Goal: Task Accomplishment & Management: Use online tool/utility

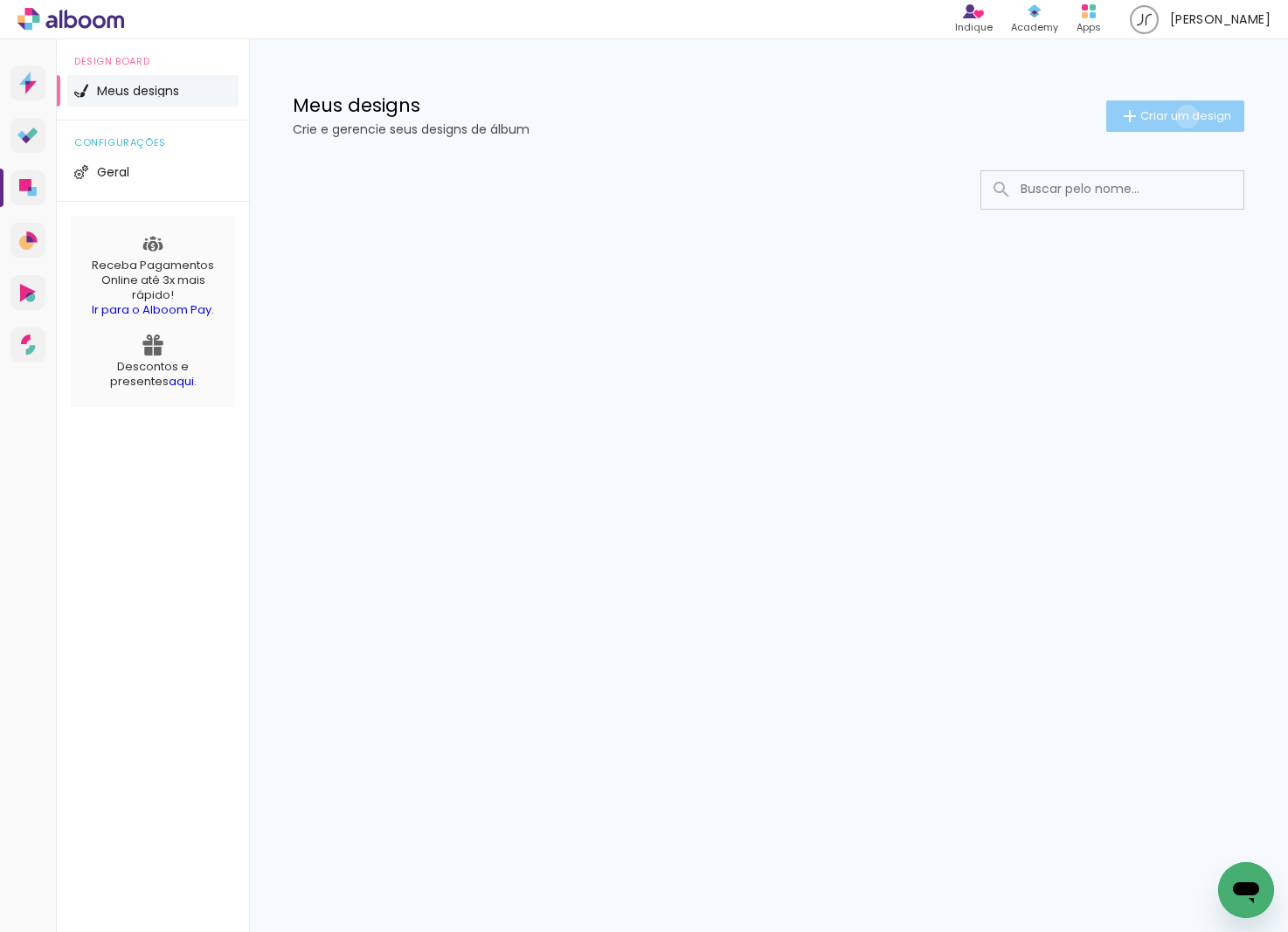
click at [1184, 117] on span "Criar um design" at bounding box center [1186, 116] width 91 height 12
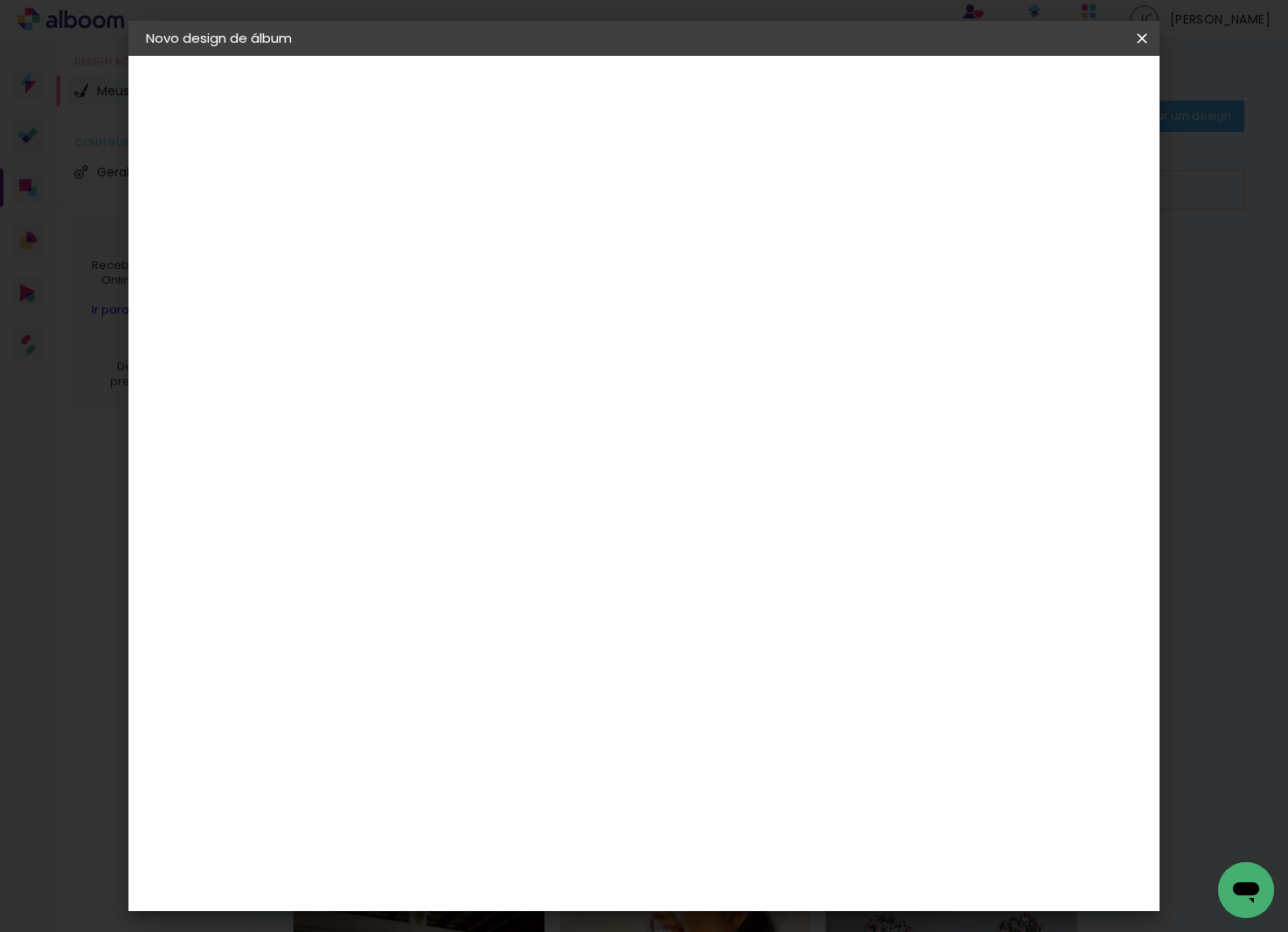
click at [432, 228] on input at bounding box center [432, 234] width 0 height 27
type input "[PERSON_NAME]"
type paper-input "[PERSON_NAME]"
click at [0, 0] on slot "Avançar" at bounding box center [0, 0] width 0 height 0
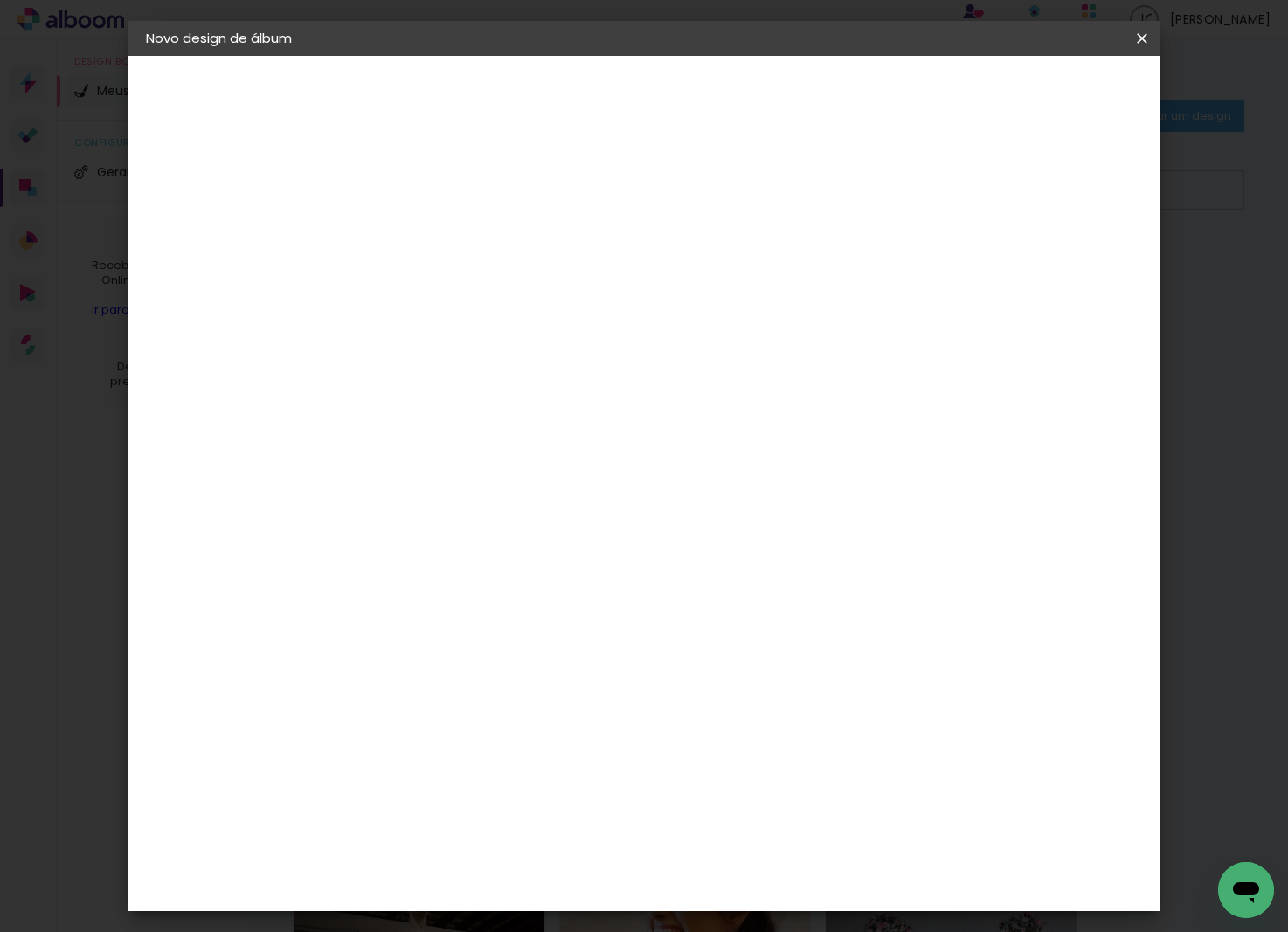
click at [568, 752] on paper-item "Foto 15" at bounding box center [476, 774] width 189 height 45
click at [0, 0] on slot "Avançar" at bounding box center [0, 0] width 0 height 0
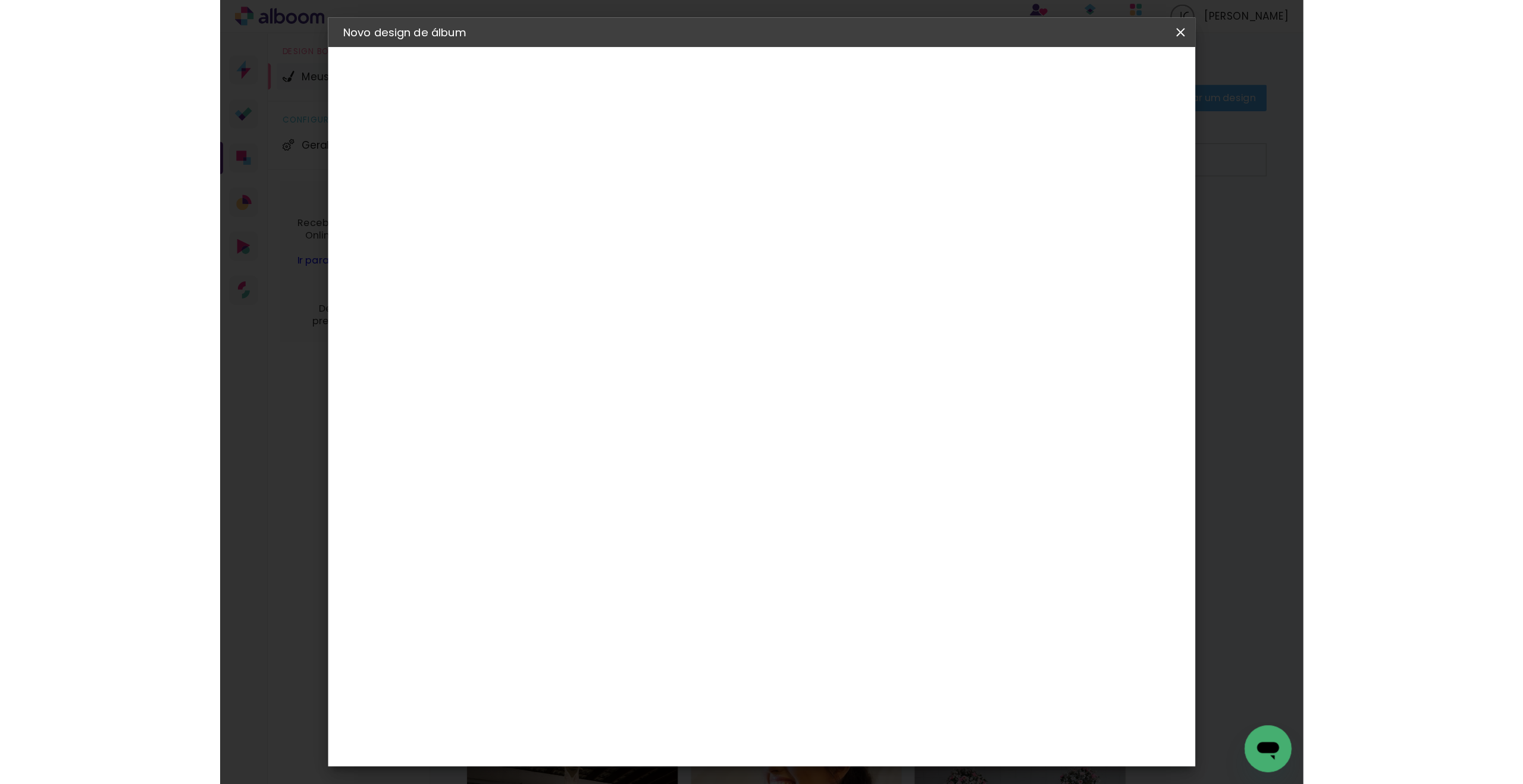
scroll to position [66, 0]
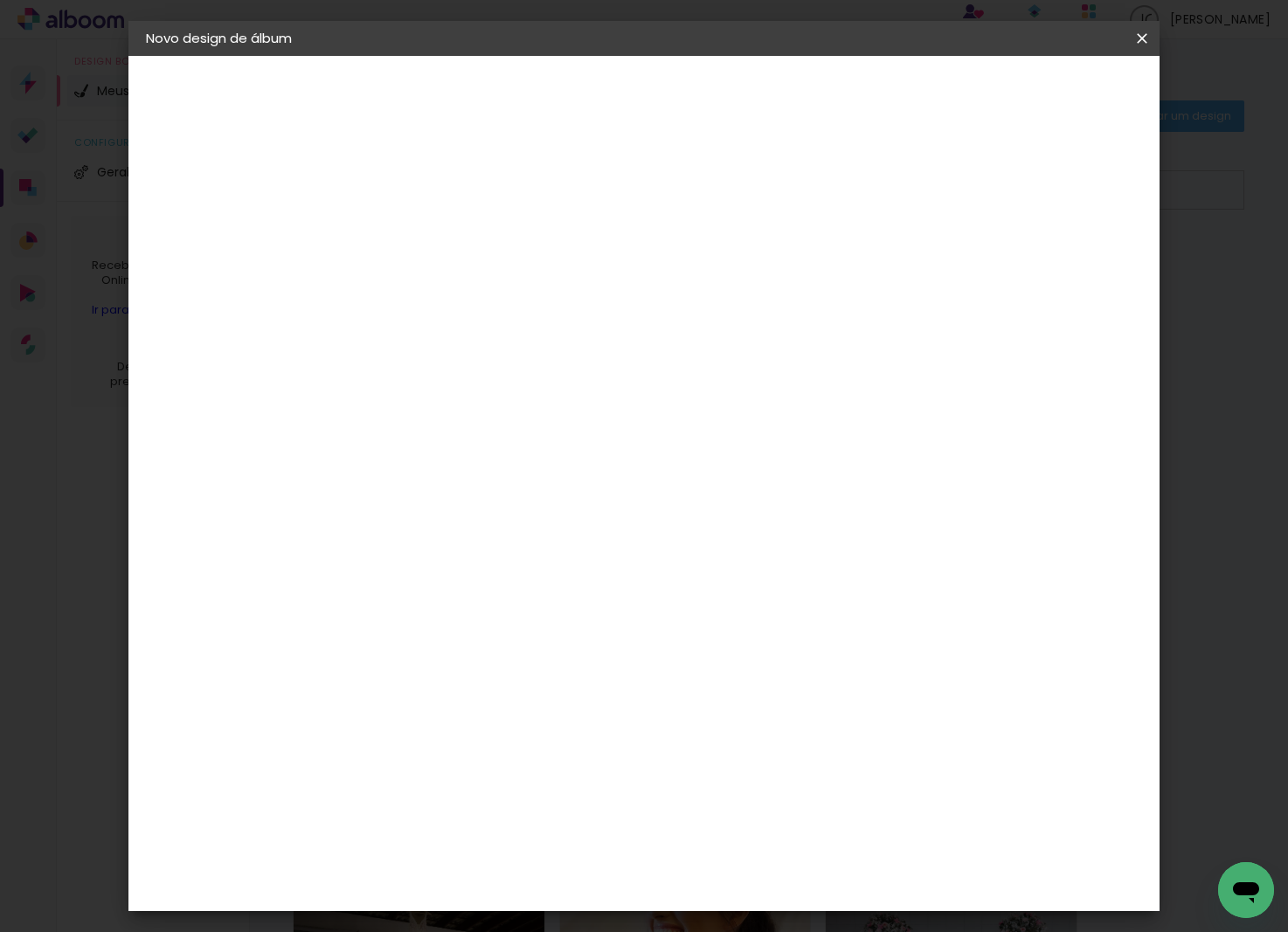
click at [716, 103] on paper-button "Avançar" at bounding box center [673, 93] width 86 height 30
click at [1062, 102] on paper-button "Iniciar design" at bounding box center [1006, 93] width 115 height 30
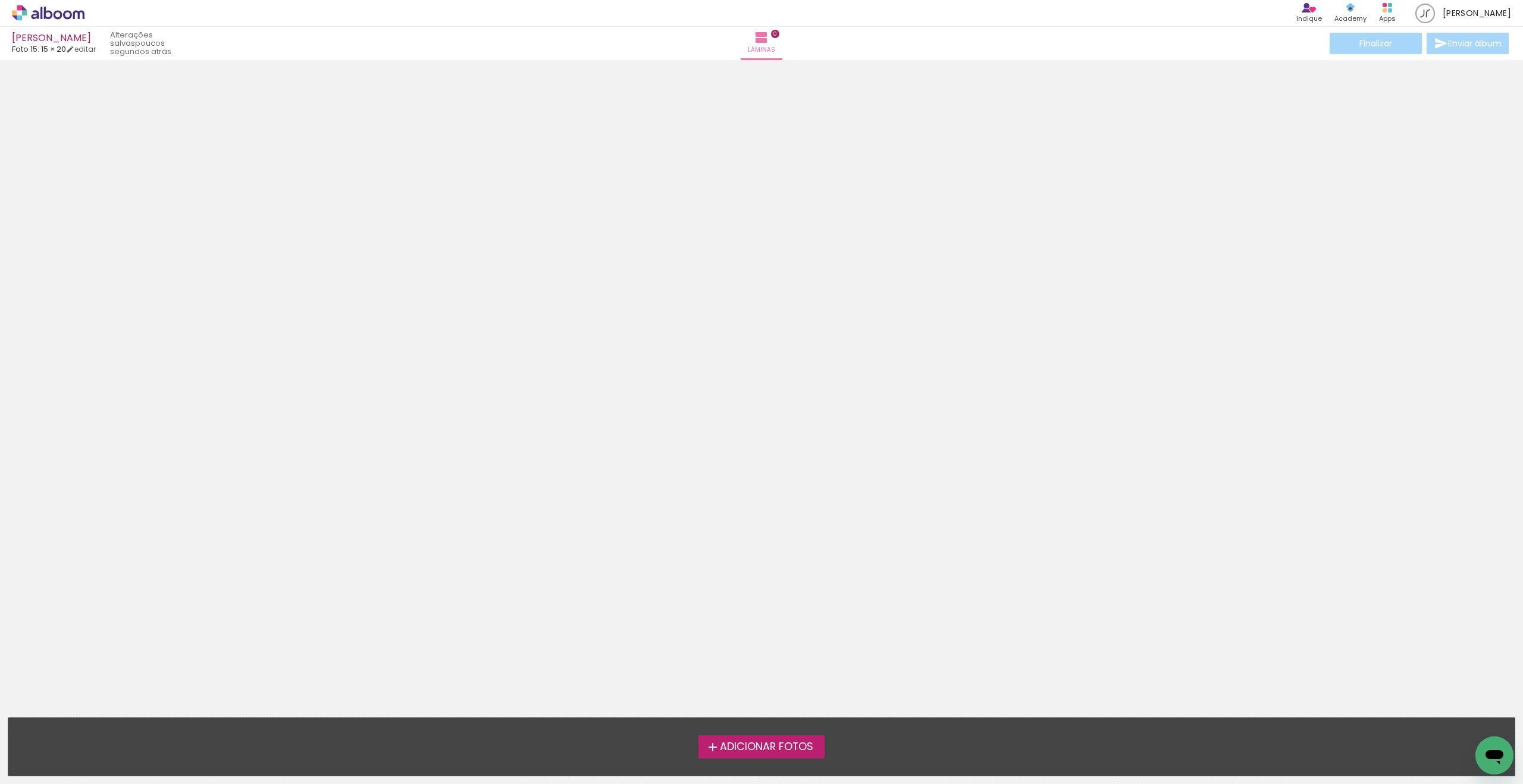
click at [759, 634] on span "Adicionar Fotos" at bounding box center [766, 747] width 93 height 10
click at [0, 0] on input "file" at bounding box center [0, 0] width 0 height 0
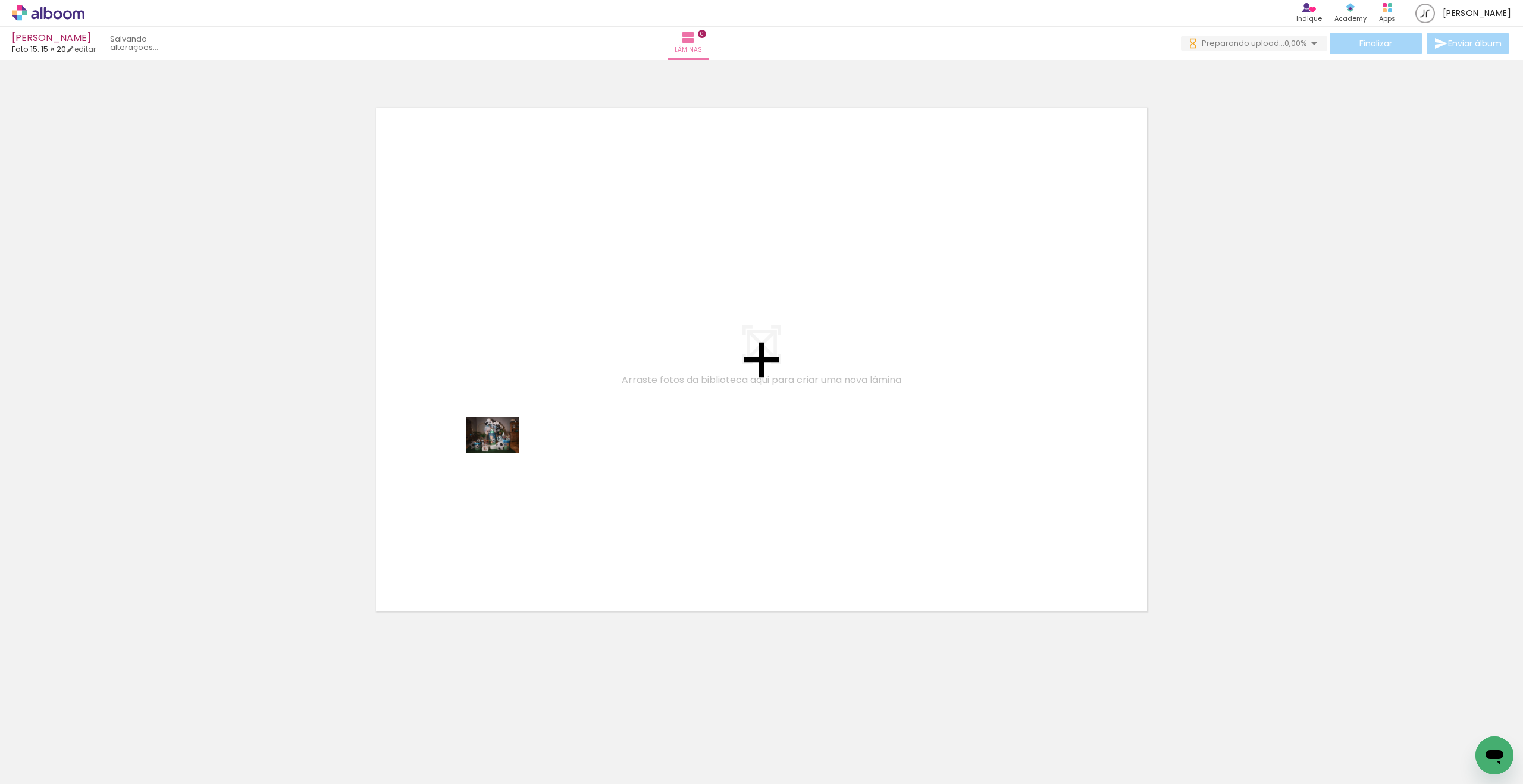
drag, startPoint x: 123, startPoint y: 739, endPoint x: 502, endPoint y: 452, distance: 475.4
click at [502, 452] on quentale-workspace at bounding box center [761, 392] width 1523 height 784
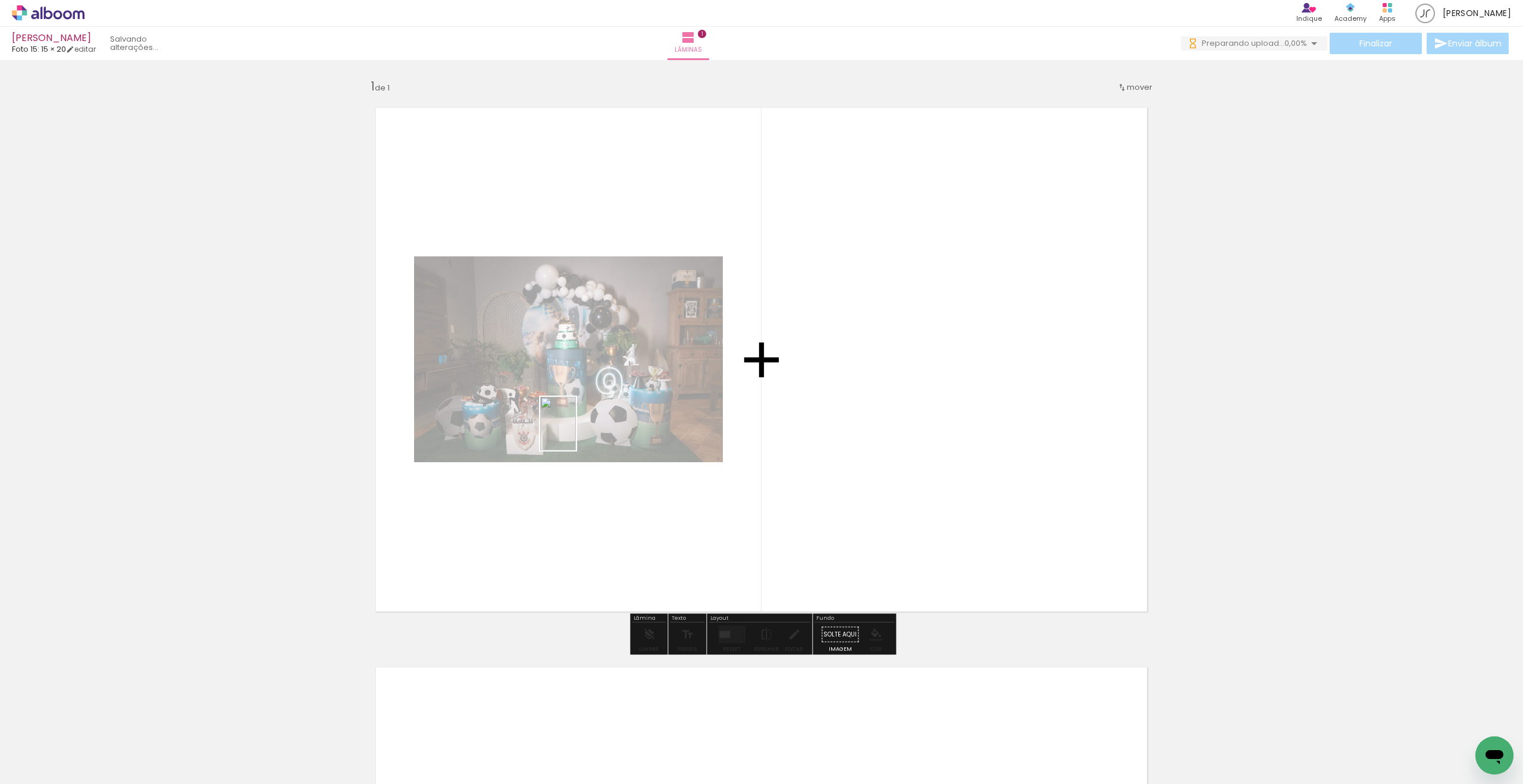
drag, startPoint x: 919, startPoint y: 724, endPoint x: 575, endPoint y: 432, distance: 451.2
click at [575, 432] on quentale-workspace at bounding box center [761, 392] width 1523 height 784
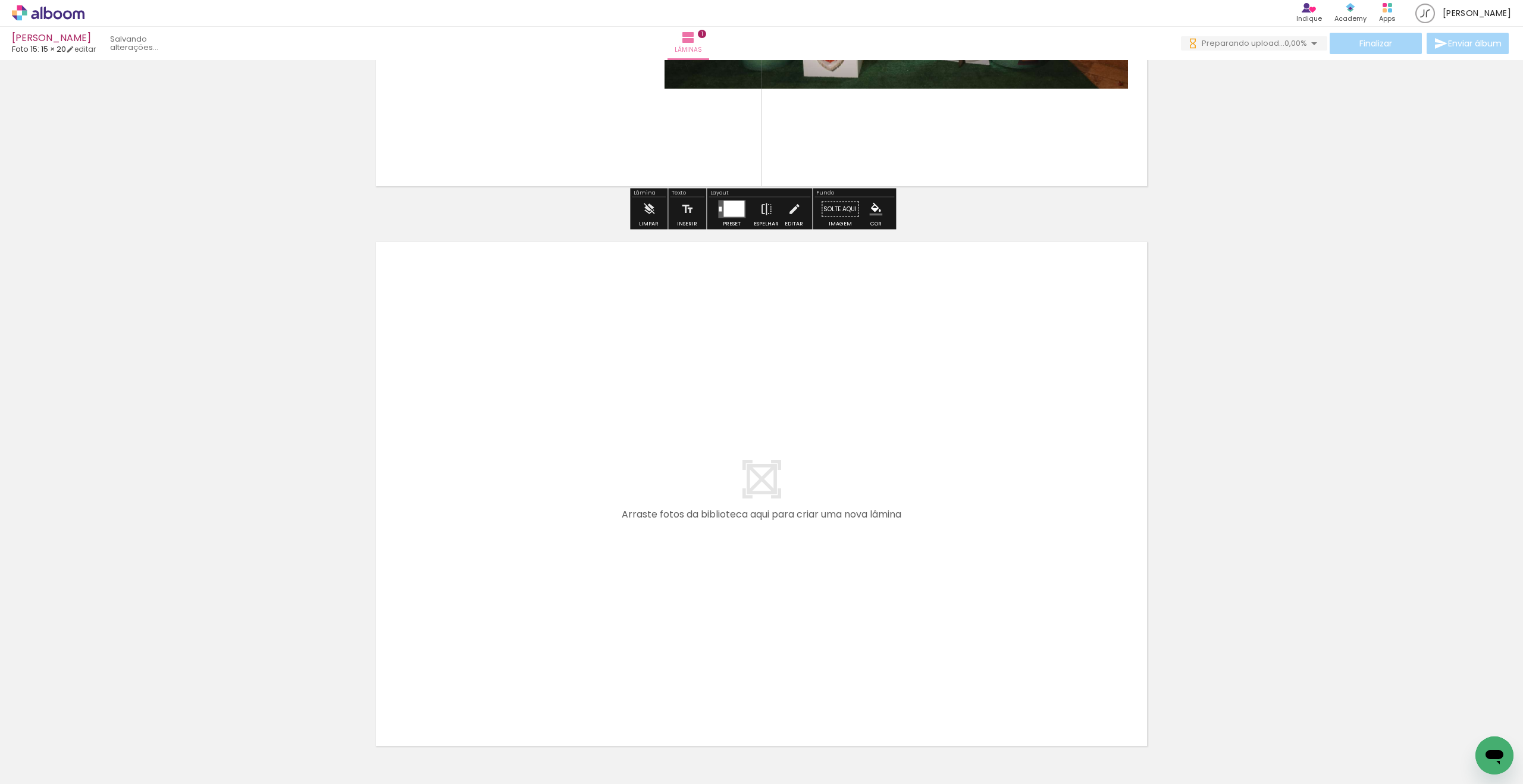
scroll to position [516, 0]
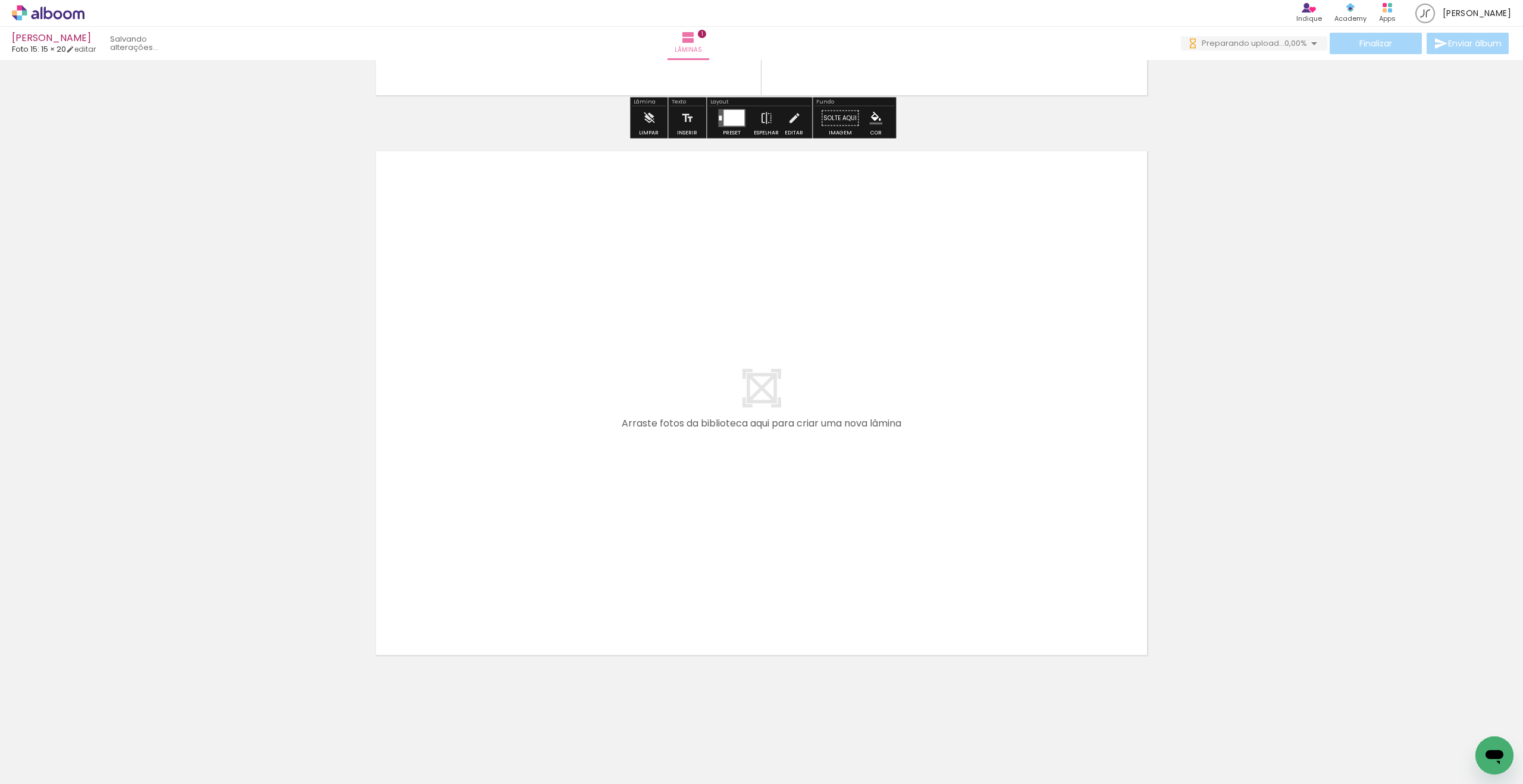
click at [49, 634] on input "Todas as fotos" at bounding box center [33, 747] width 45 height 10
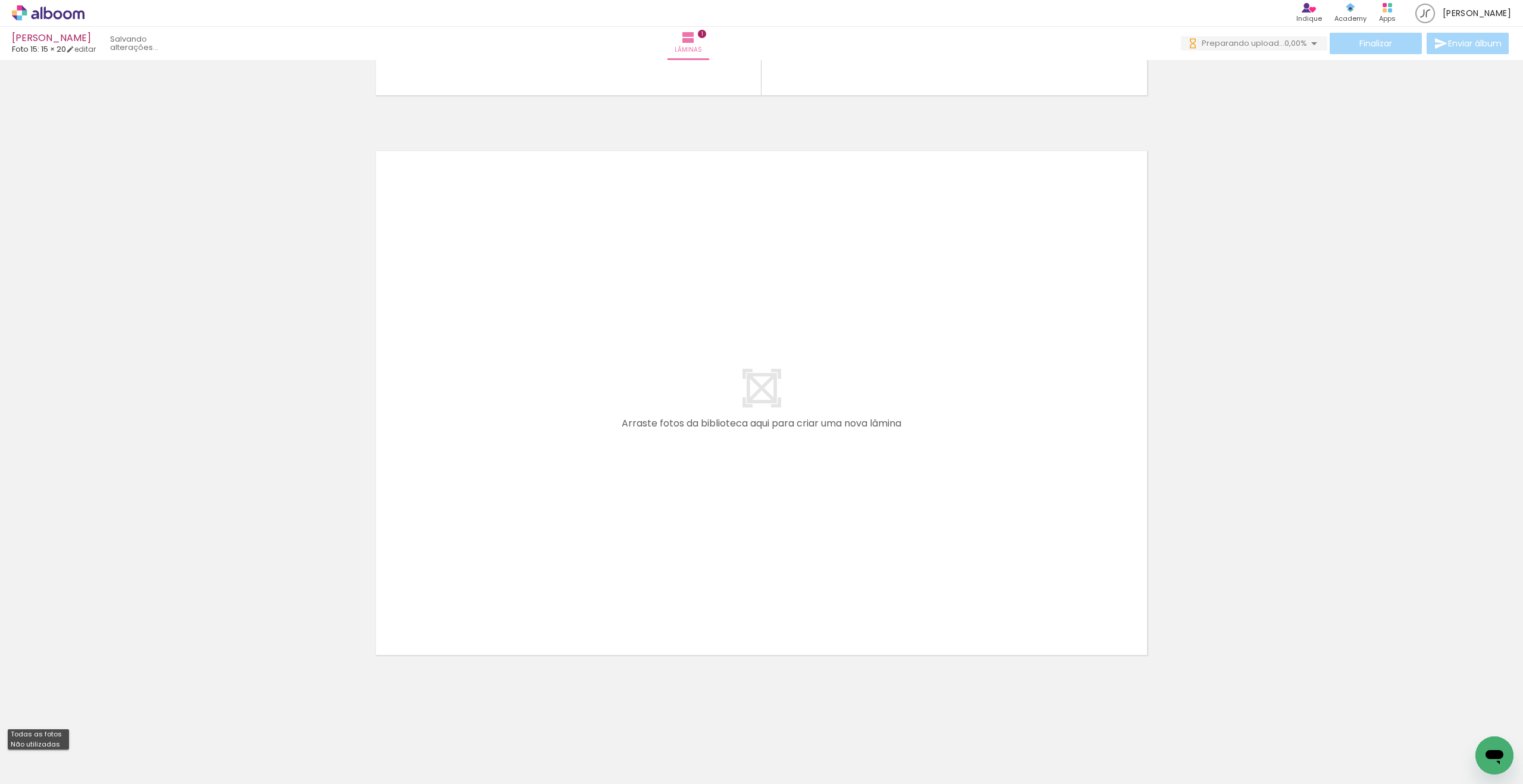
click at [0, 0] on slot "Não utilizadas" at bounding box center [0, 0] width 0 height 0
type input "Não utilizadas"
drag, startPoint x: 863, startPoint y: 738, endPoint x: 705, endPoint y: 527, distance: 263.6
click at [705, 527] on quentale-workspace at bounding box center [761, 392] width 1523 height 784
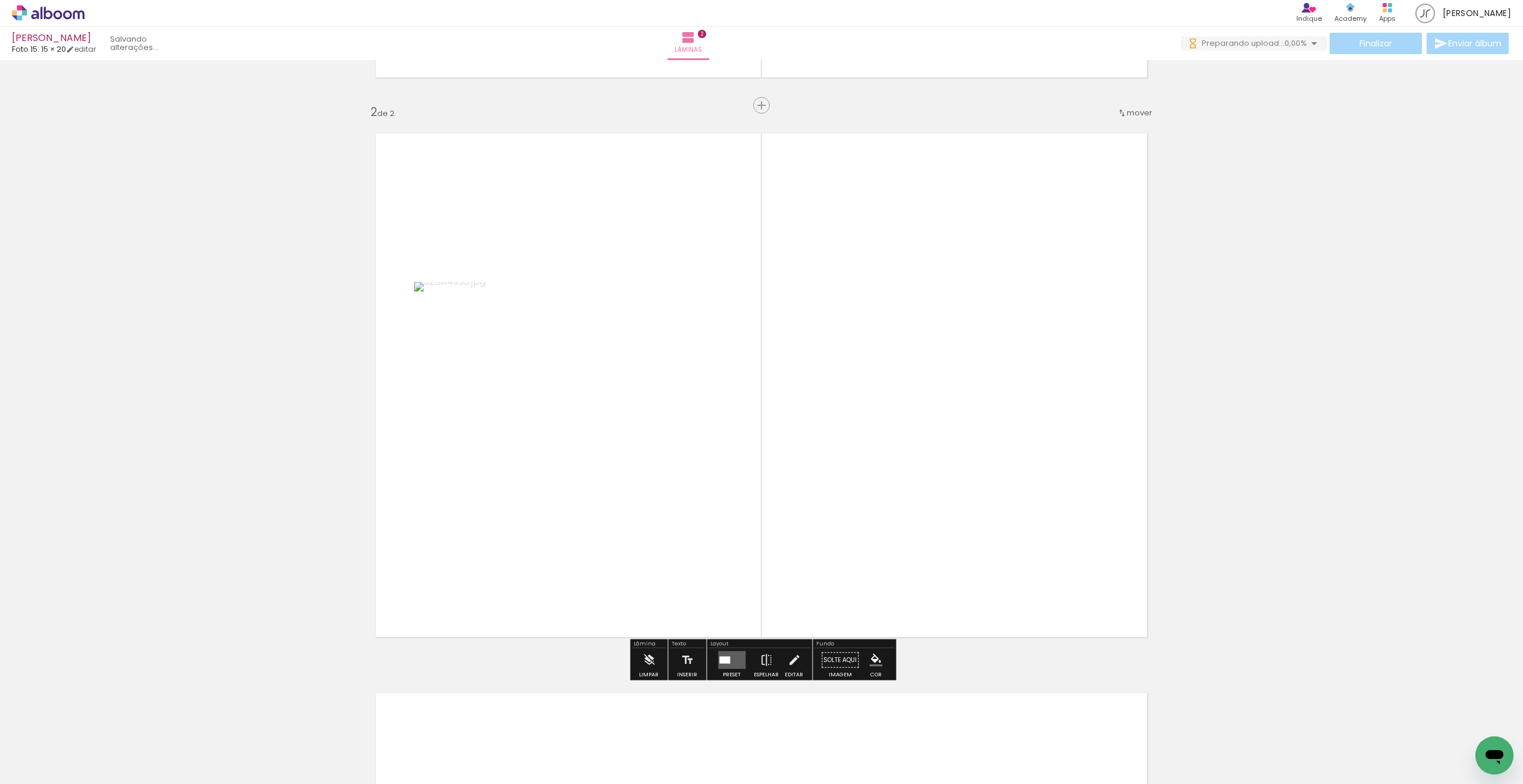
scroll to position [535, 0]
drag, startPoint x: 789, startPoint y: 499, endPoint x: 760, endPoint y: 444, distance: 62.2
click at [760, 444] on quentale-workspace at bounding box center [761, 392] width 1523 height 784
drag, startPoint x: 704, startPoint y: 468, endPoint x: 670, endPoint y: 423, distance: 56.4
click at [666, 419] on quentale-workspace at bounding box center [761, 392] width 1523 height 784
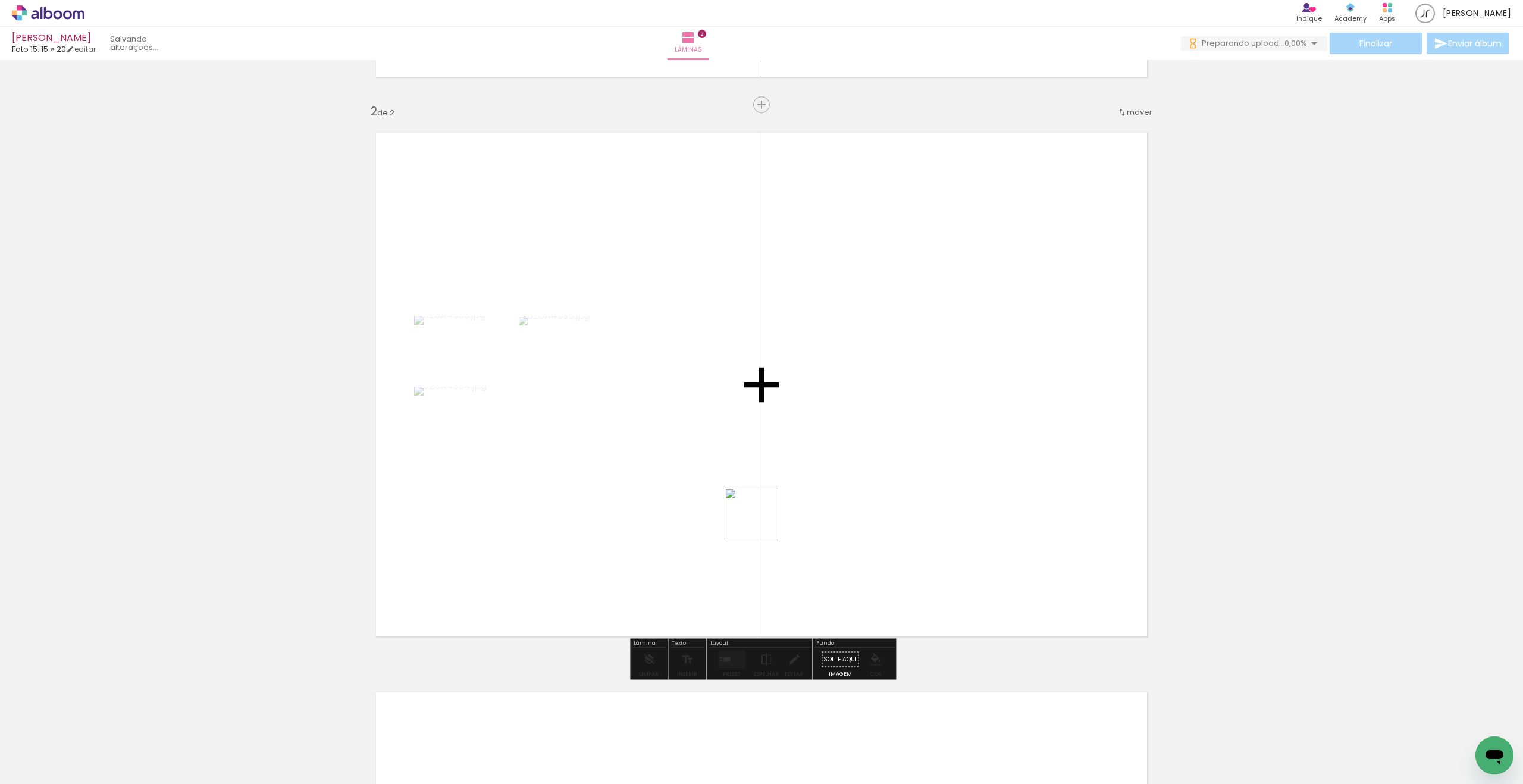
drag, startPoint x: 862, startPoint y: 738, endPoint x: 730, endPoint y: 480, distance: 289.8
click at [730, 480] on quentale-workspace at bounding box center [761, 392] width 1523 height 784
drag, startPoint x: 849, startPoint y: 746, endPoint x: 754, endPoint y: 513, distance: 251.6
click at [754, 513] on quentale-workspace at bounding box center [761, 392] width 1523 height 784
click at [728, 634] on div at bounding box center [724, 663] width 12 height 8
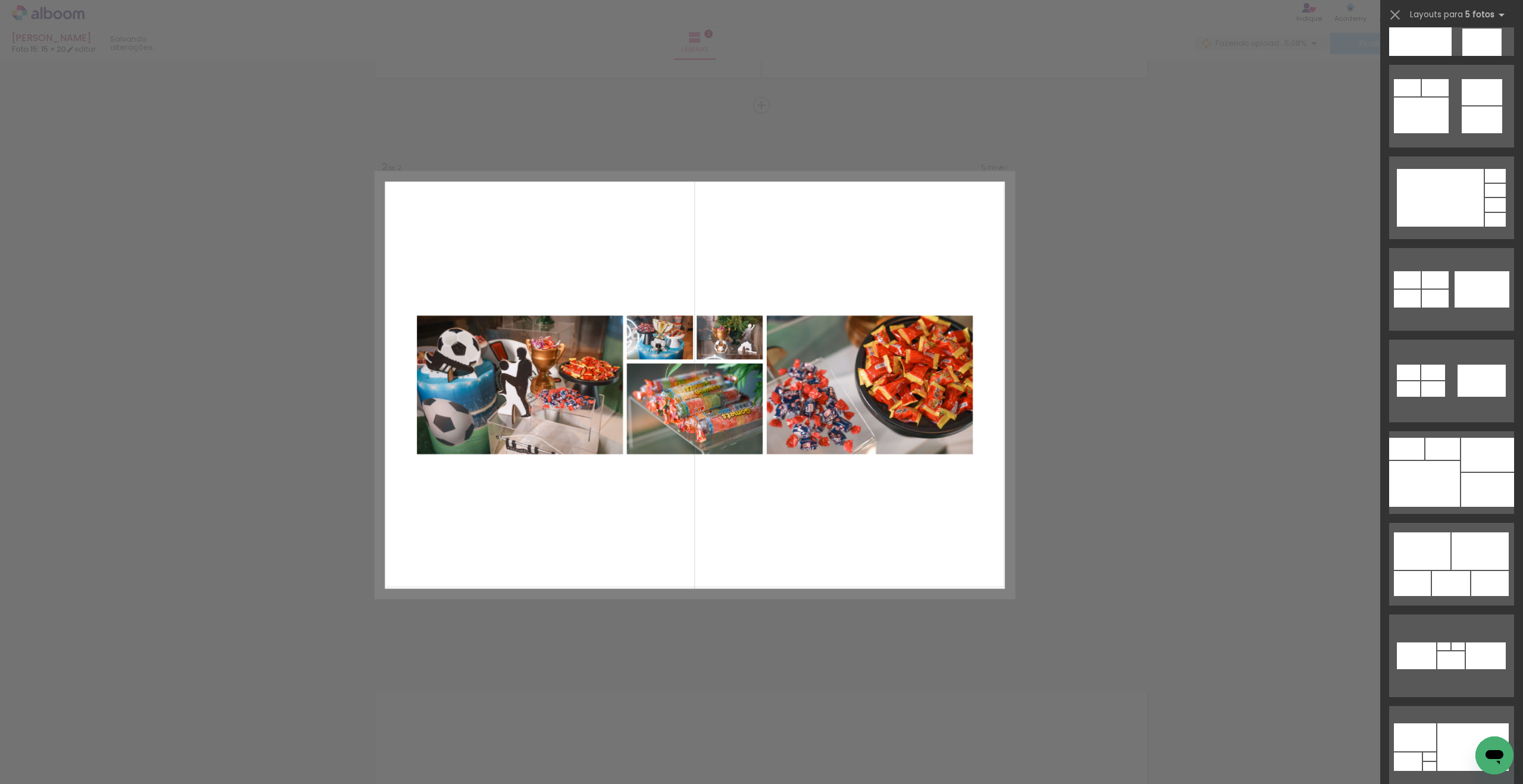
scroll to position [1348, 0]
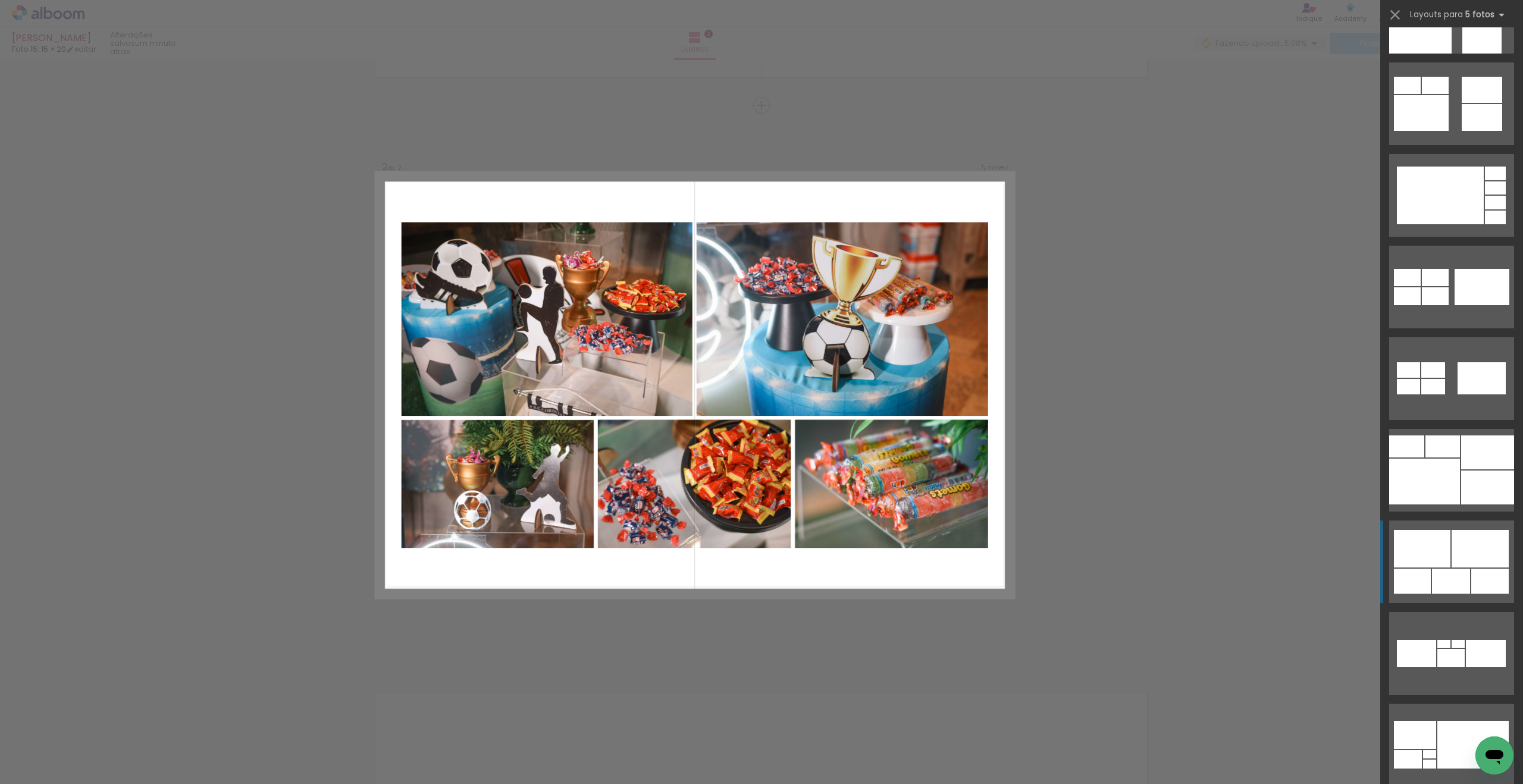
click at [876, 543] on div at bounding box center [1422, 548] width 56 height 37
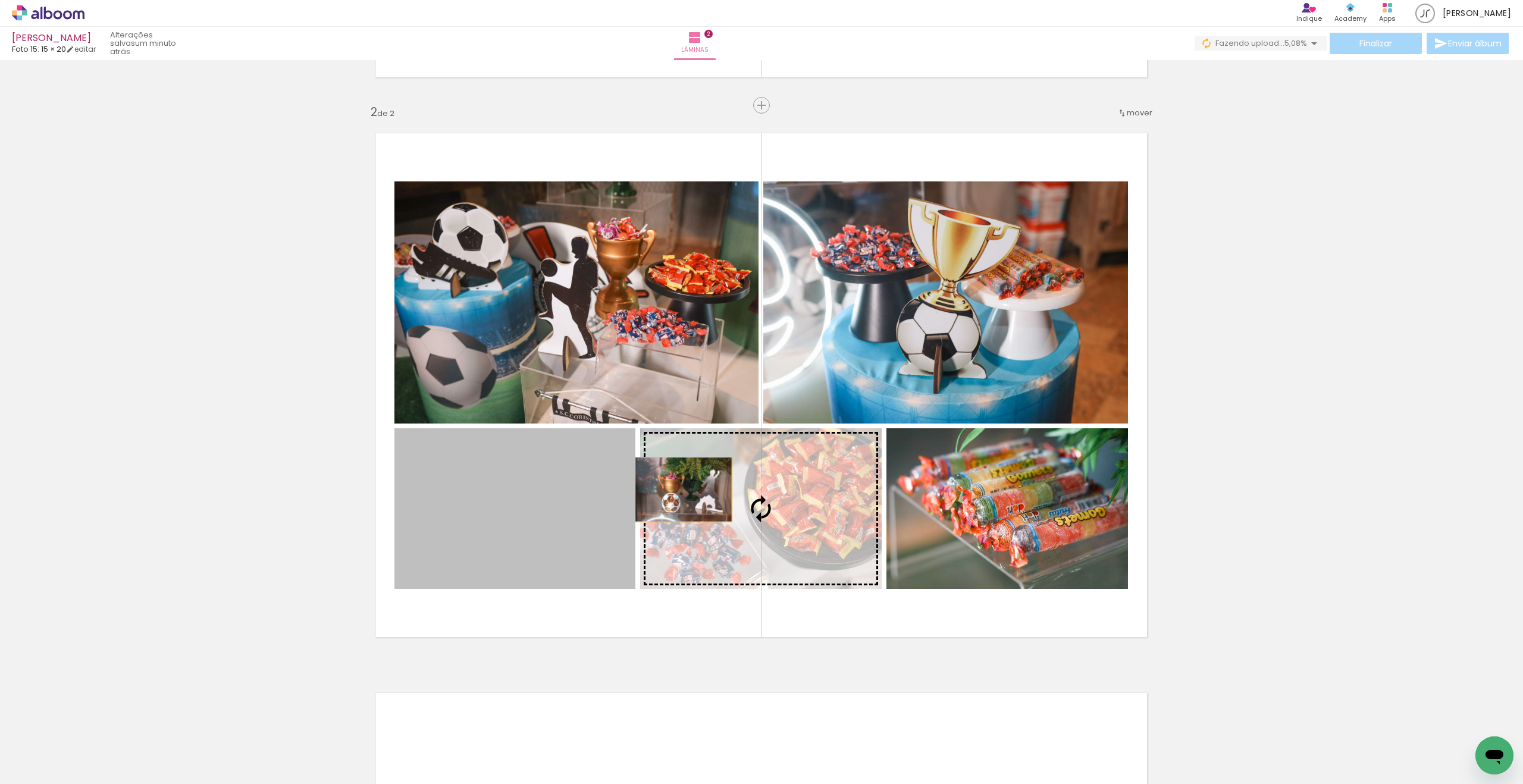
drag, startPoint x: 541, startPoint y: 491, endPoint x: 684, endPoint y: 489, distance: 143.0
click at [0, 0] on slot at bounding box center [0, 0] width 0 height 0
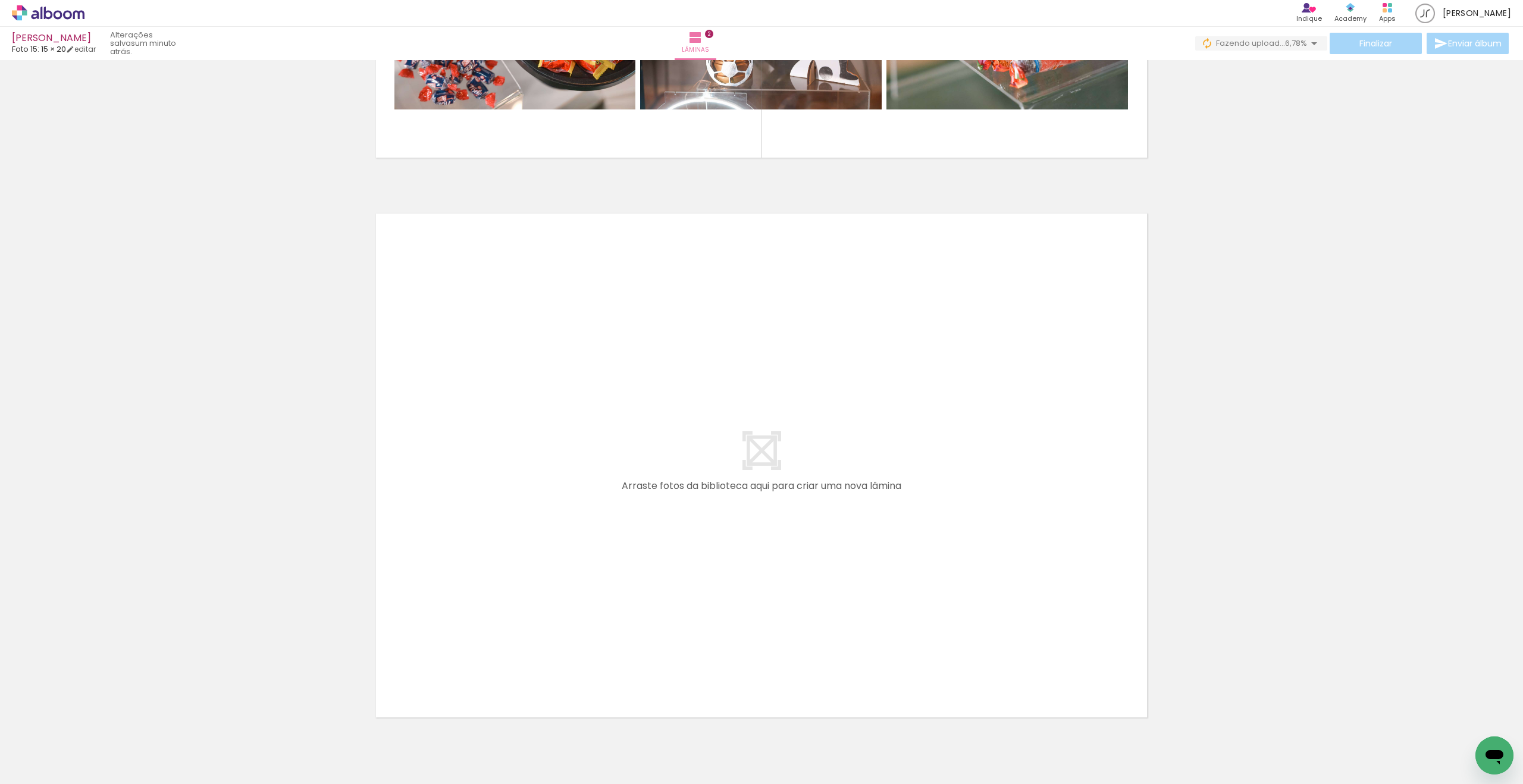
scroll to position [1018, 0]
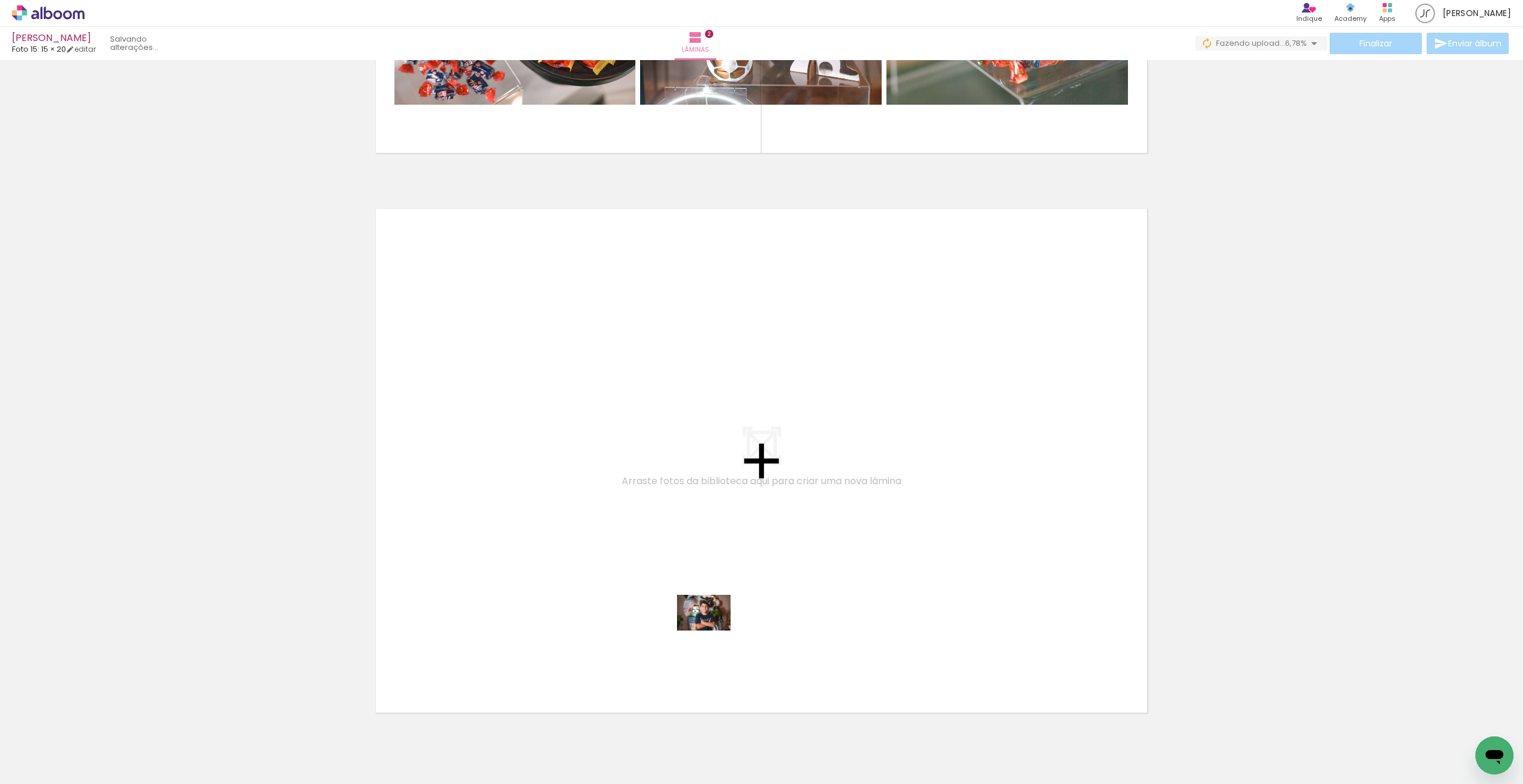
drag, startPoint x: 663, startPoint y: 730, endPoint x: 715, endPoint y: 627, distance: 115.4
click at [715, 627] on quentale-workspace at bounding box center [761, 392] width 1523 height 784
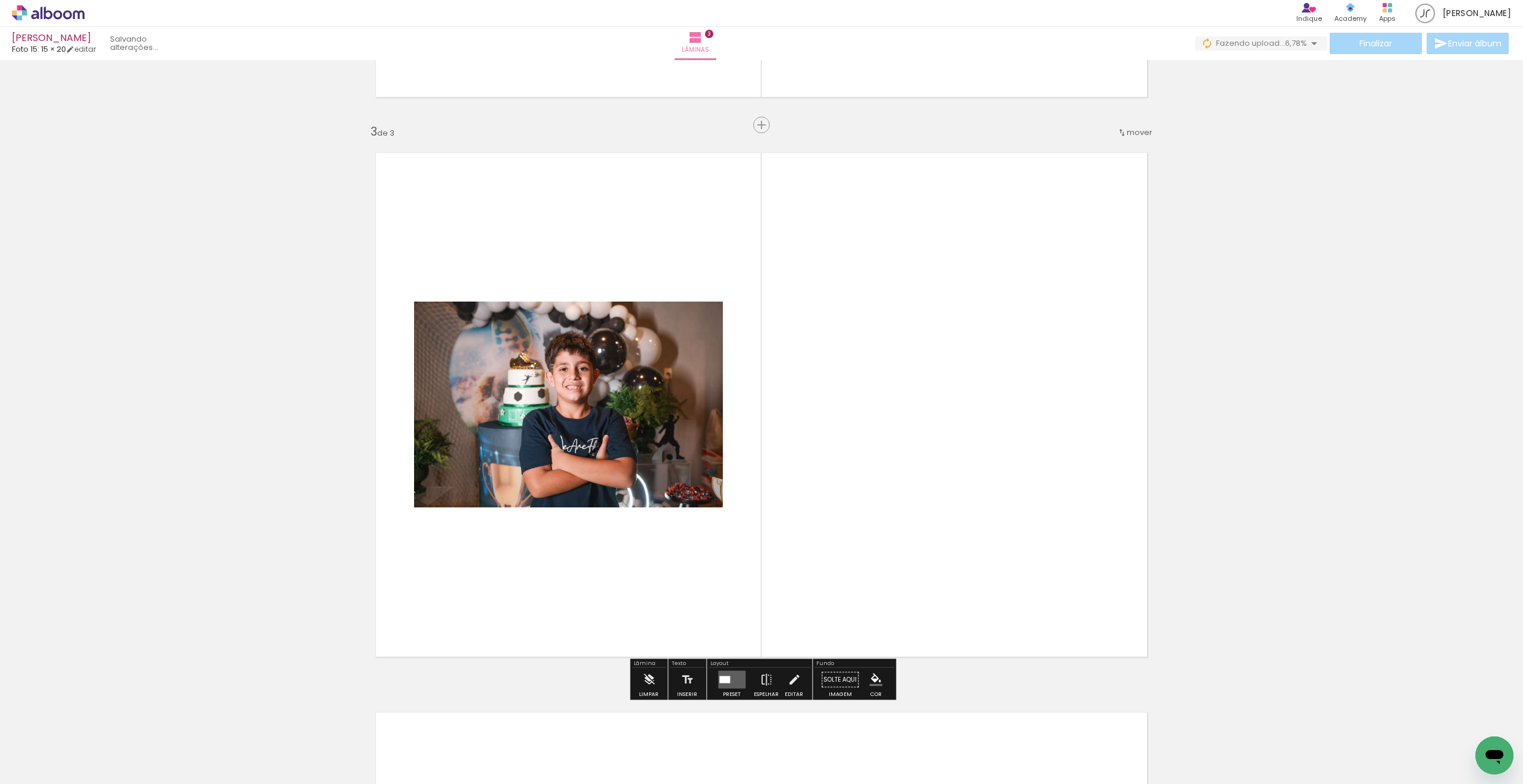
scroll to position [1094, 0]
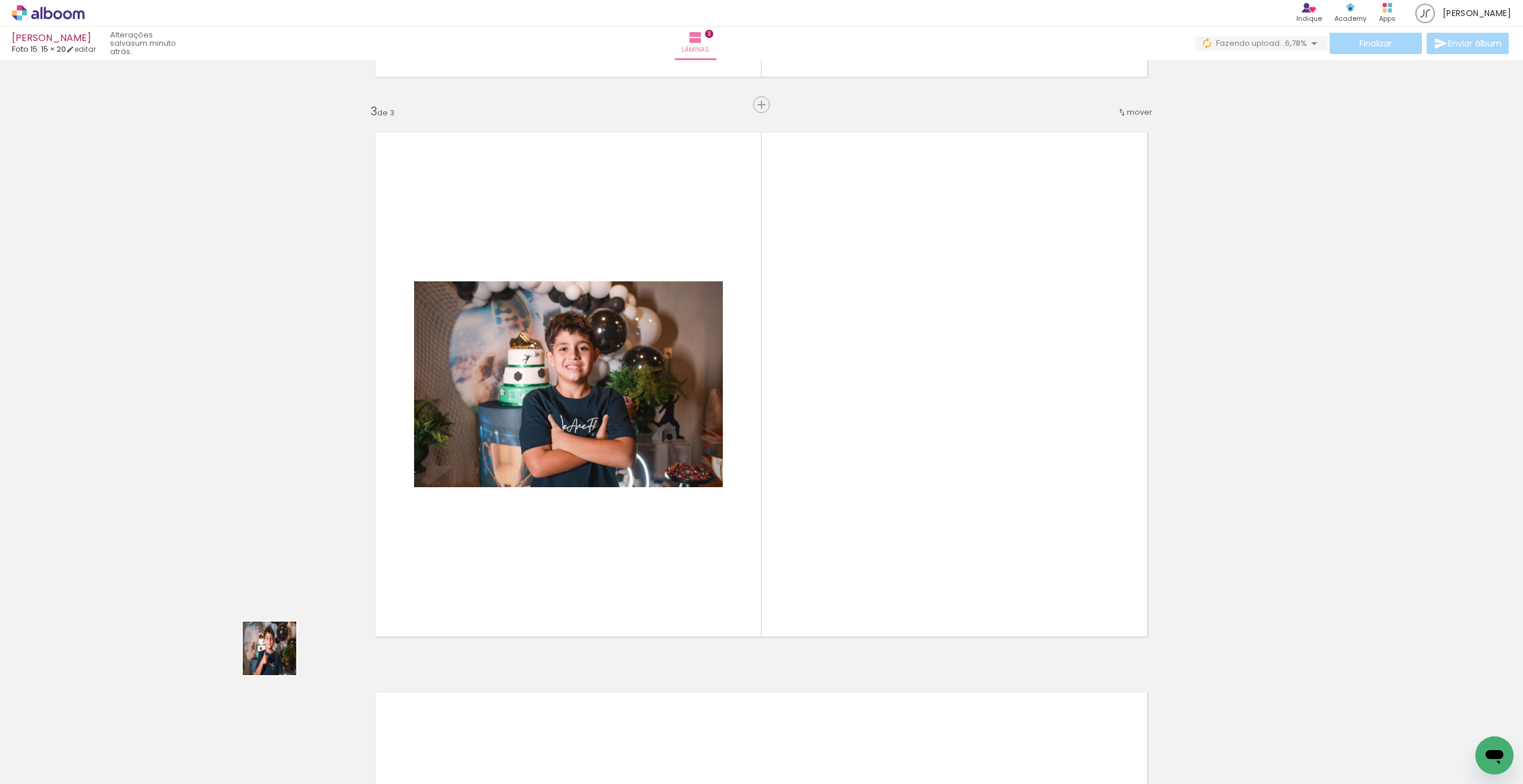
drag, startPoint x: 118, startPoint y: 747, endPoint x: 418, endPoint y: 582, distance: 342.4
click at [419, 581] on quentale-workspace at bounding box center [761, 392] width 1523 height 784
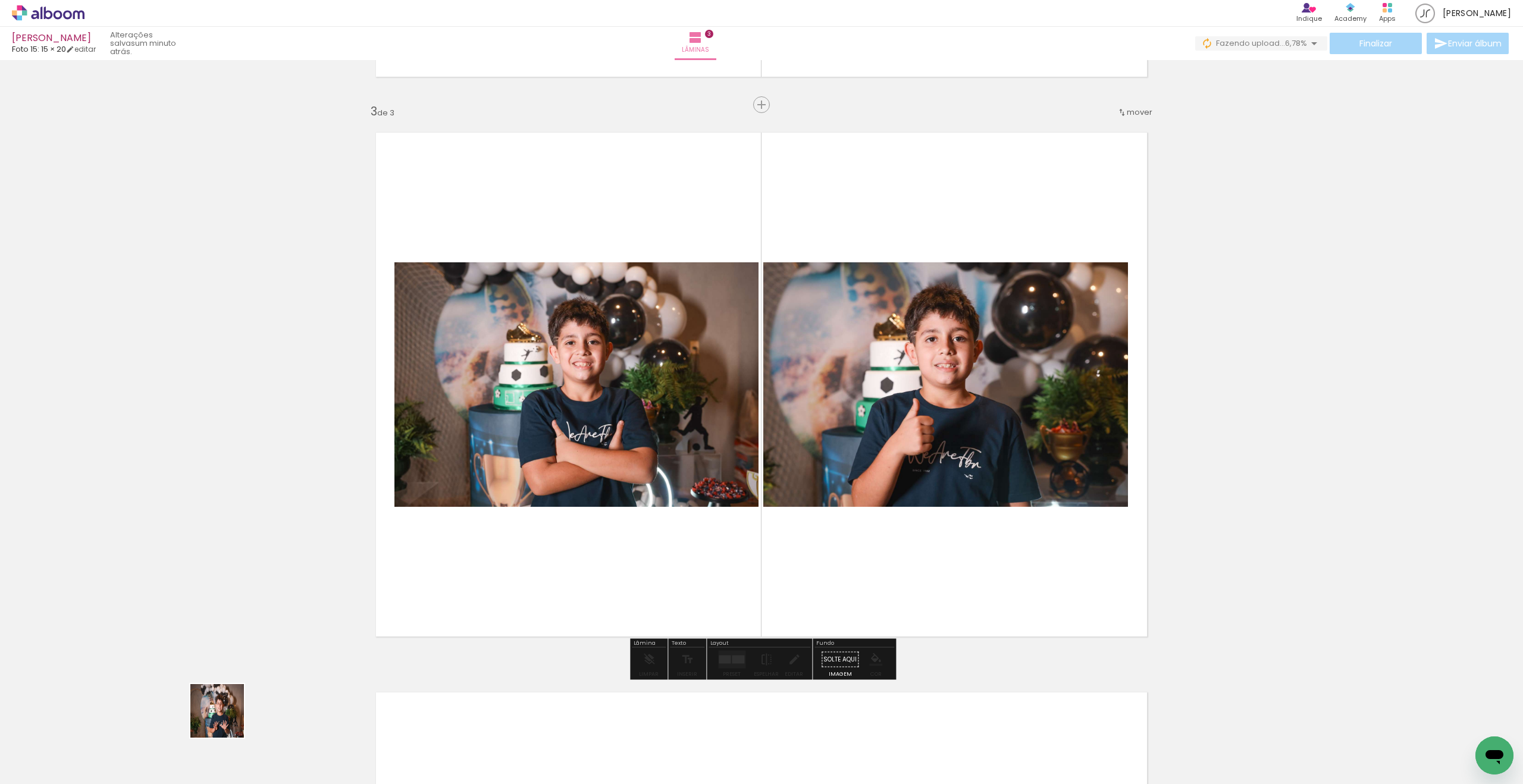
drag, startPoint x: 226, startPoint y: 720, endPoint x: 526, endPoint y: 579, distance: 331.5
click at [488, 573] on quentale-workspace at bounding box center [761, 392] width 1523 height 784
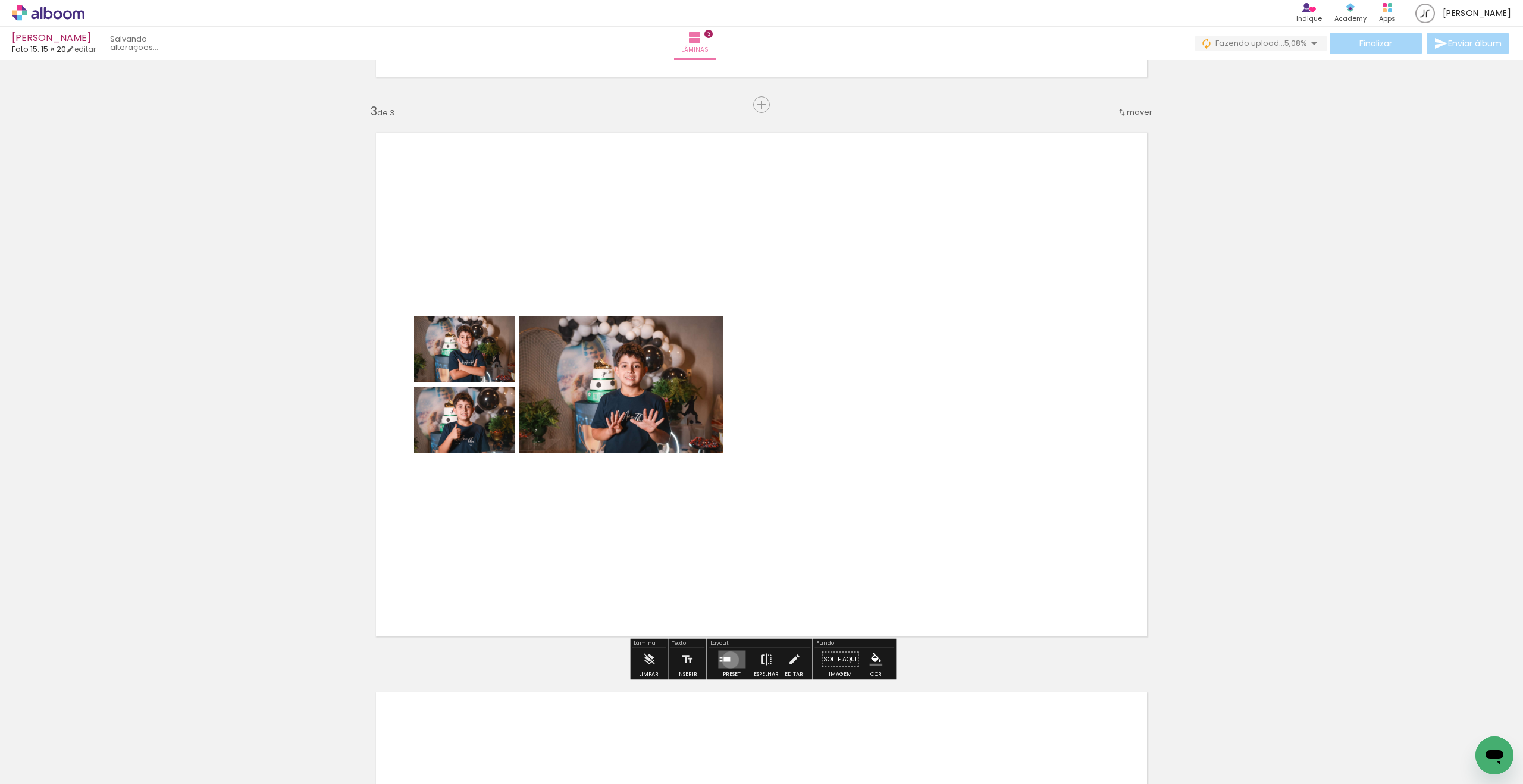
drag, startPoint x: 728, startPoint y: 659, endPoint x: 667, endPoint y: 656, distance: 61.1
click at [727, 634] on quentale-layouter at bounding box center [732, 659] width 28 height 18
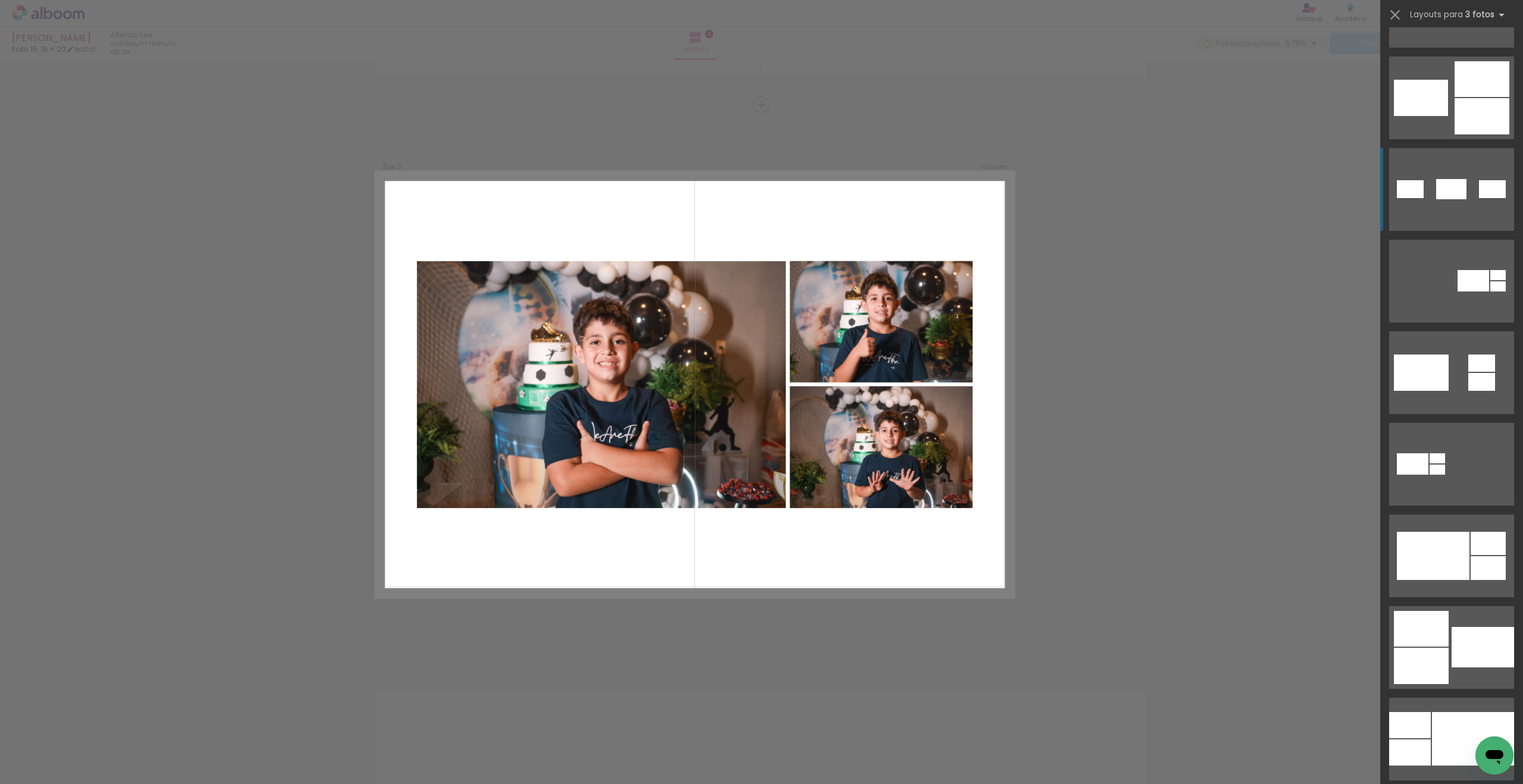
scroll to position [355, 0]
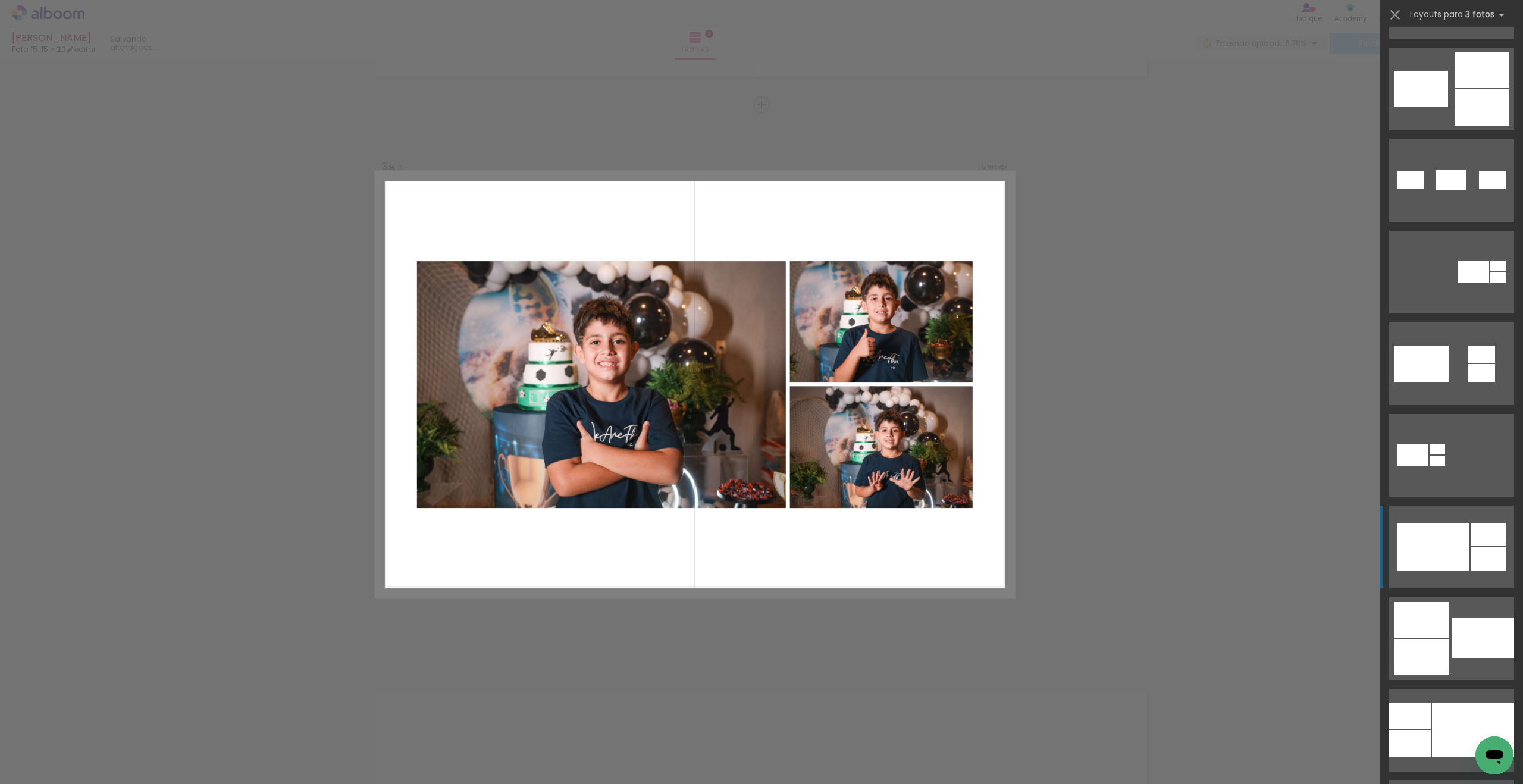
click at [876, 535] on div at bounding box center [1432, 547] width 73 height 48
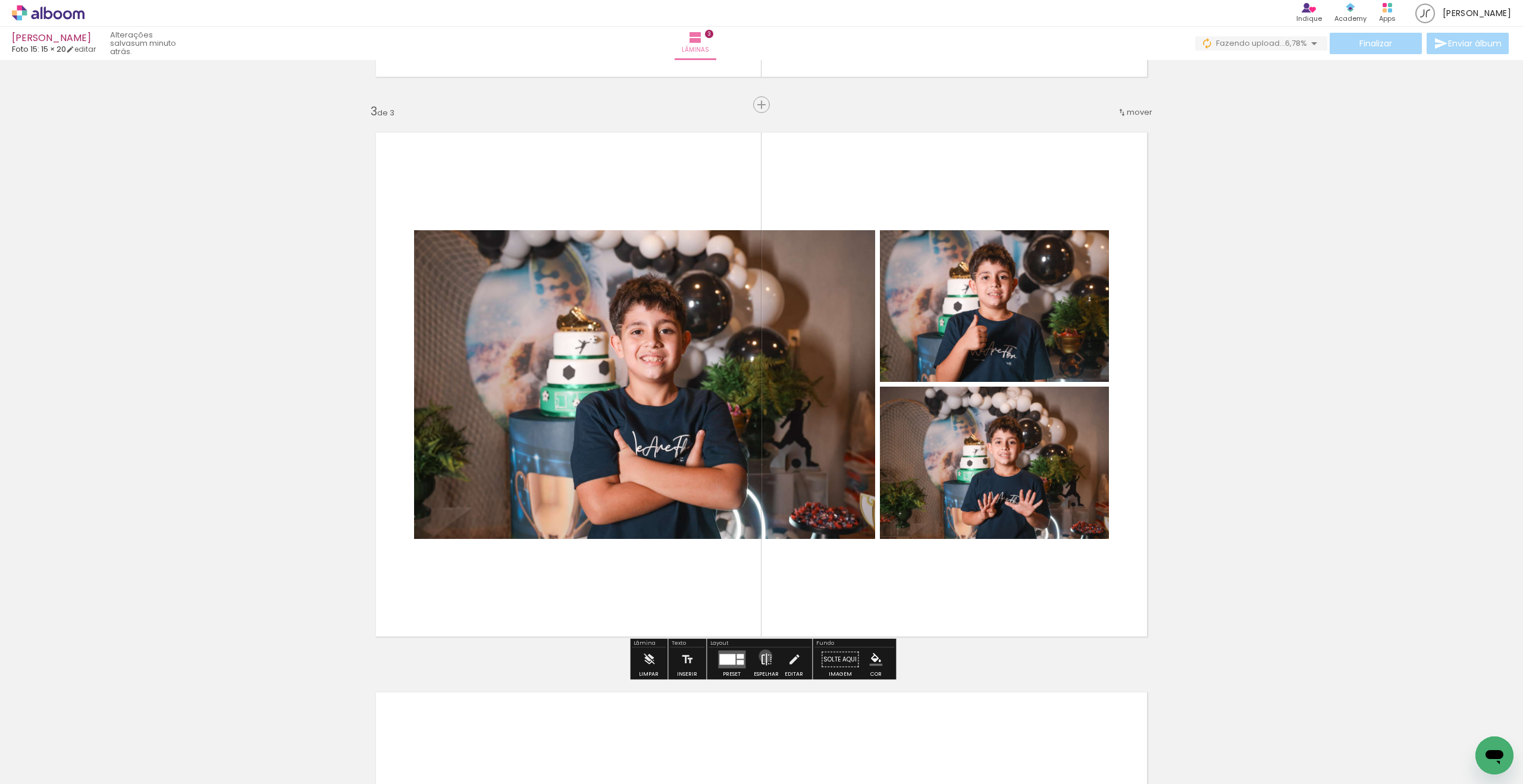
click at [762, 634] on iron-icon at bounding box center [766, 659] width 13 height 24
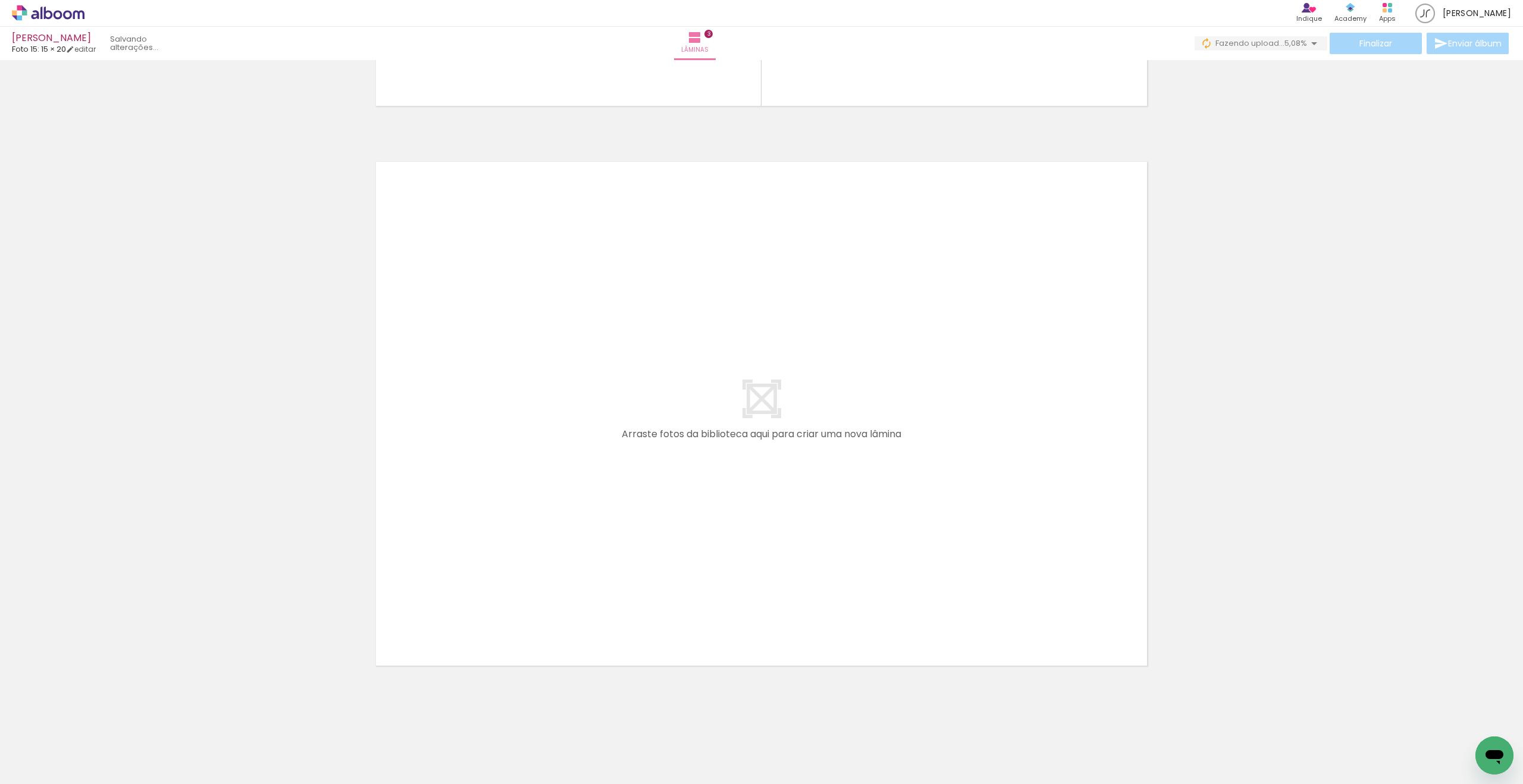
scroll to position [1625, 0]
drag, startPoint x: 251, startPoint y: 686, endPoint x: 497, endPoint y: 551, distance: 280.6
click at [497, 551] on quentale-workspace at bounding box center [761, 392] width 1523 height 784
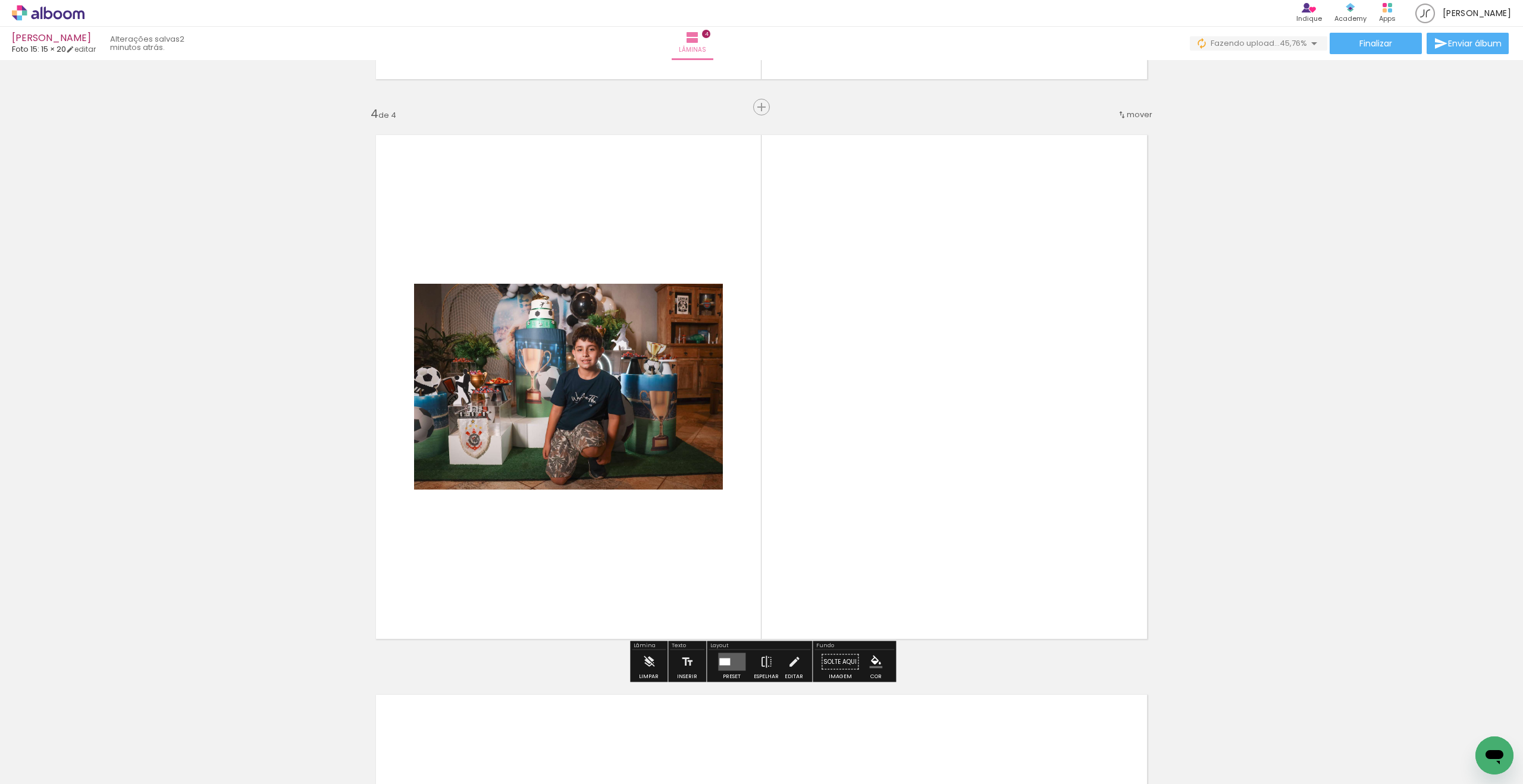
scroll to position [1654, 0]
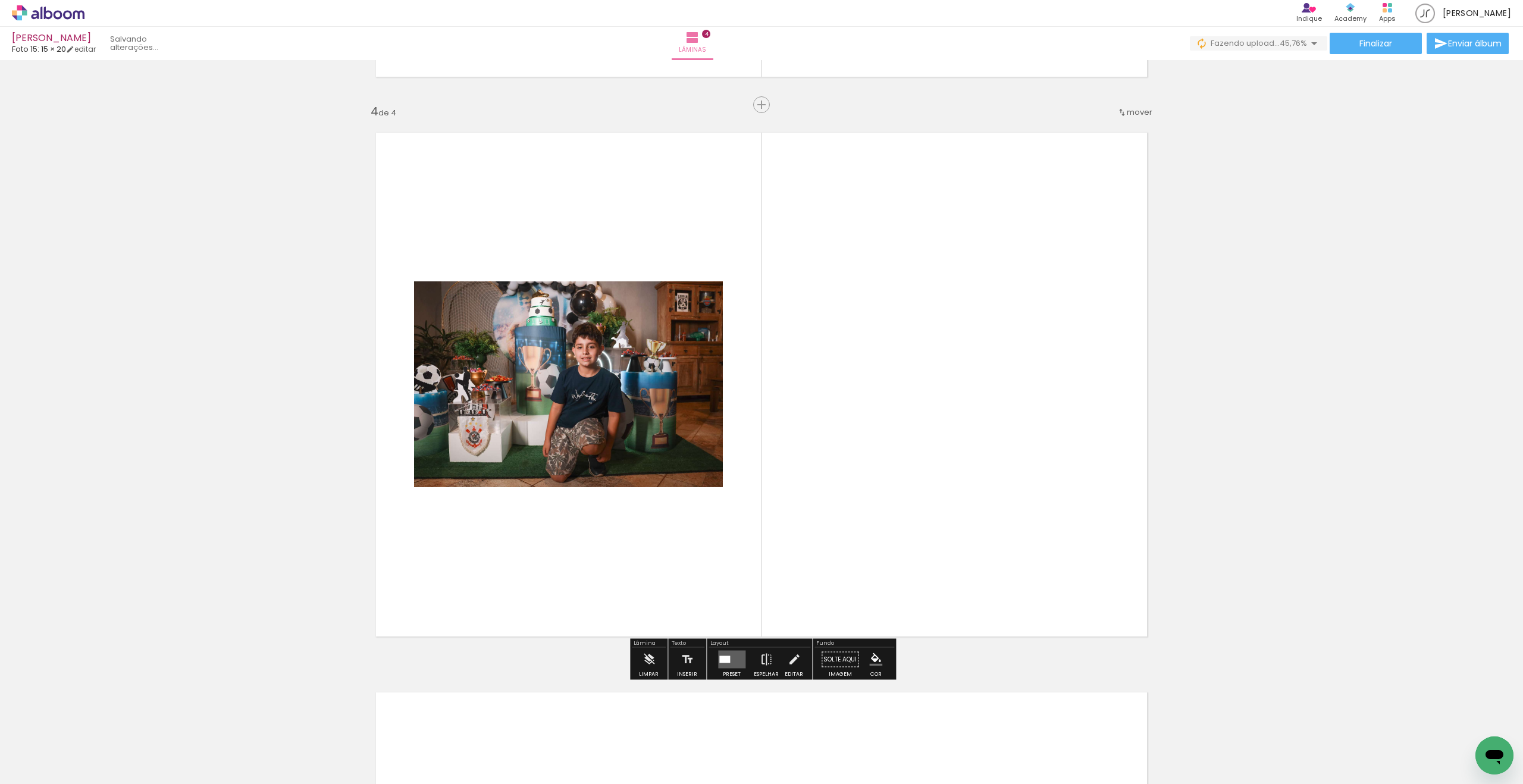
drag, startPoint x: 735, startPoint y: 658, endPoint x: 685, endPoint y: 651, distance: 50.5
click at [735, 634] on quentale-layouter at bounding box center [732, 659] width 28 height 18
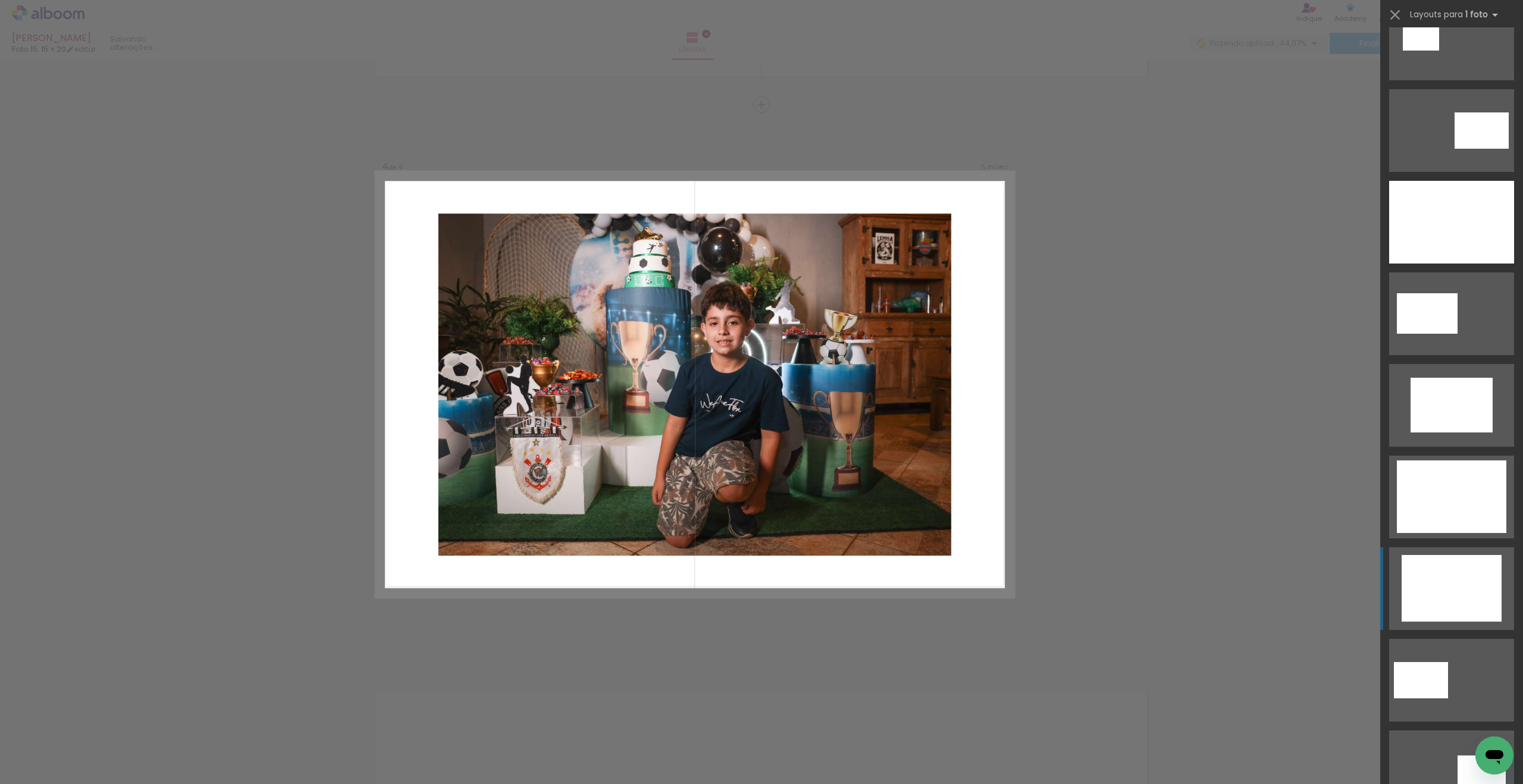
scroll to position [132, 0]
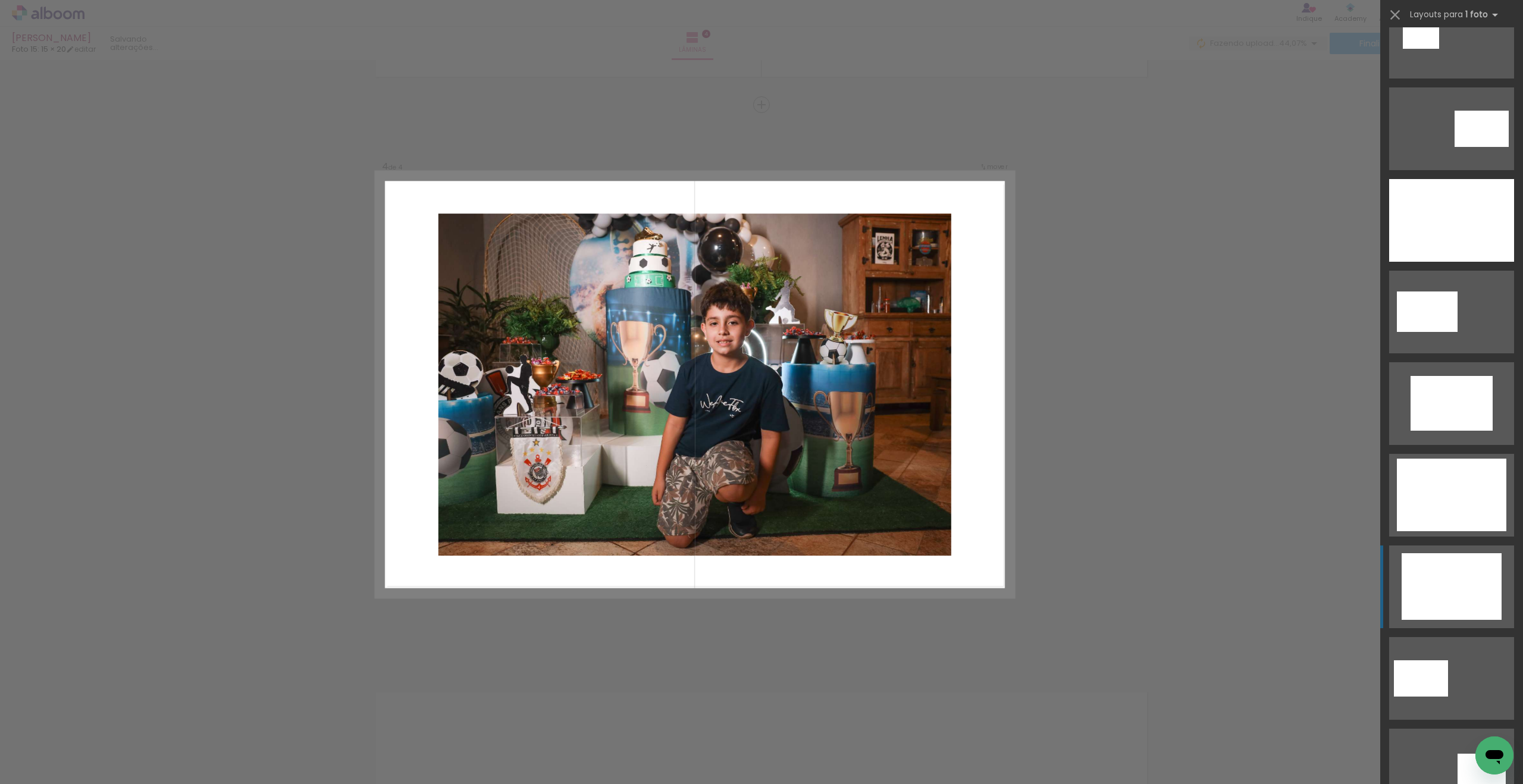
click at [876, 606] on div at bounding box center [1451, 587] width 100 height 67
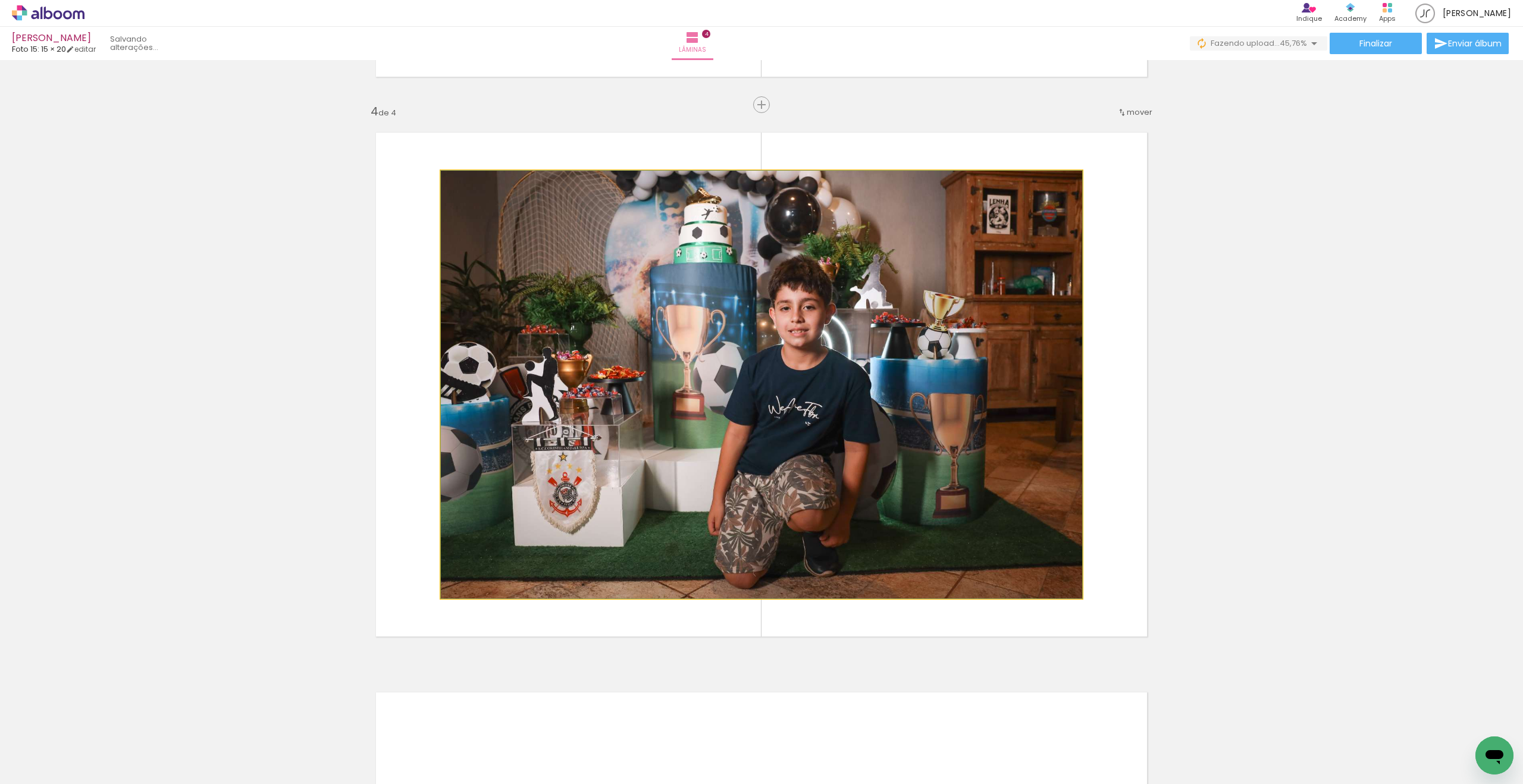
drag, startPoint x: 825, startPoint y: 461, endPoint x: 849, endPoint y: 460, distance: 24.0
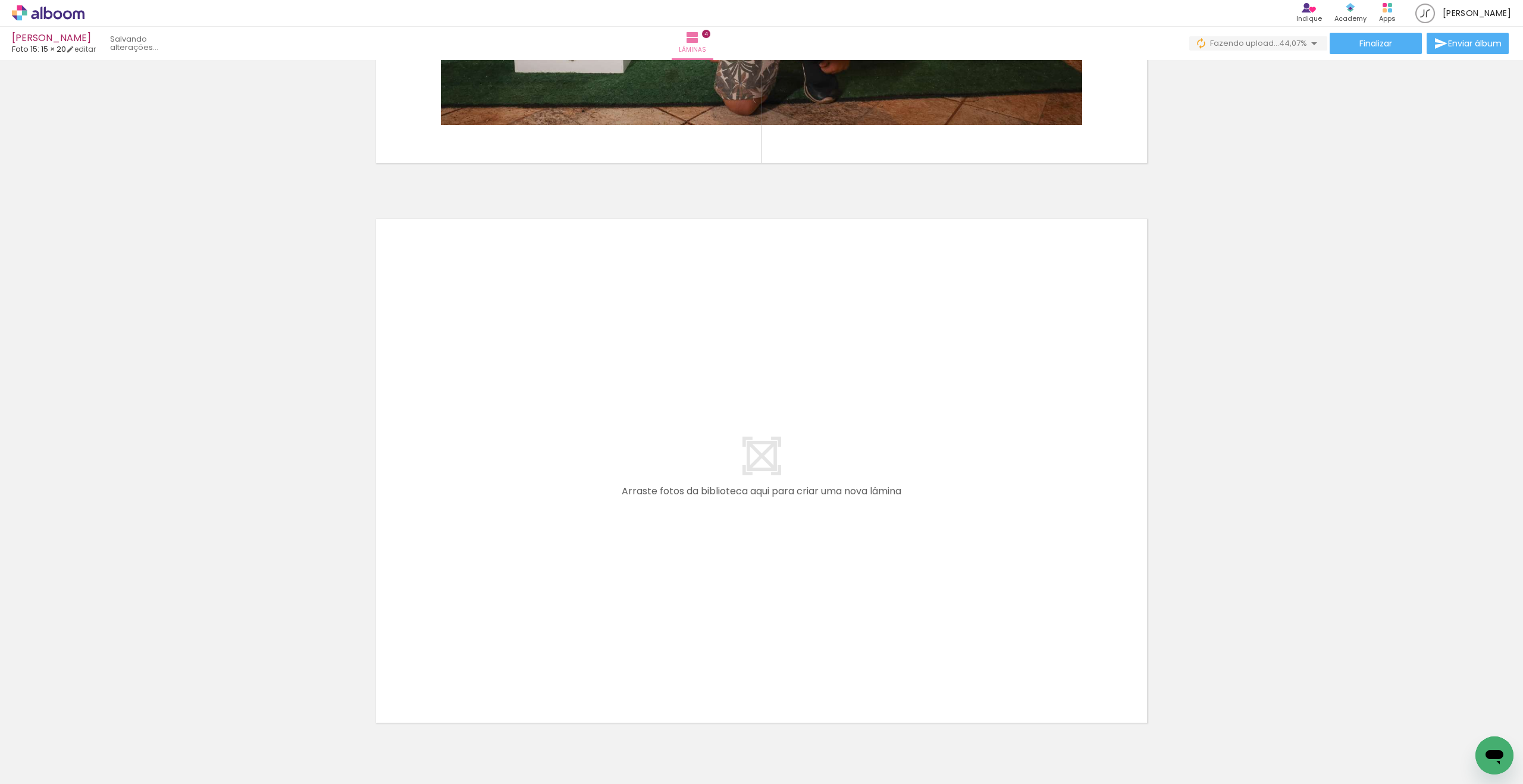
scroll to position [2134, 0]
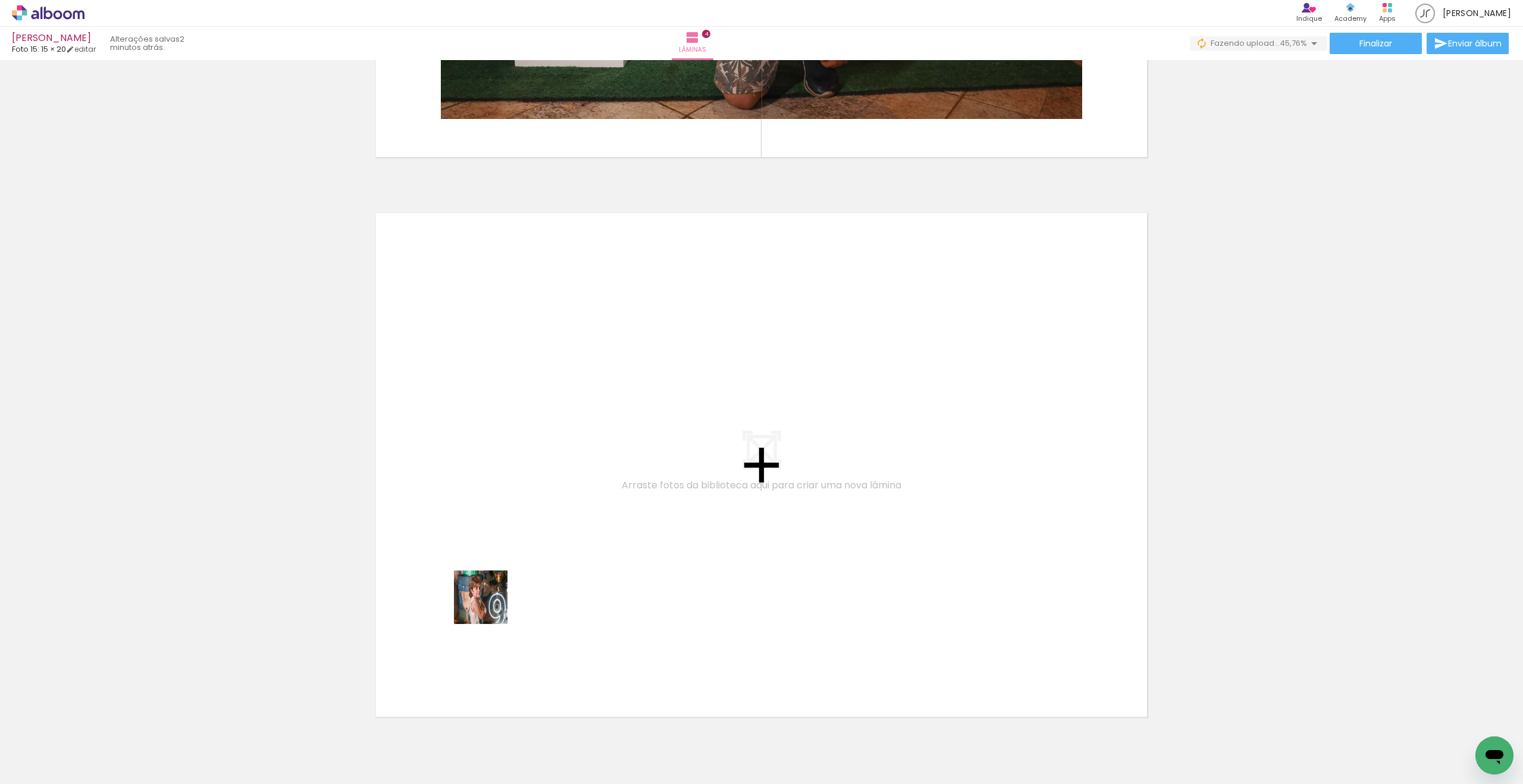
click at [491, 598] on quentale-workspace at bounding box center [761, 392] width 1523 height 784
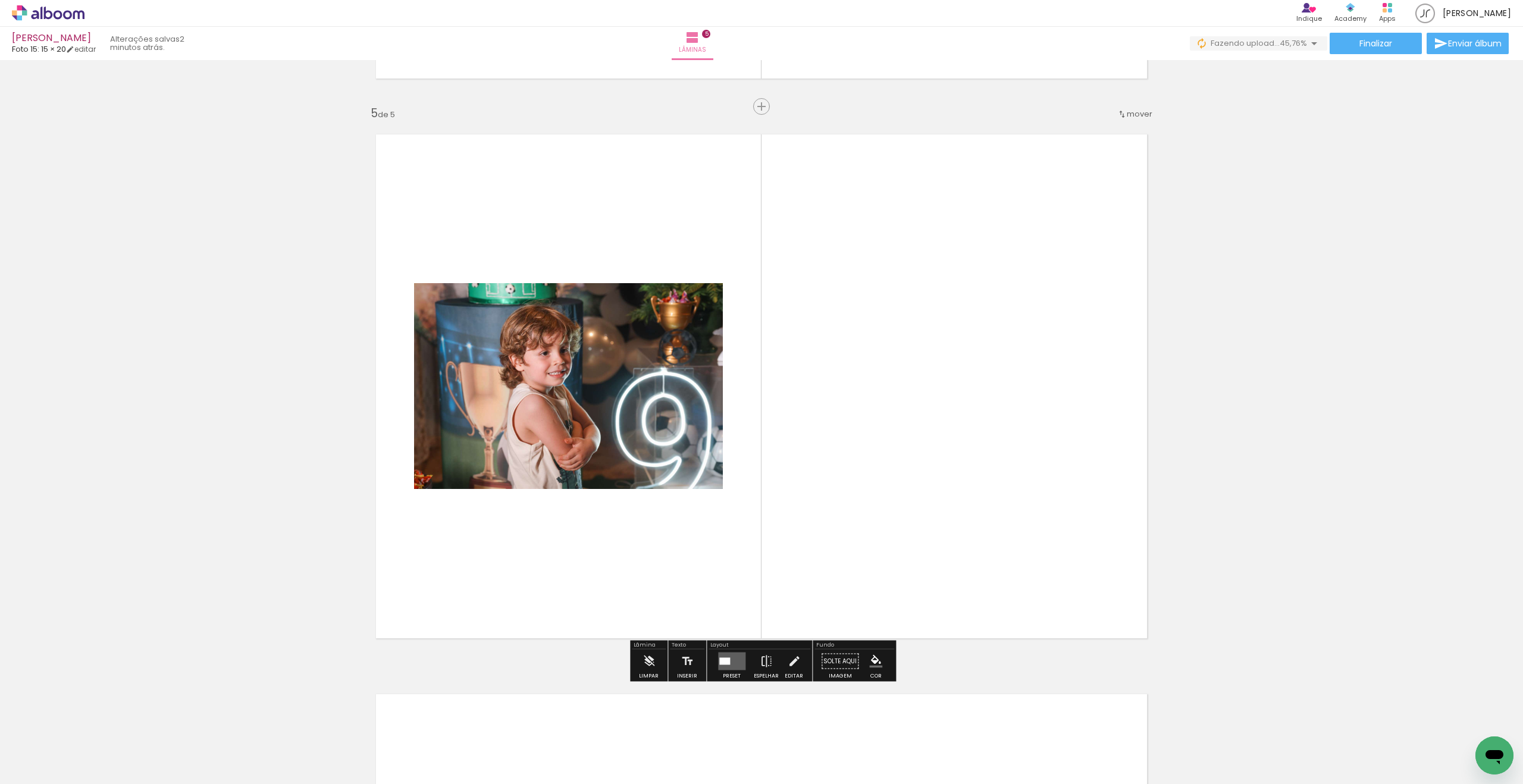
scroll to position [2214, 0]
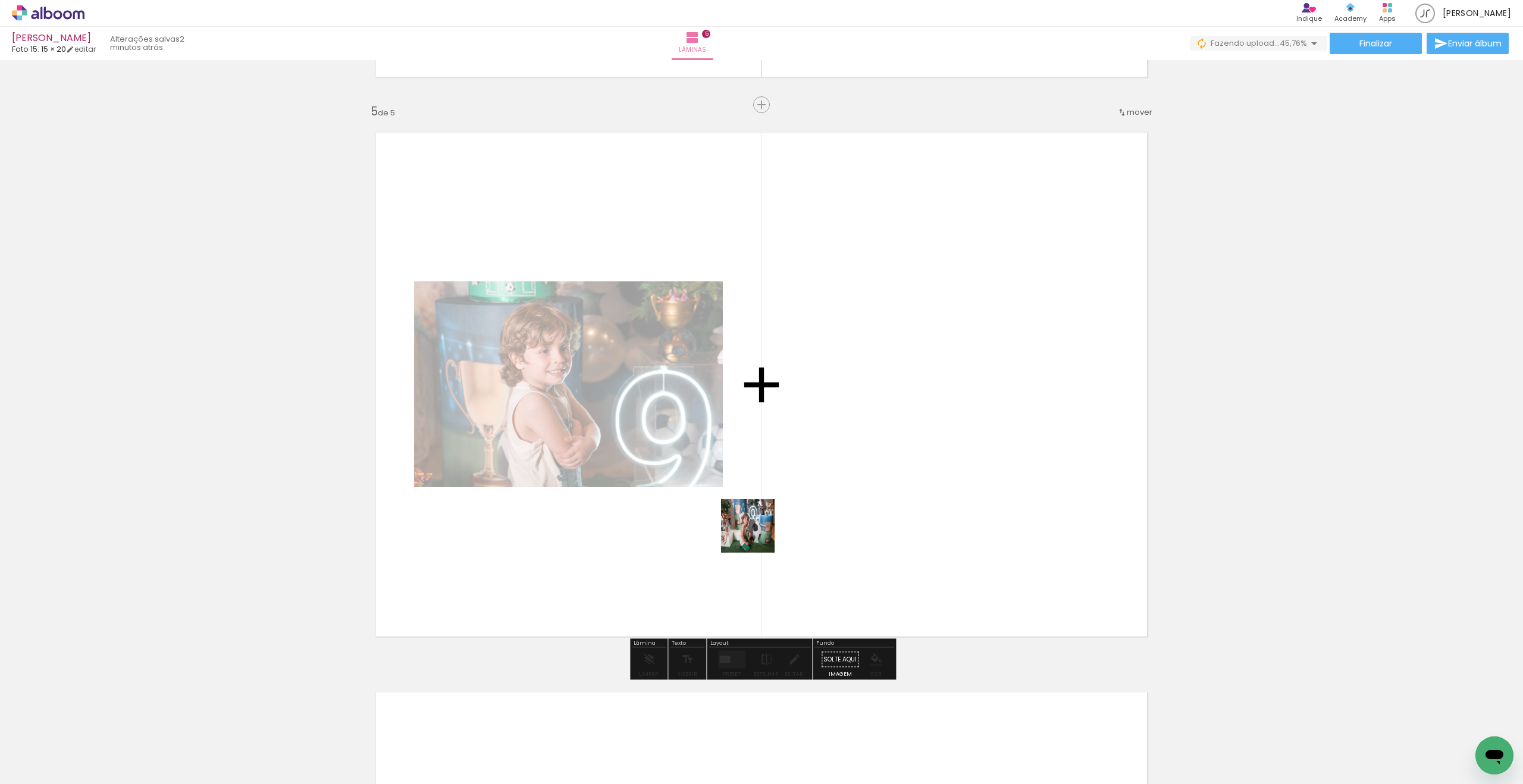
drag, startPoint x: 570, startPoint y: 658, endPoint x: 768, endPoint y: 530, distance: 235.8
click at [768, 530] on quentale-workspace at bounding box center [761, 392] width 1523 height 784
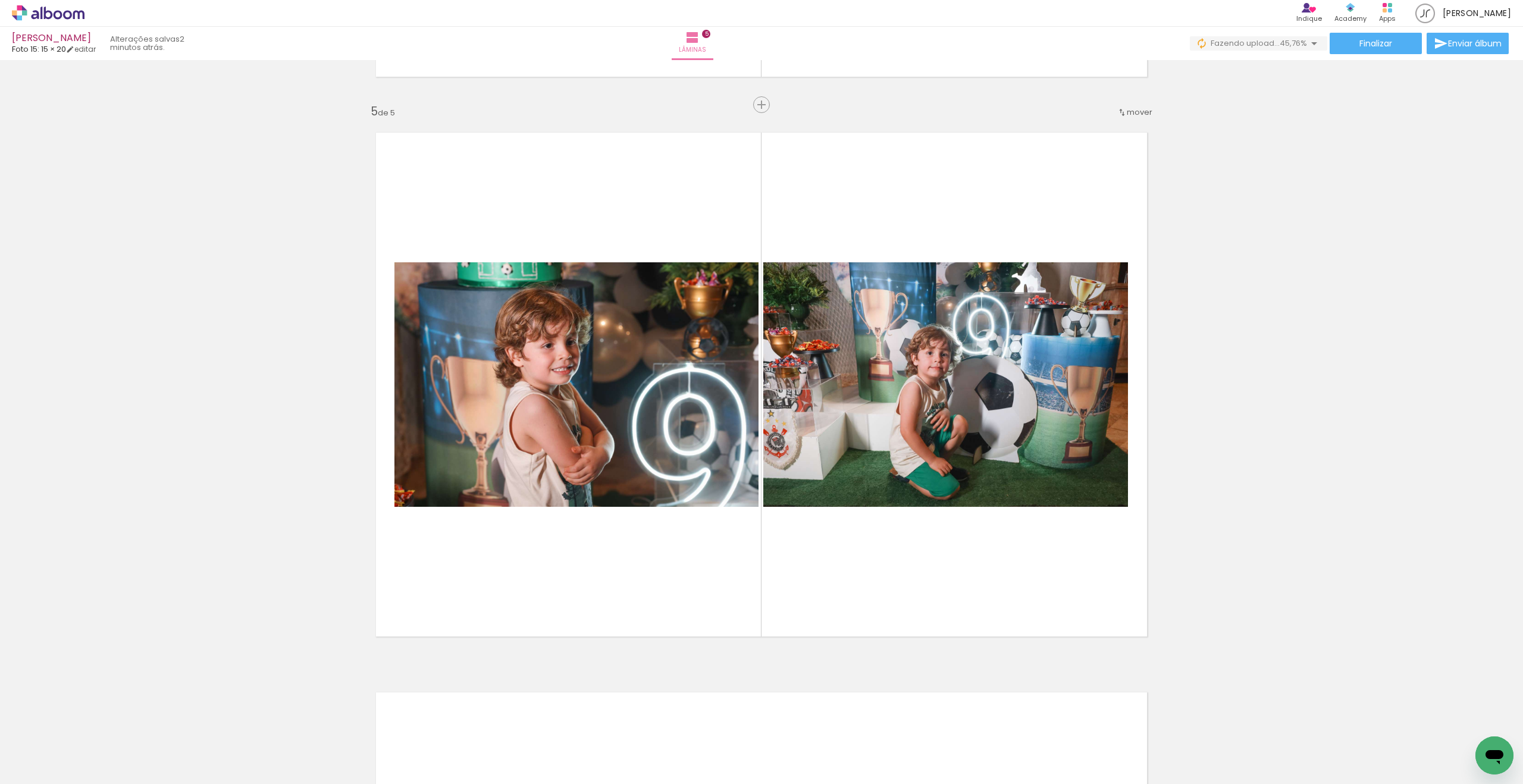
scroll to position [0, 1018]
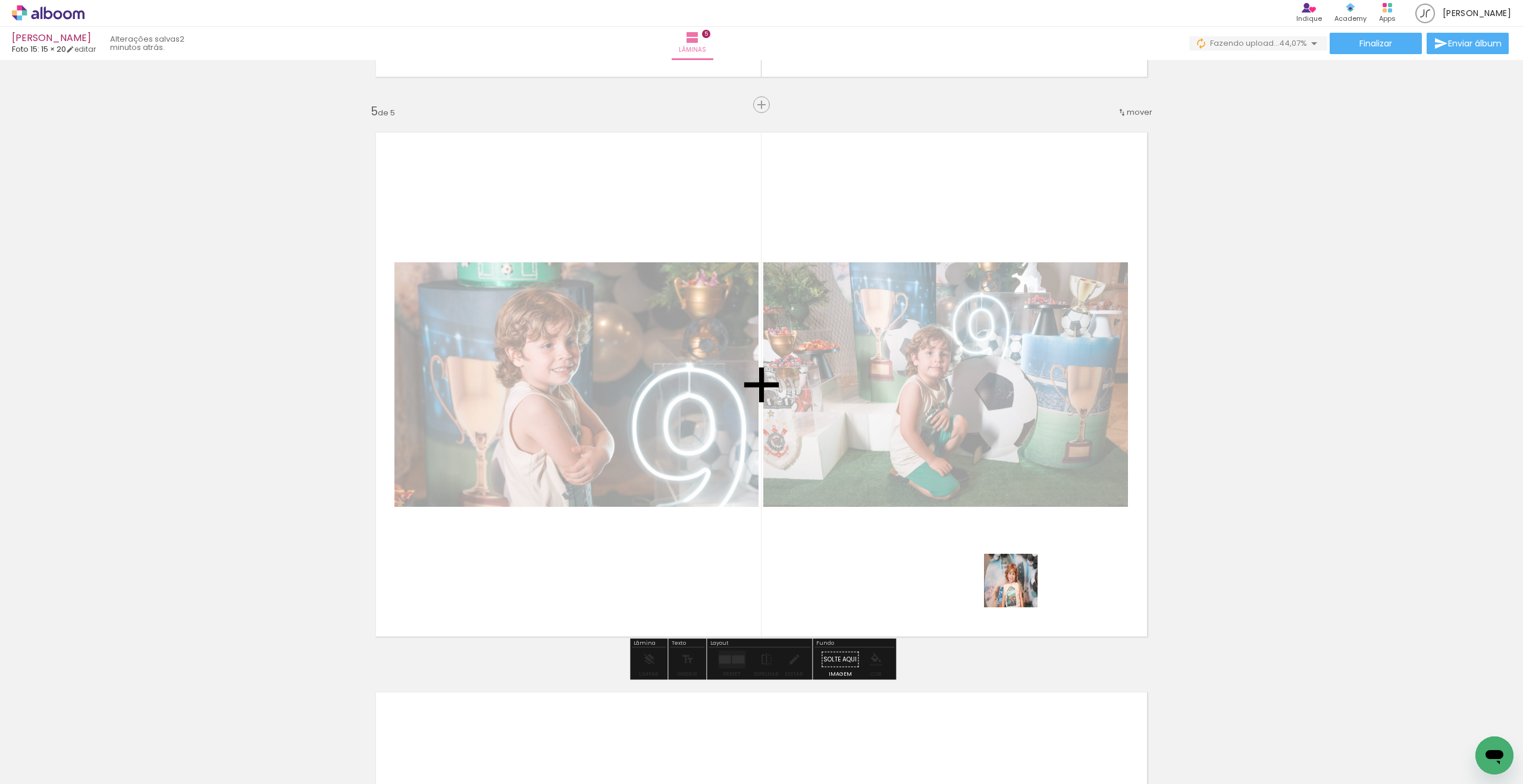
drag, startPoint x: 1236, startPoint y: 741, endPoint x: 792, endPoint y: 472, distance: 519.1
click at [793, 472] on quentale-workspace at bounding box center [761, 392] width 1523 height 784
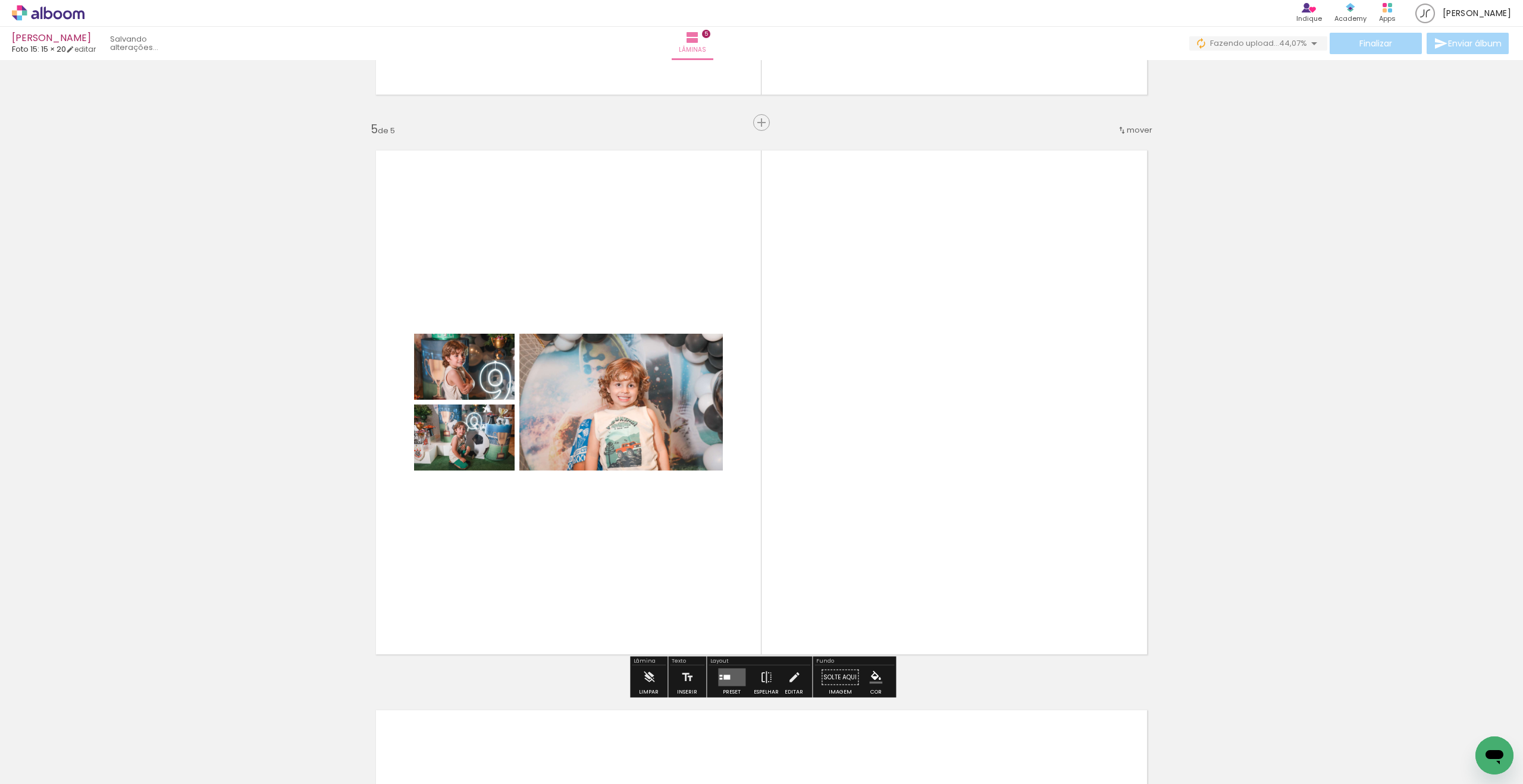
scroll to position [2197, 0]
click at [730, 634] on quentale-layouter at bounding box center [732, 676] width 28 height 18
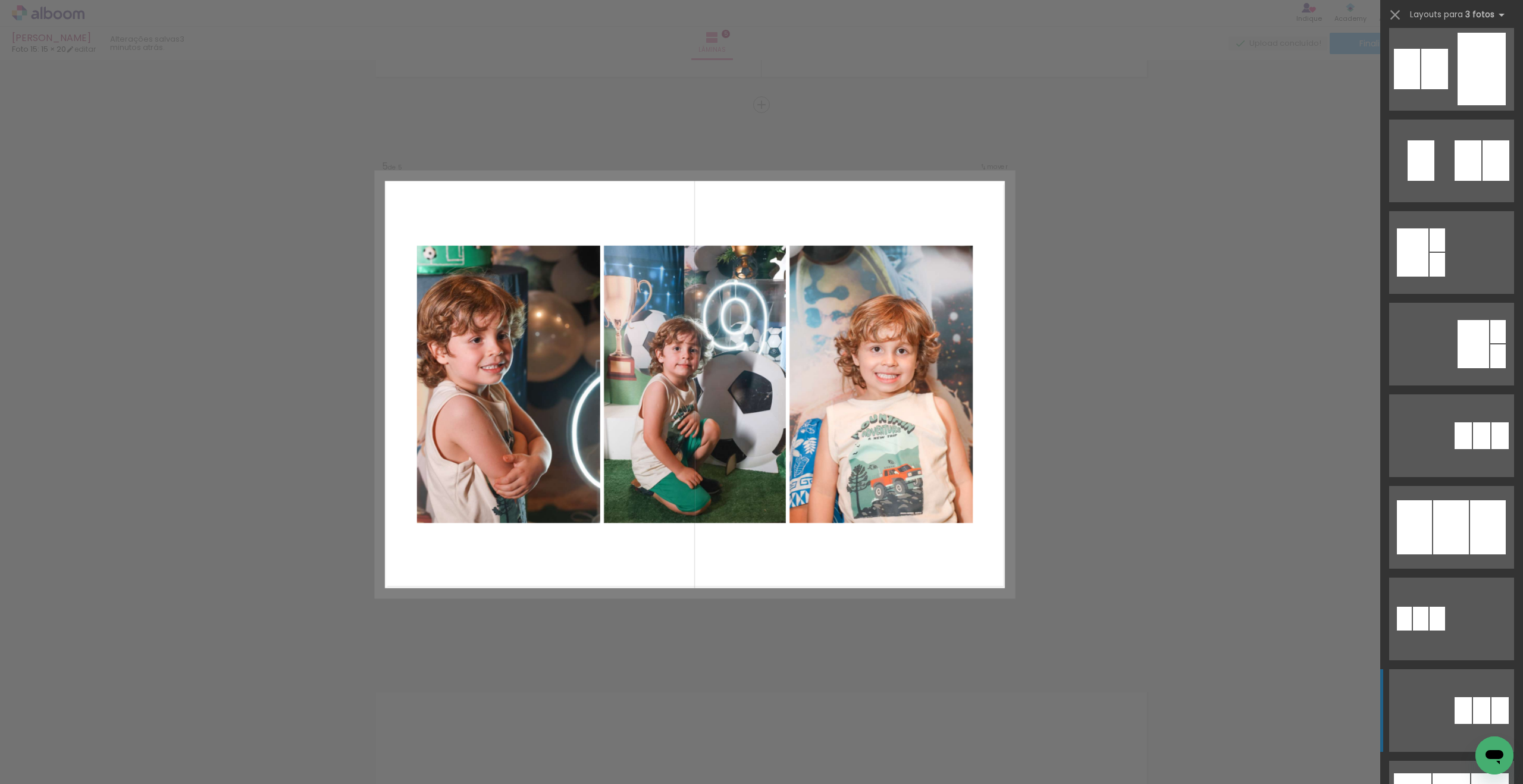
scroll to position [17962, 0]
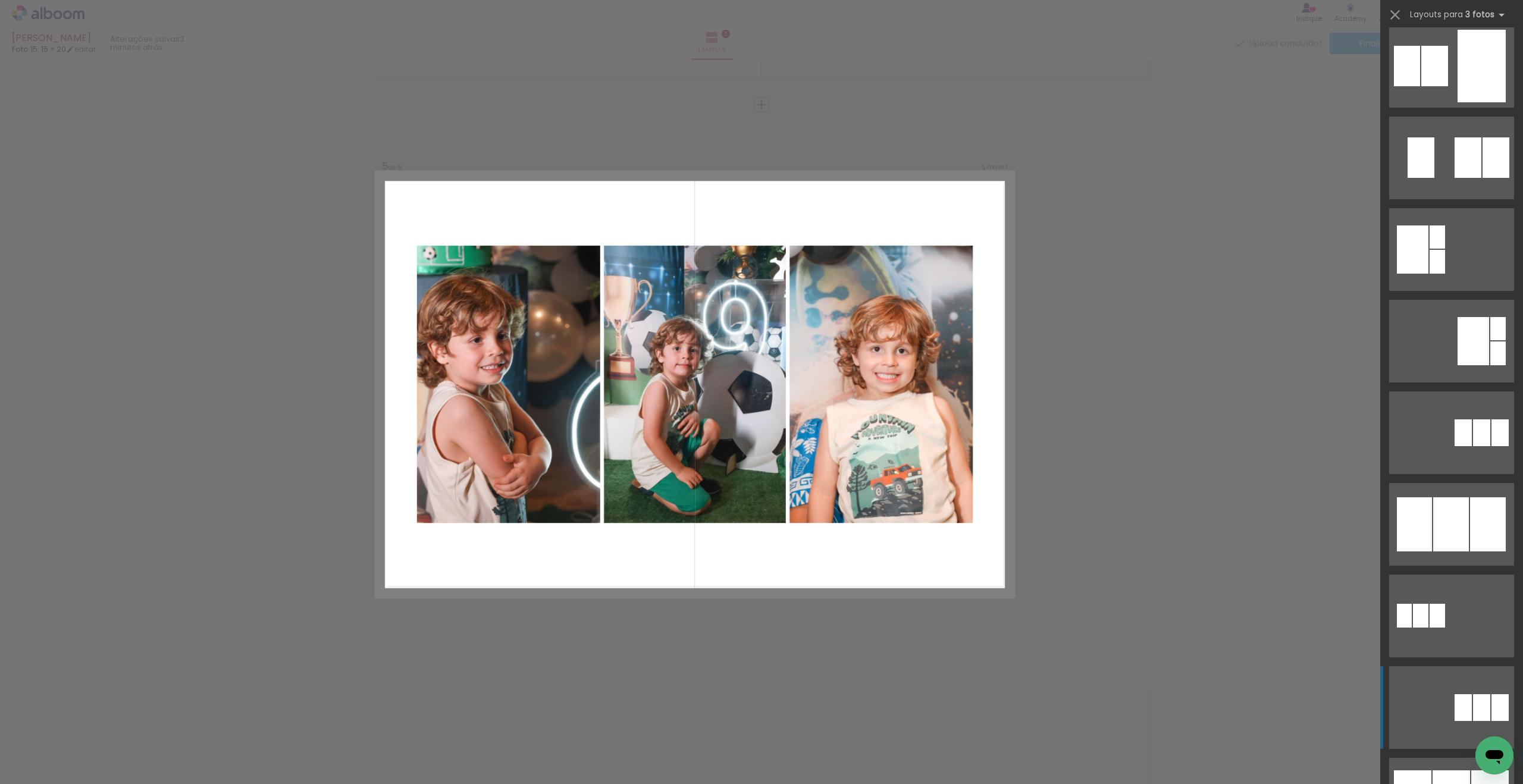
click at [876, 529] on div at bounding box center [1451, 524] width 35 height 54
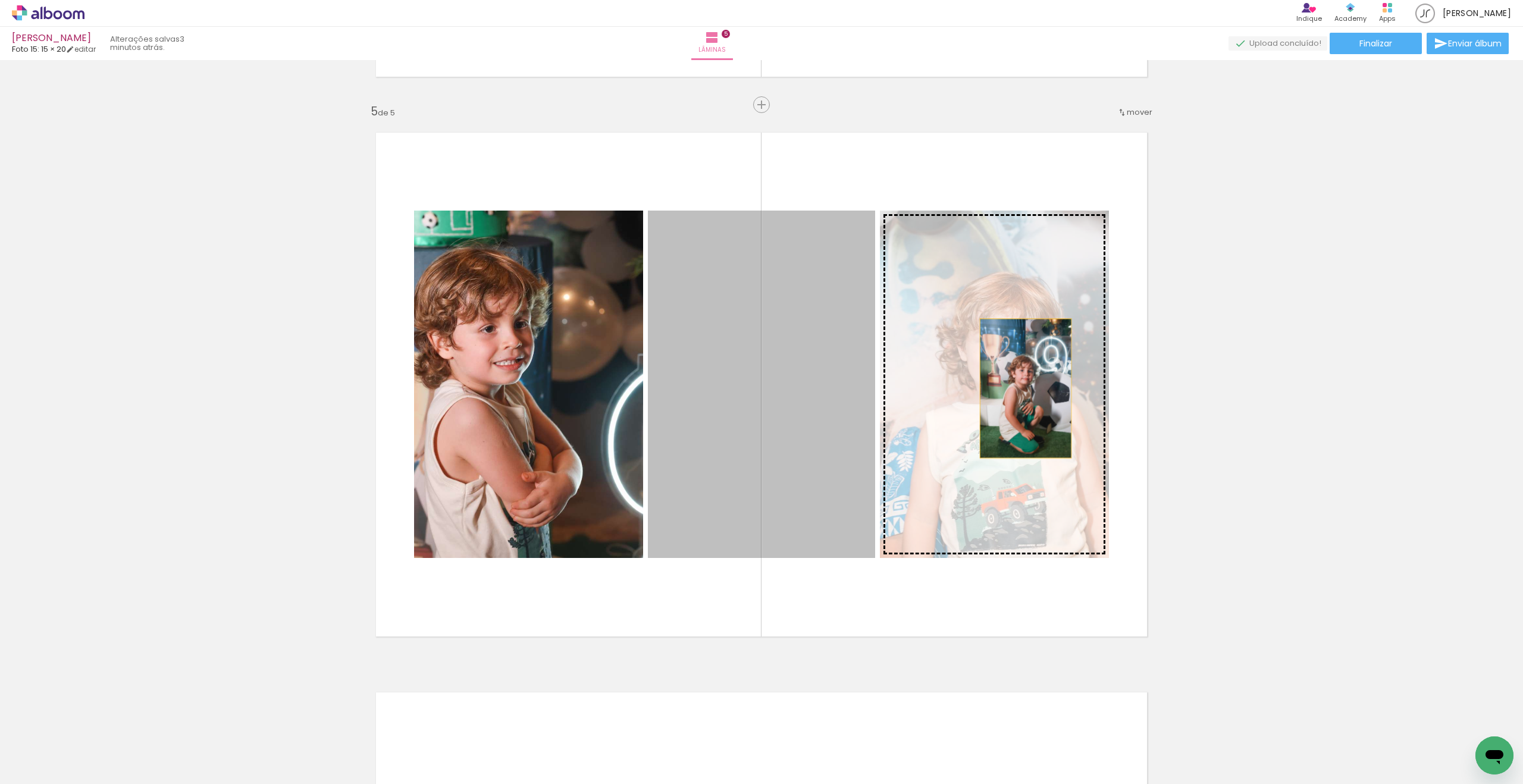
drag, startPoint x: 813, startPoint y: 410, endPoint x: 1026, endPoint y: 388, distance: 214.1
click at [0, 0] on slot at bounding box center [0, 0] width 0 height 0
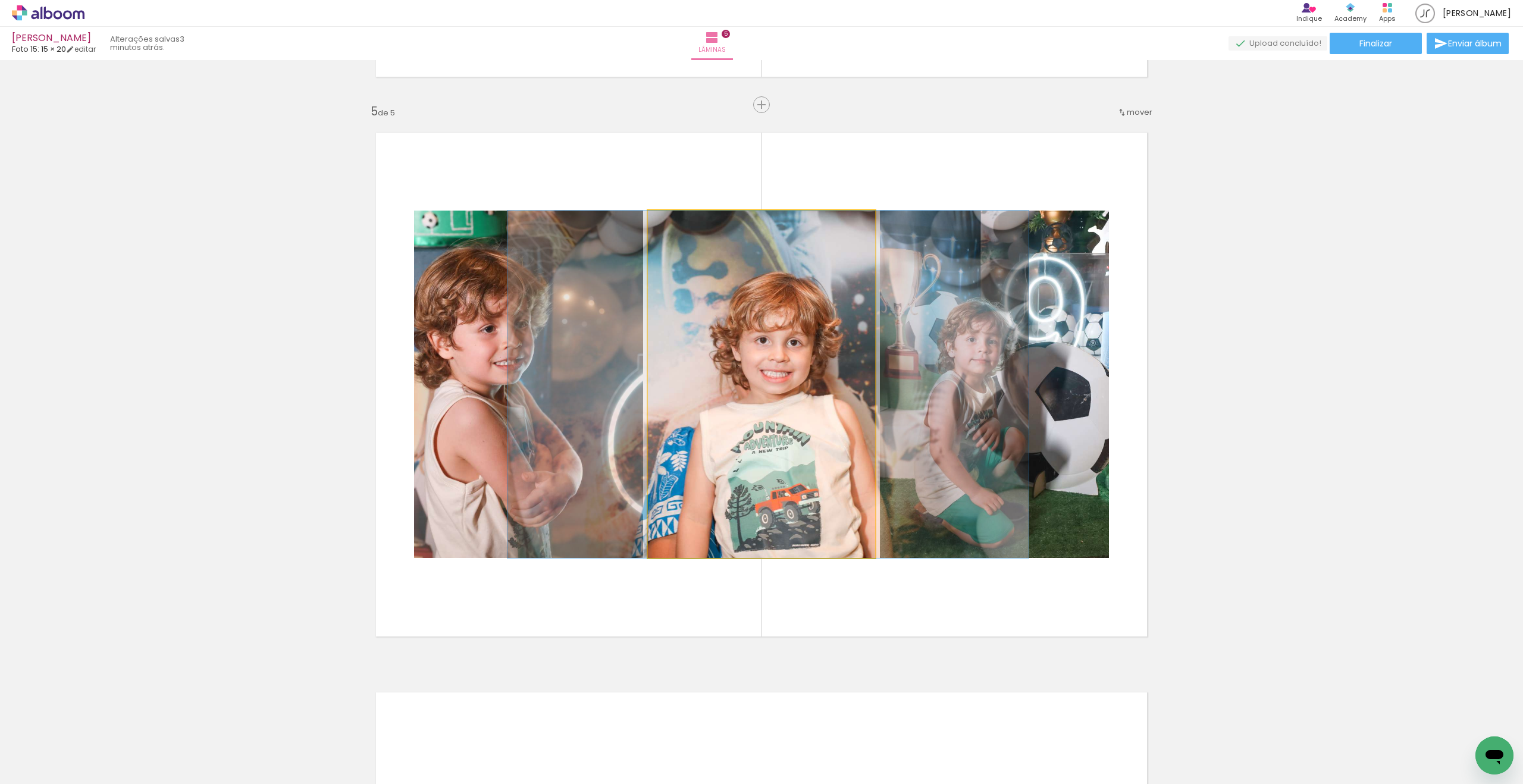
drag, startPoint x: 760, startPoint y: 396, endPoint x: 798, endPoint y: 342, distance: 66.0
click at [764, 350] on div at bounding box center [768, 384] width 521 height 347
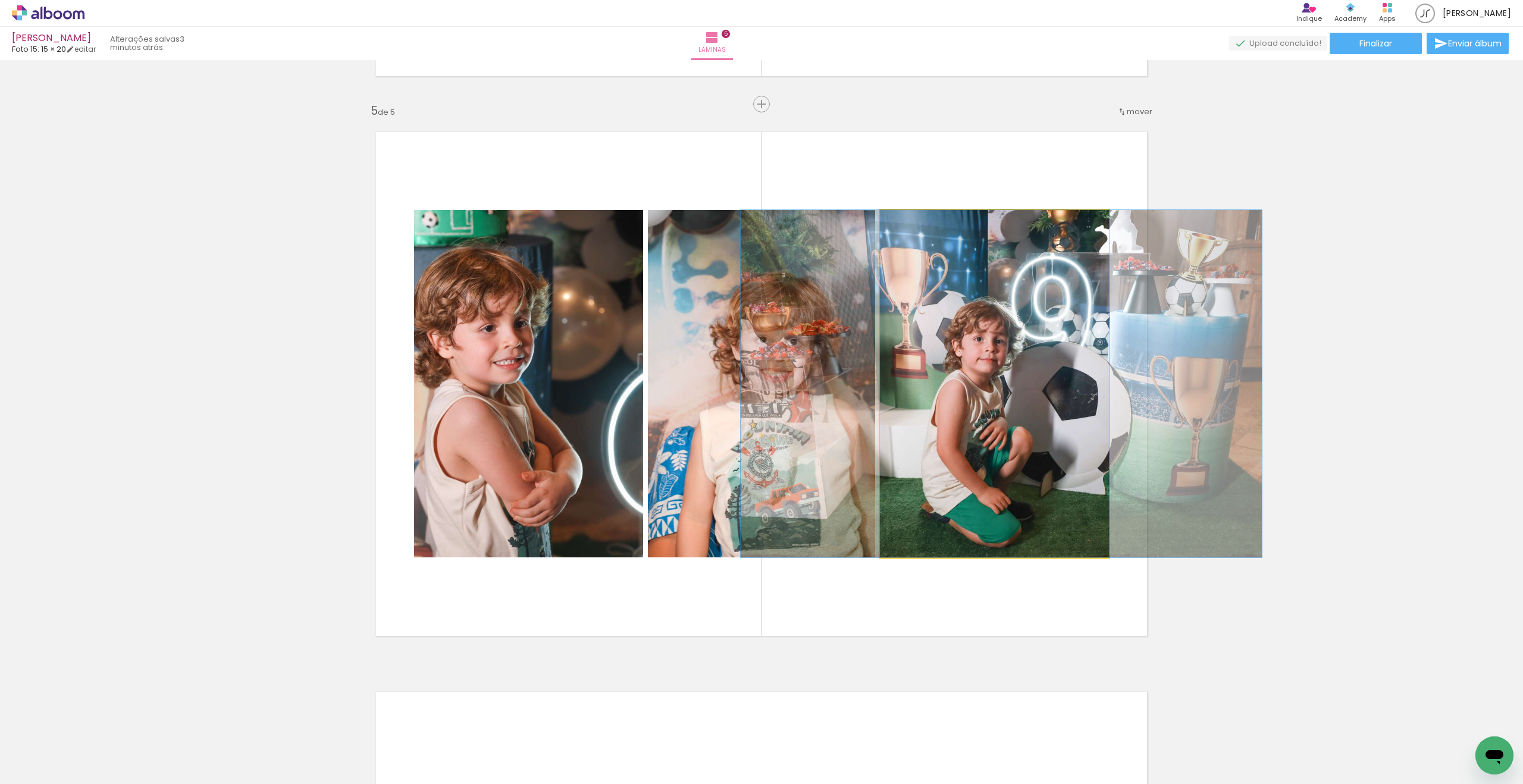
click at [876, 360] on div at bounding box center [1001, 383] width 521 height 347
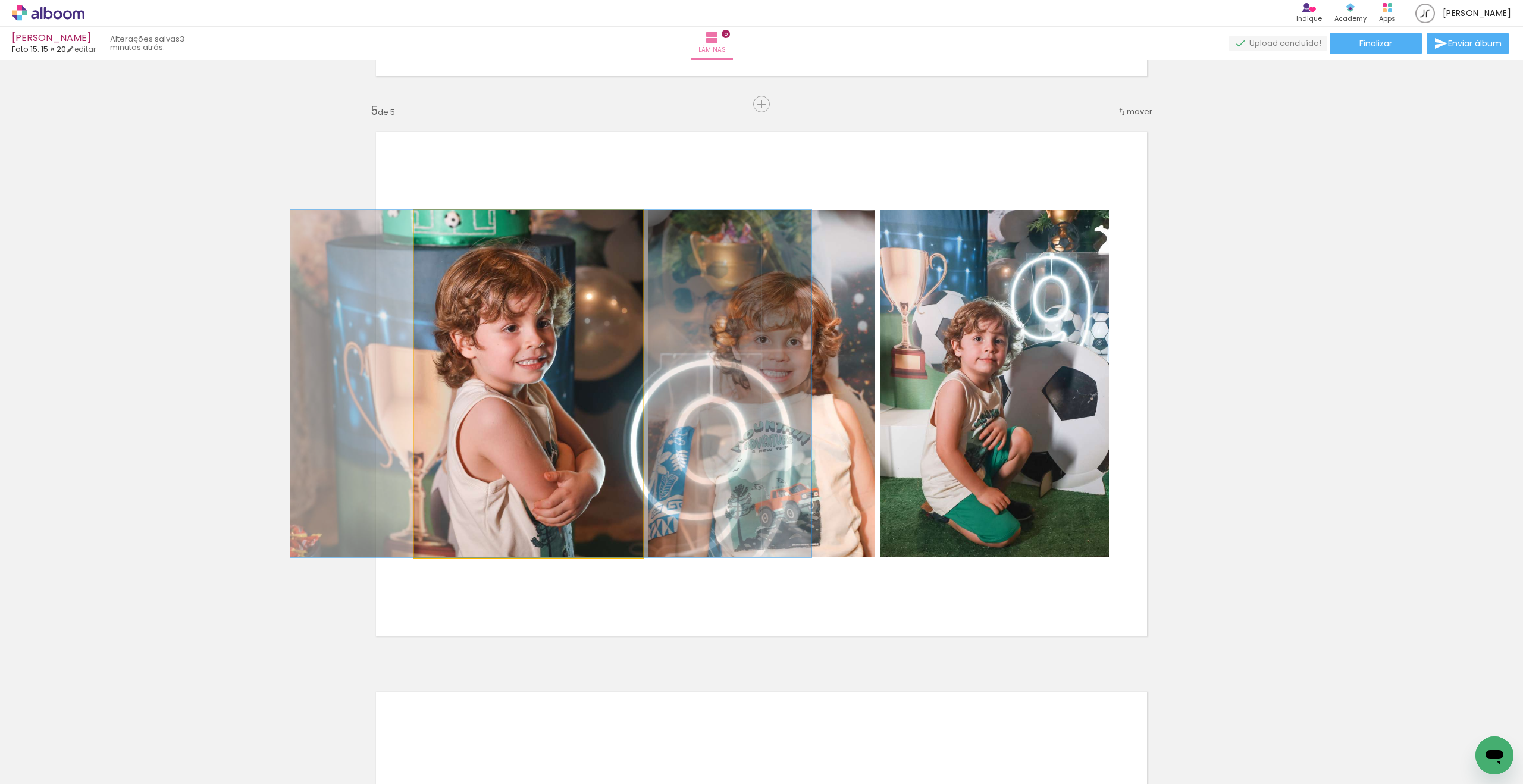
drag, startPoint x: 467, startPoint y: 361, endPoint x: 491, endPoint y: 359, distance: 24.1
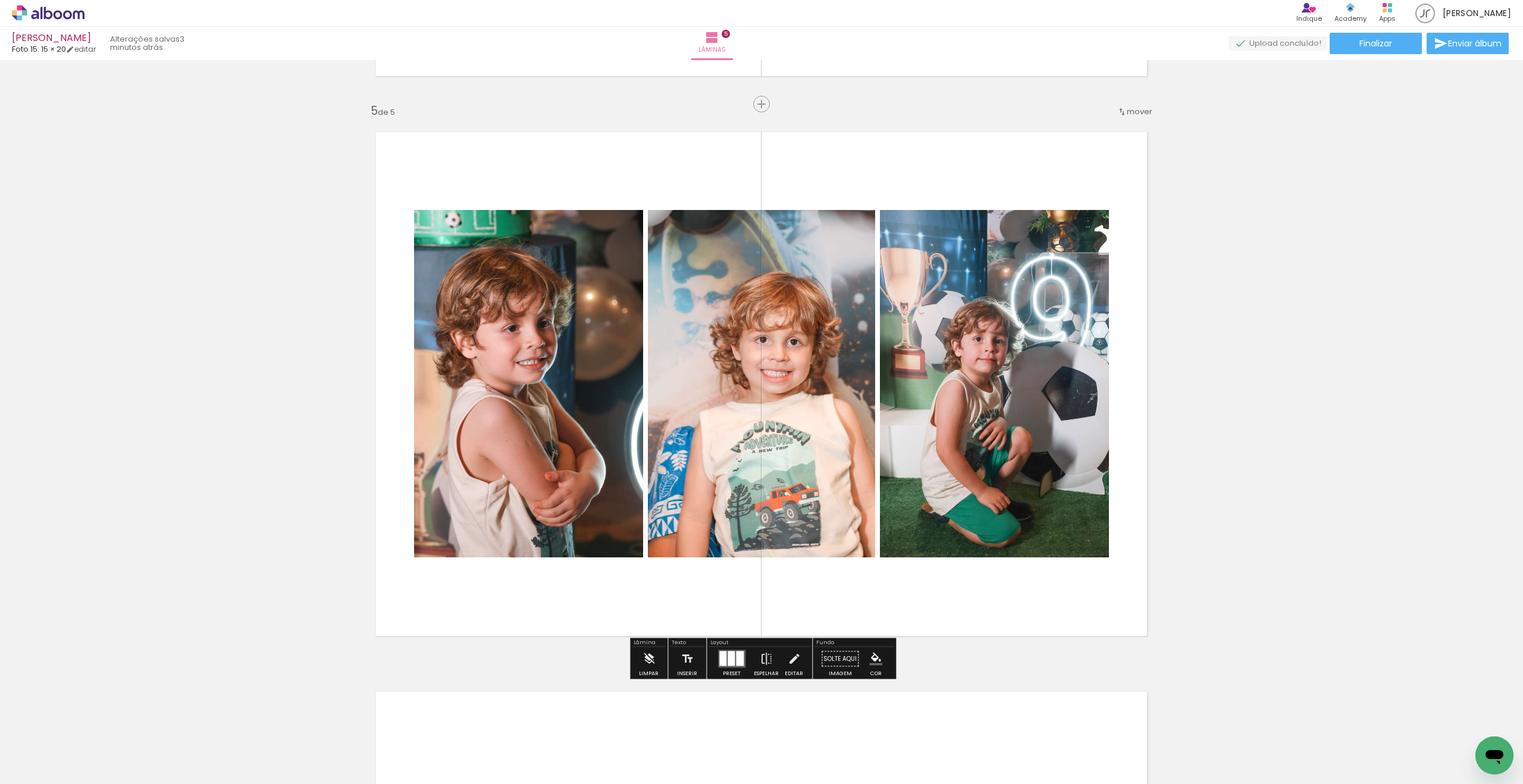
scroll to position [0, 0]
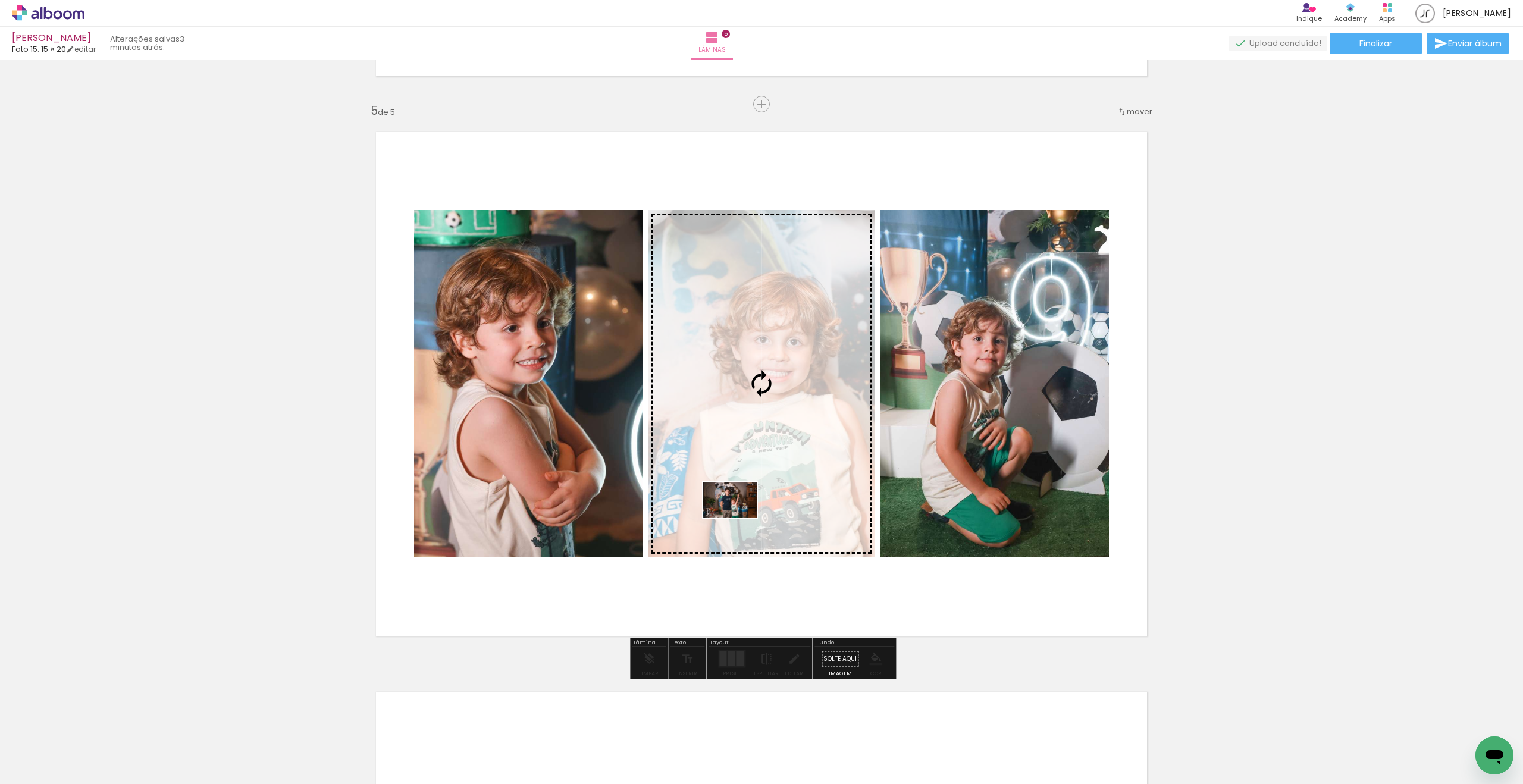
drag, startPoint x: 324, startPoint y: 757, endPoint x: 739, endPoint y: 518, distance: 478.9
click at [739, 518] on quentale-workspace at bounding box center [761, 392] width 1523 height 784
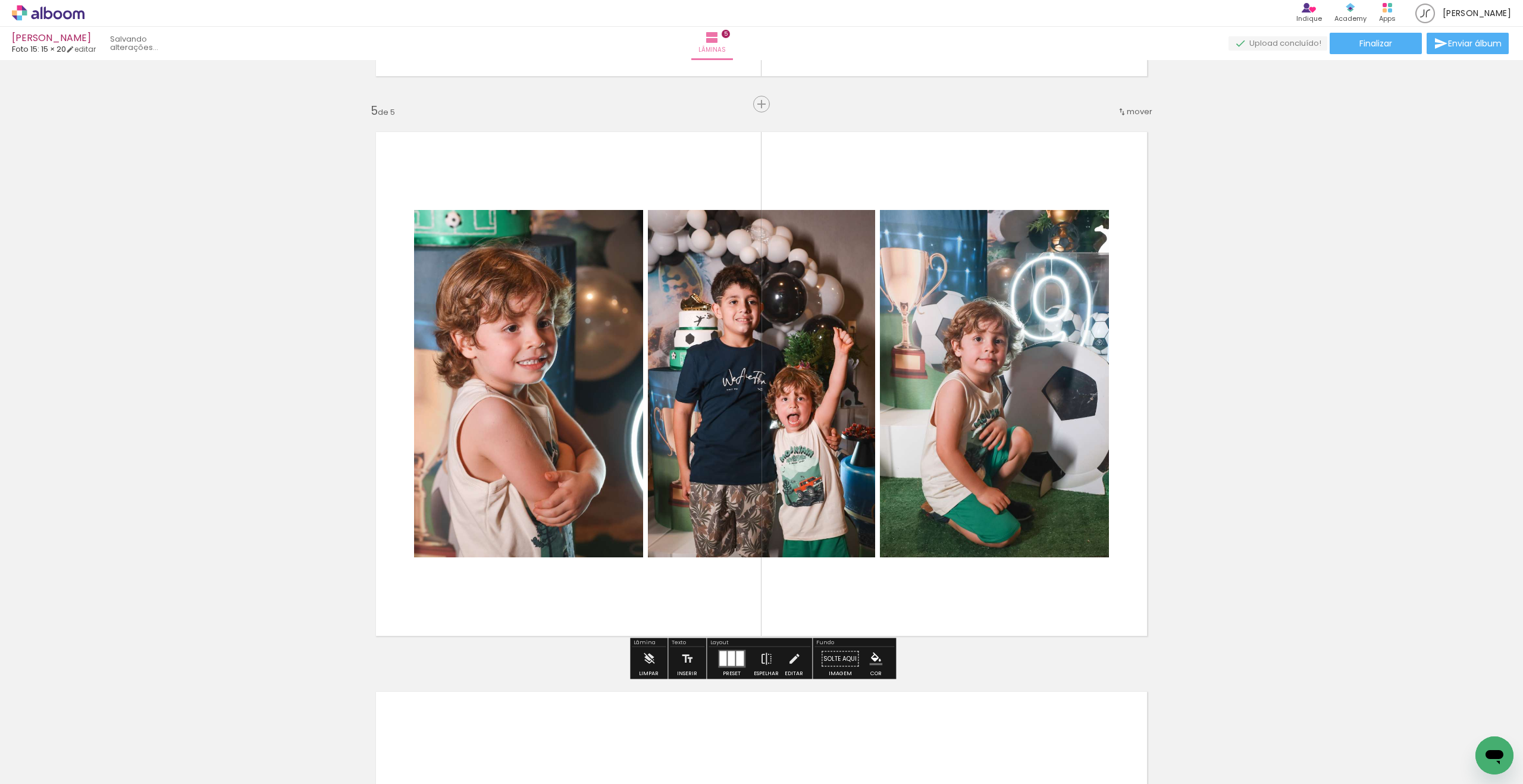
scroll to position [2215, 0]
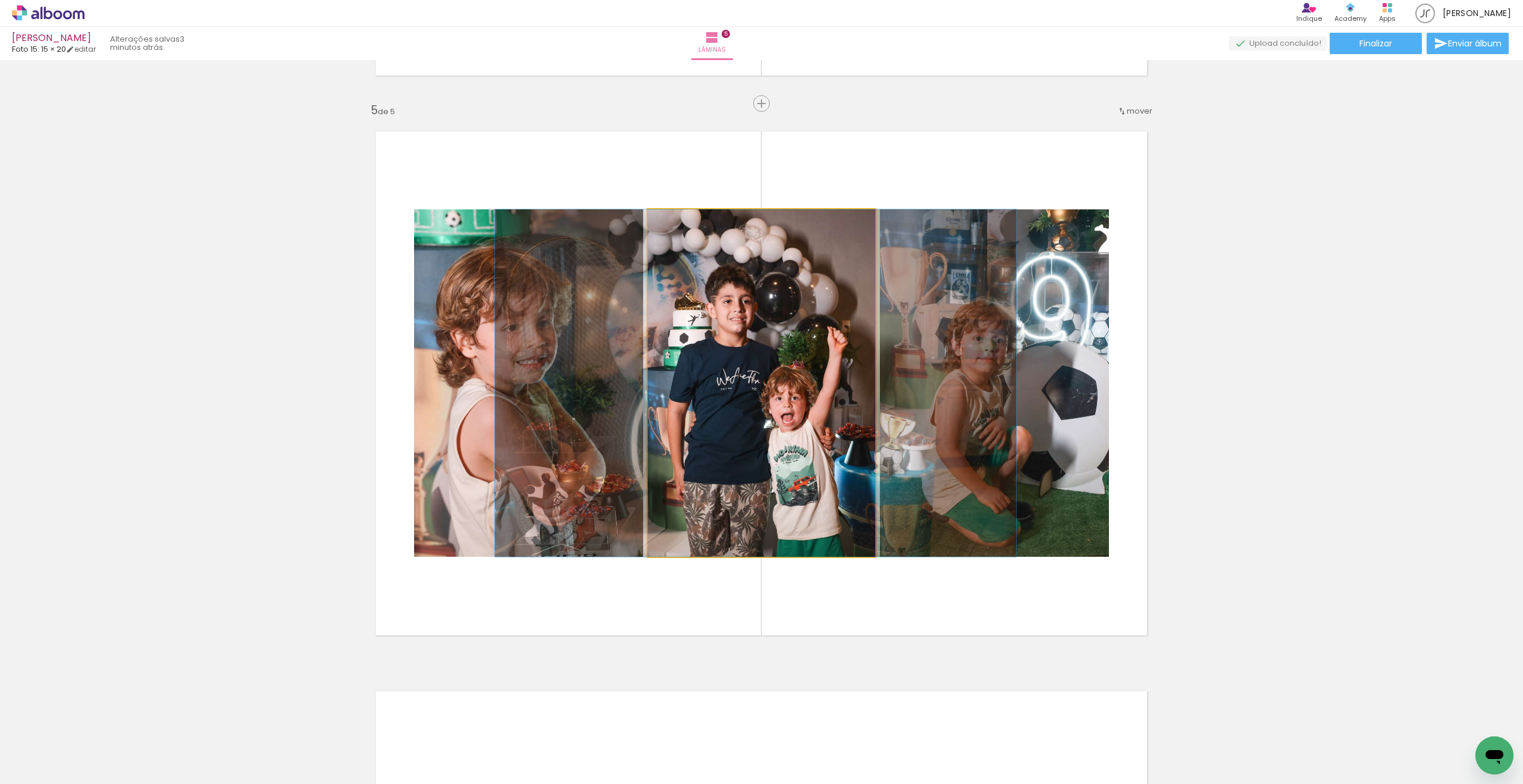
drag, startPoint x: 772, startPoint y: 502, endPoint x: 732, endPoint y: 505, distance: 40.1
click at [766, 503] on div at bounding box center [755, 382] width 521 height 347
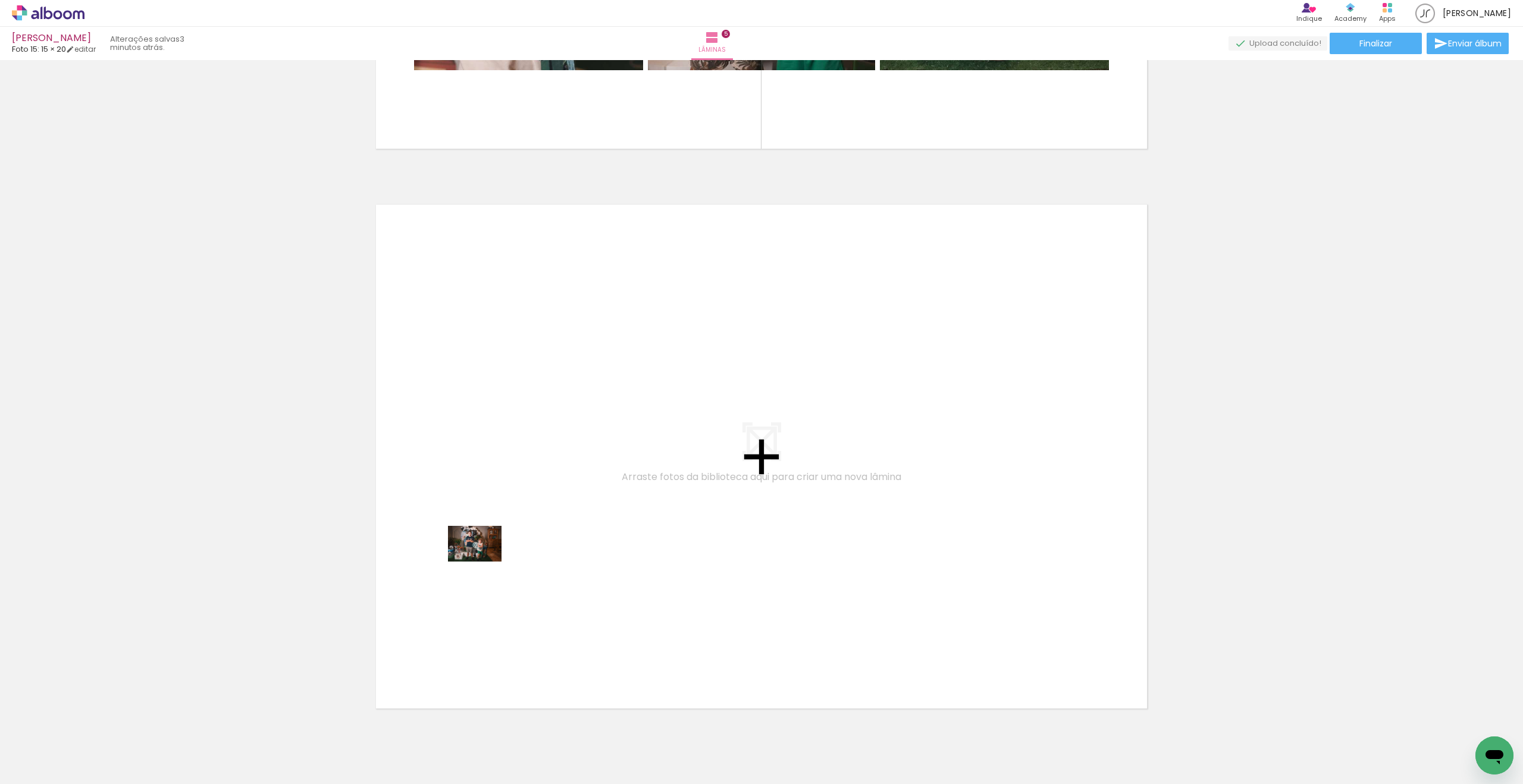
click at [484, 562] on quentale-workspace at bounding box center [761, 392] width 1523 height 784
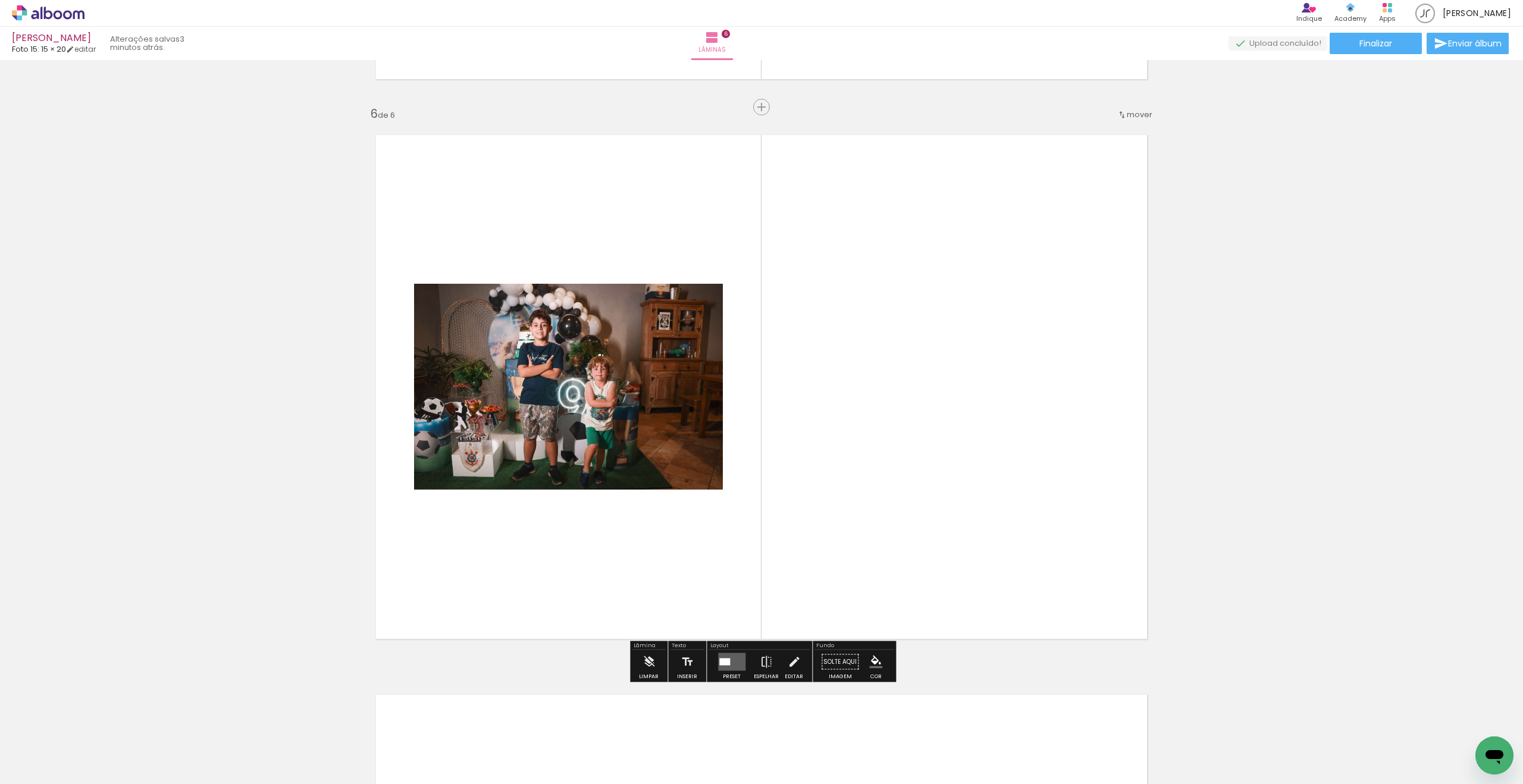
scroll to position [2773, 0]
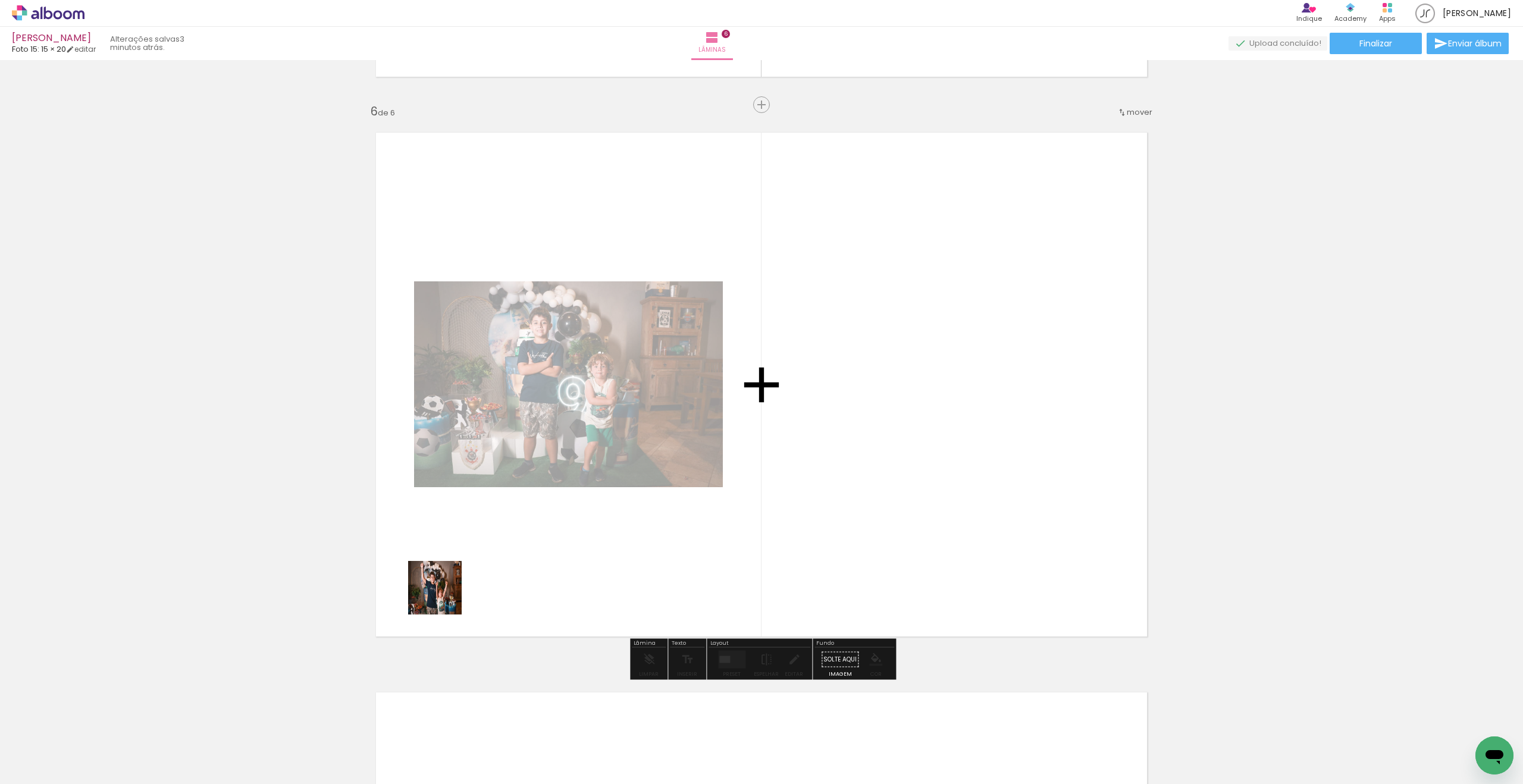
drag, startPoint x: 225, startPoint y: 739, endPoint x: 486, endPoint y: 566, distance: 313.1
click at [518, 552] on quentale-workspace at bounding box center [761, 392] width 1523 height 784
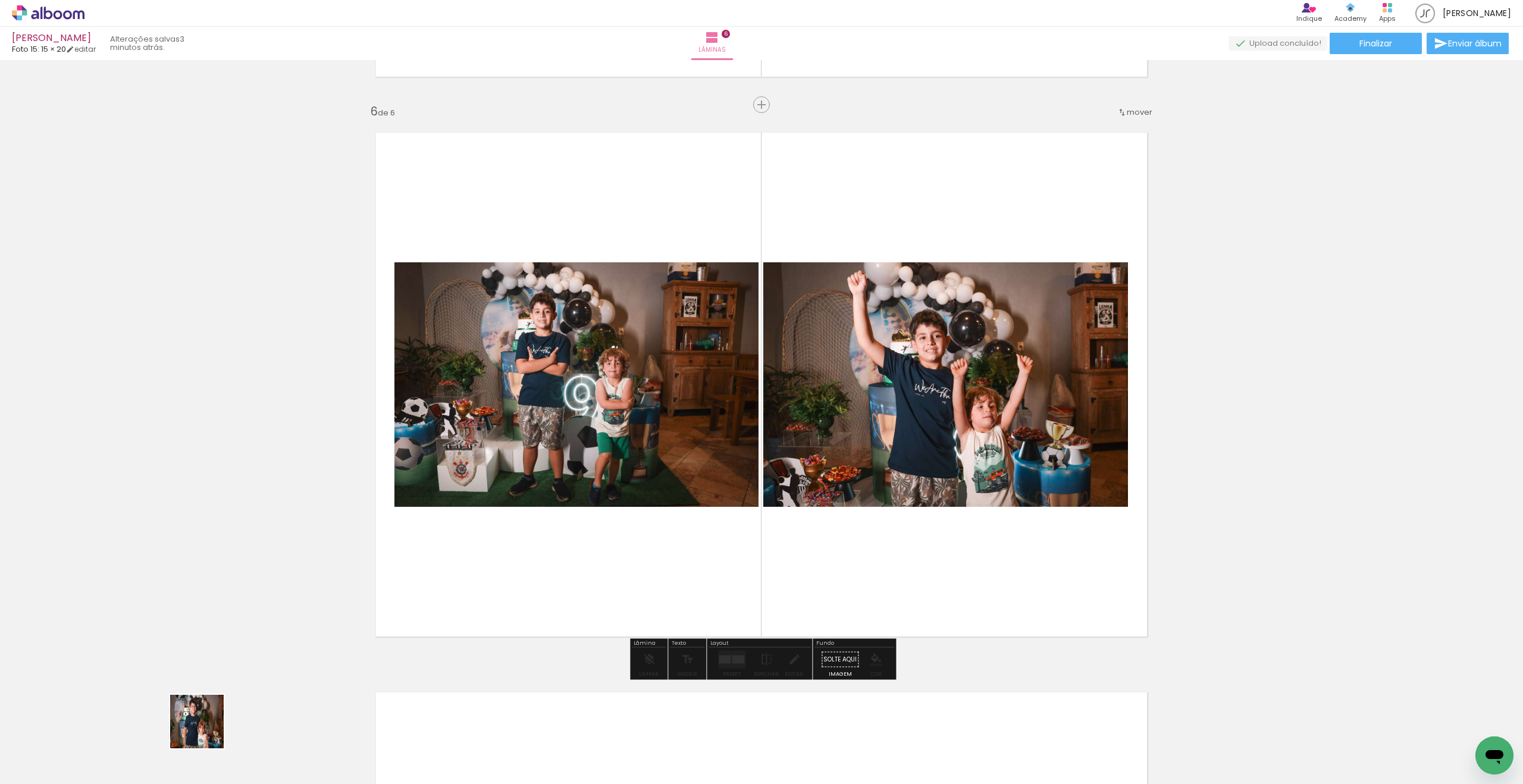
drag, startPoint x: 191, startPoint y: 743, endPoint x: 566, endPoint y: 561, distance: 416.8
click at [544, 558] on quentale-workspace at bounding box center [761, 392] width 1523 height 784
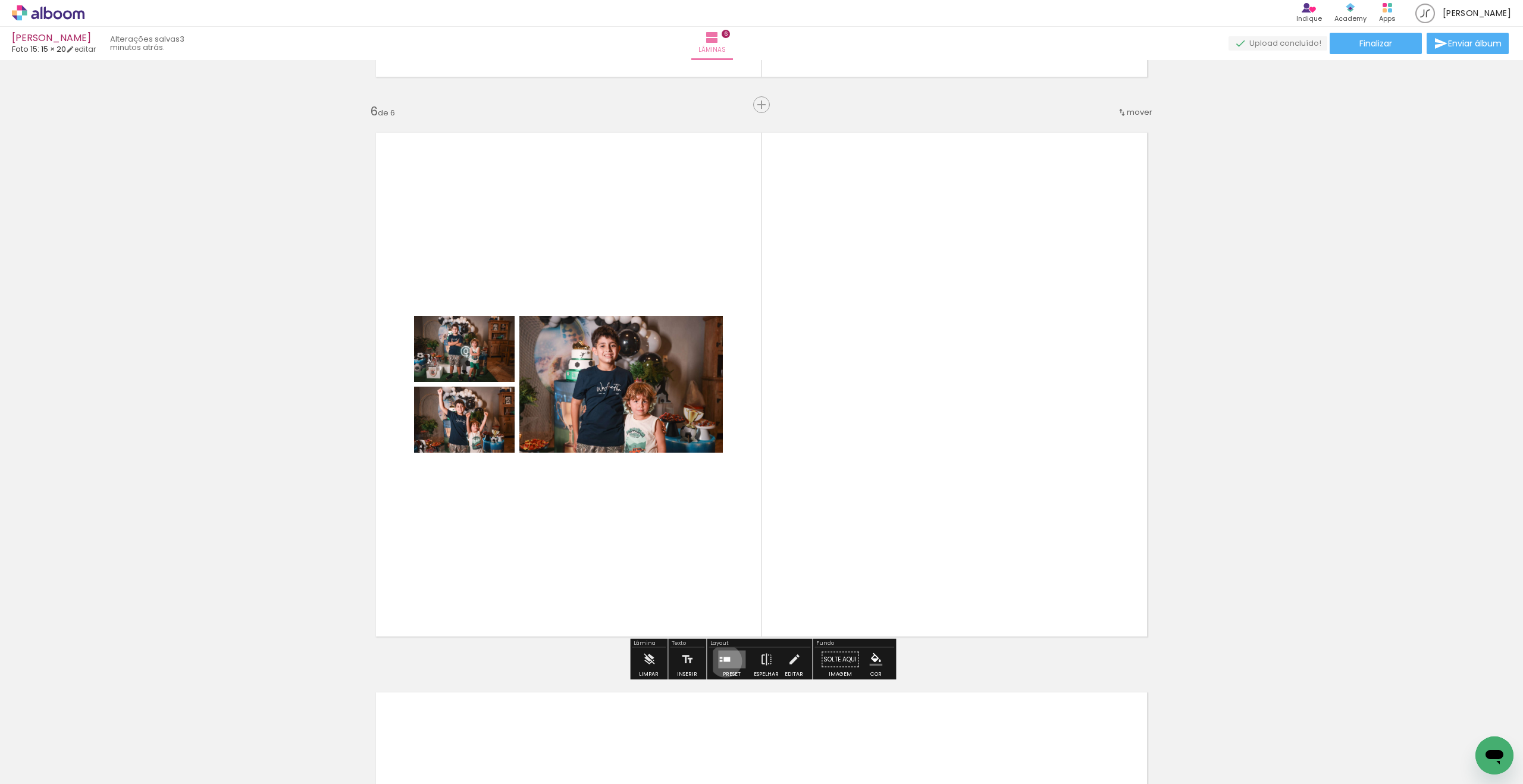
click at [723, 634] on div at bounding box center [726, 659] width 7 height 5
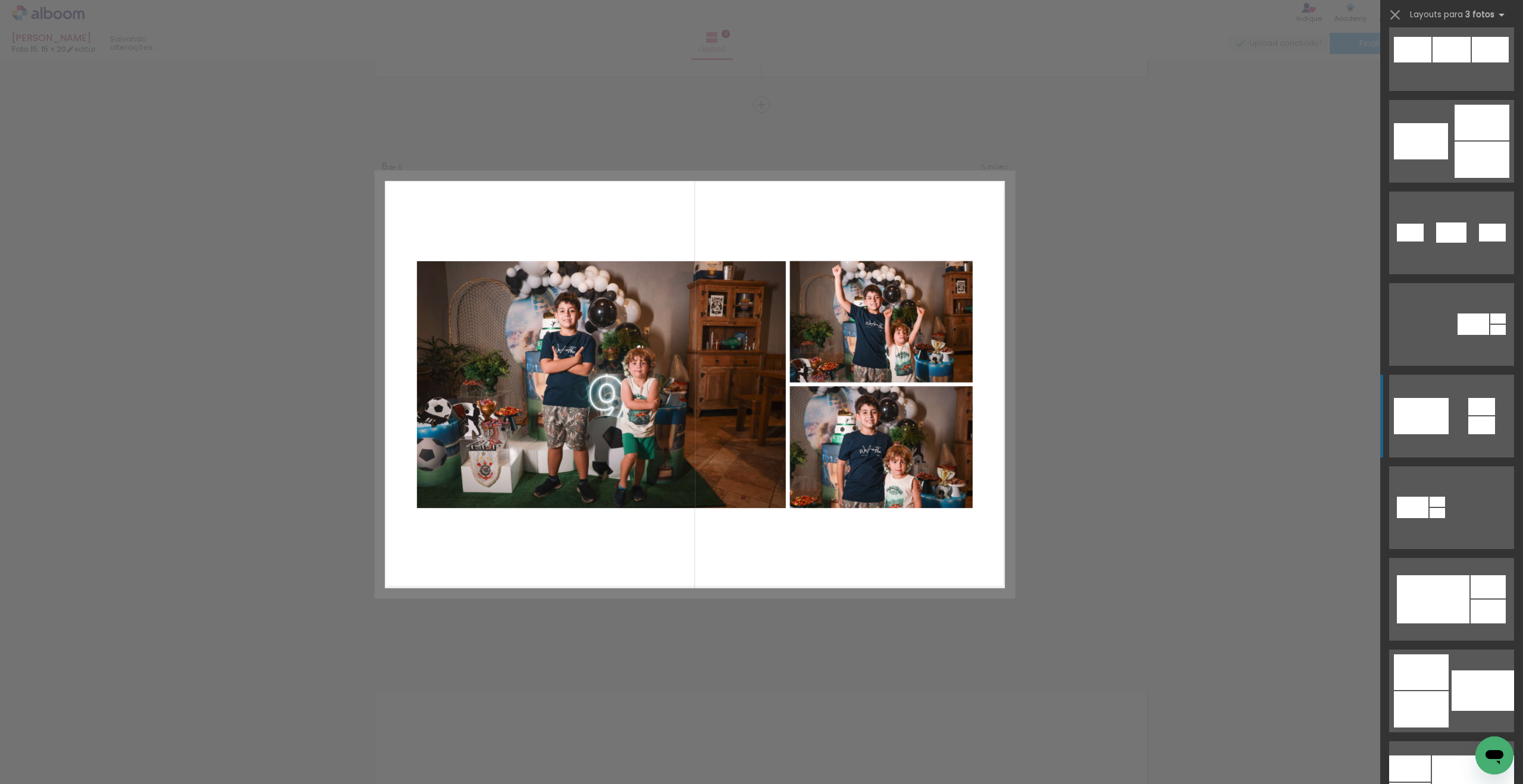
scroll to position [377, 0]
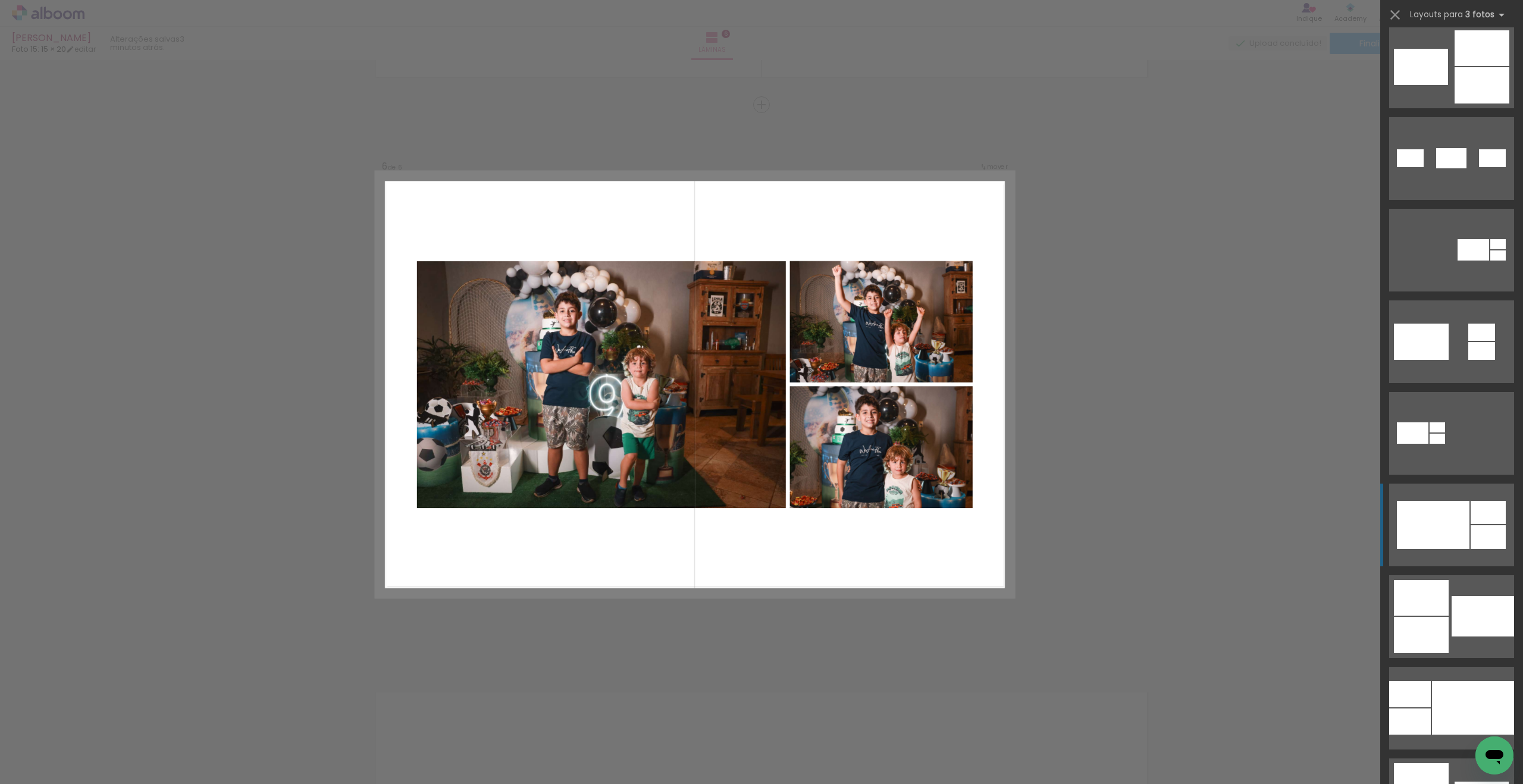
click at [876, 527] on div at bounding box center [1432, 524] width 73 height 48
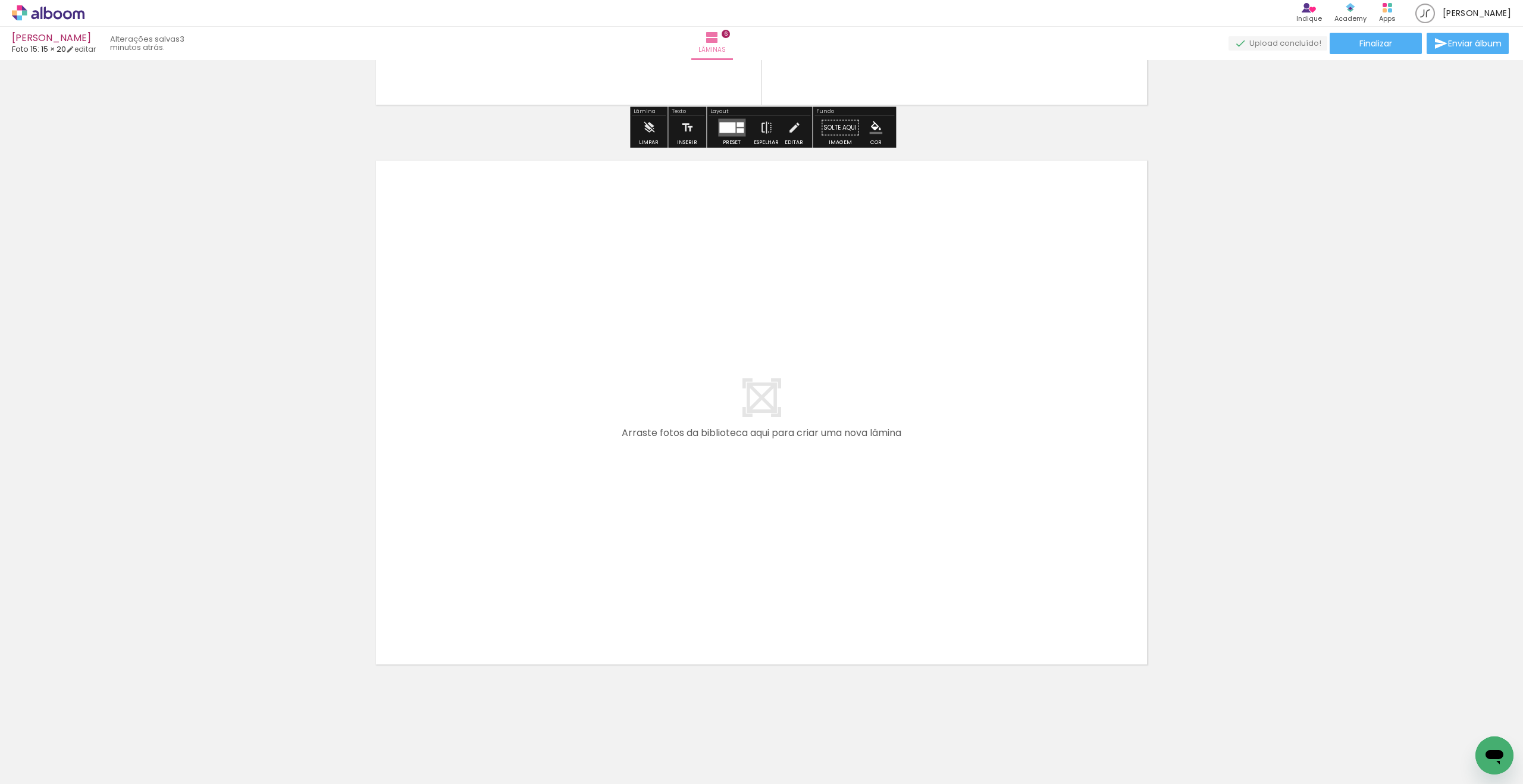
scroll to position [3314, 0]
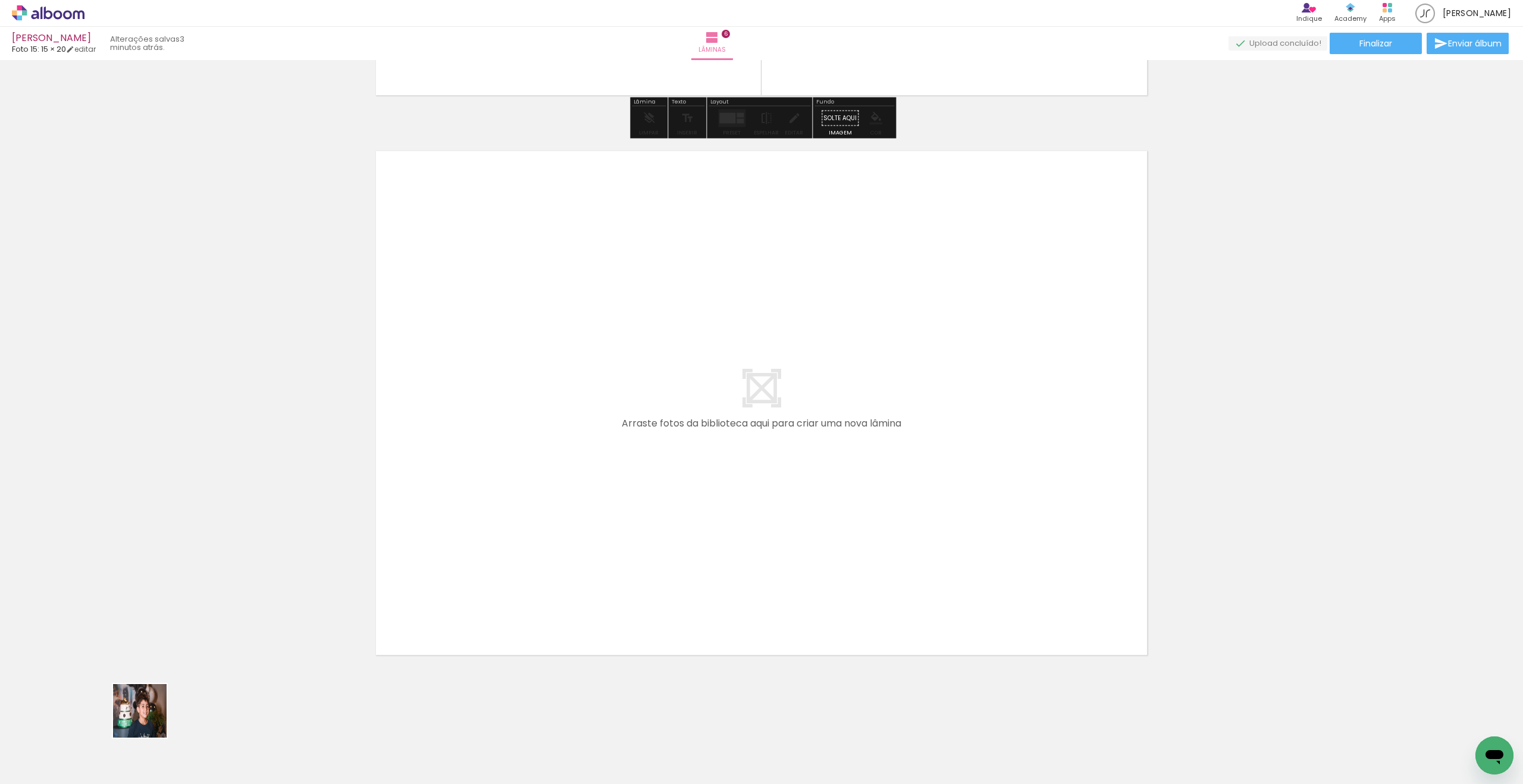
click at [537, 480] on quentale-workspace at bounding box center [761, 392] width 1523 height 784
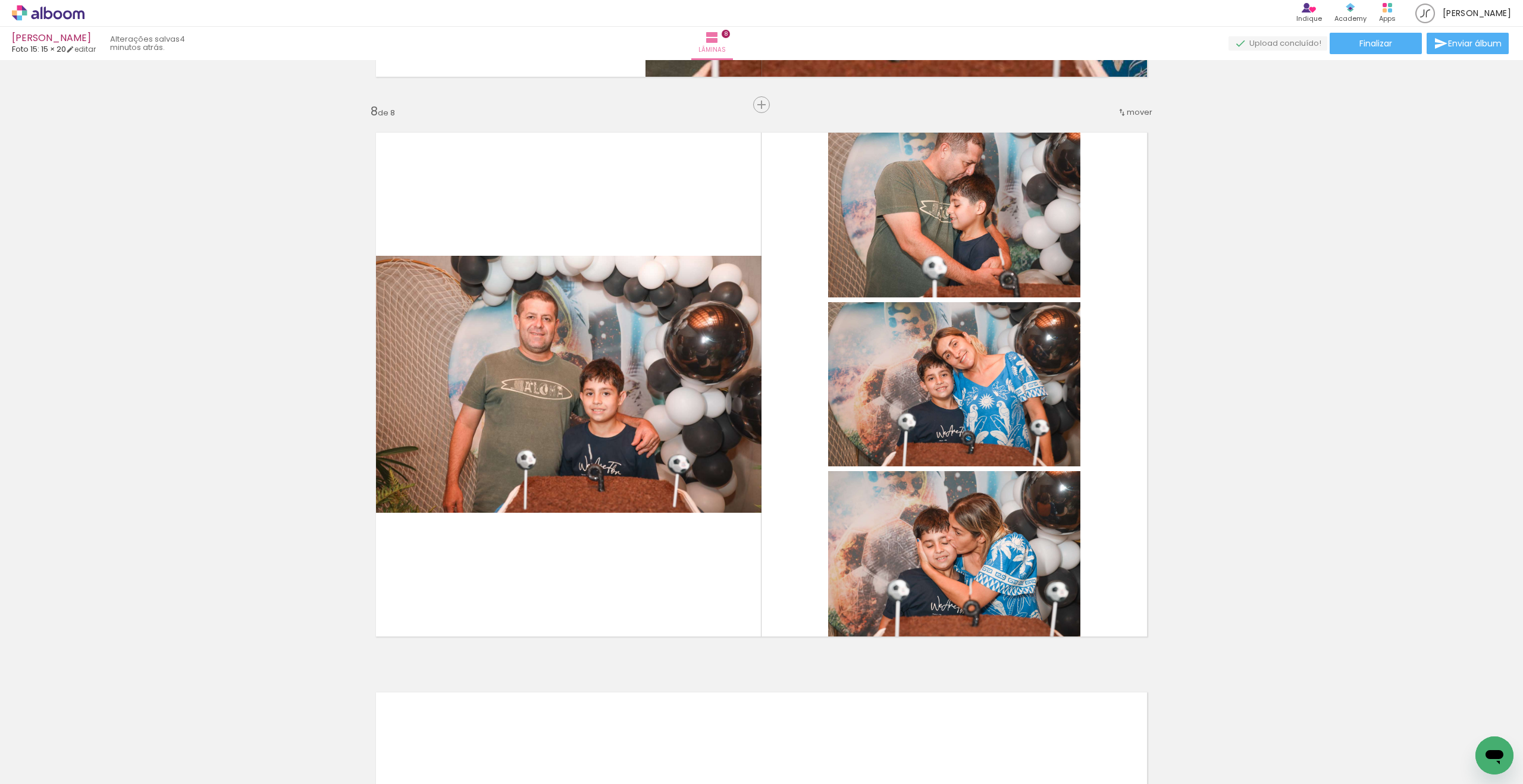
scroll to position [3694, 0]
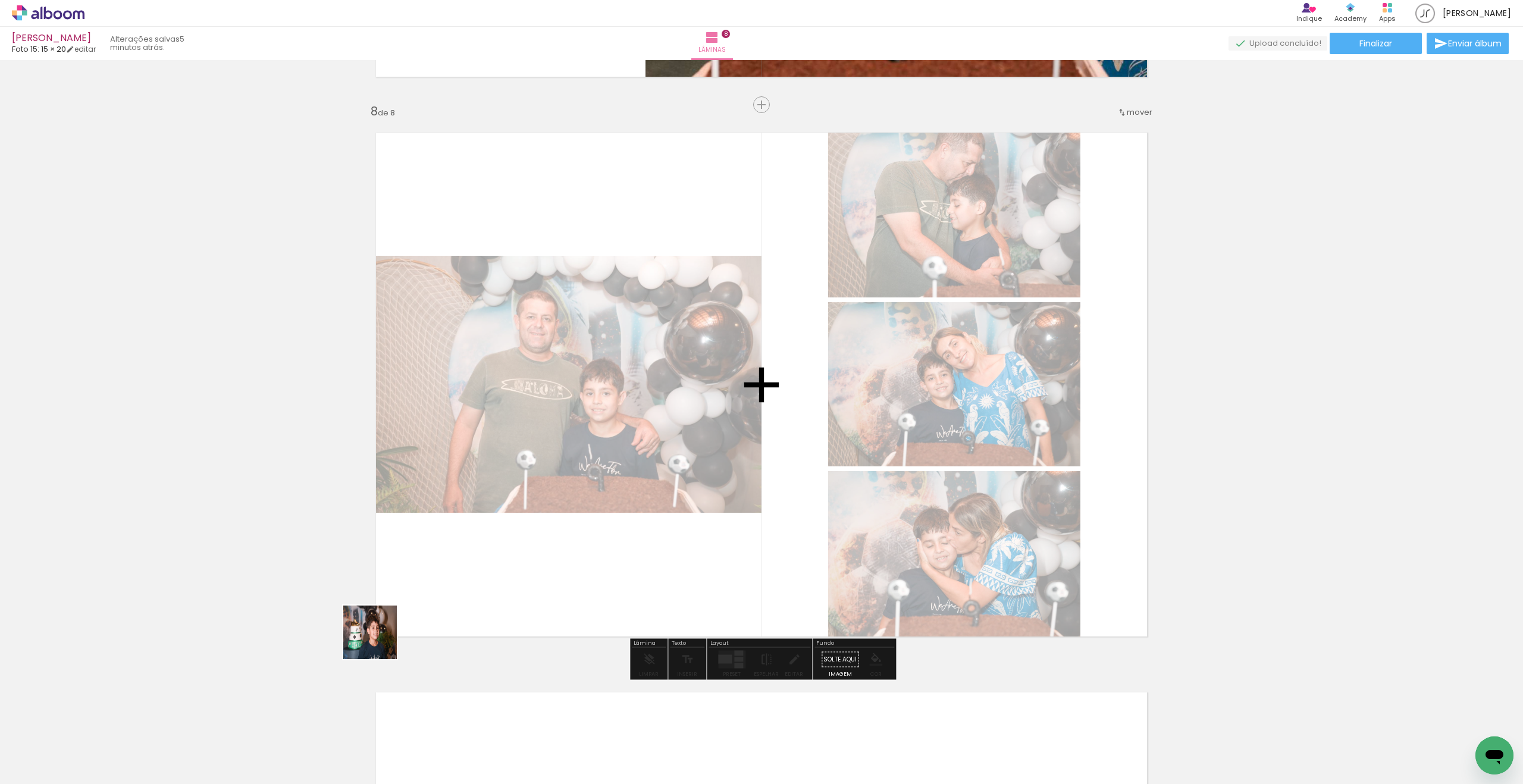
drag, startPoint x: 175, startPoint y: 725, endPoint x: 593, endPoint y: 537, distance: 458.3
click at [593, 537] on quentale-workspace at bounding box center [761, 392] width 1523 height 784
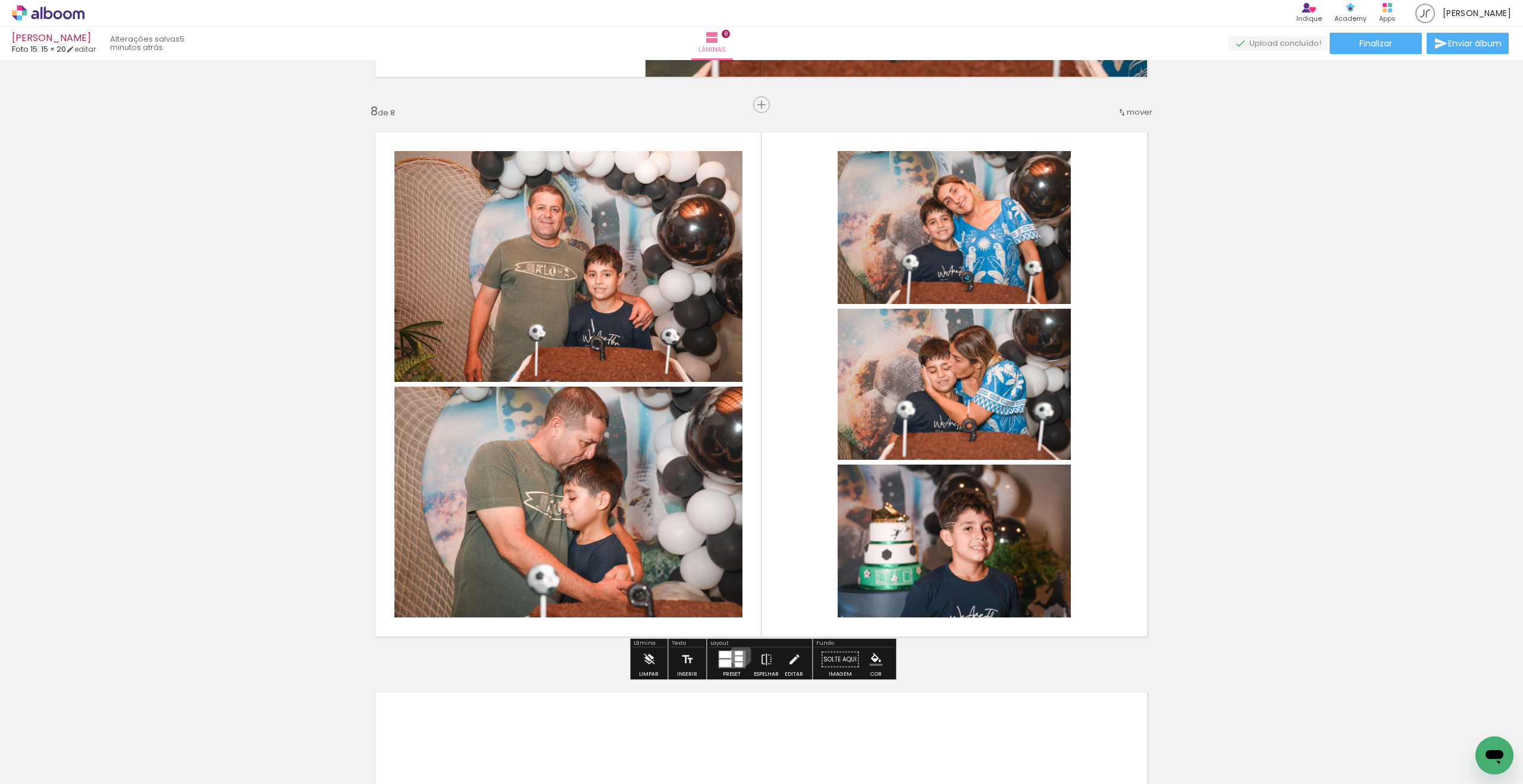
click at [738, 655] on div at bounding box center [739, 653] width 8 height 4
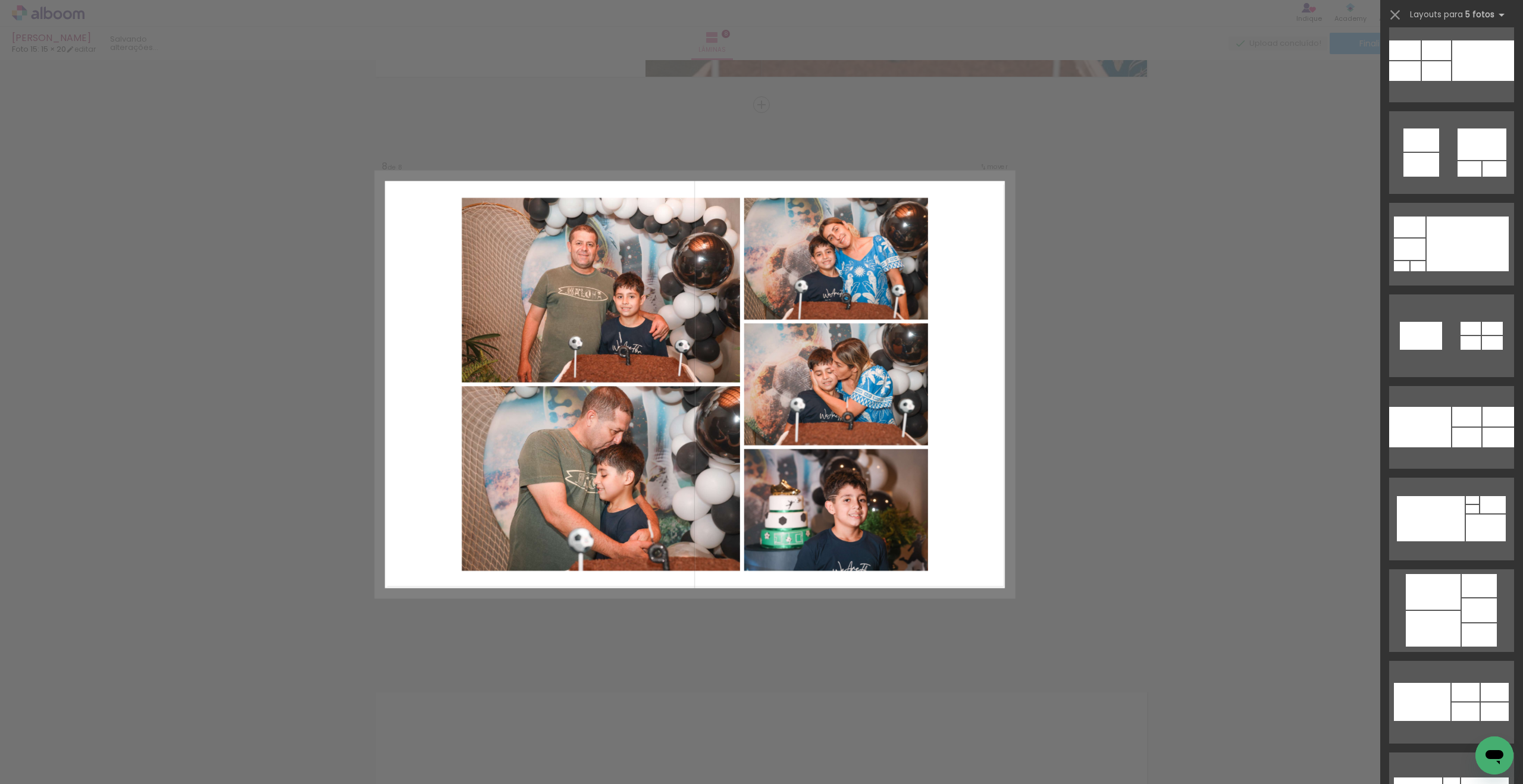
scroll to position [2674, 0]
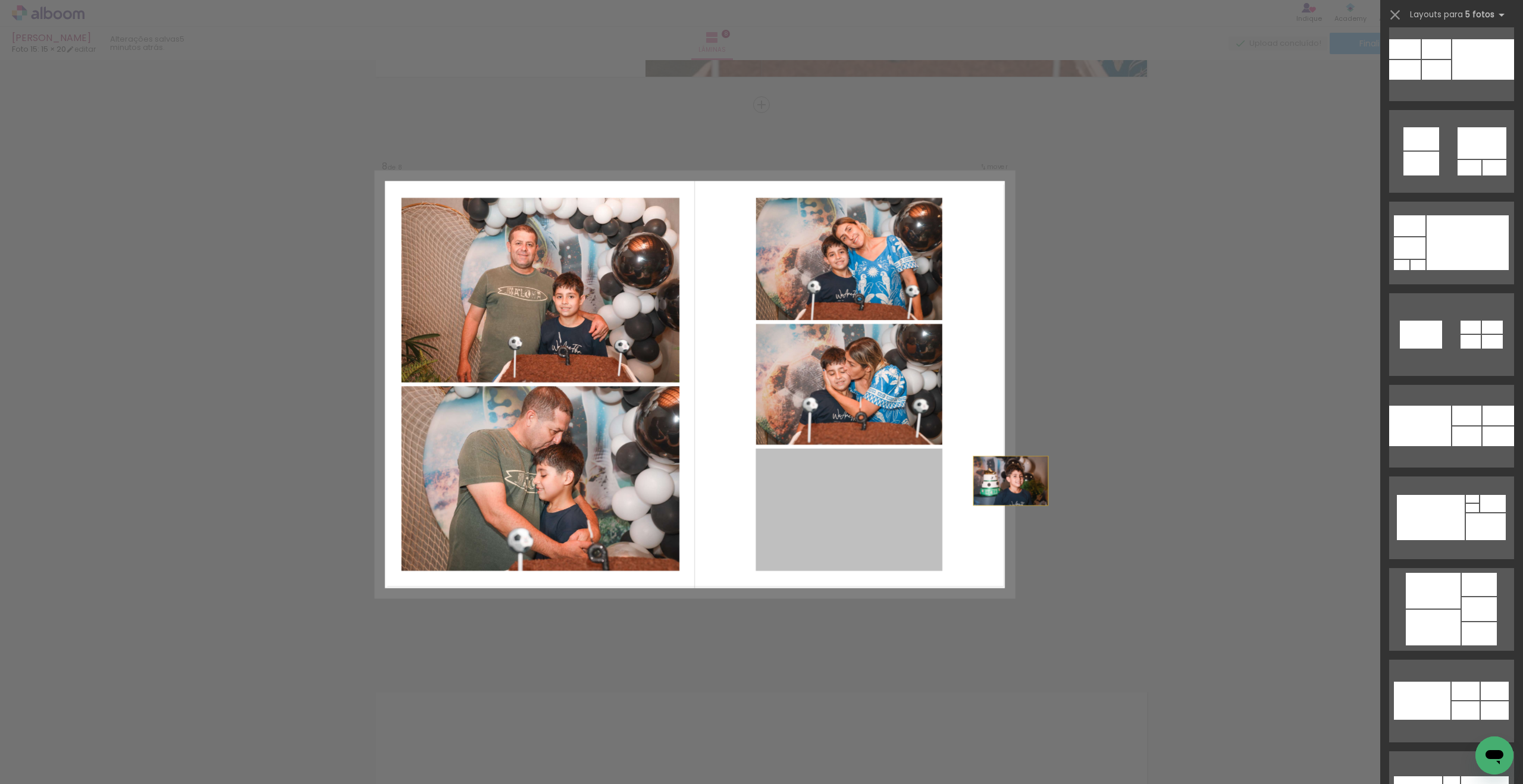
drag, startPoint x: 891, startPoint y: 509, endPoint x: 1316, endPoint y: 421, distance: 434.0
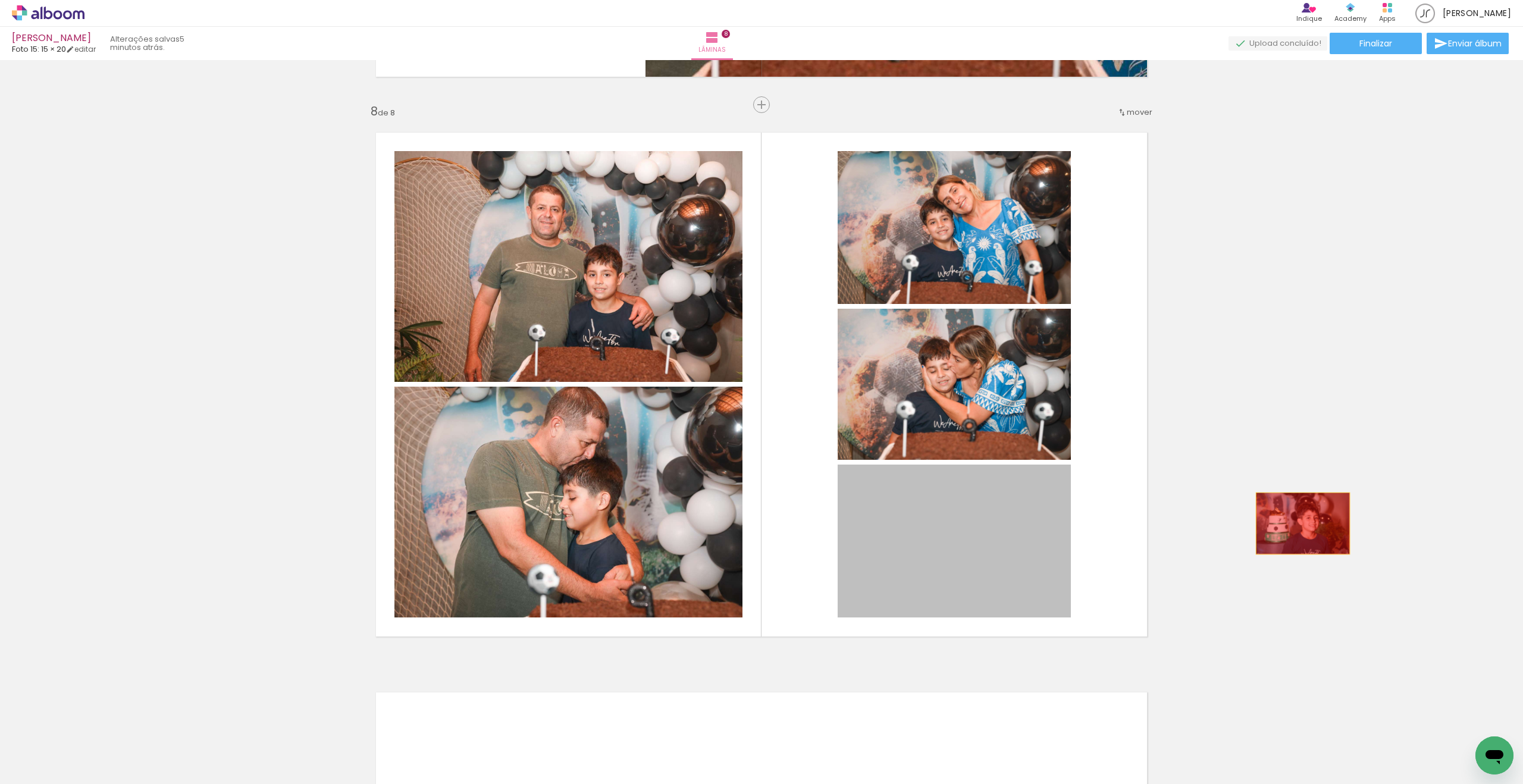
drag, startPoint x: 942, startPoint y: 555, endPoint x: 1289, endPoint y: 526, distance: 348.2
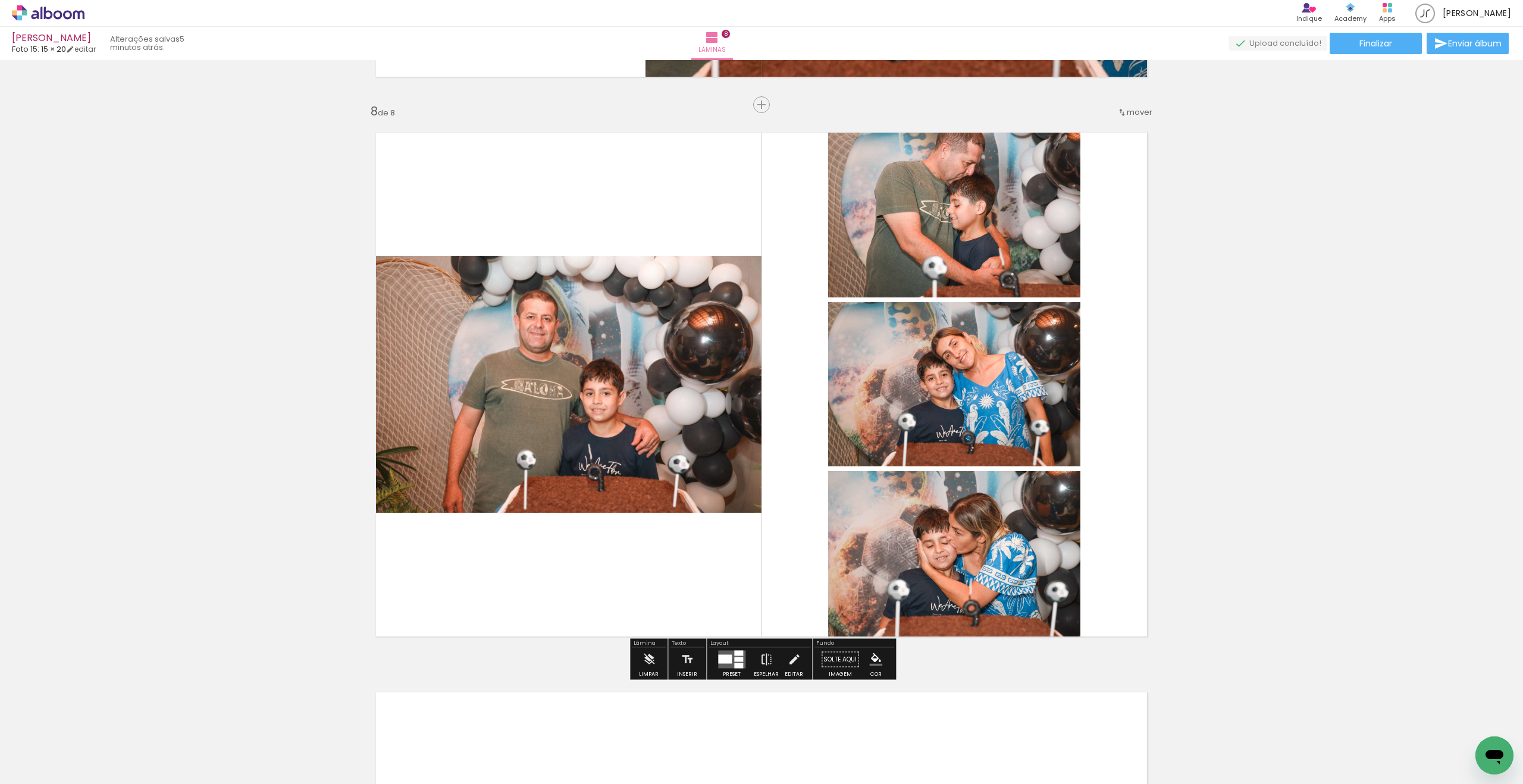
click at [729, 663] on quentale-layouter at bounding box center [732, 659] width 28 height 18
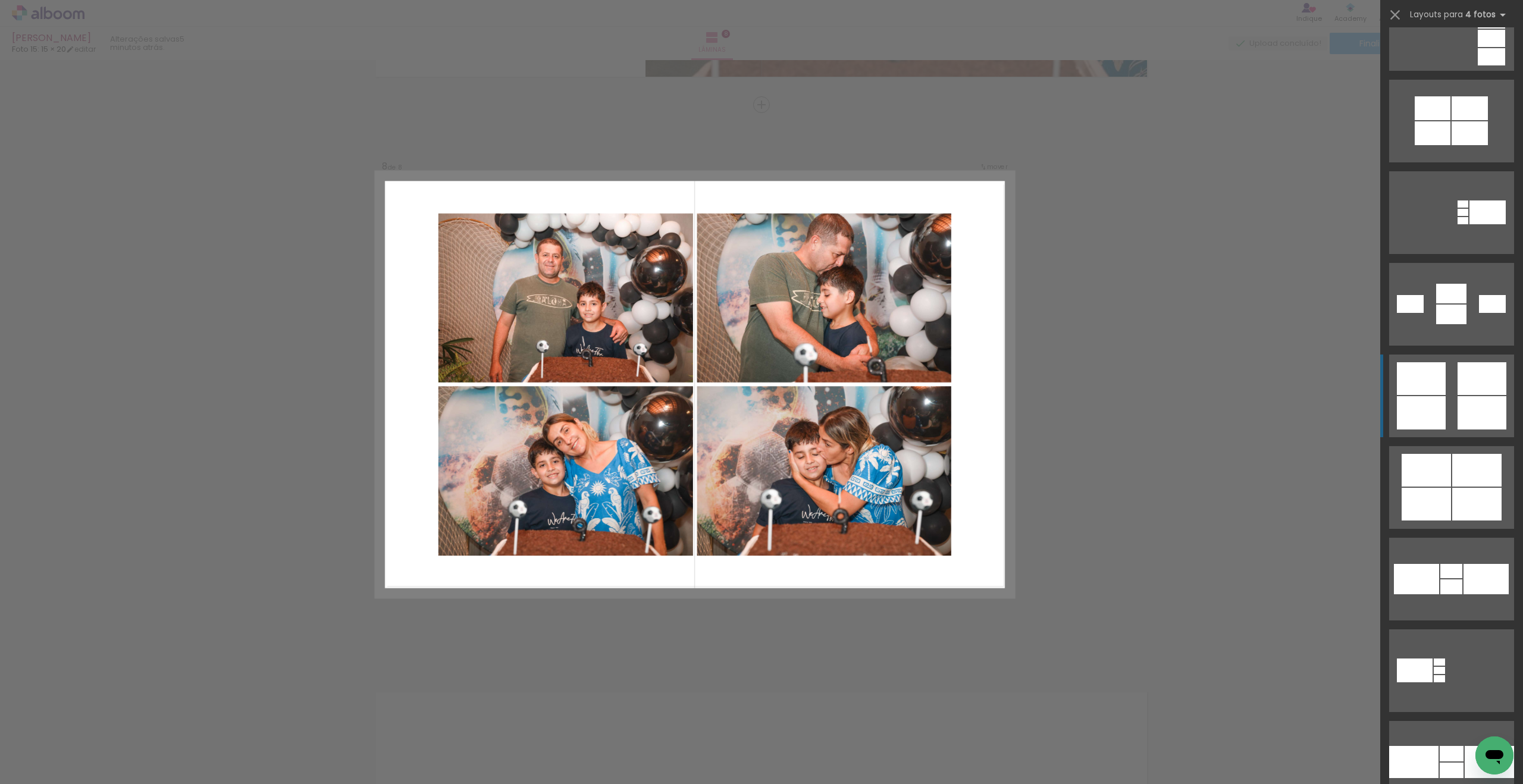
scroll to position [1517, 0]
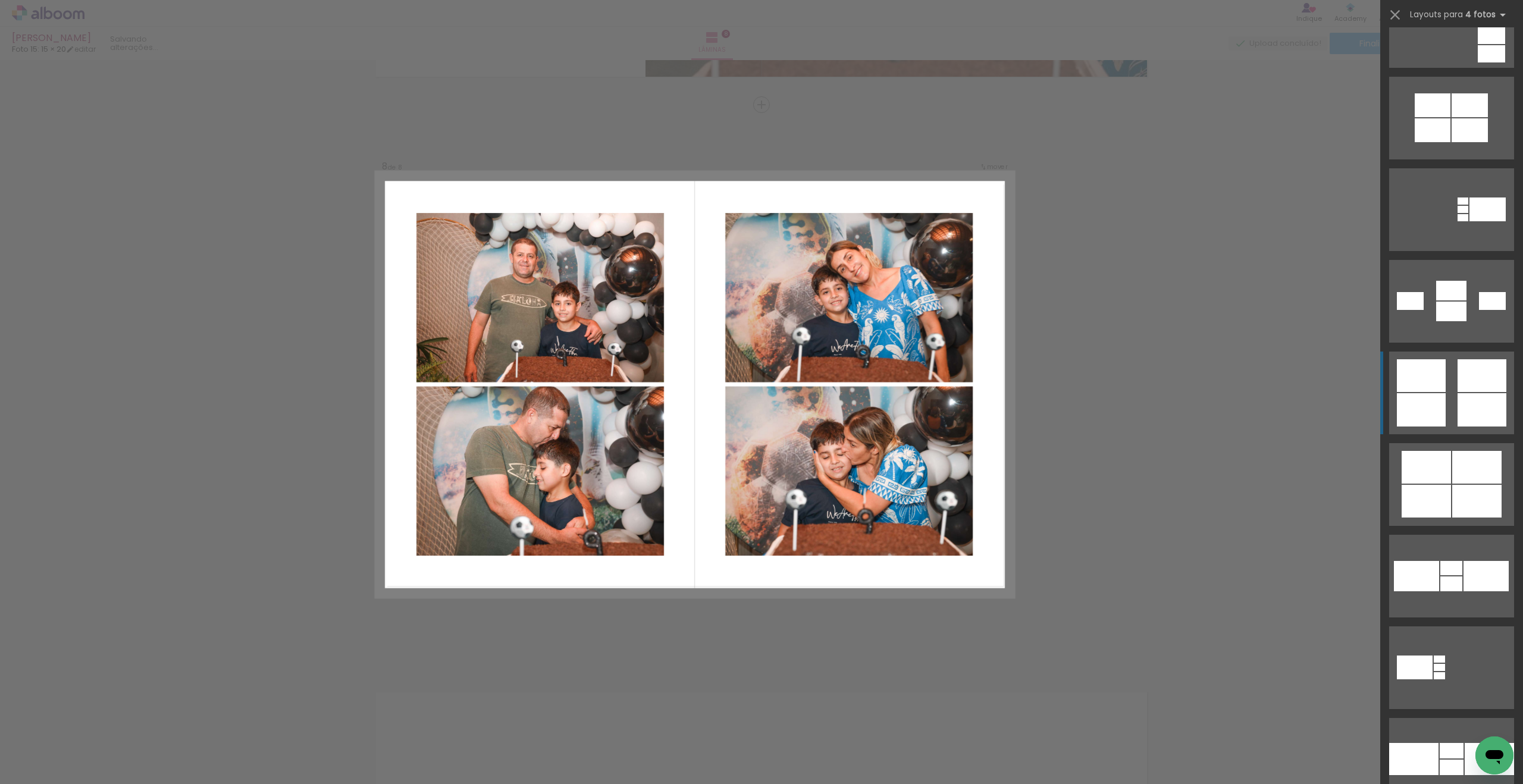
click at [1440, 400] on div at bounding box center [1421, 409] width 49 height 33
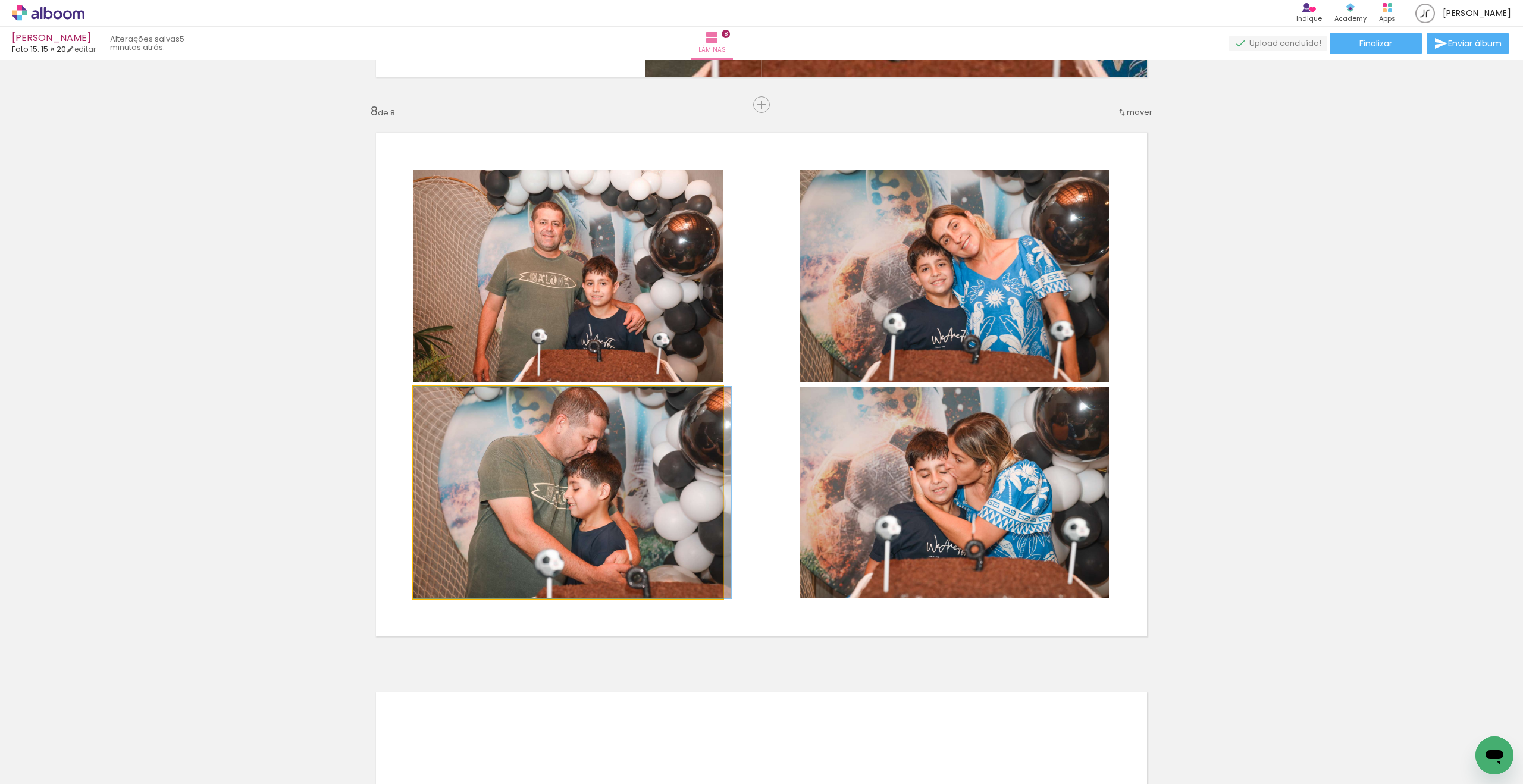
drag, startPoint x: 604, startPoint y: 473, endPoint x: 913, endPoint y: 472, distance: 309.0
click at [0, 0] on slot at bounding box center [0, 0] width 0 height 0
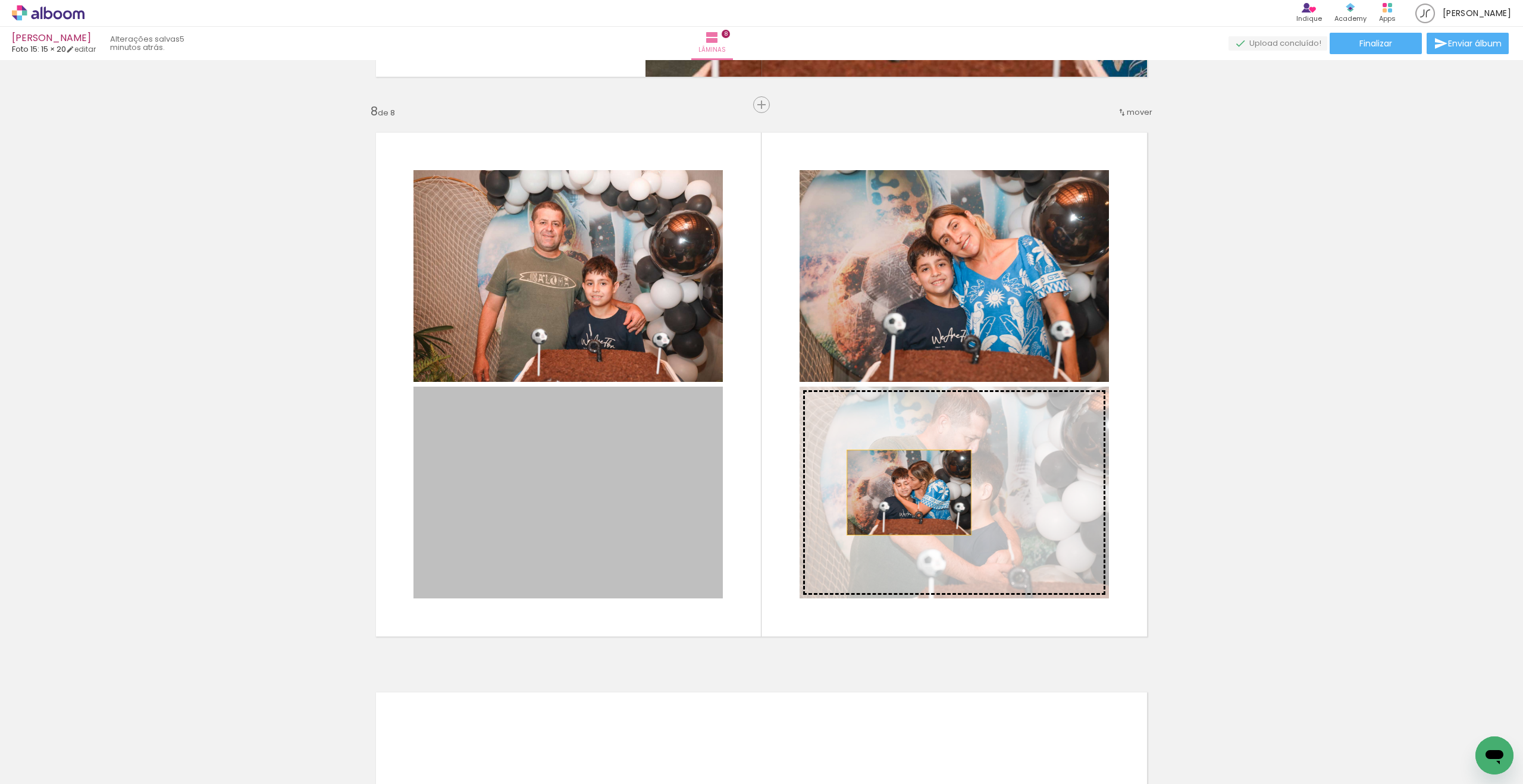
drag, startPoint x: 636, startPoint y: 514, endPoint x: 922, endPoint y: 491, distance: 286.9
click at [0, 0] on slot at bounding box center [0, 0] width 0 height 0
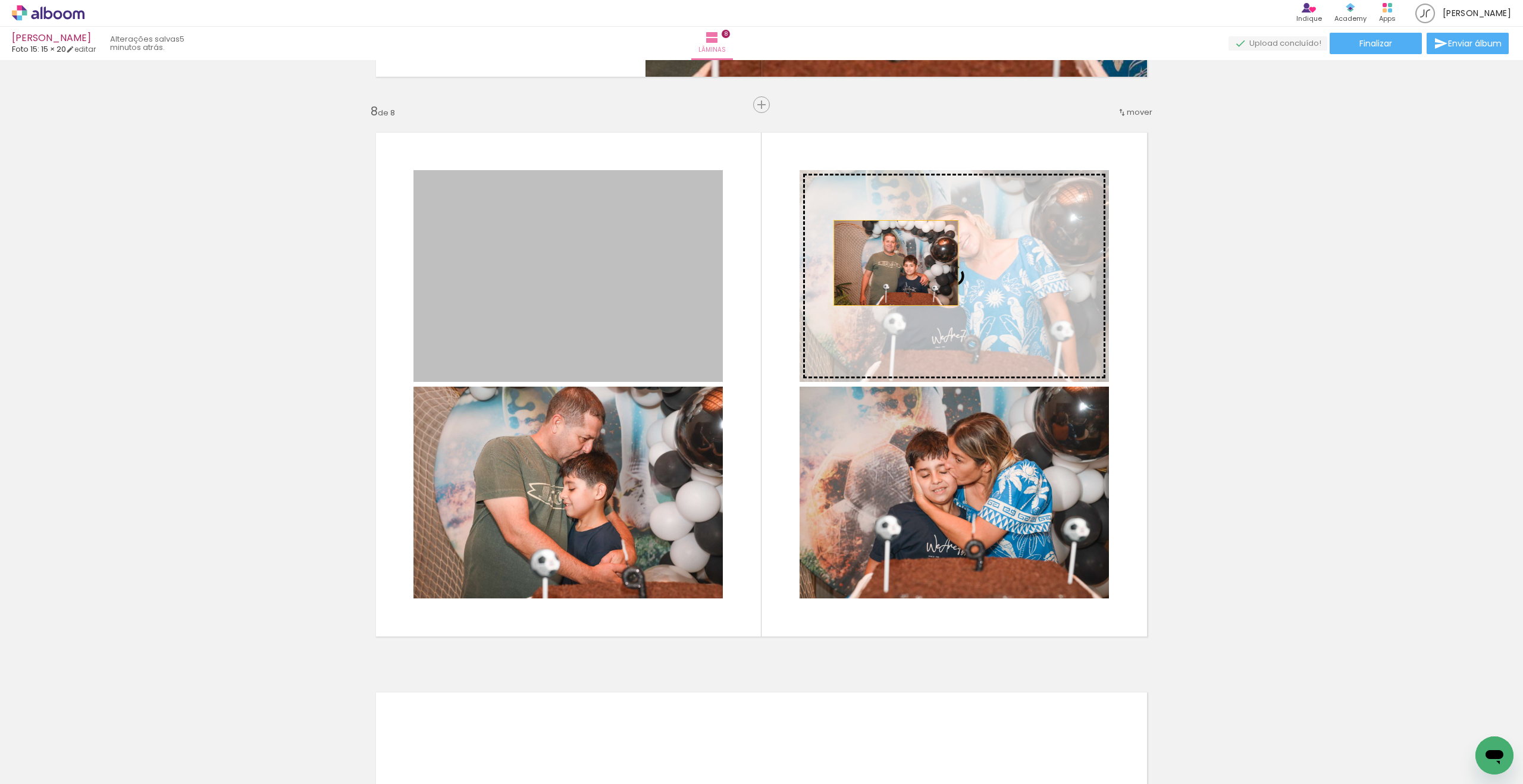
drag, startPoint x: 635, startPoint y: 276, endPoint x: 904, endPoint y: 264, distance: 269.3
click at [0, 0] on slot at bounding box center [0, 0] width 0 height 0
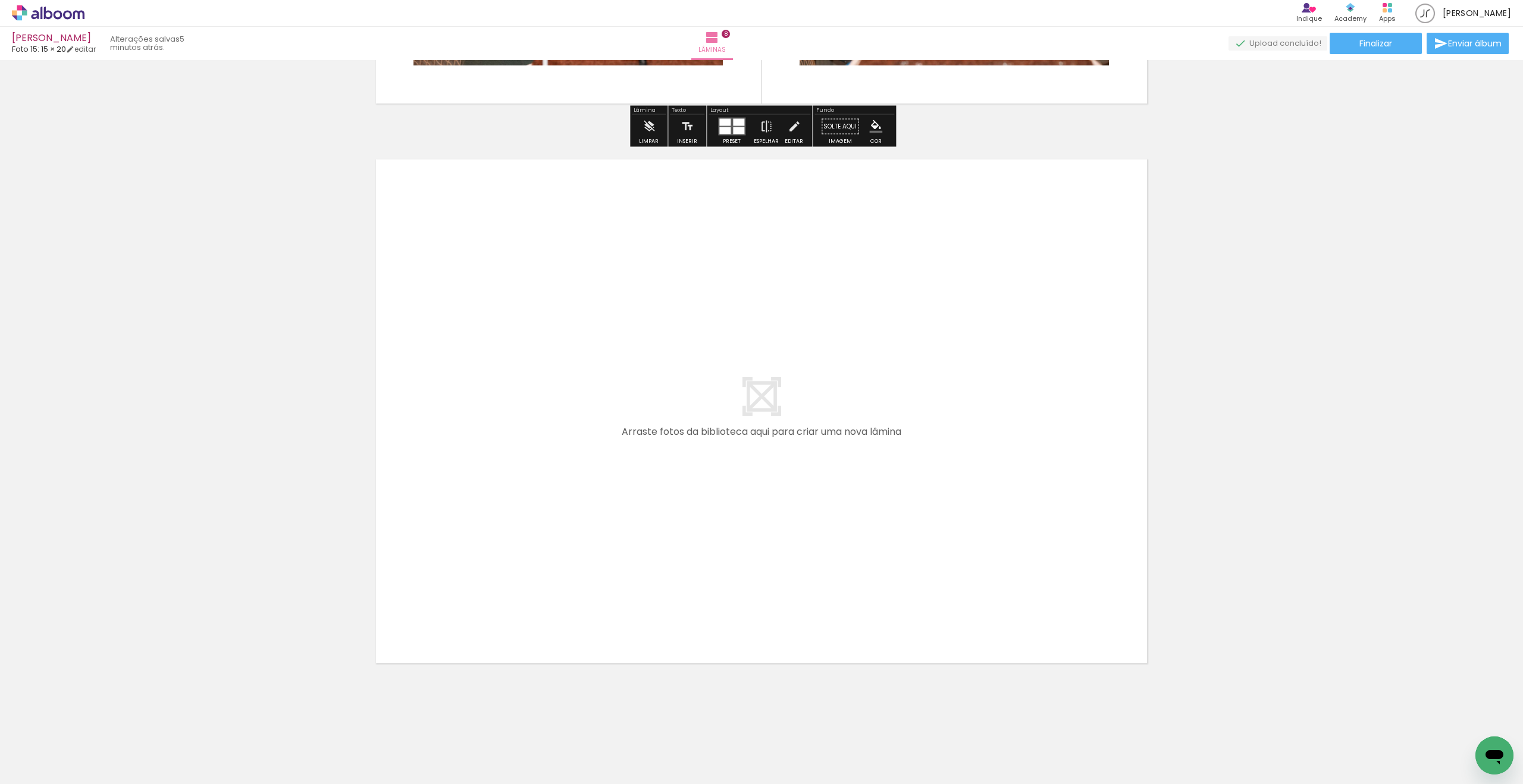
scroll to position [4434, 0]
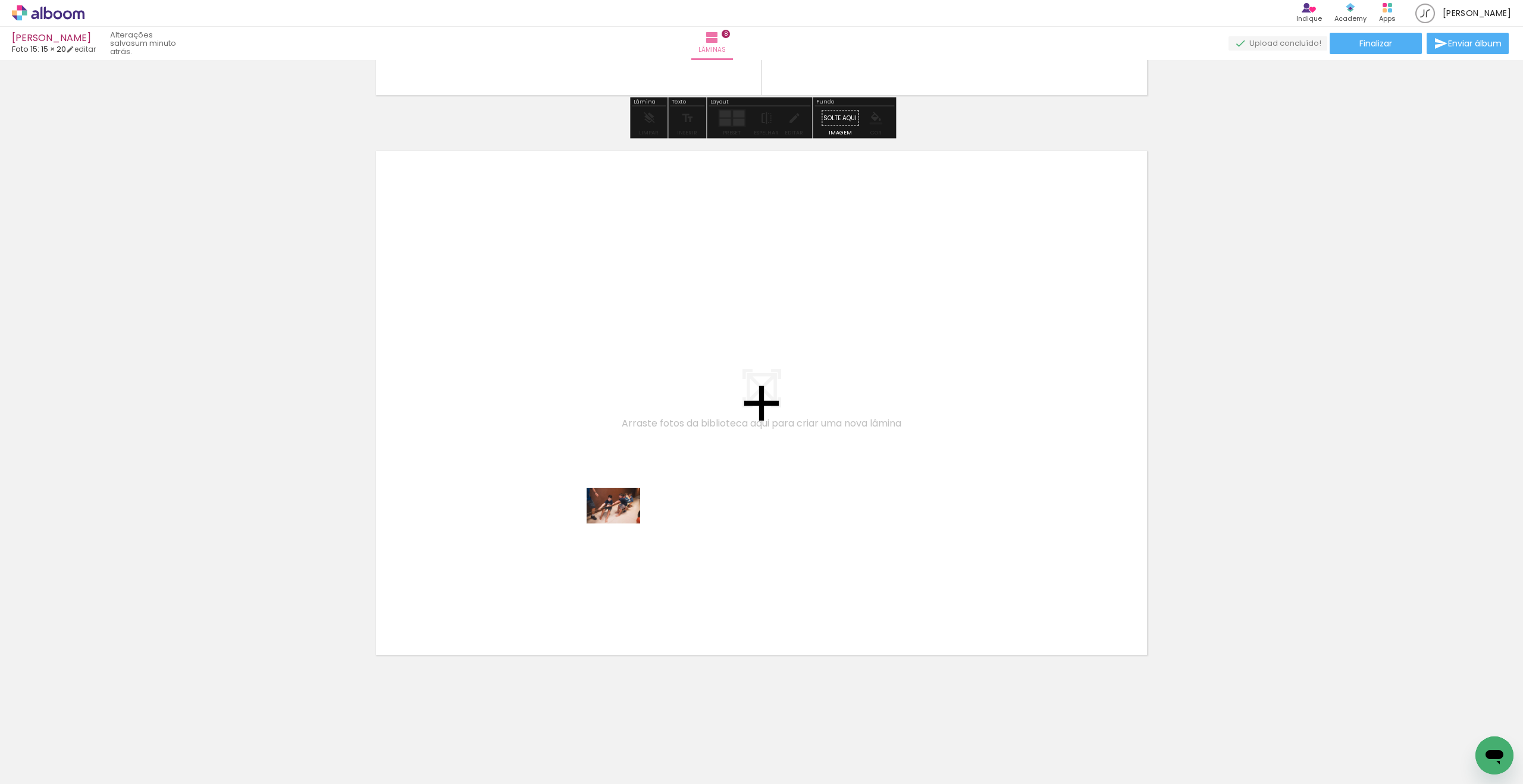
click at [622, 524] on quentale-workspace at bounding box center [761, 392] width 1523 height 784
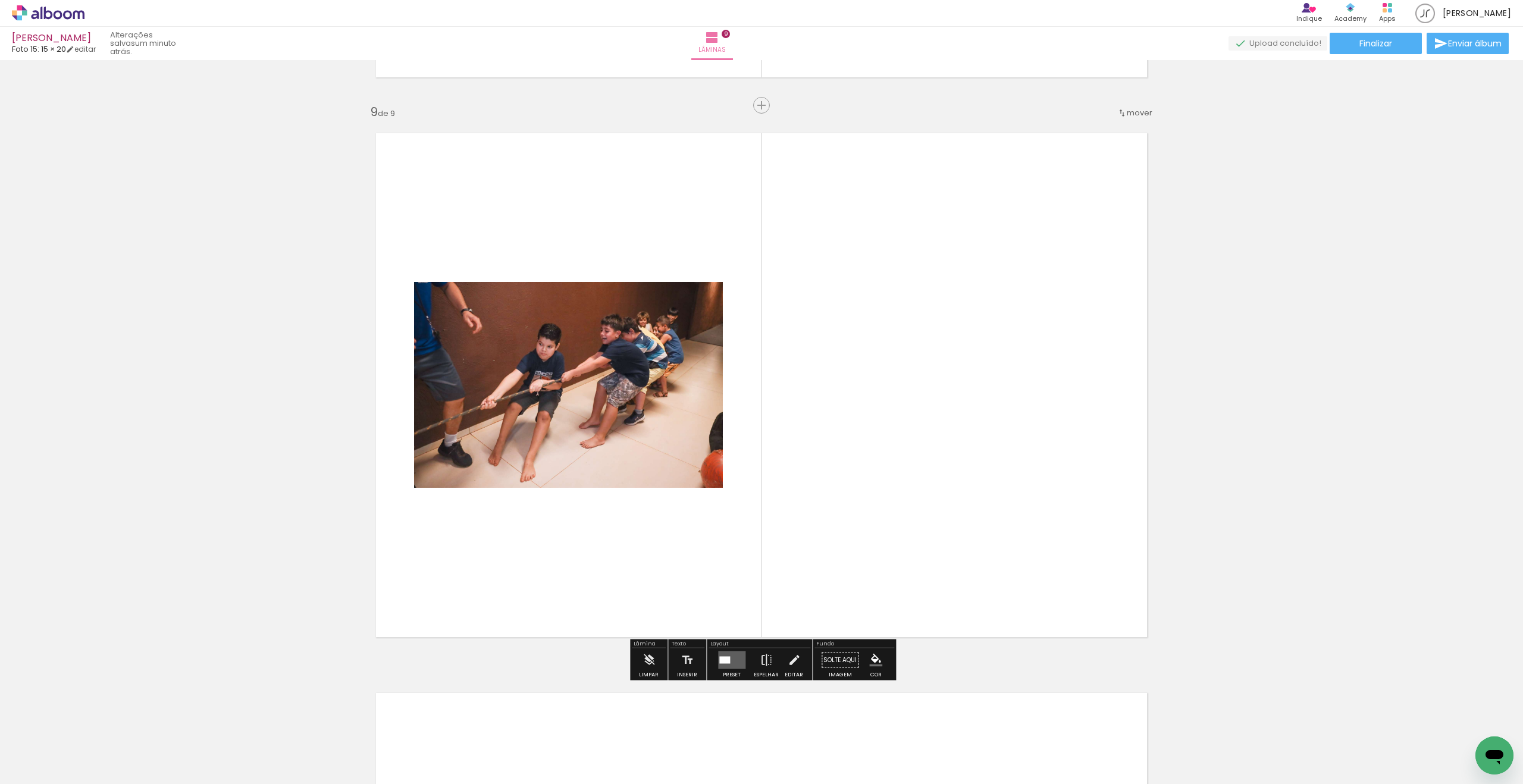
scroll to position [4452, 0]
drag, startPoint x: 190, startPoint y: 747, endPoint x: 471, endPoint y: 587, distance: 323.4
click at [528, 558] on quentale-workspace at bounding box center [761, 392] width 1523 height 784
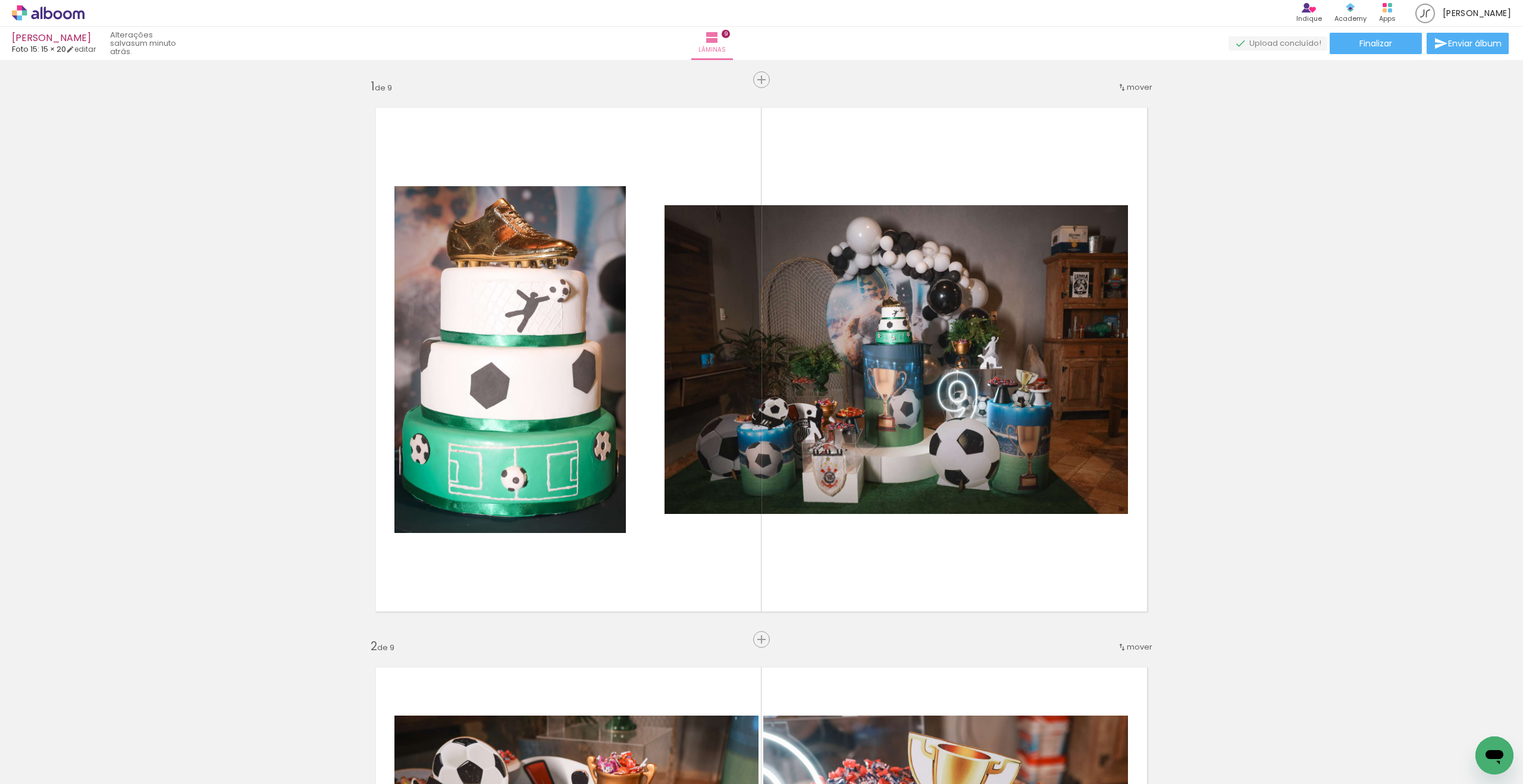
scroll to position [1517, 0]
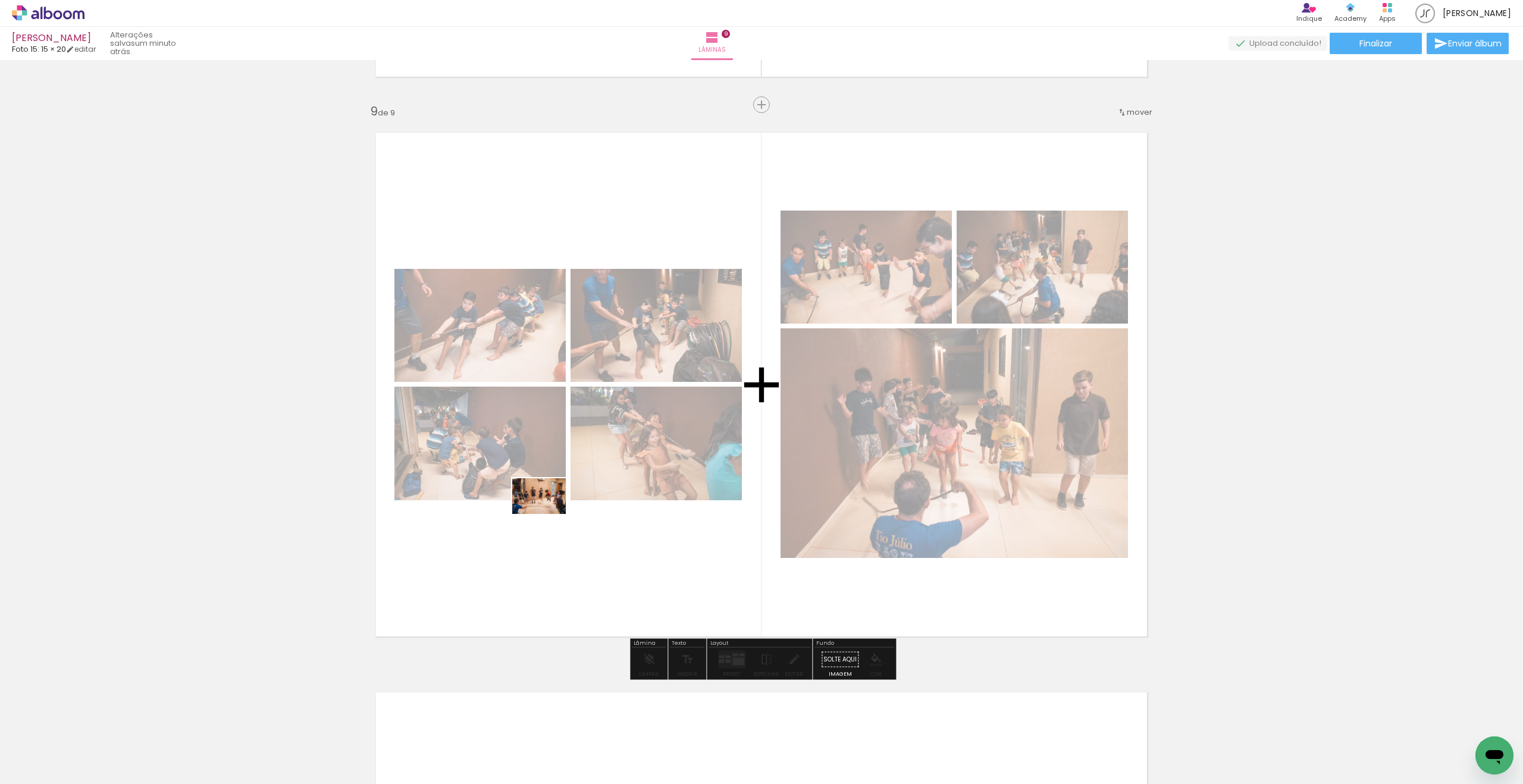
drag, startPoint x: 213, startPoint y: 719, endPoint x: 533, endPoint y: 522, distance: 375.8
click at [548, 514] on quentale-workspace at bounding box center [761, 392] width 1523 height 784
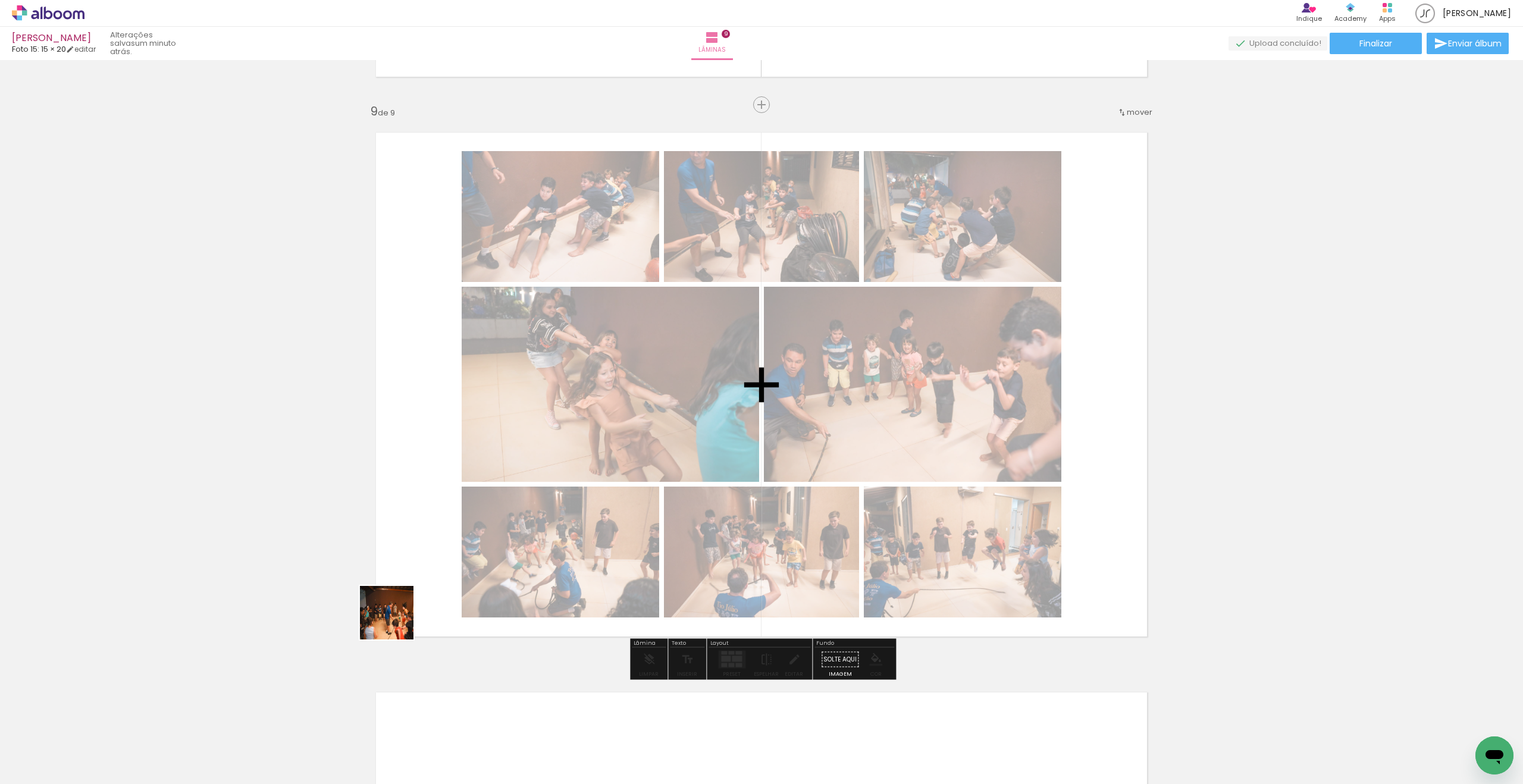
drag, startPoint x: 263, startPoint y: 705, endPoint x: 646, endPoint y: 512, distance: 428.9
click at [648, 499] on quentale-workspace at bounding box center [761, 392] width 1523 height 784
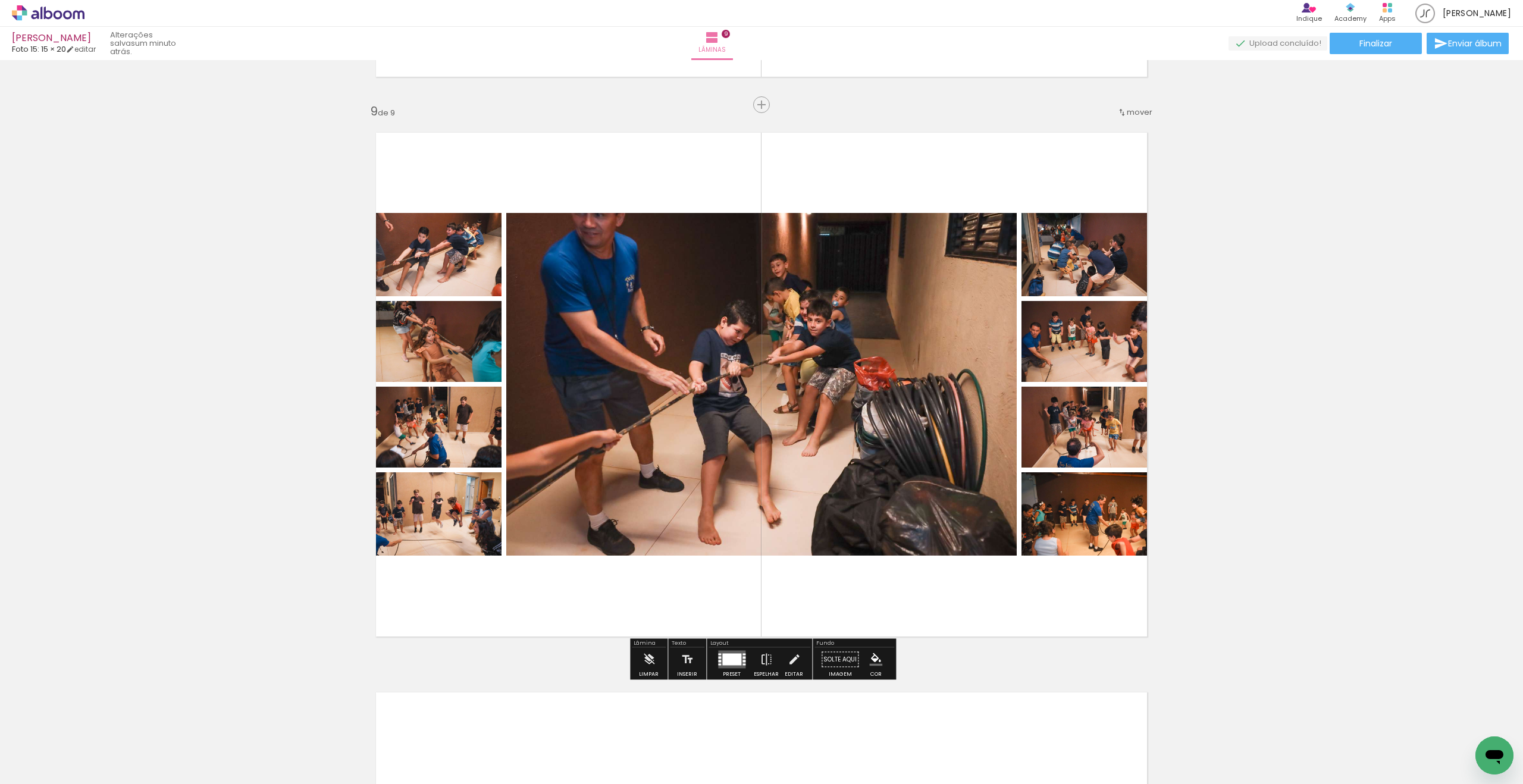
click at [736, 669] on div at bounding box center [731, 659] width 32 height 24
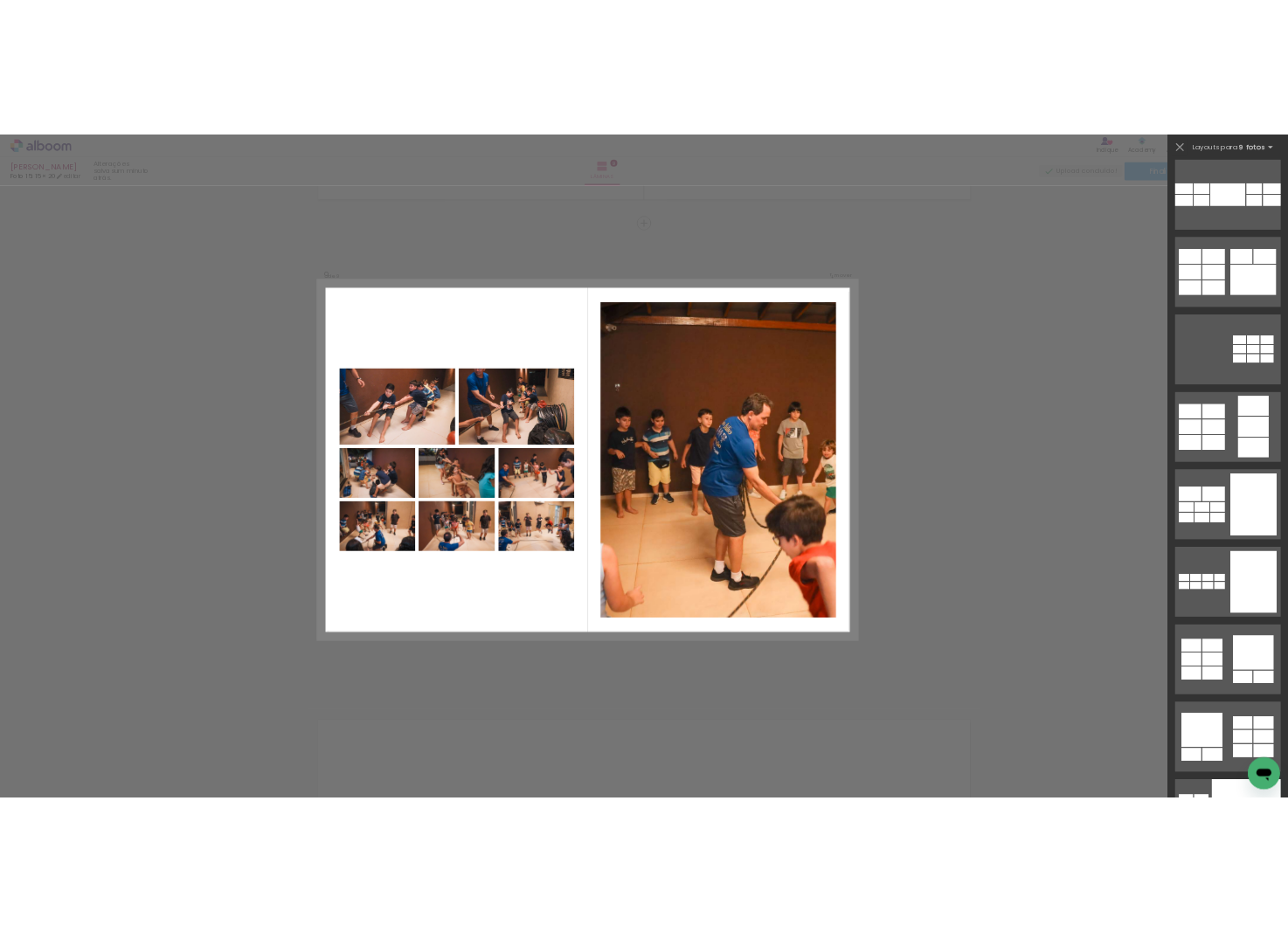
scroll to position [818, 0]
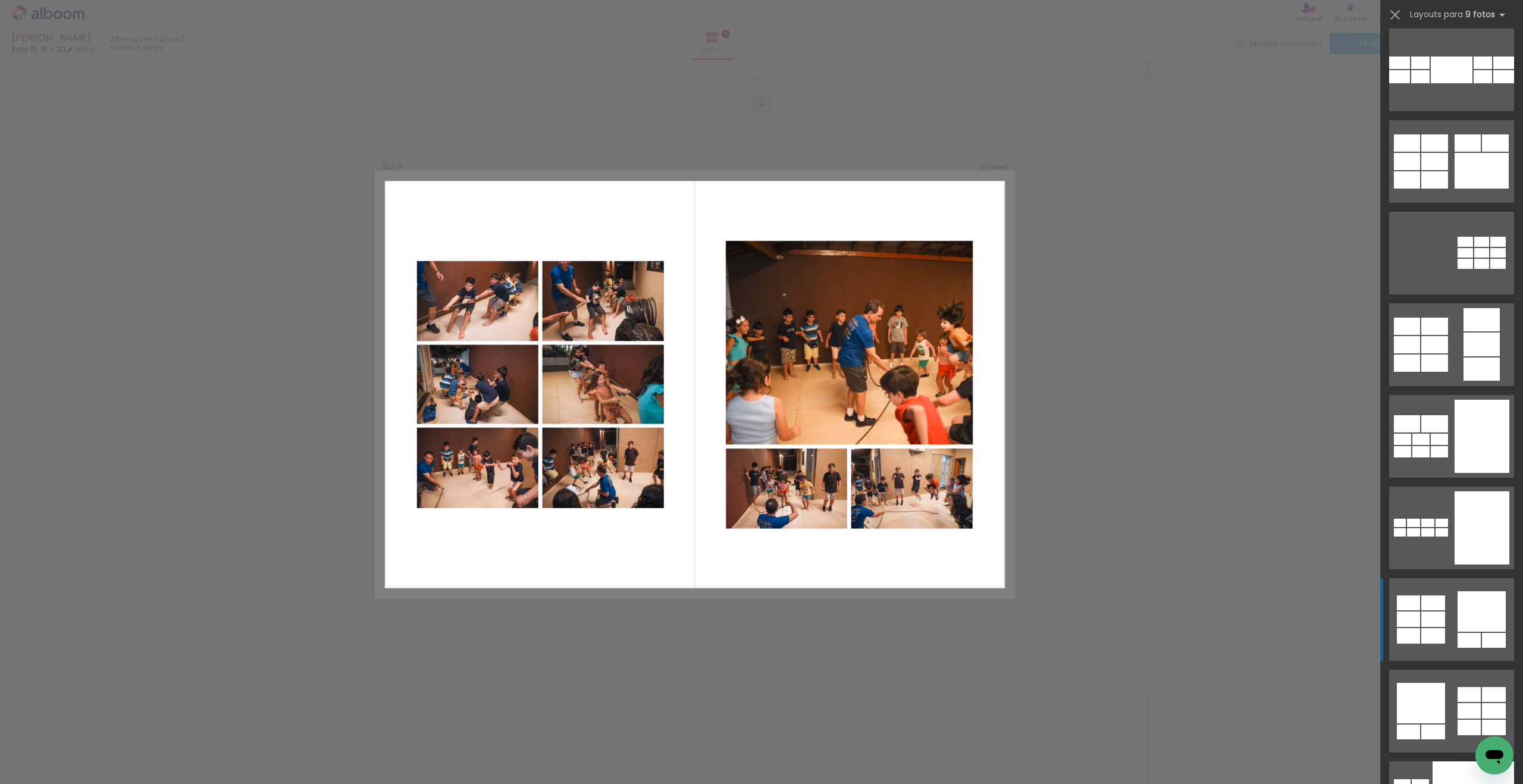
click at [1475, 616] on div at bounding box center [1481, 611] width 48 height 41
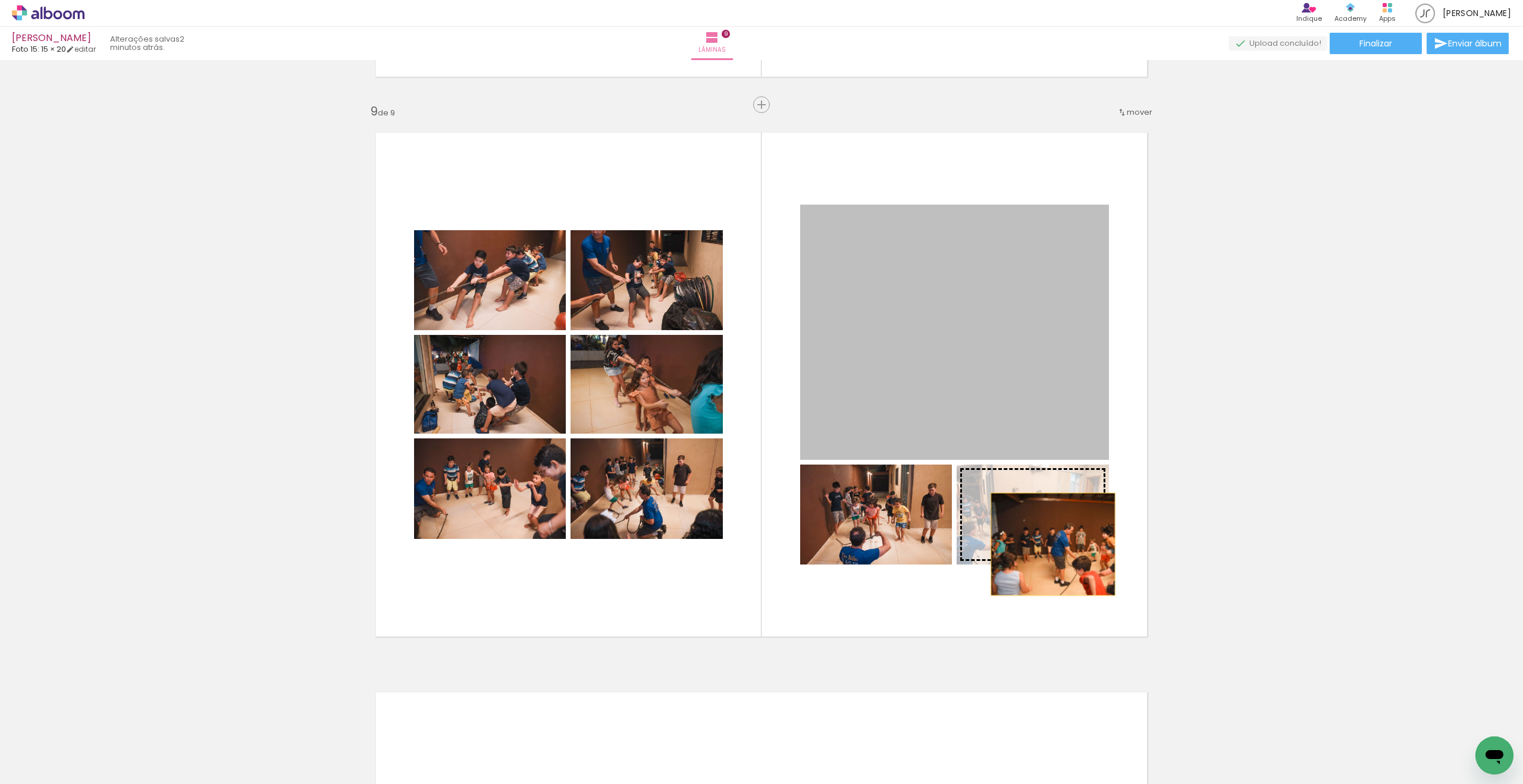
drag, startPoint x: 1028, startPoint y: 384, endPoint x: 1053, endPoint y: 544, distance: 161.9
click at [0, 0] on slot at bounding box center [0, 0] width 0 height 0
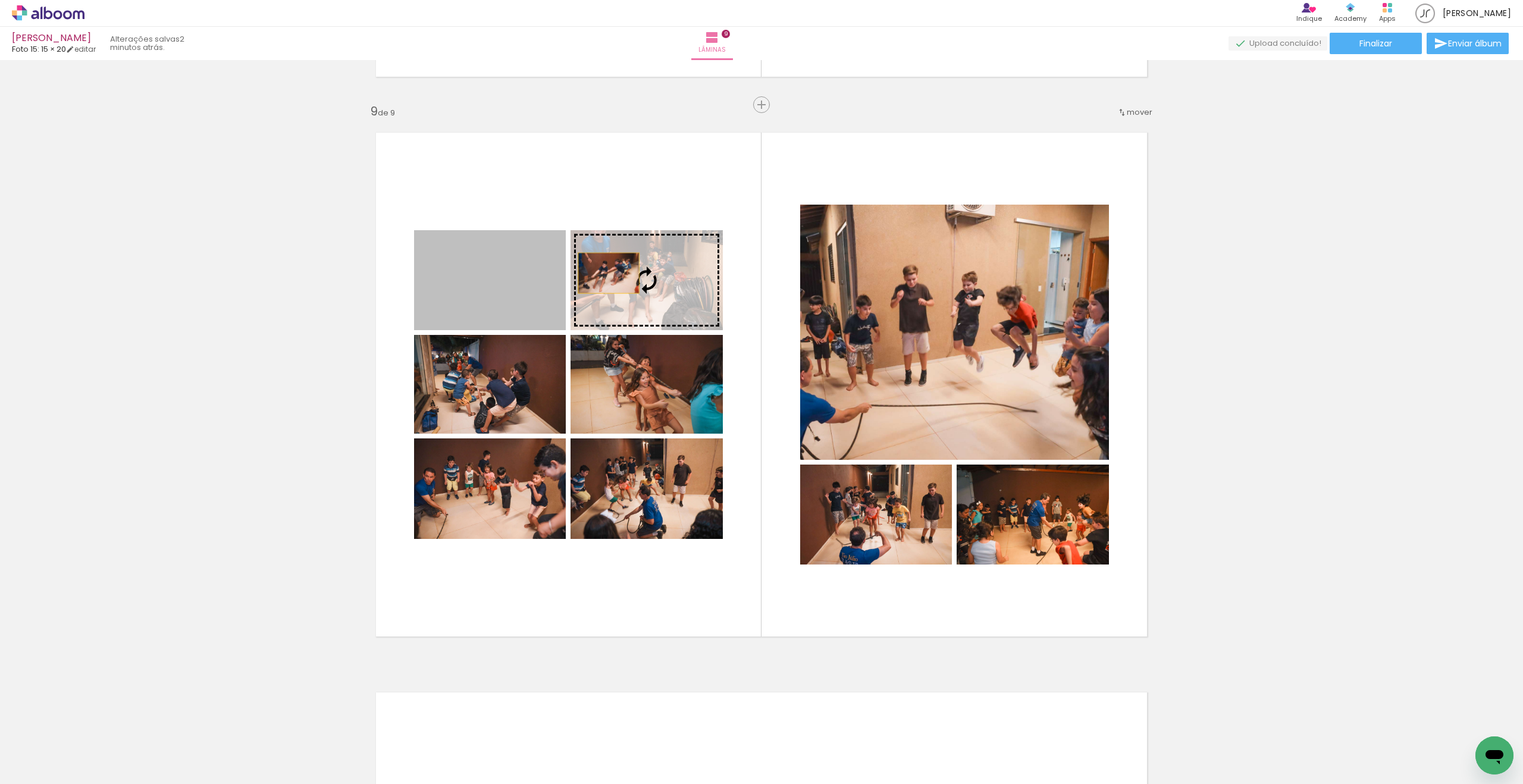
drag, startPoint x: 522, startPoint y: 277, endPoint x: 629, endPoint y: 272, distance: 107.1
click at [0, 0] on slot at bounding box center [0, 0] width 0 height 0
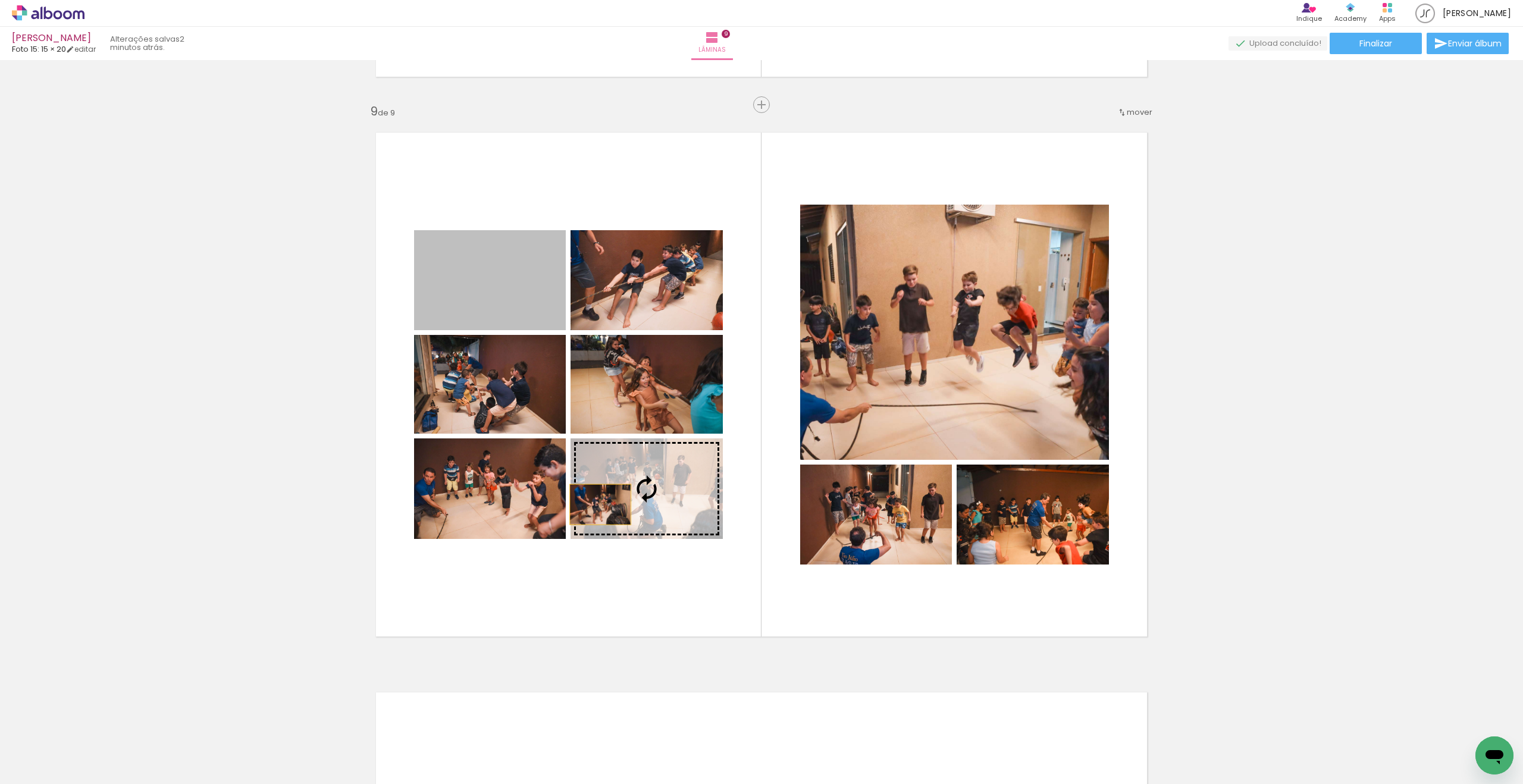
drag, startPoint x: 520, startPoint y: 343, endPoint x: 607, endPoint y: 506, distance: 184.8
click at [0, 0] on slot at bounding box center [0, 0] width 0 height 0
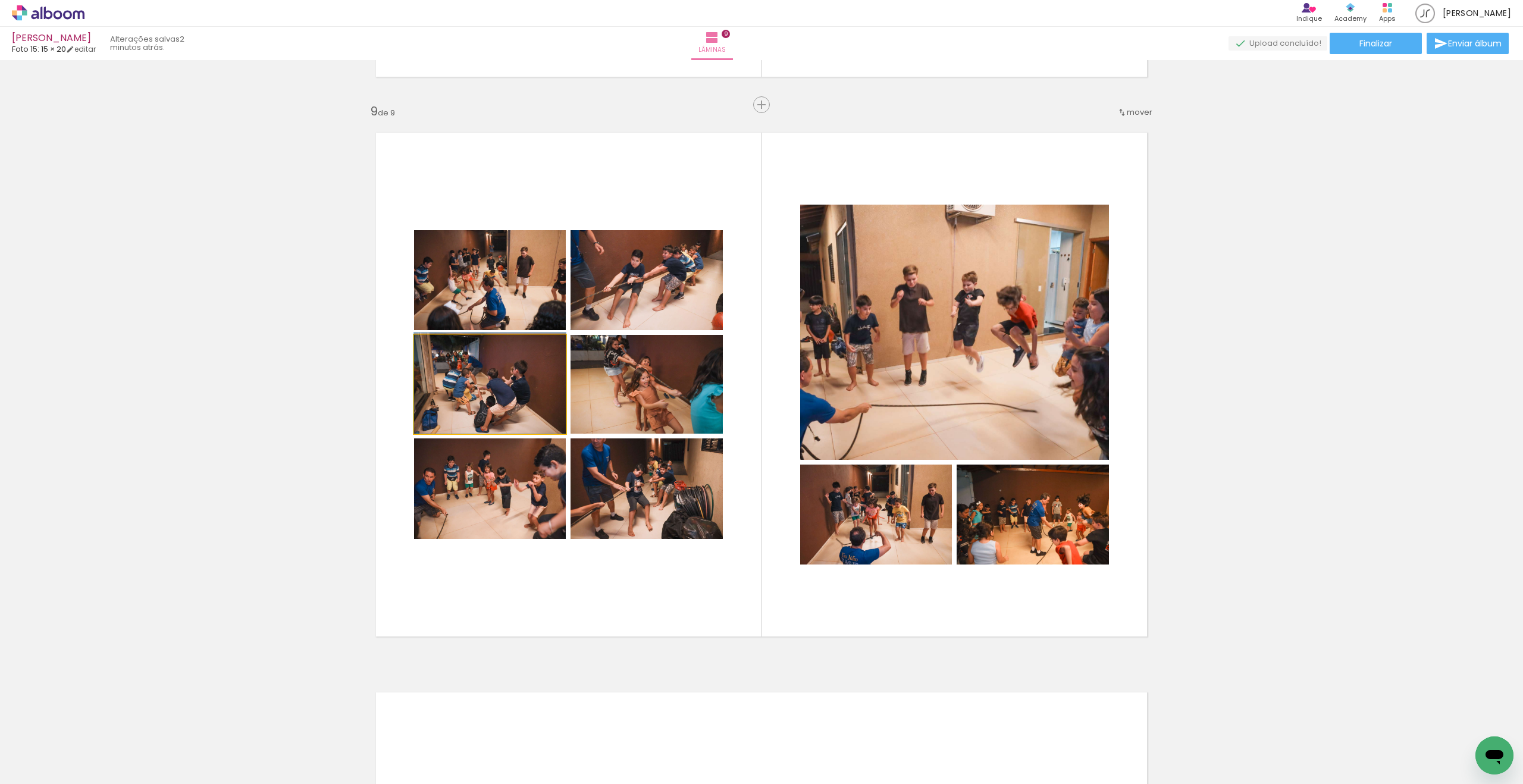
drag, startPoint x: 511, startPoint y: 401, endPoint x: 642, endPoint y: 395, distance: 131.1
click at [0, 0] on slot at bounding box center [0, 0] width 0 height 0
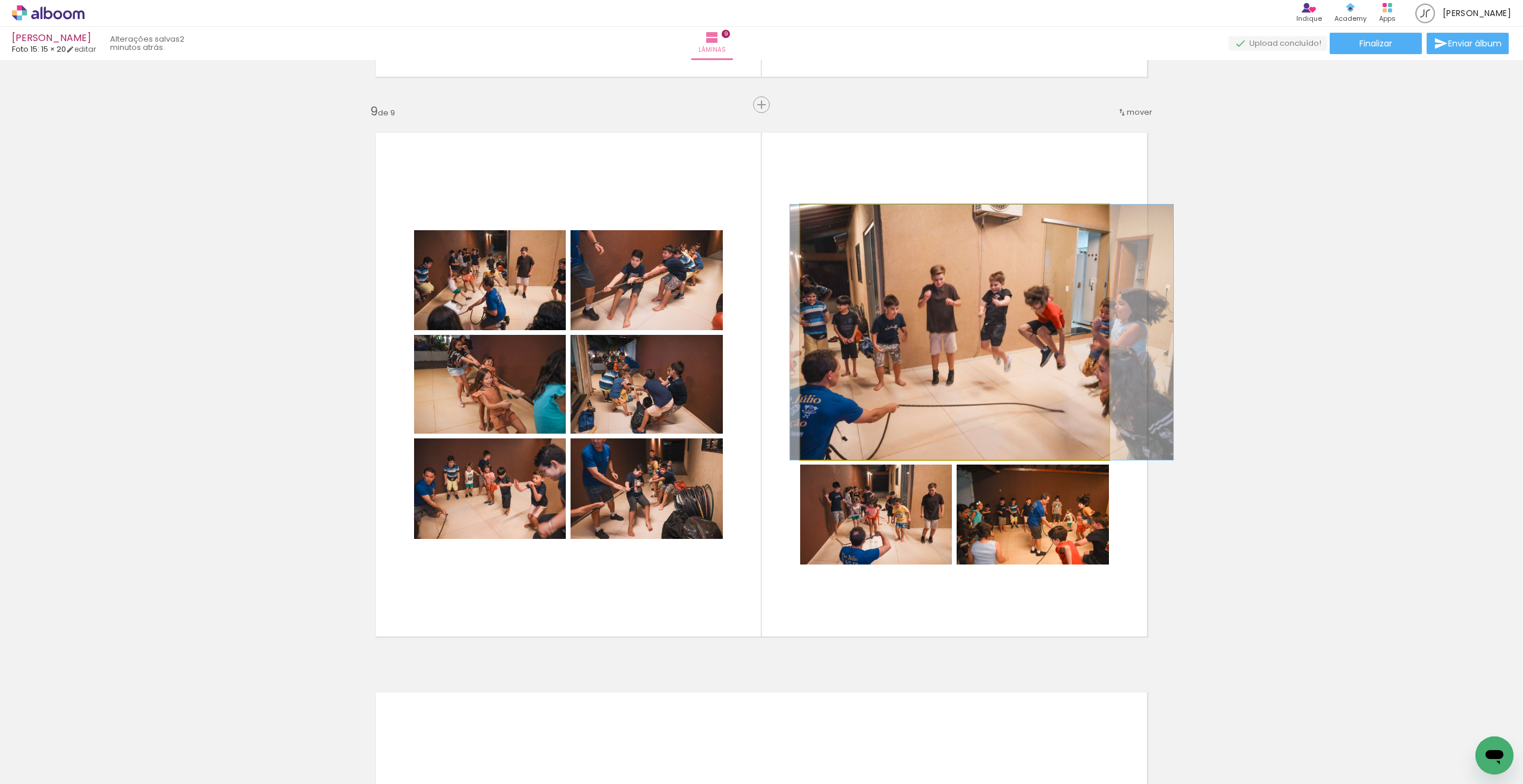
drag, startPoint x: 953, startPoint y: 400, endPoint x: 980, endPoint y: 398, distance: 27.1
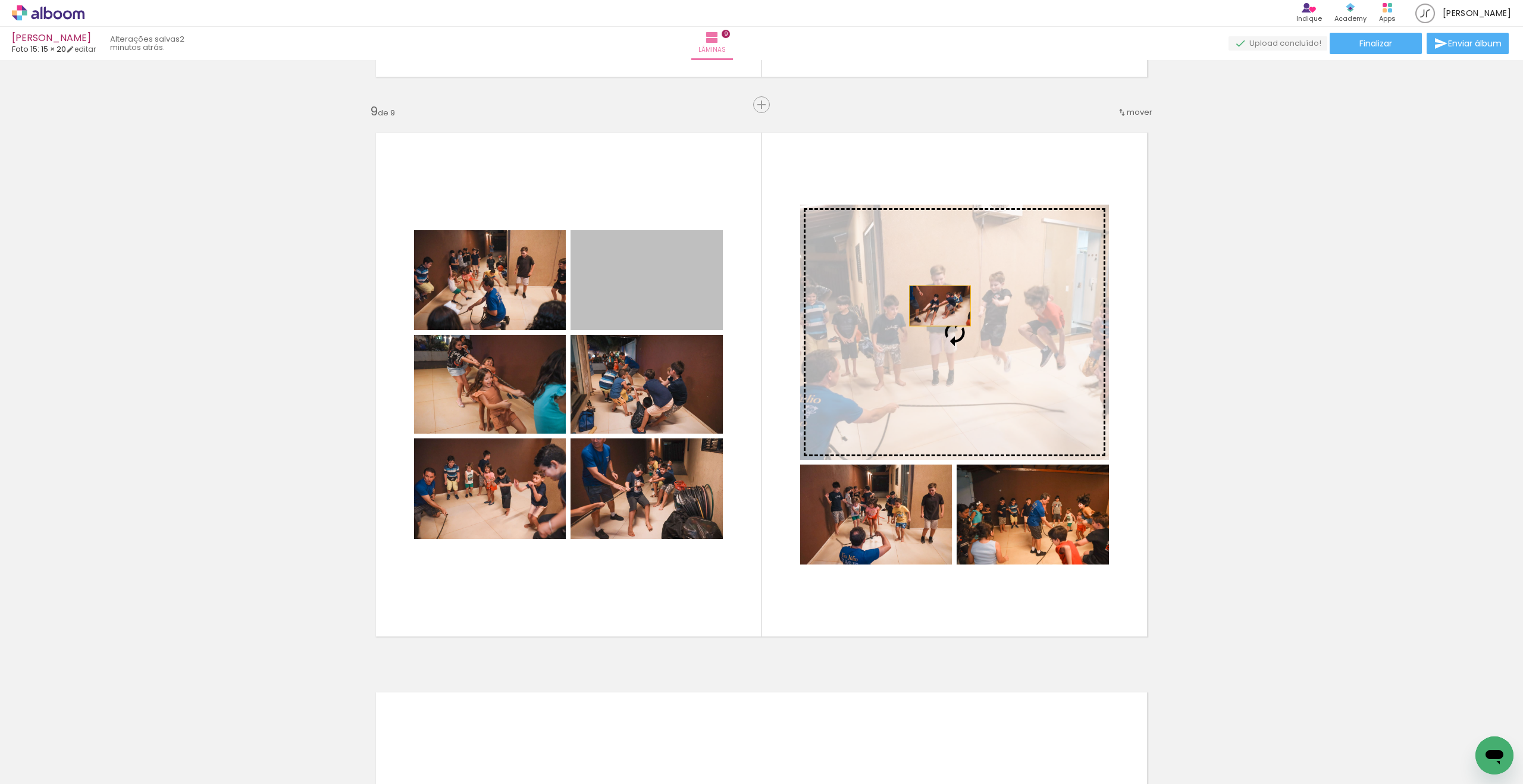
drag, startPoint x: 675, startPoint y: 283, endPoint x: 940, endPoint y: 306, distance: 266.0
click at [0, 0] on slot at bounding box center [0, 0] width 0 height 0
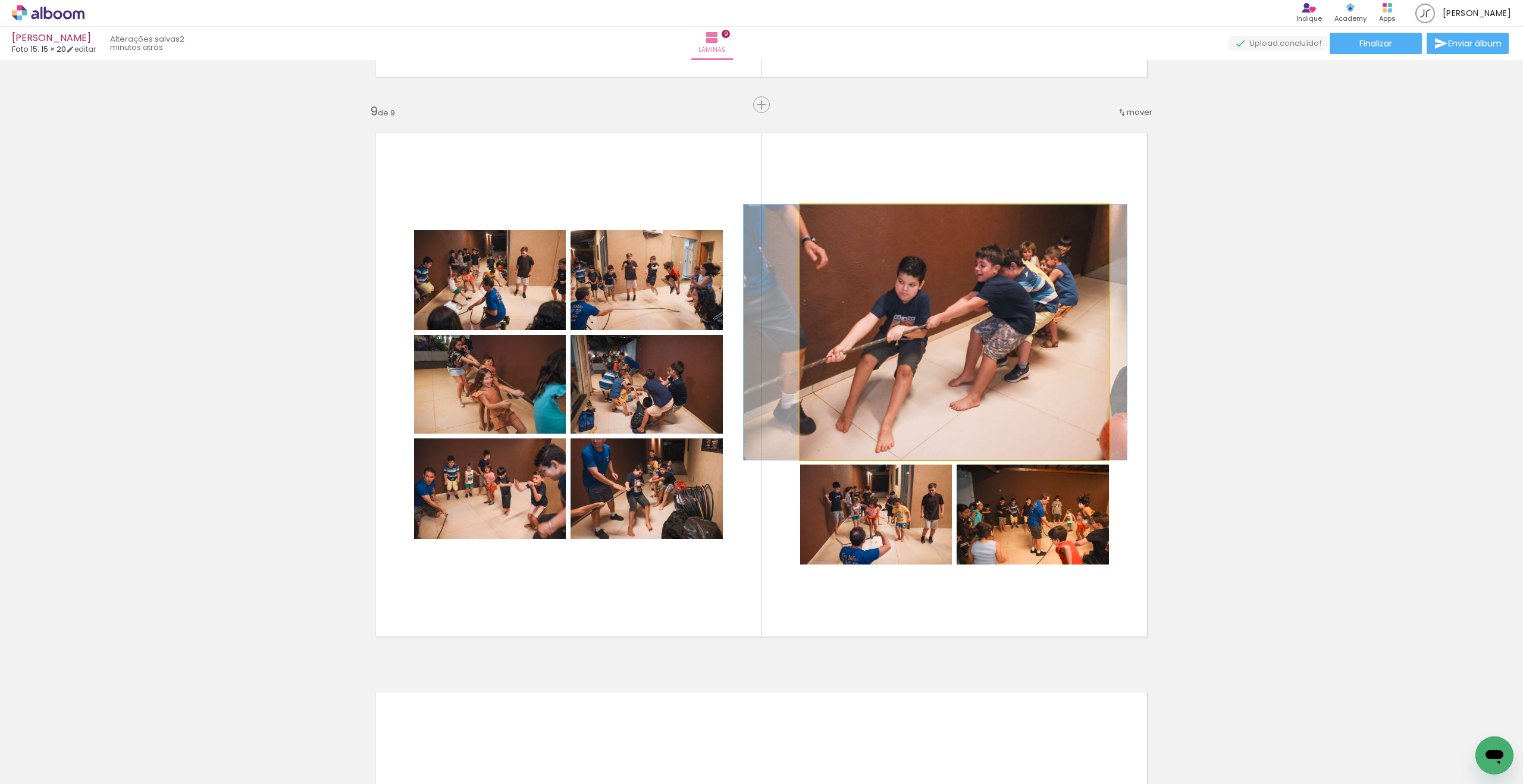
drag, startPoint x: 995, startPoint y: 347, endPoint x: 976, endPoint y: 344, distance: 19.2
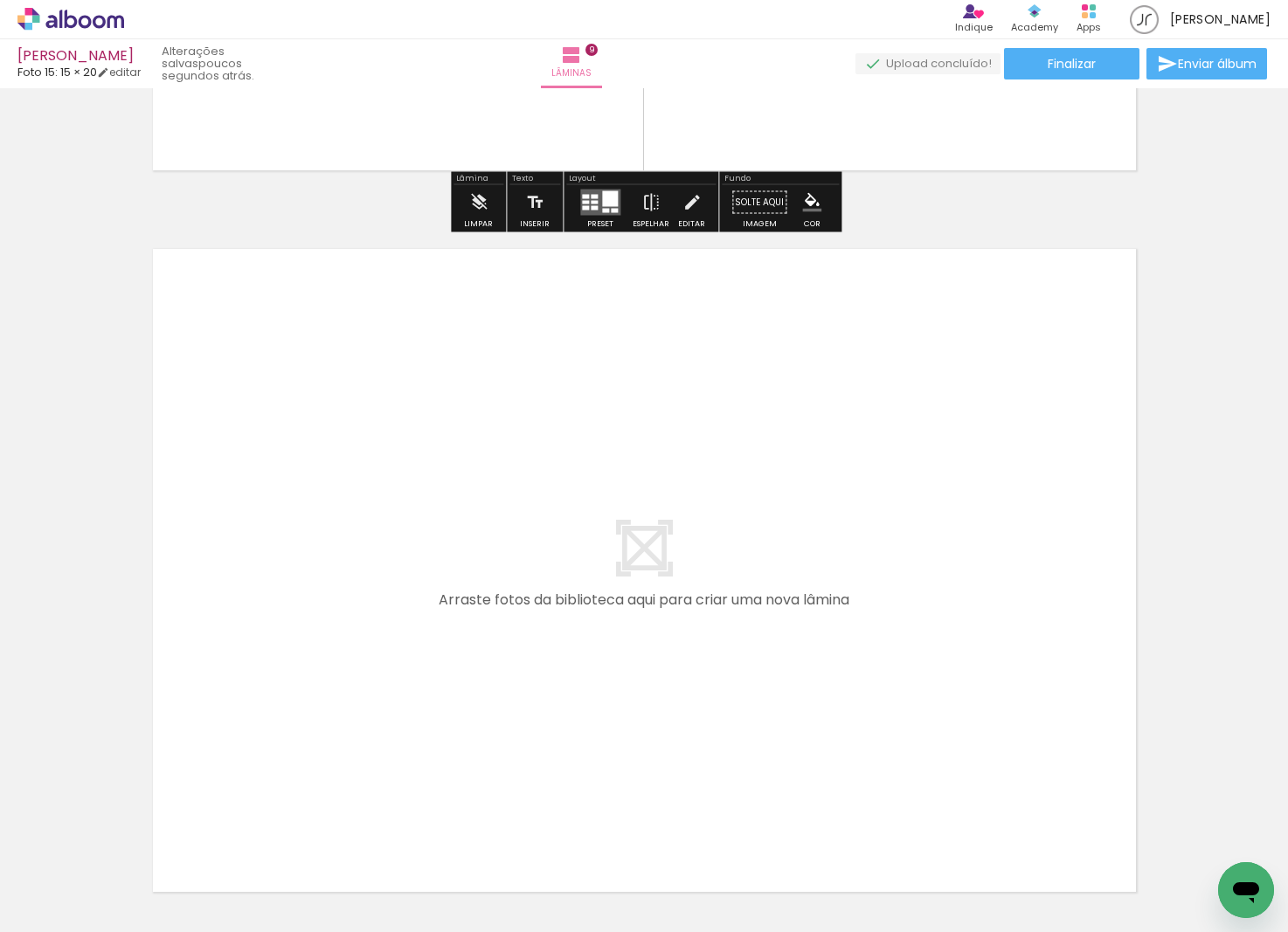
scroll to position [6404, 0]
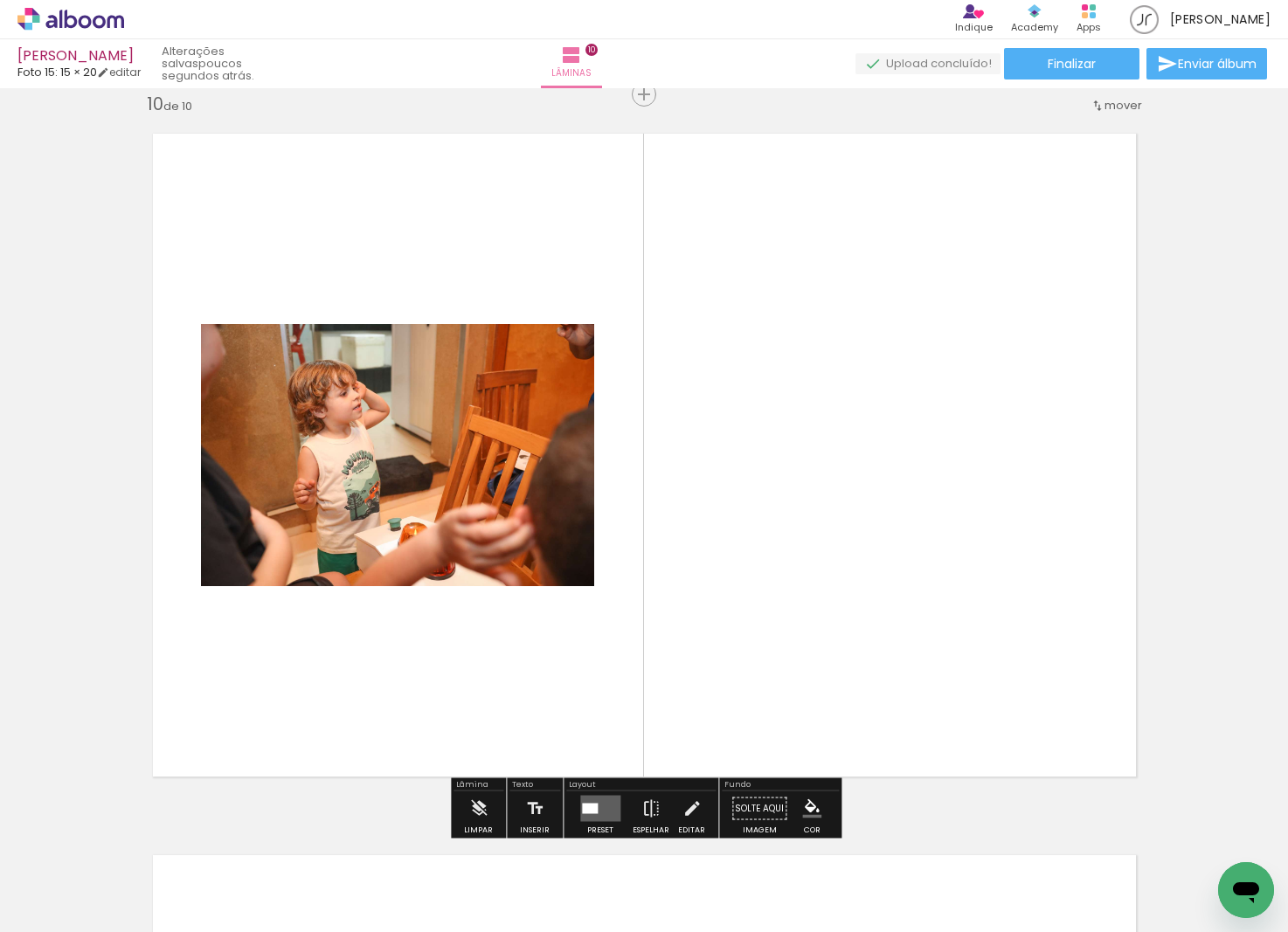
scroll to position [818, 0]
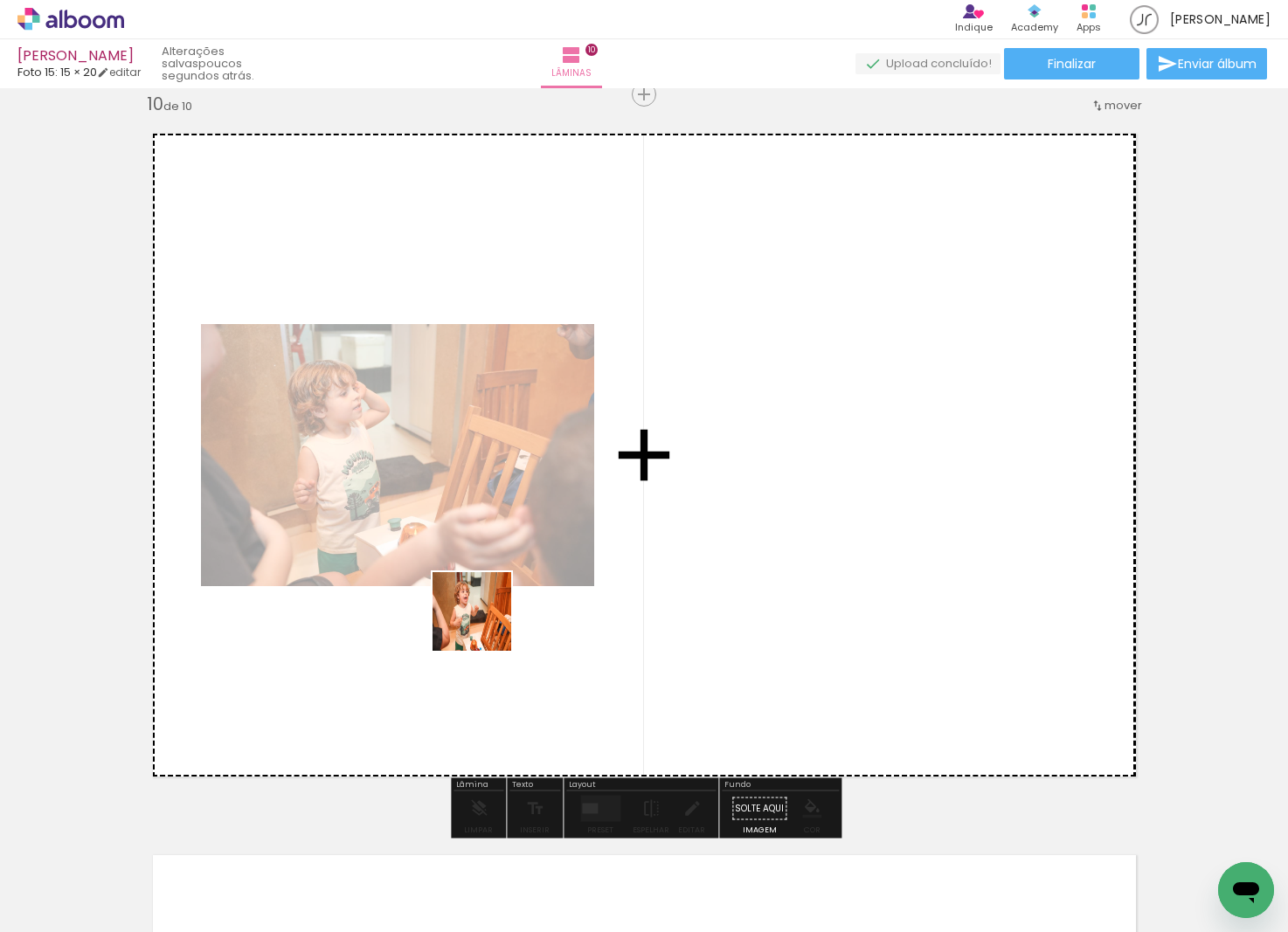
drag, startPoint x: 356, startPoint y: 770, endPoint x: 485, endPoint y: 625, distance: 194.1
click at [485, 625] on quentale-workspace at bounding box center [644, 466] width 1288 height 932
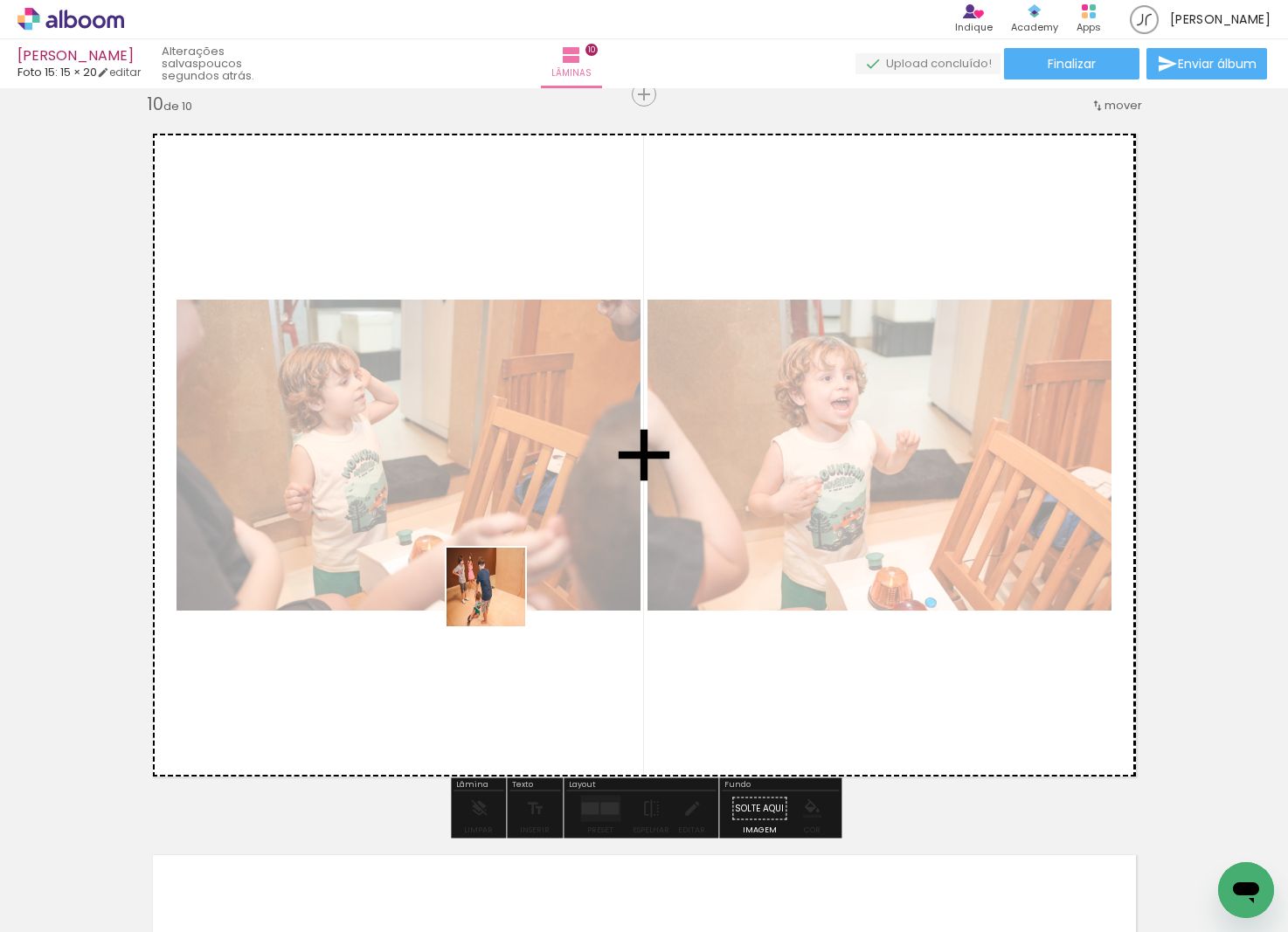
drag, startPoint x: 323, startPoint y: 841, endPoint x: 498, endPoint y: 607, distance: 292.2
click at [505, 592] on quentale-workspace at bounding box center [644, 466] width 1288 height 932
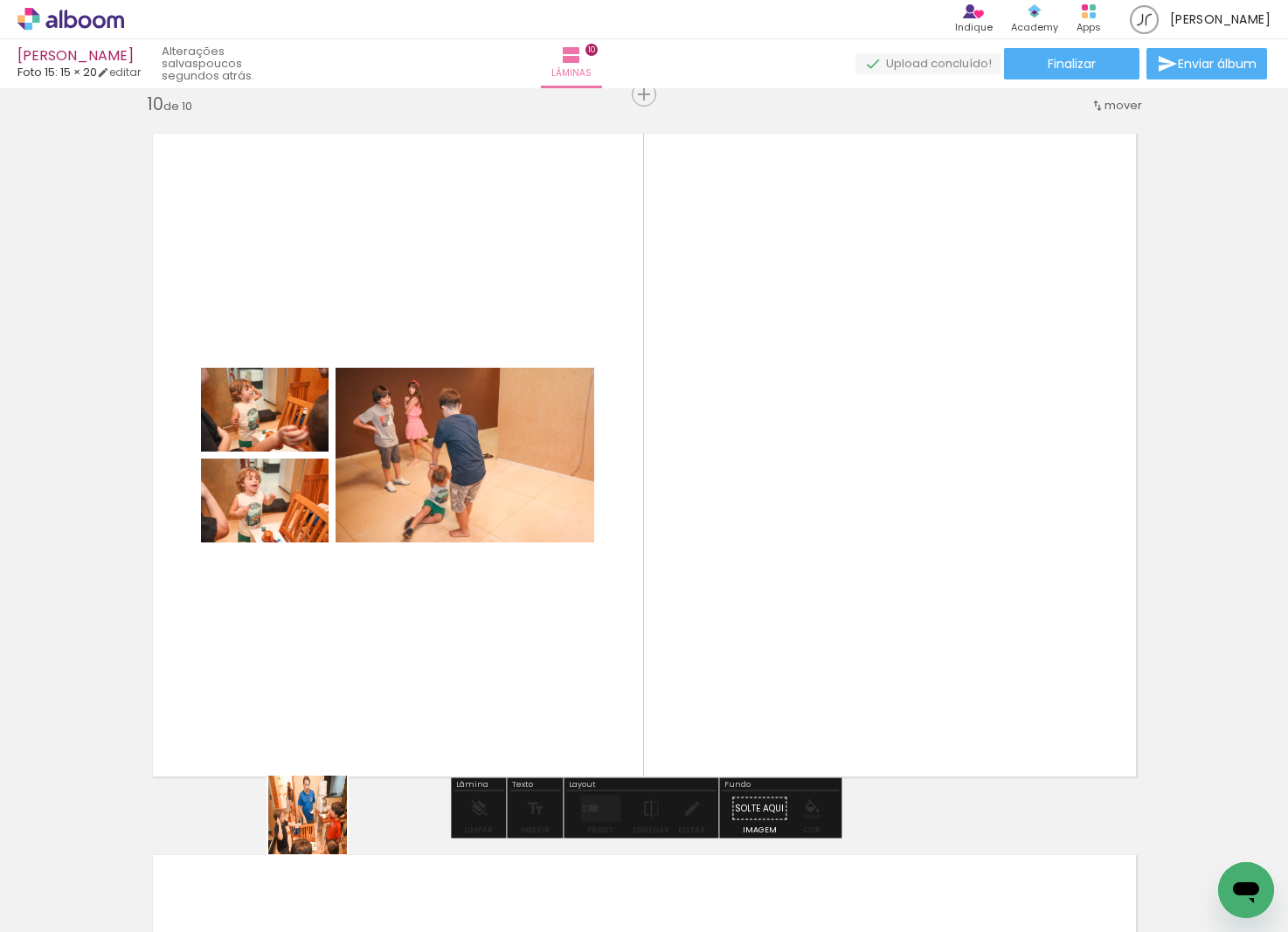
drag, startPoint x: 321, startPoint y: 828, endPoint x: 353, endPoint y: 741, distance: 92.7
click at [386, 679] on quentale-workspace at bounding box center [644, 466] width 1288 height 932
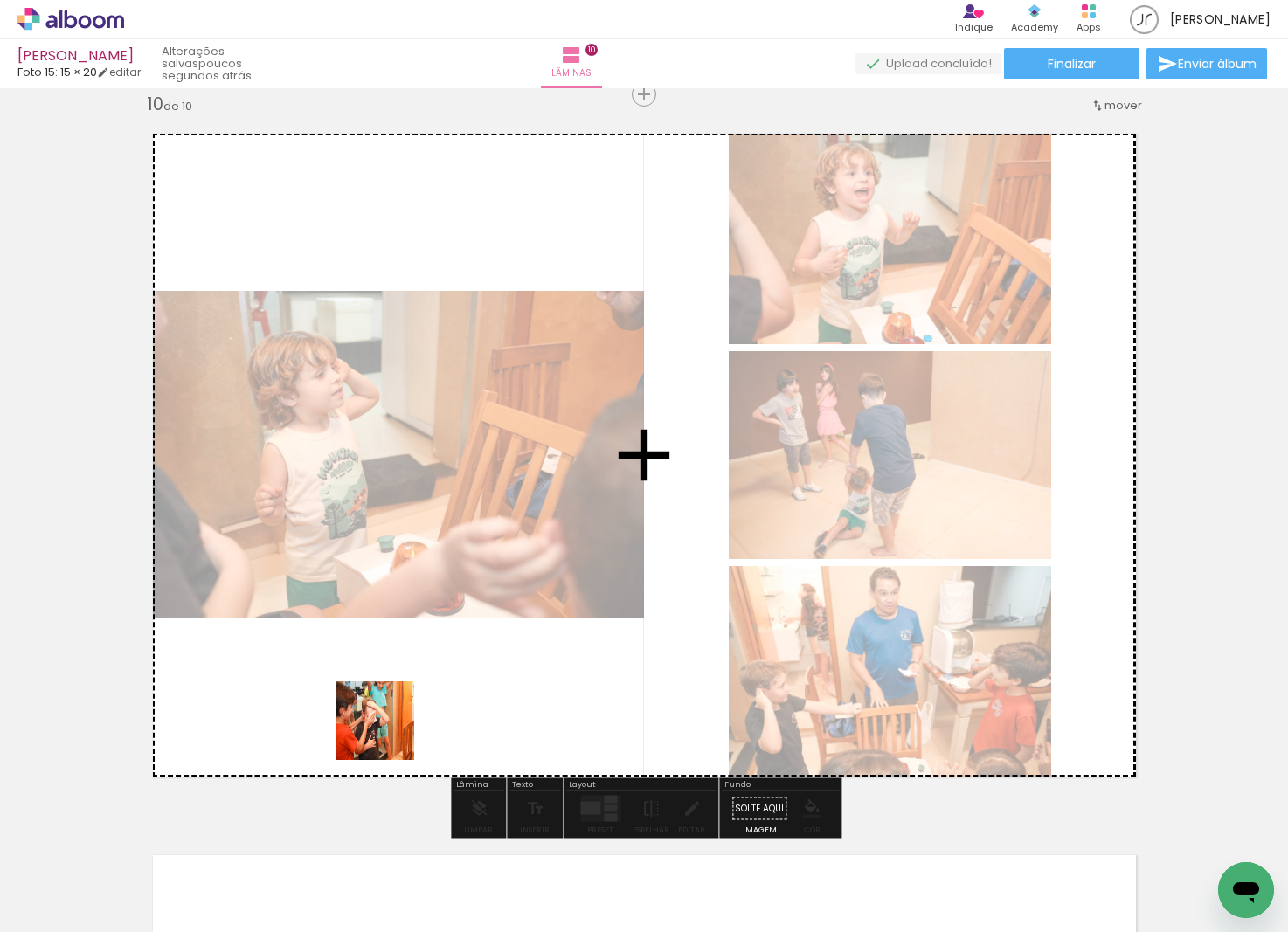
drag, startPoint x: 345, startPoint y: 807, endPoint x: 378, endPoint y: 751, distance: 65.0
click at [392, 724] on quentale-workspace at bounding box center [644, 466] width 1288 height 932
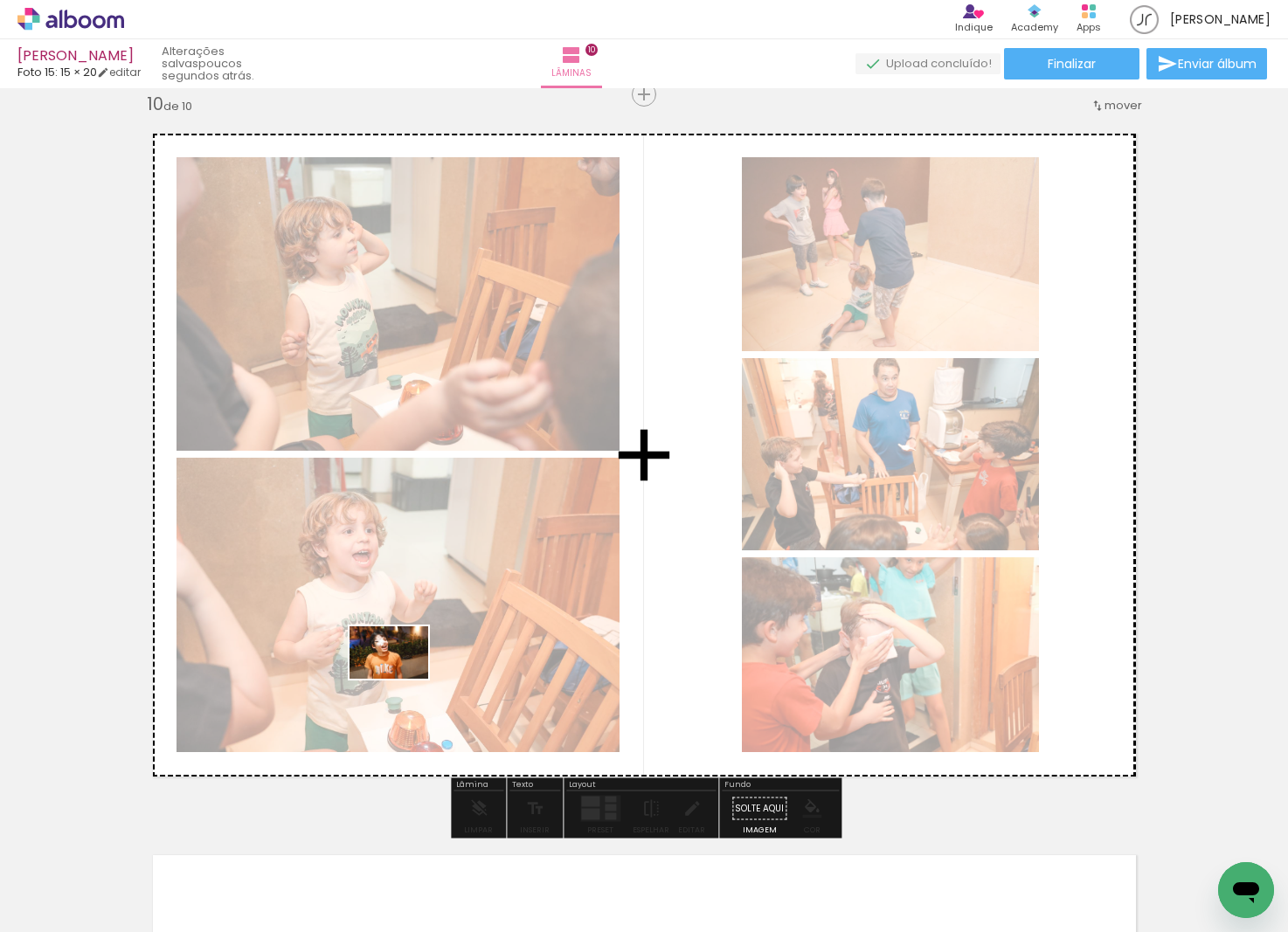
scroll to position [0, 0]
drag, startPoint x: 299, startPoint y: 865, endPoint x: 402, endPoint y: 679, distance: 212.6
click at [402, 679] on quentale-workspace at bounding box center [644, 466] width 1288 height 932
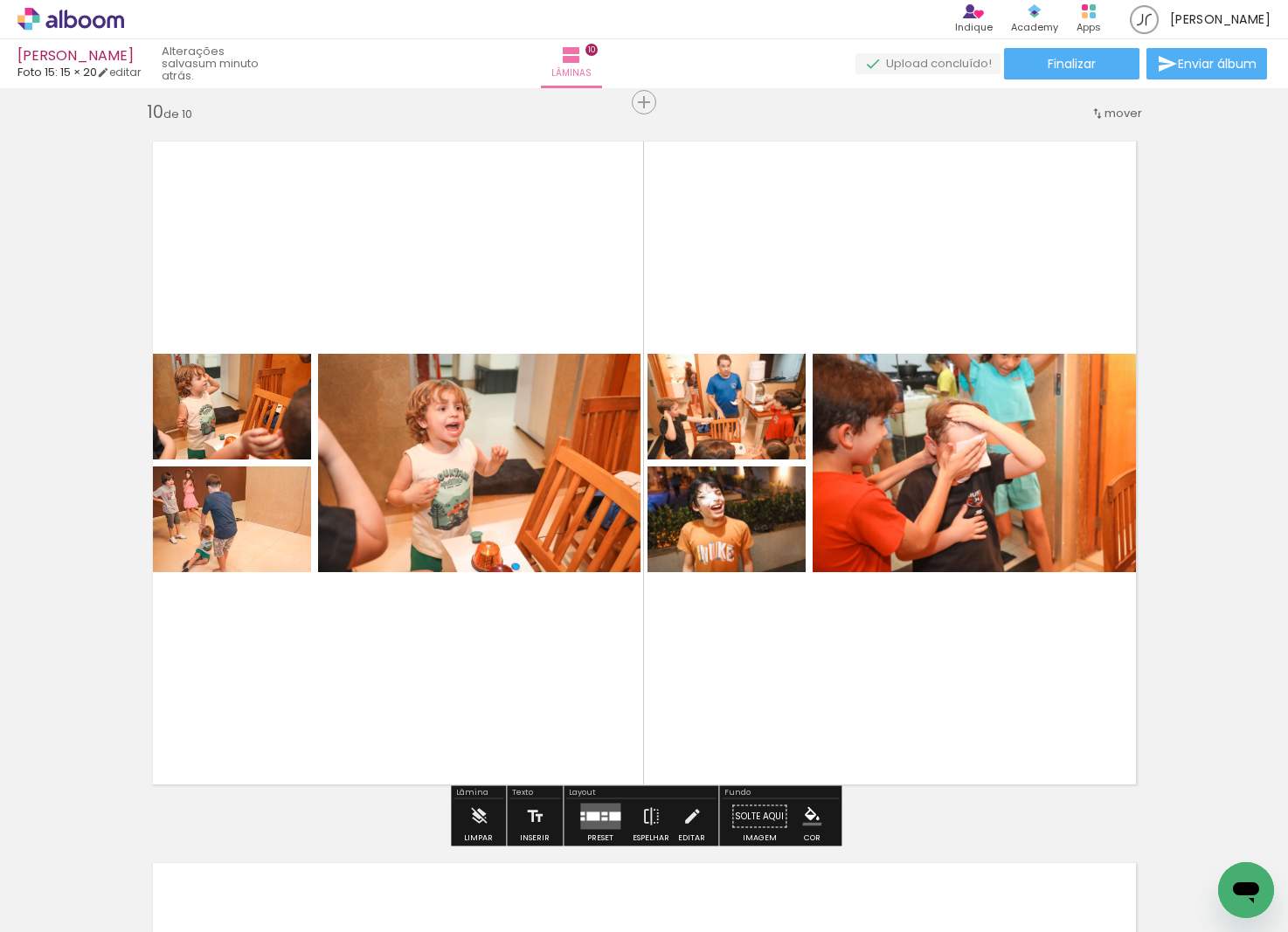
scroll to position [6514, 0]
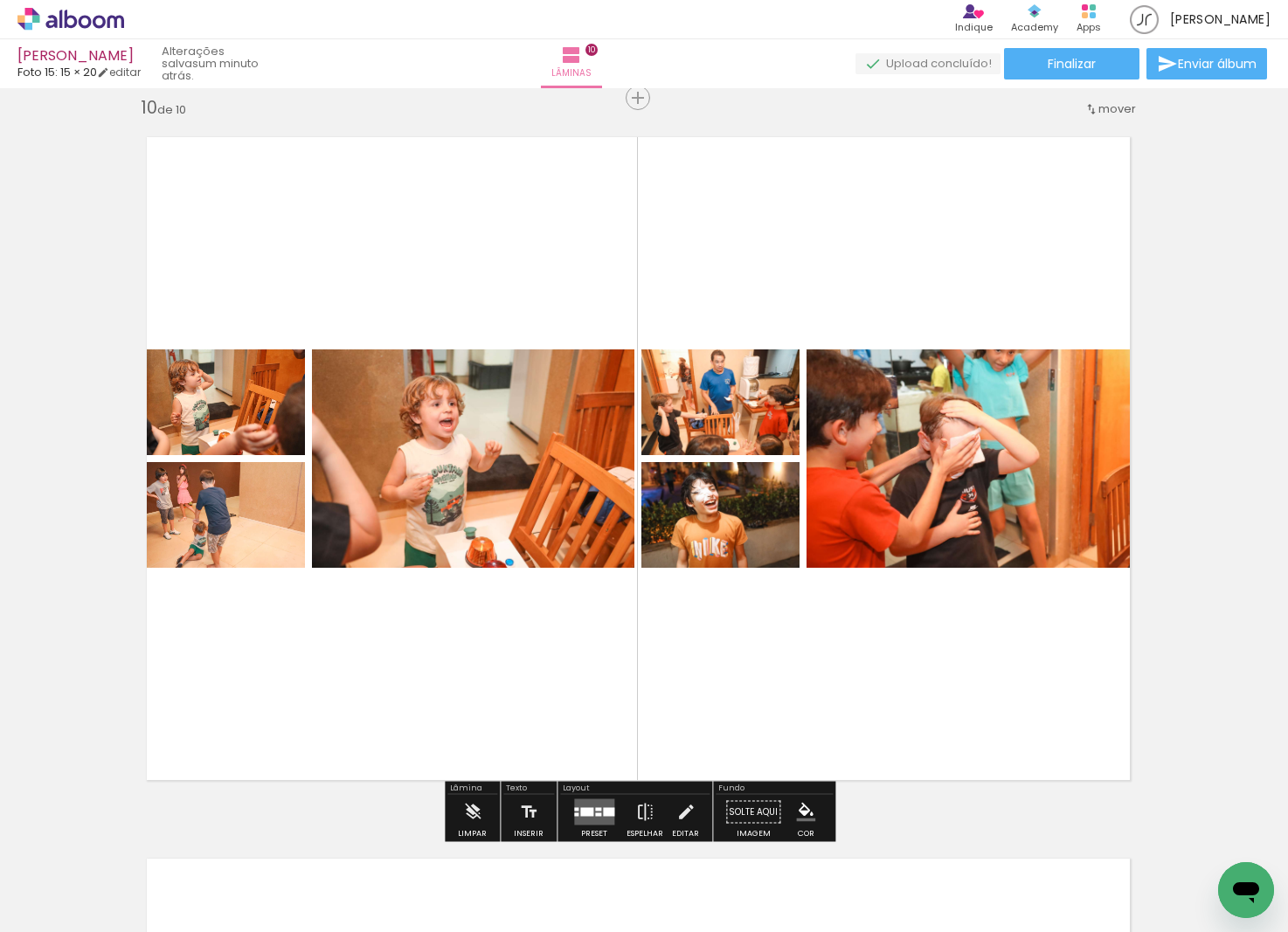
click at [608, 813] on div at bounding box center [608, 812] width 12 height 9
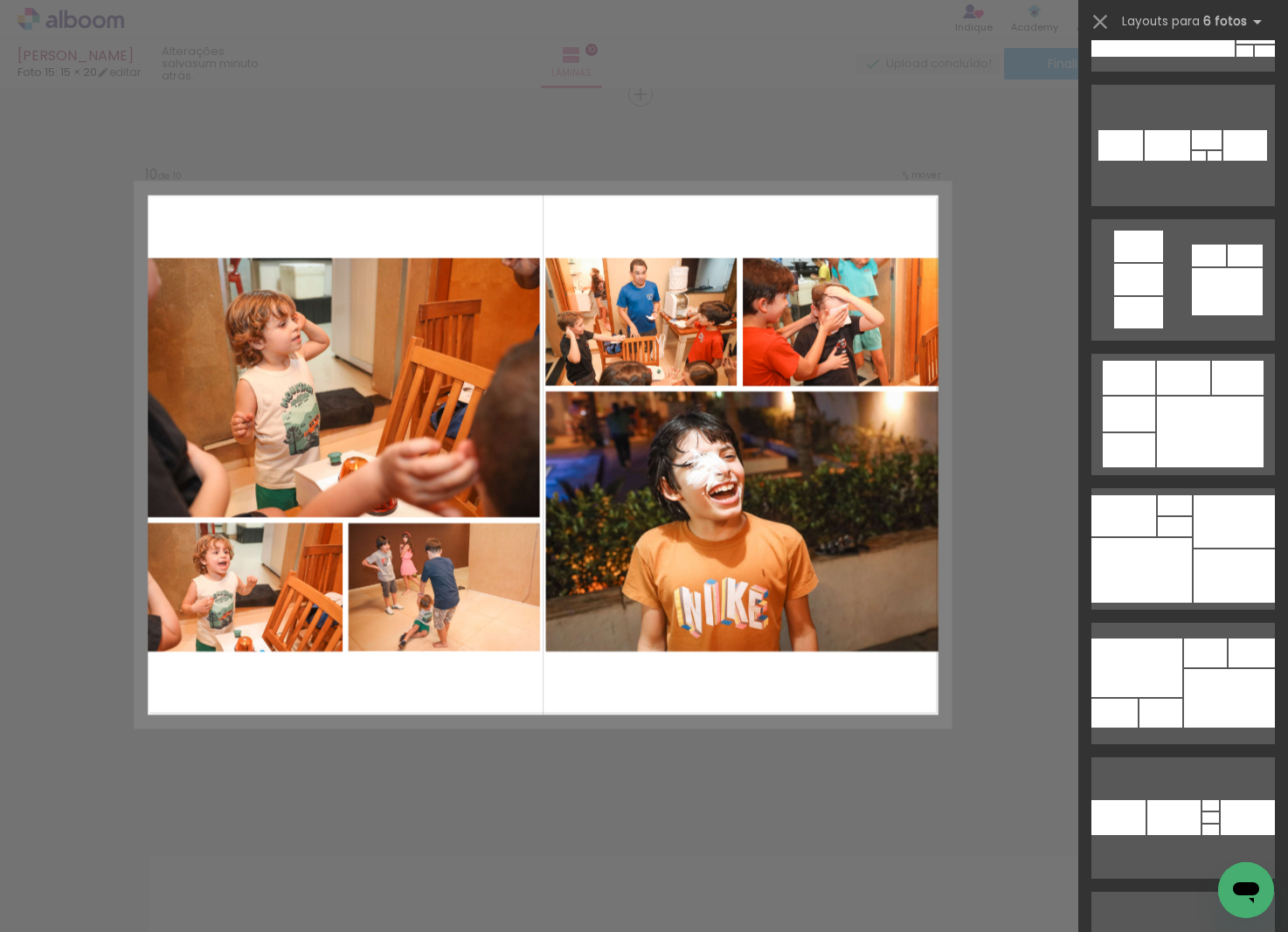
scroll to position [1454, 0]
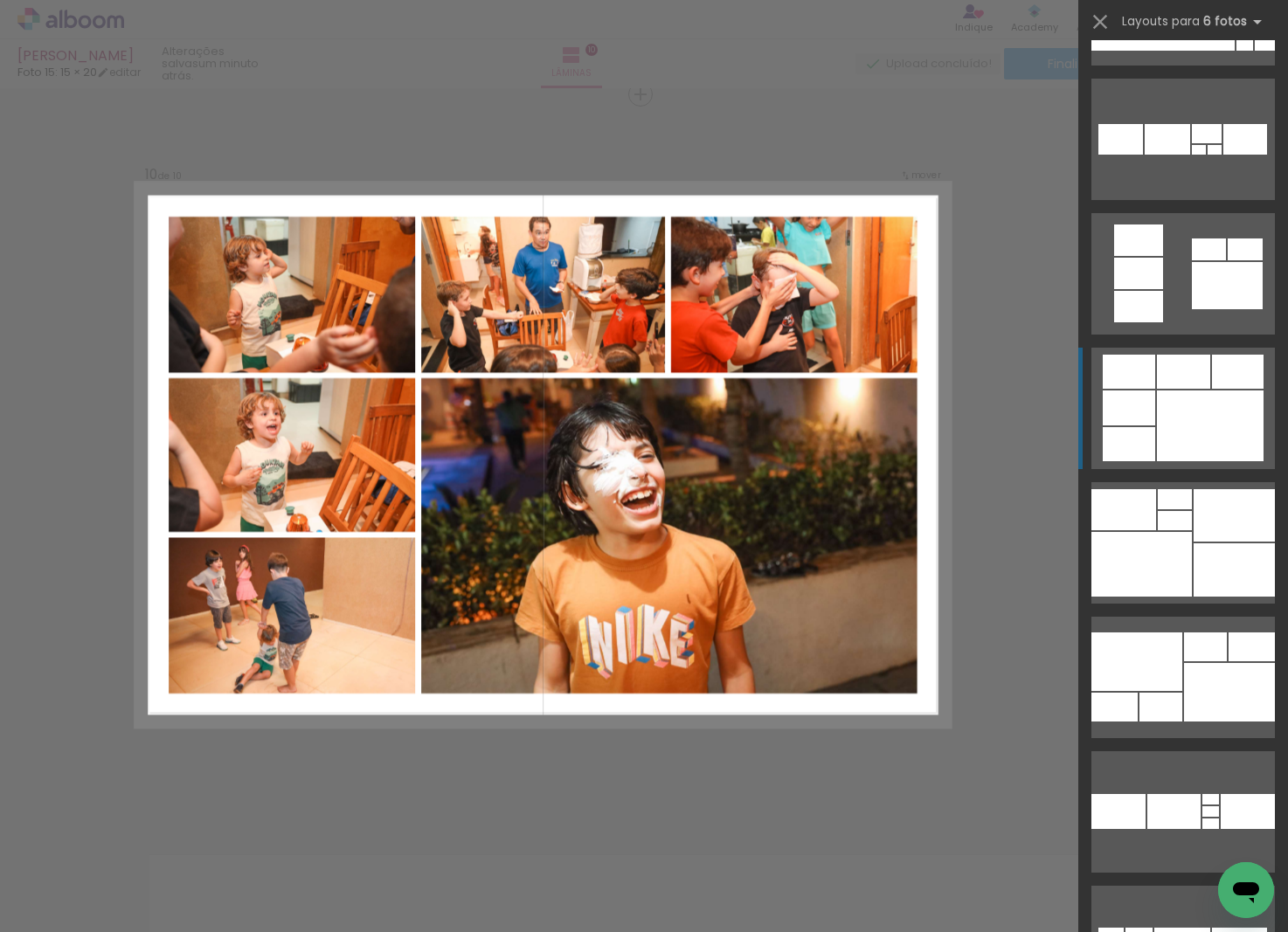
click at [1187, 384] on div at bounding box center [1183, 371] width 53 height 34
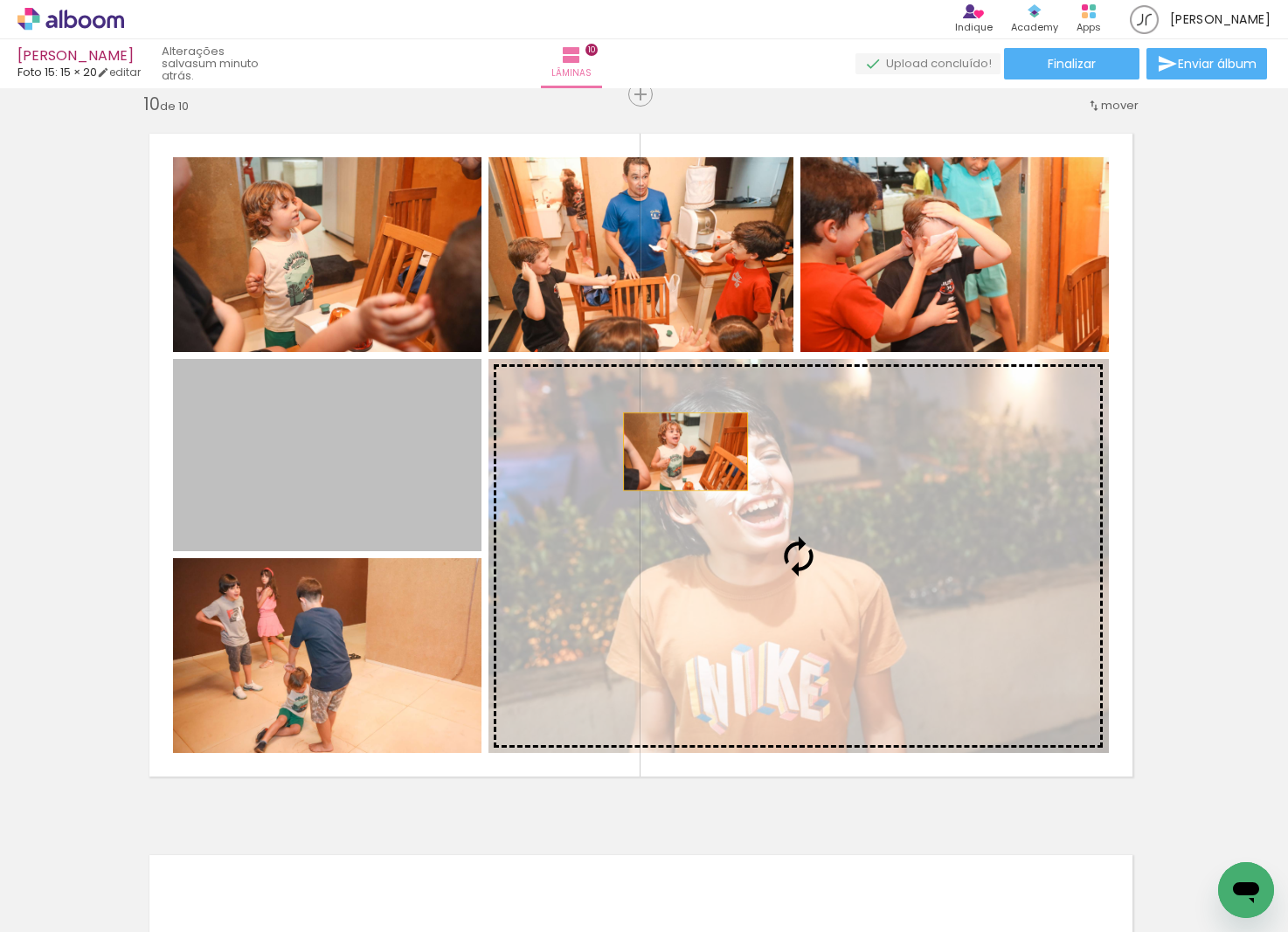
drag, startPoint x: 535, startPoint y: 440, endPoint x: 697, endPoint y: 453, distance: 162.5
click at [0, 0] on slot at bounding box center [0, 0] width 0 height 0
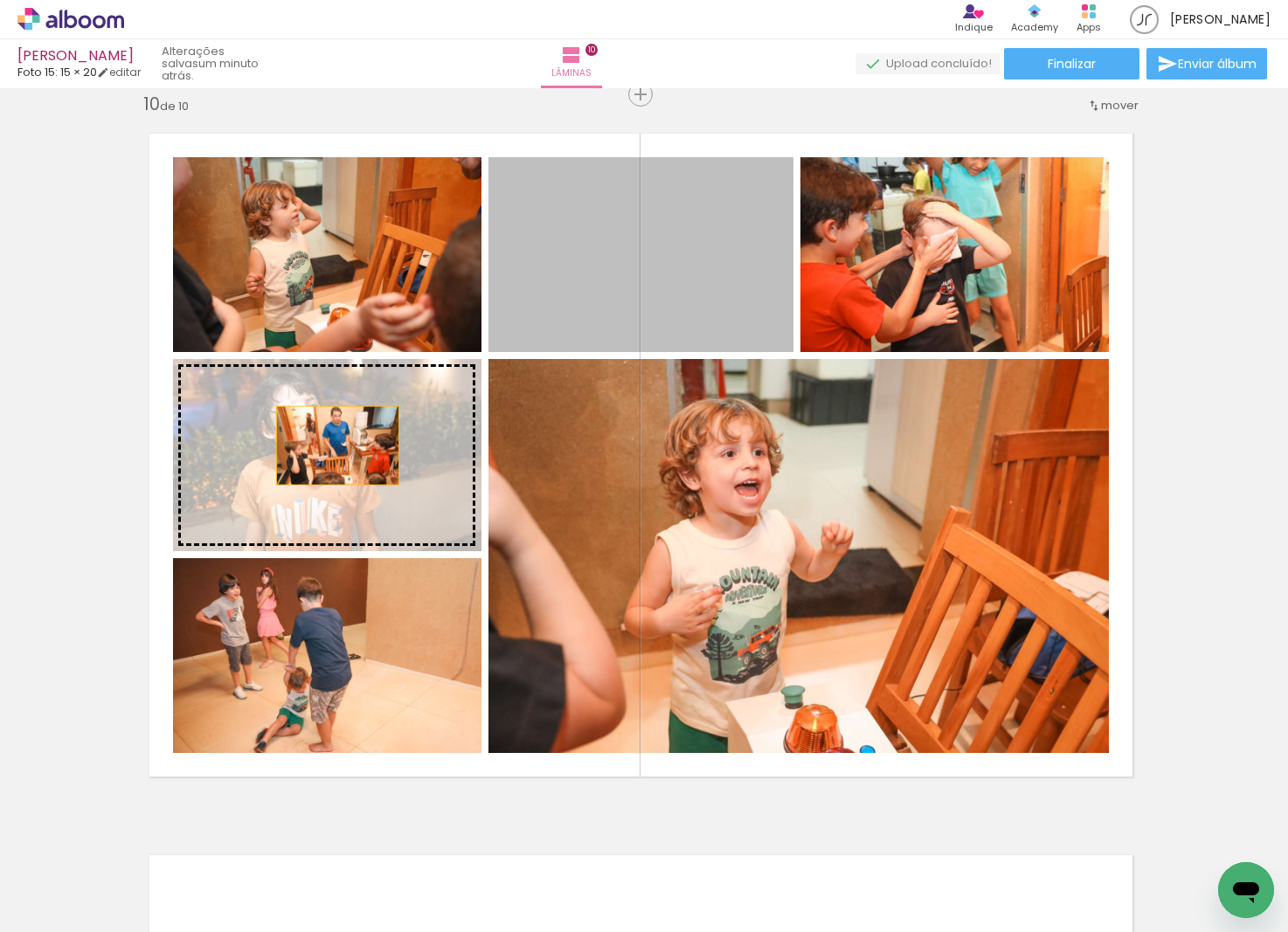
drag, startPoint x: 676, startPoint y: 226, endPoint x: 337, endPoint y: 445, distance: 403.6
click at [0, 0] on slot at bounding box center [0, 0] width 0 height 0
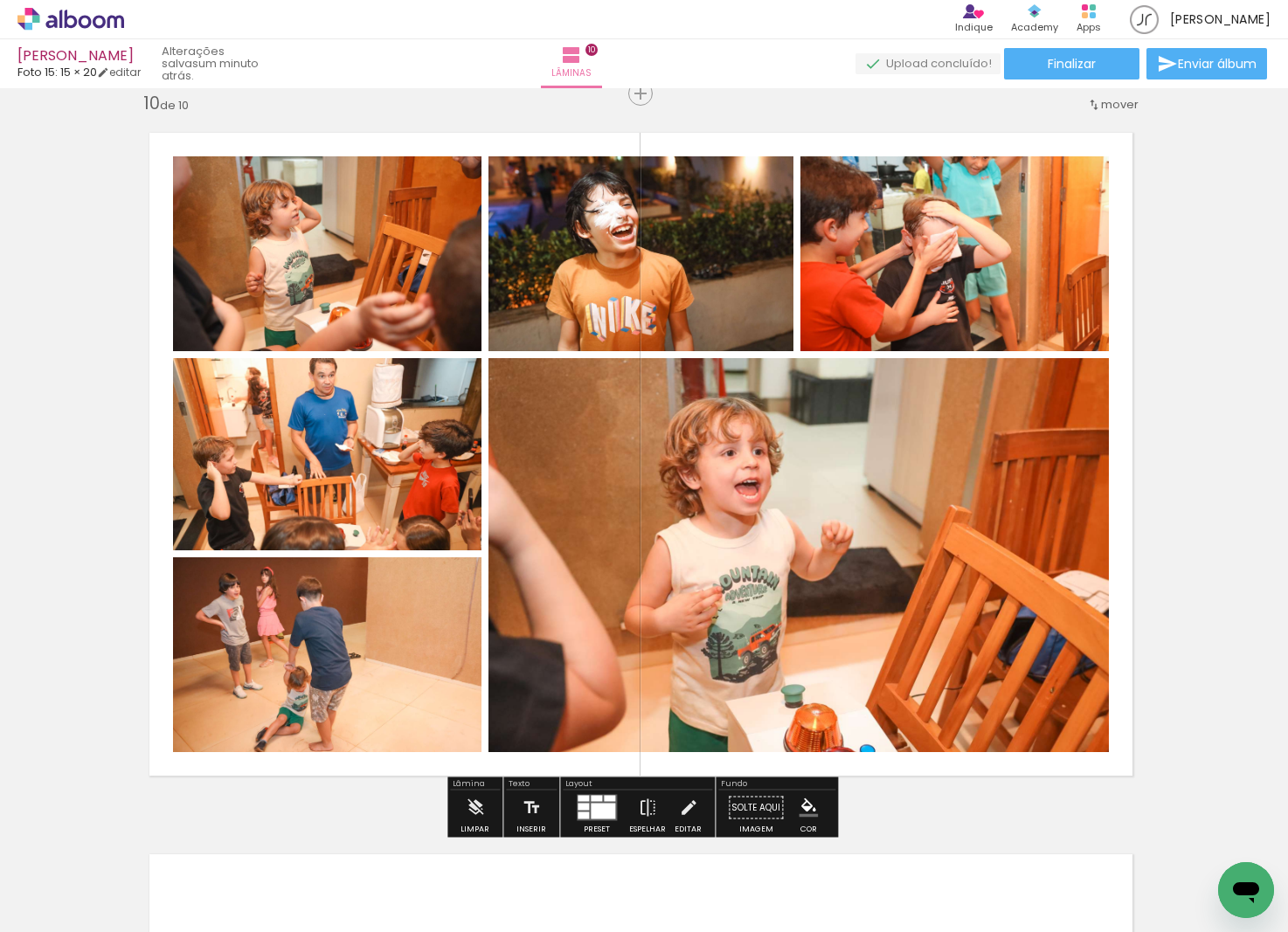
click at [585, 801] on quentale-layouter at bounding box center [597, 808] width 40 height 26
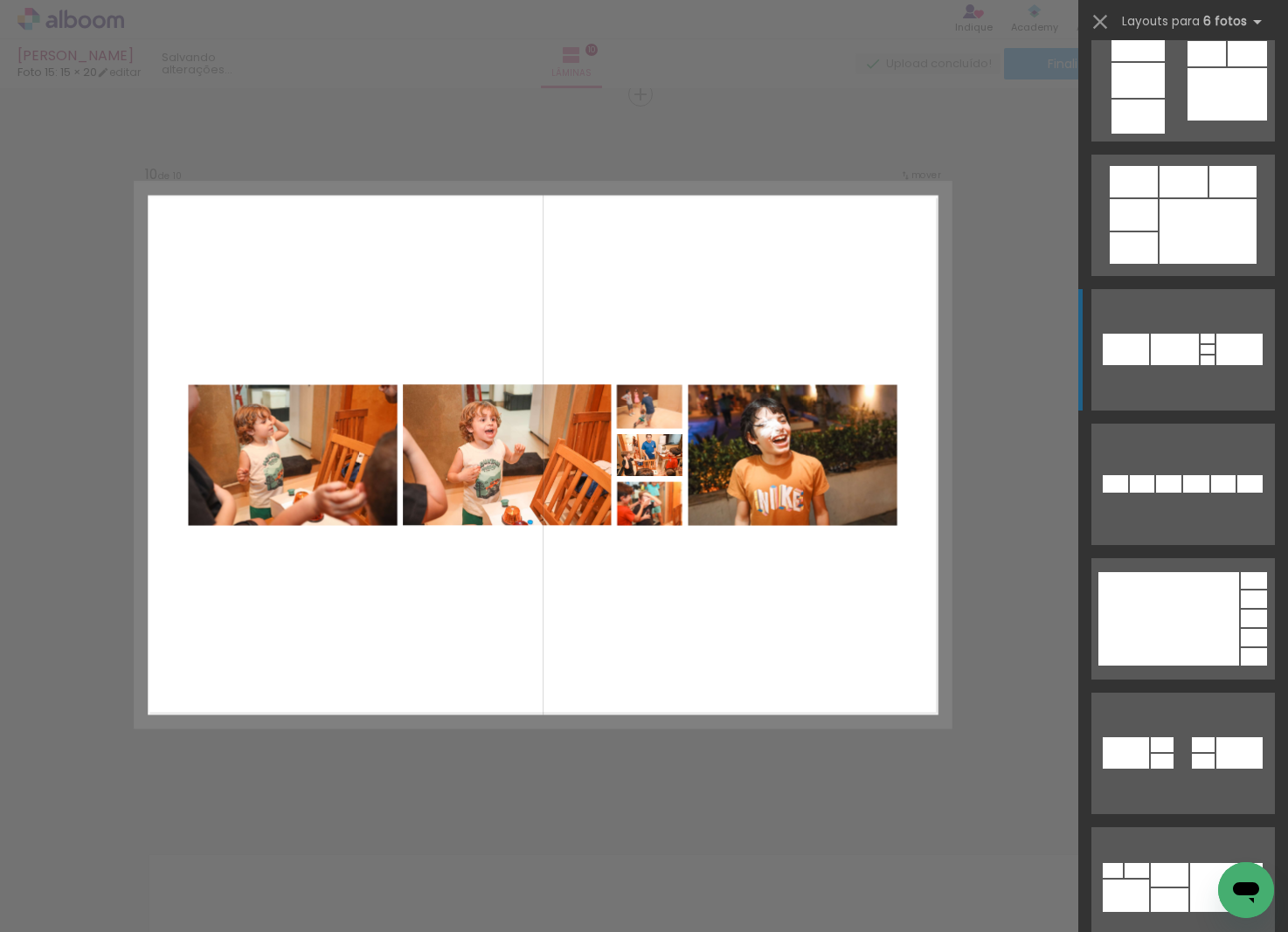
scroll to position [3264, 0]
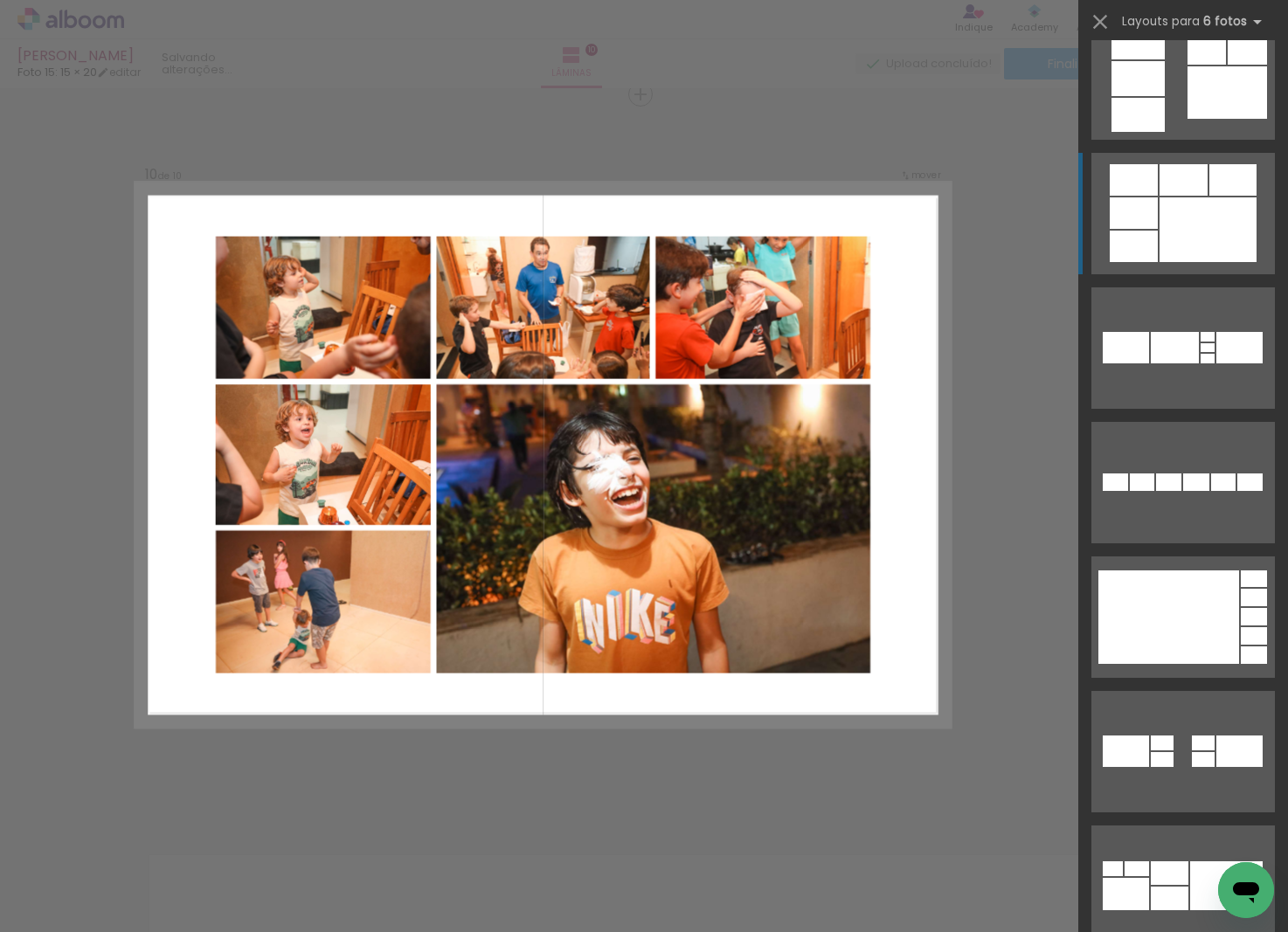
click at [1171, 228] on div at bounding box center [1208, 229] width 97 height 65
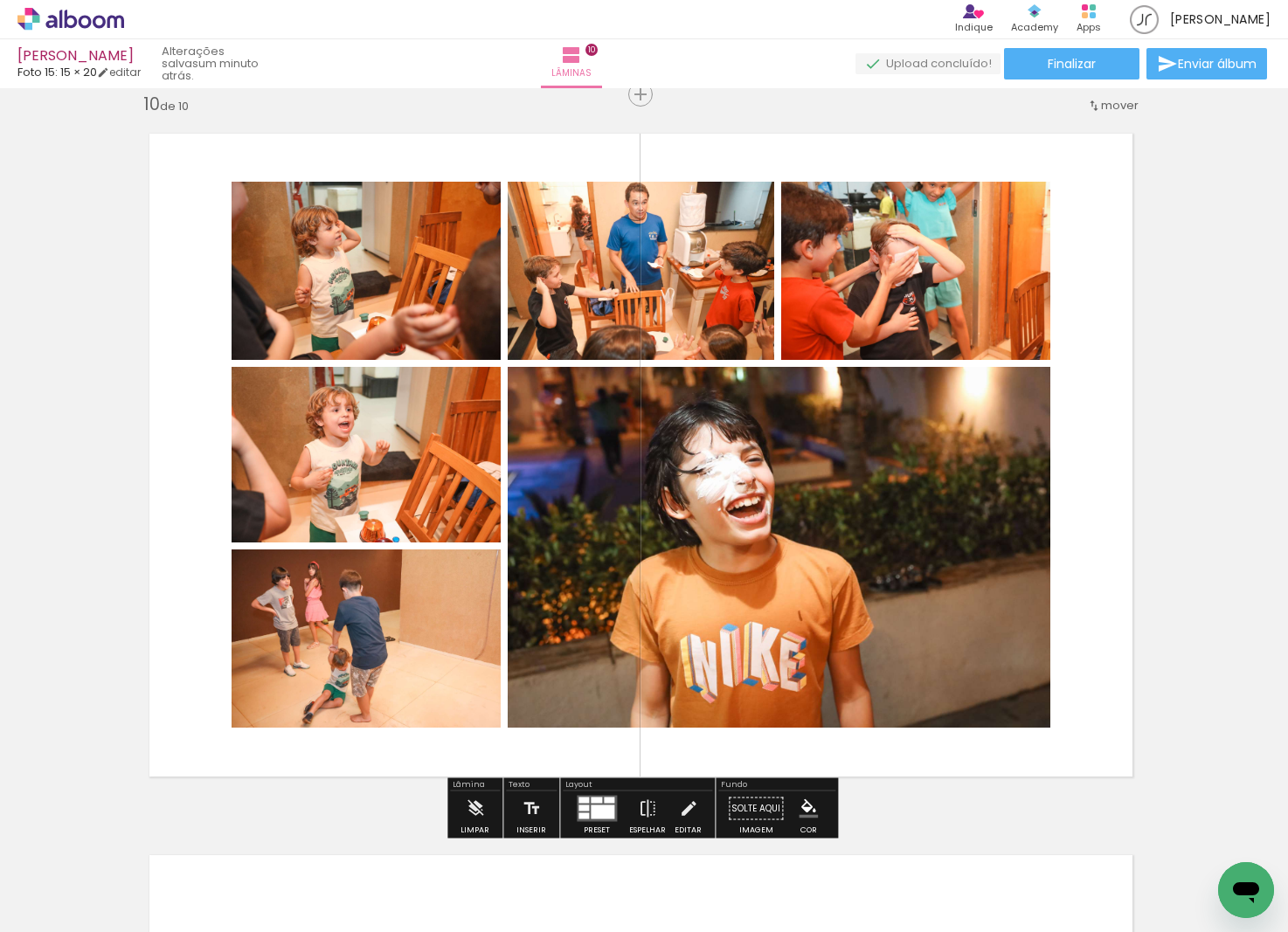
click at [368, 341] on div at bounding box center [365, 271] width 269 height 179
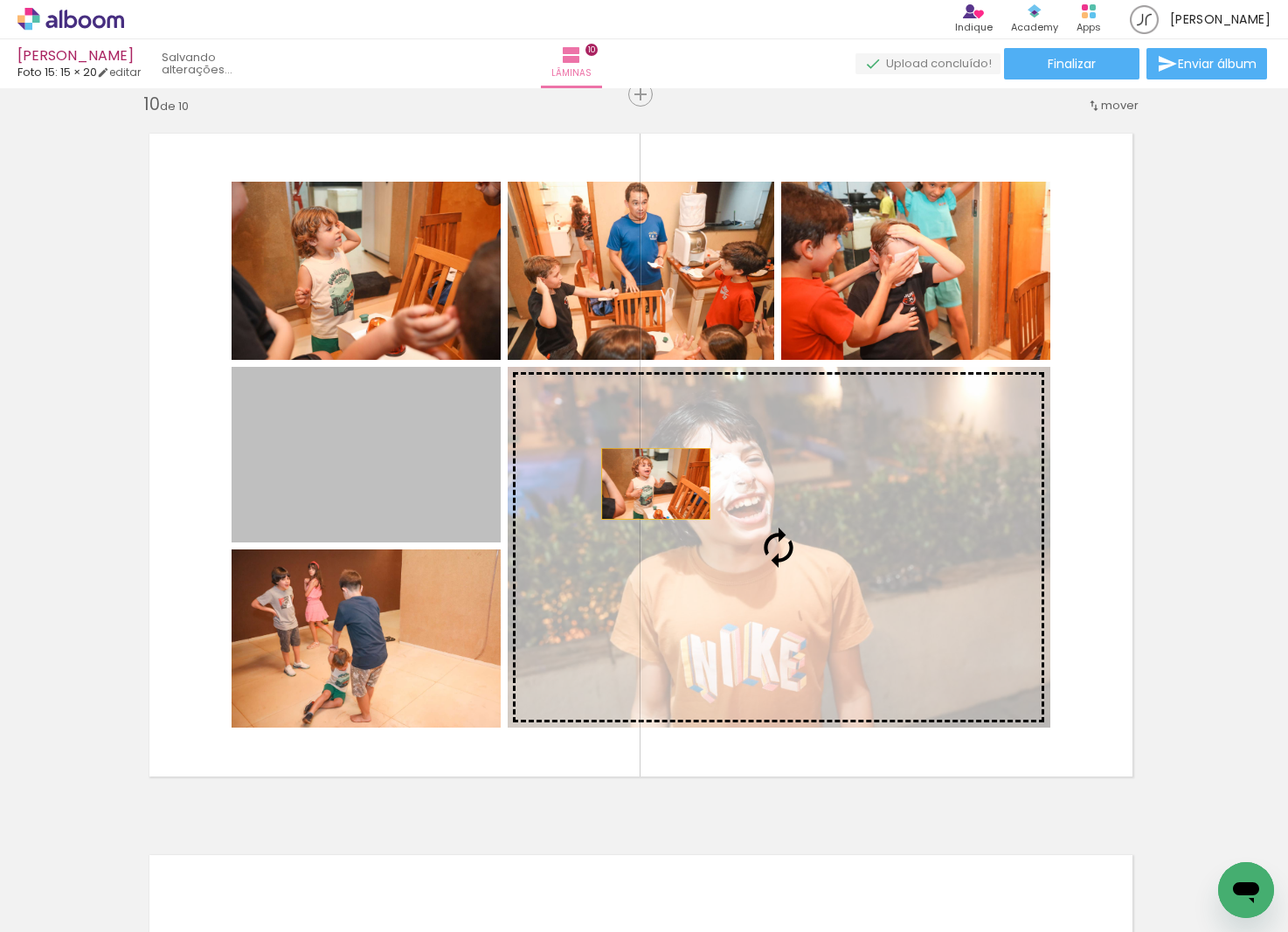
drag, startPoint x: 402, startPoint y: 471, endPoint x: 872, endPoint y: 513, distance: 471.9
click at [0, 0] on slot at bounding box center [0, 0] width 0 height 0
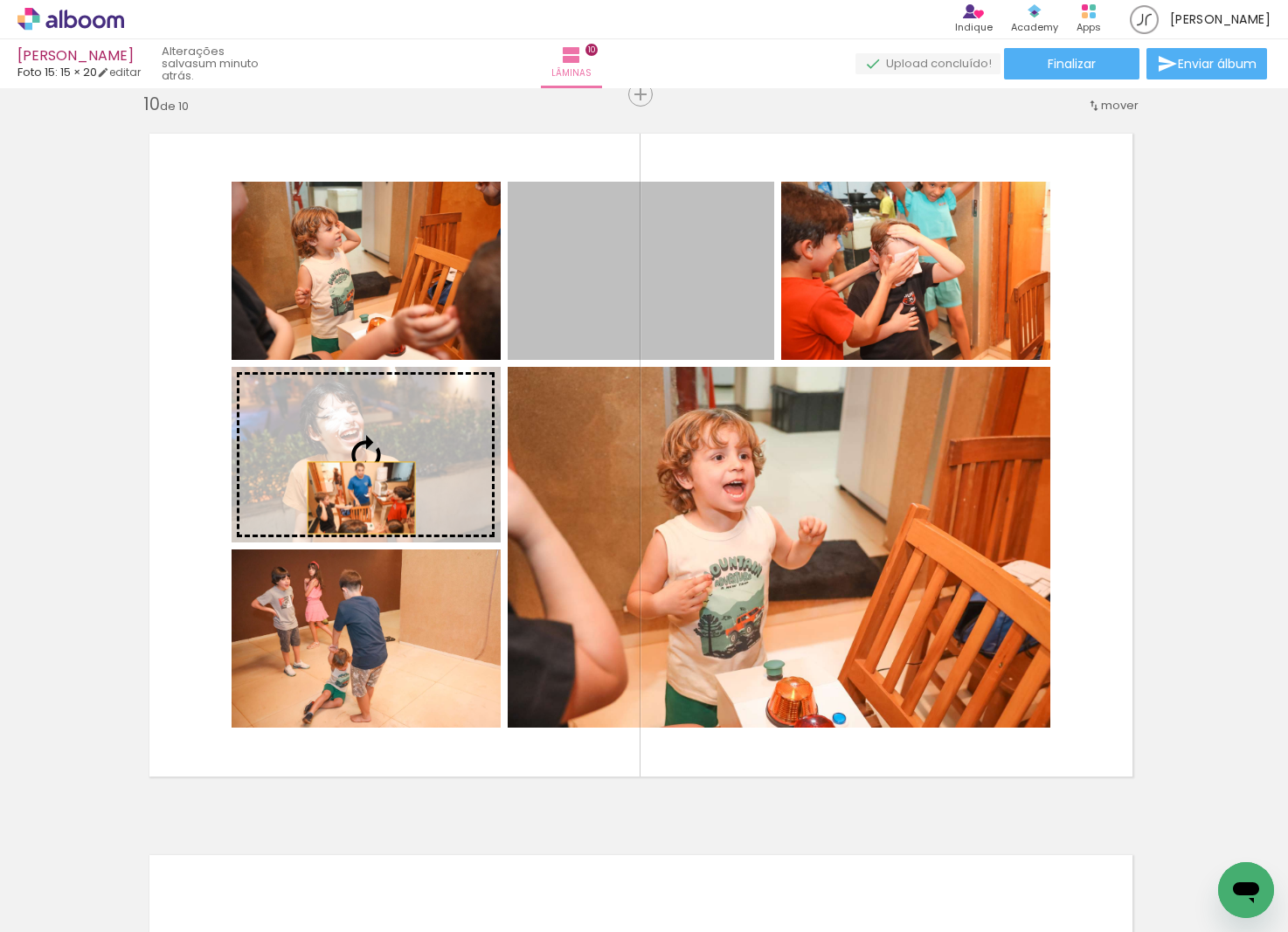
drag, startPoint x: 666, startPoint y: 306, endPoint x: 354, endPoint y: 502, distance: 368.5
click at [0, 0] on slot at bounding box center [0, 0] width 0 height 0
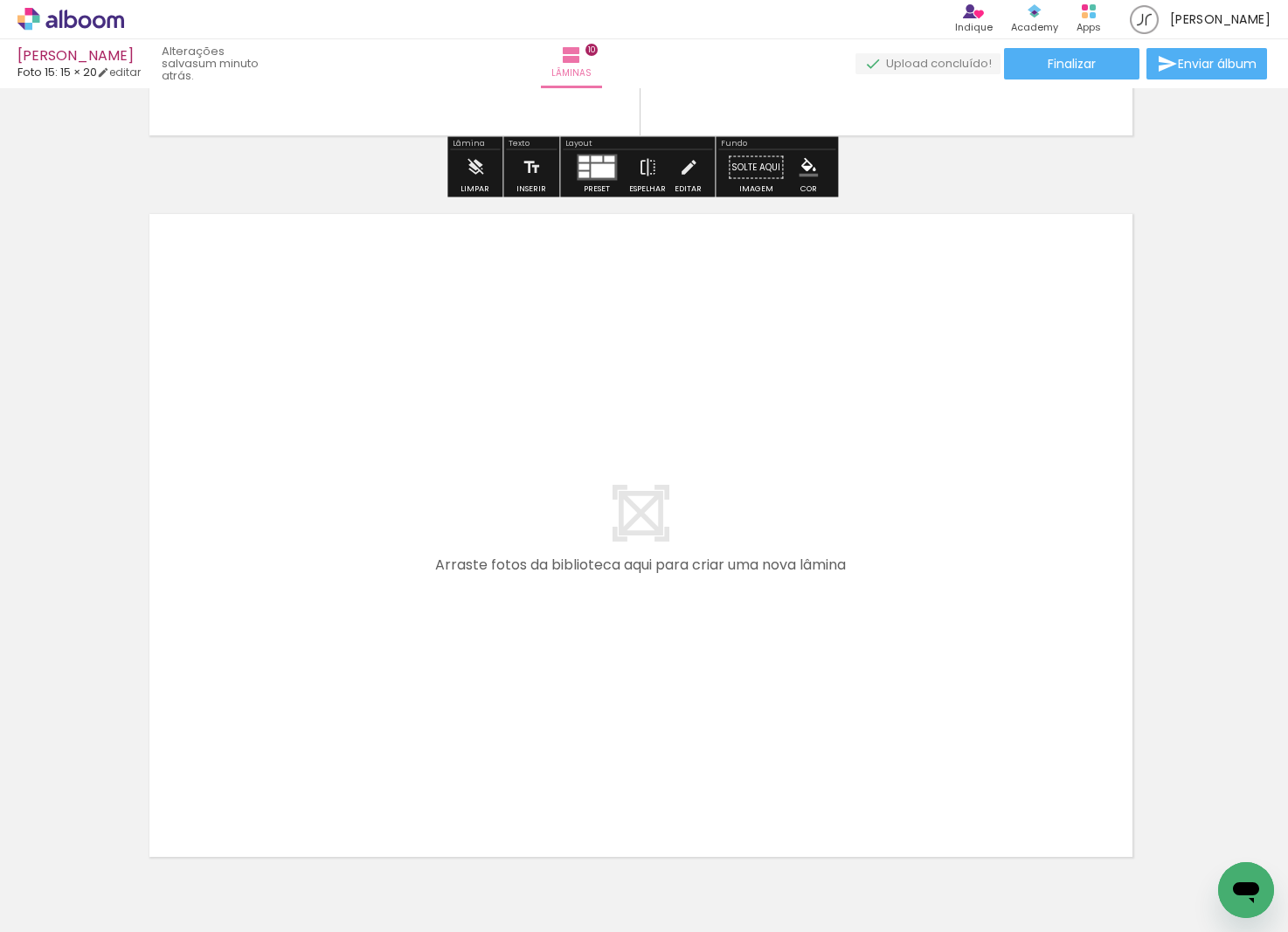
scroll to position [7272, 4]
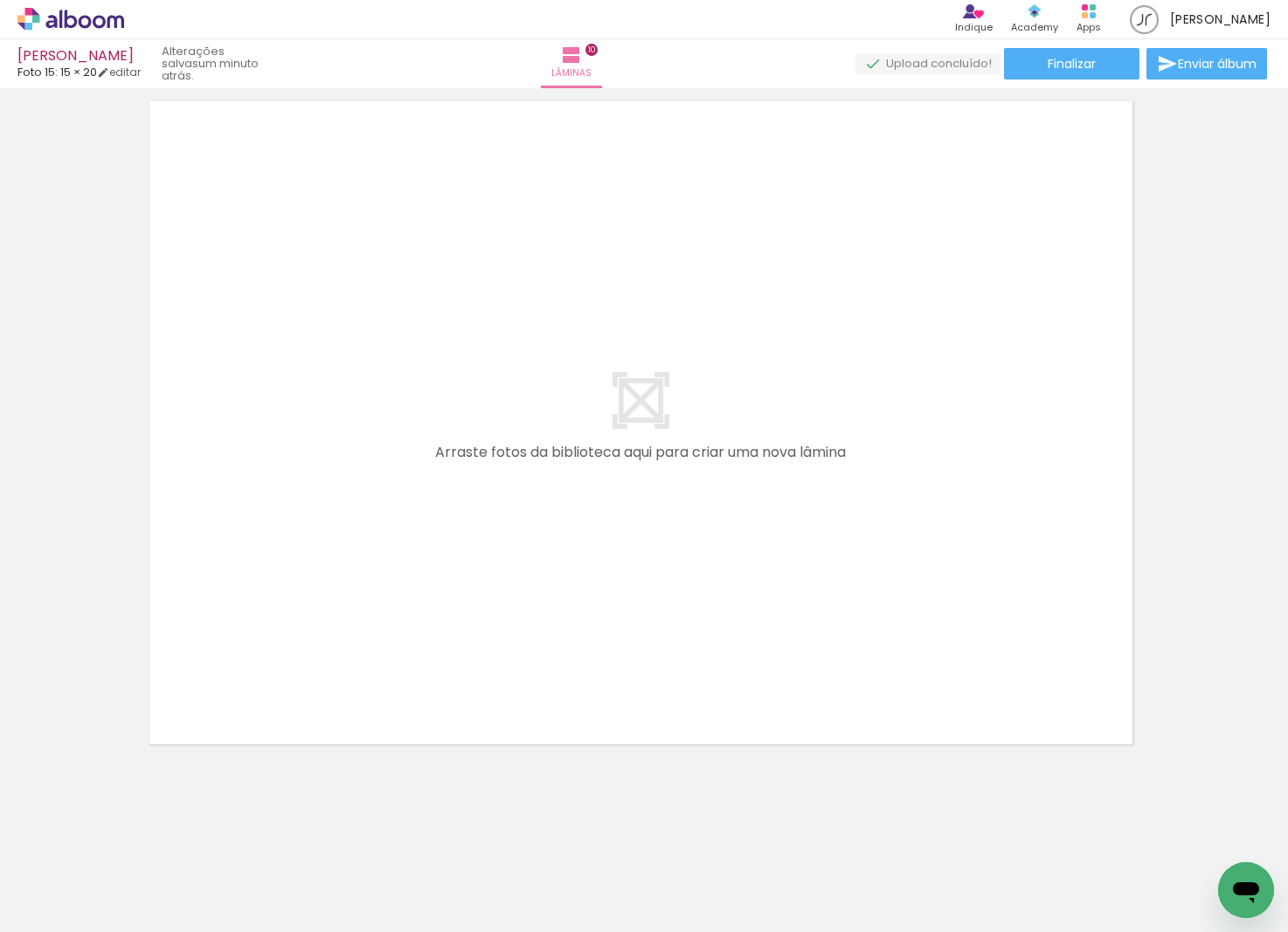
drag, startPoint x: 335, startPoint y: 605, endPoint x: 309, endPoint y: 718, distance: 116.0
click at [335, 602] on quentale-workspace at bounding box center [644, 466] width 1288 height 932
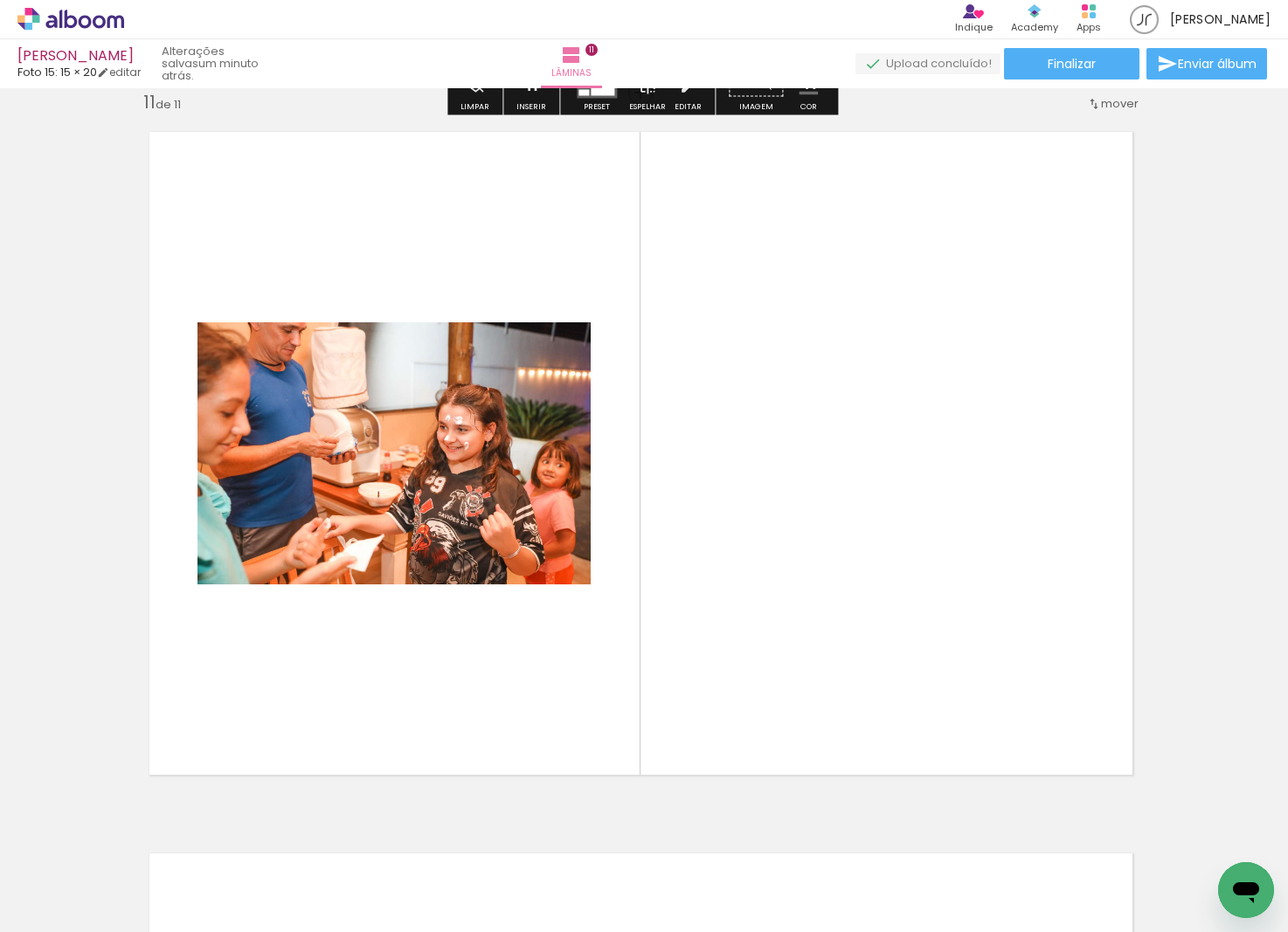
scroll to position [7239, 4]
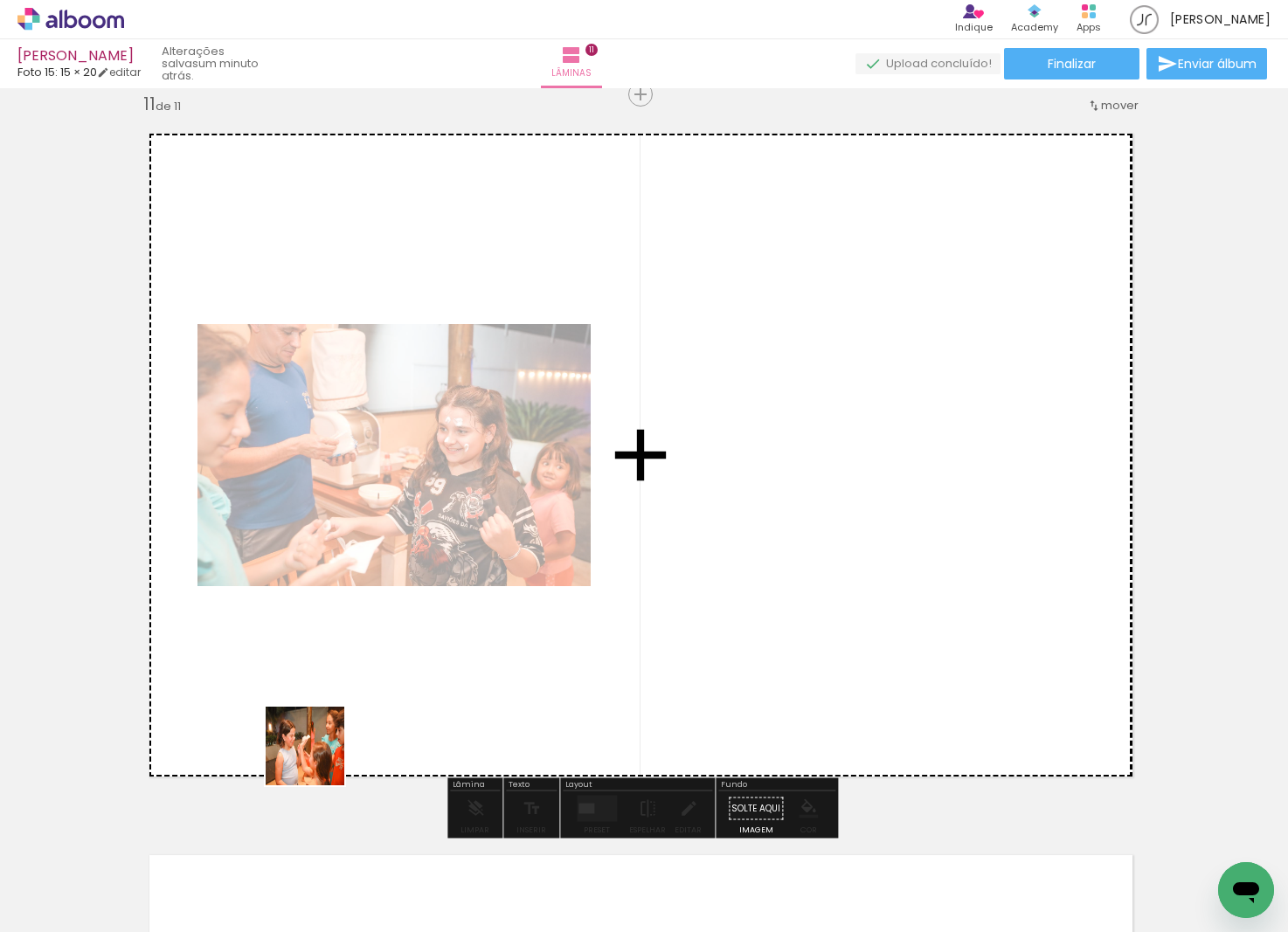
drag, startPoint x: 288, startPoint y: 843, endPoint x: 277, endPoint y: 770, distance: 73.8
click at [399, 619] on quentale-workspace at bounding box center [644, 466] width 1288 height 932
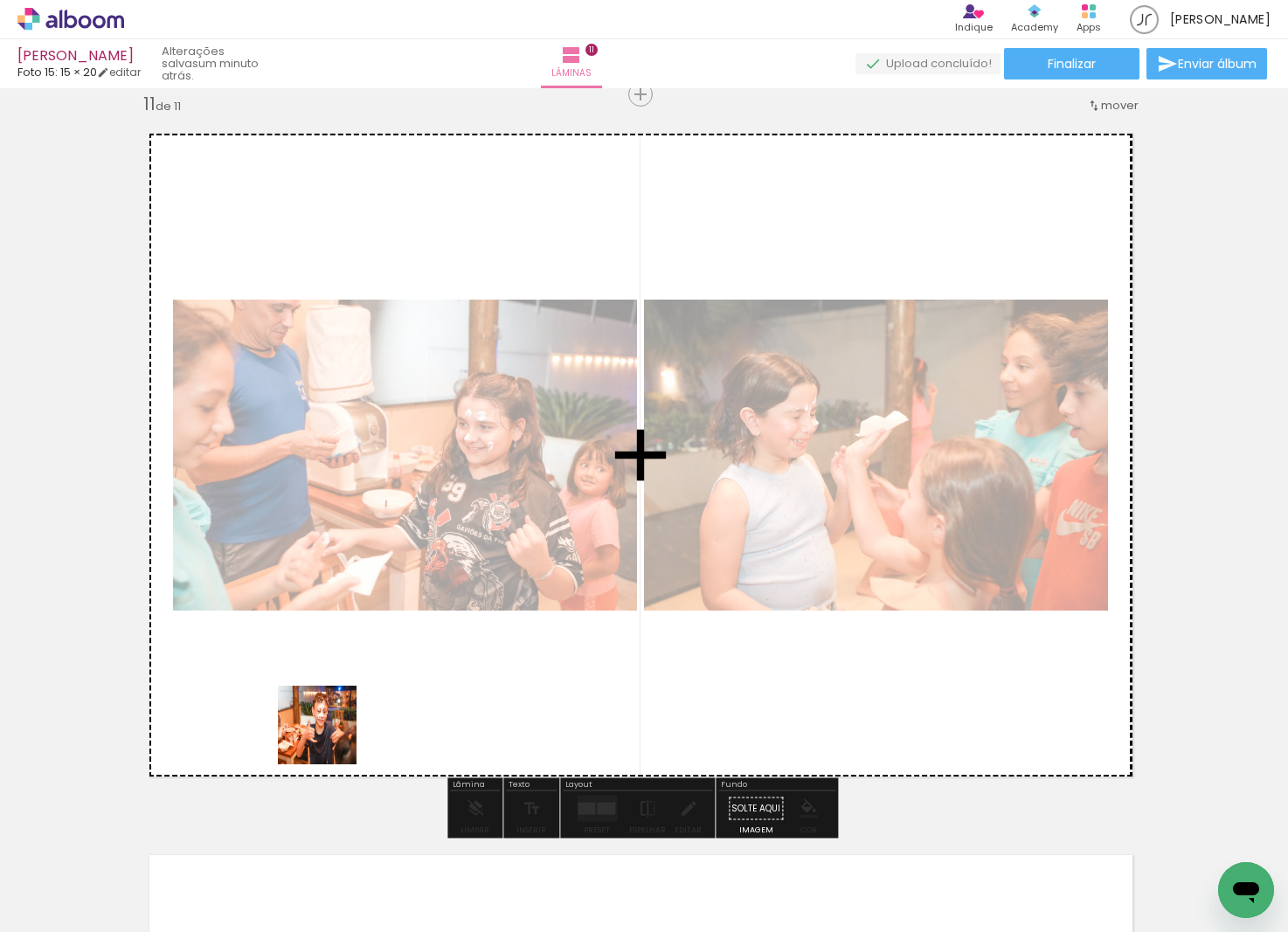
drag, startPoint x: 269, startPoint y: 868, endPoint x: 355, endPoint y: 673, distance: 213.1
click at [377, 644] on quentale-workspace at bounding box center [644, 466] width 1288 height 932
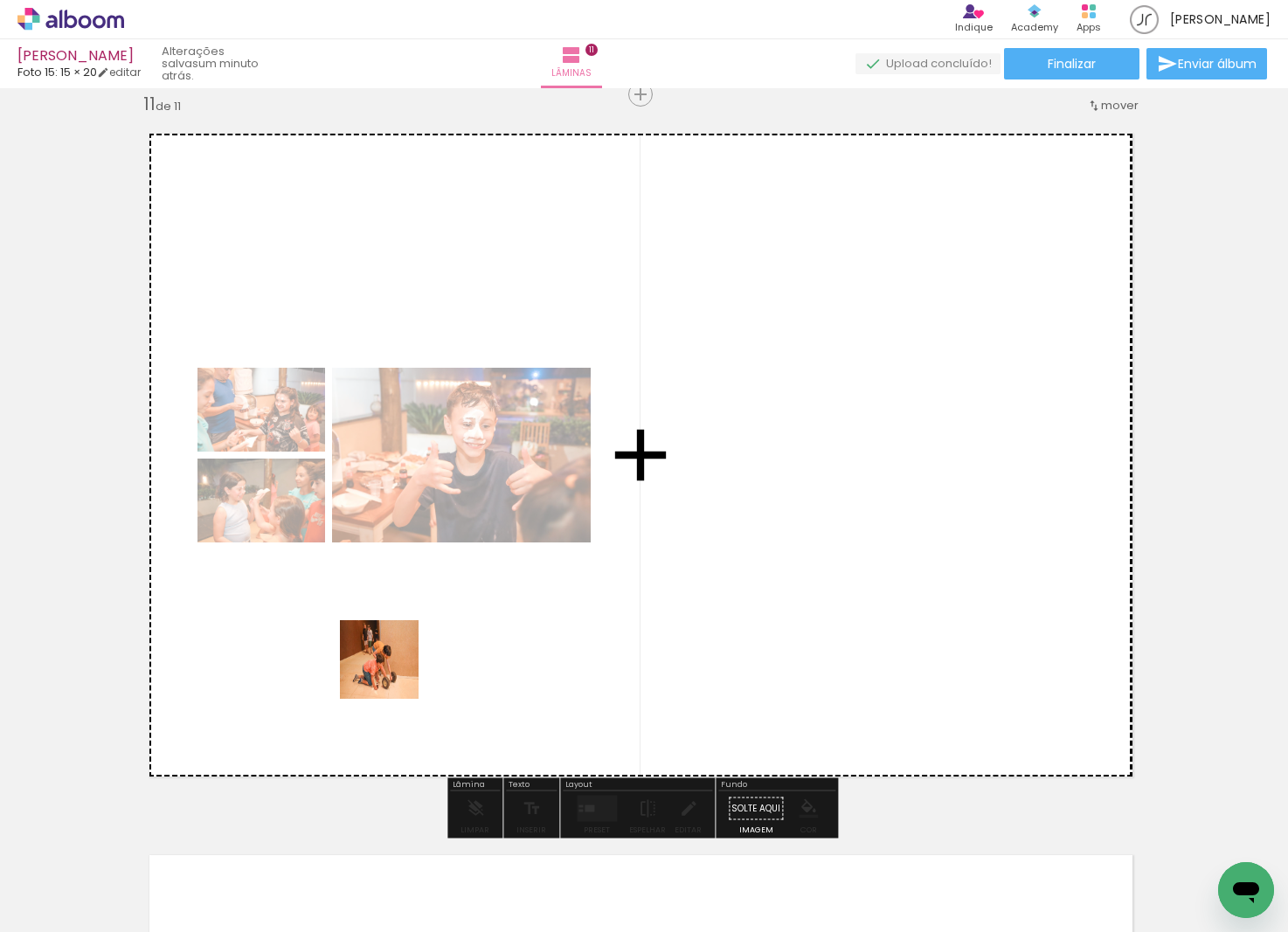
drag, startPoint x: 392, startPoint y: 673, endPoint x: 412, endPoint y: 632, distance: 45.6
click at [425, 622] on quentale-workspace at bounding box center [644, 466] width 1288 height 932
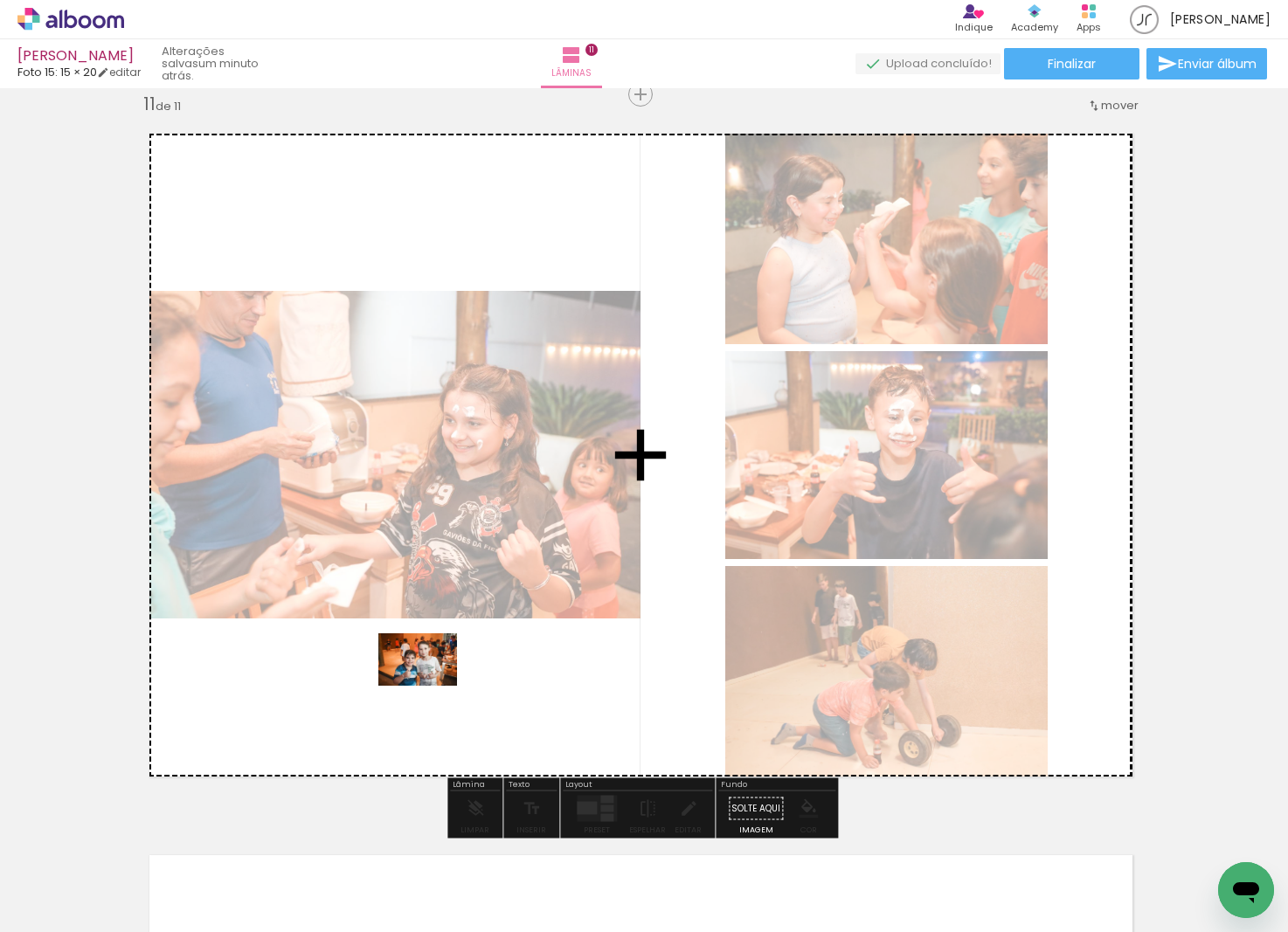
drag, startPoint x: 305, startPoint y: 842, endPoint x: 431, endPoint y: 686, distance: 200.5
click at [431, 686] on quentale-workspace at bounding box center [644, 466] width 1288 height 932
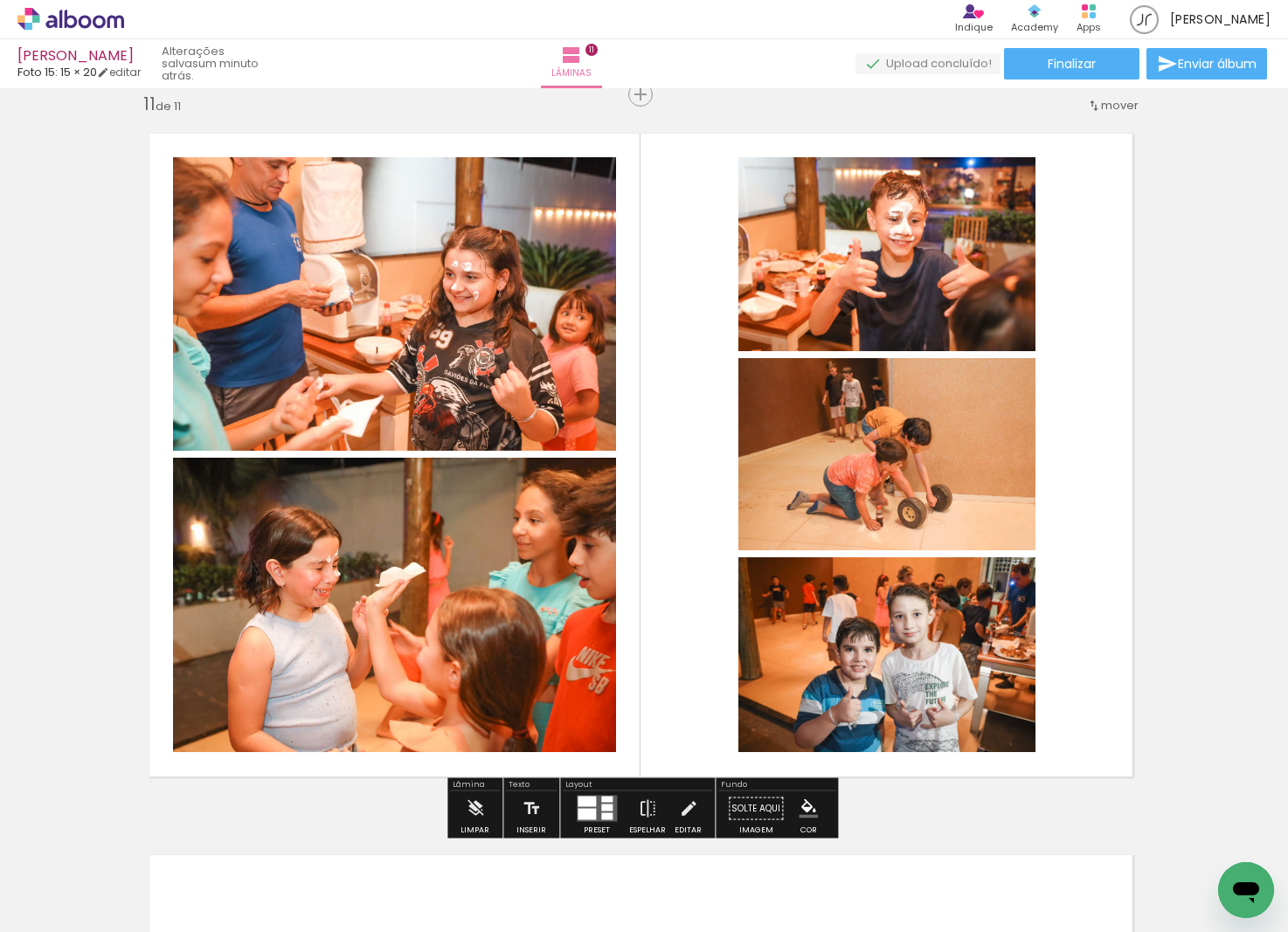
drag, startPoint x: 589, startPoint y: 806, endPoint x: 583, endPoint y: 794, distance: 13.4
click at [589, 806] on div at bounding box center [586, 802] width 18 height 11
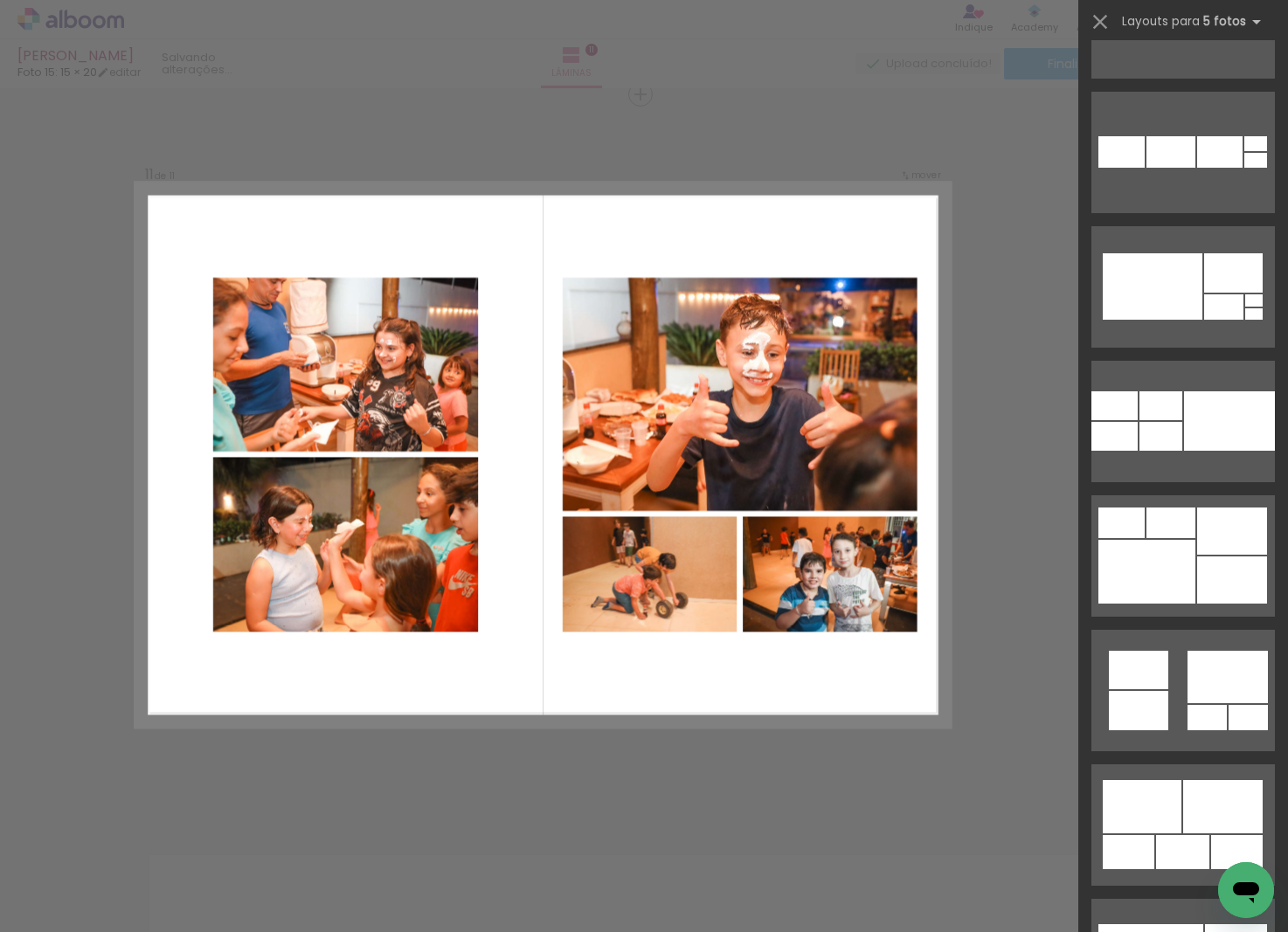
scroll to position [5761, 0]
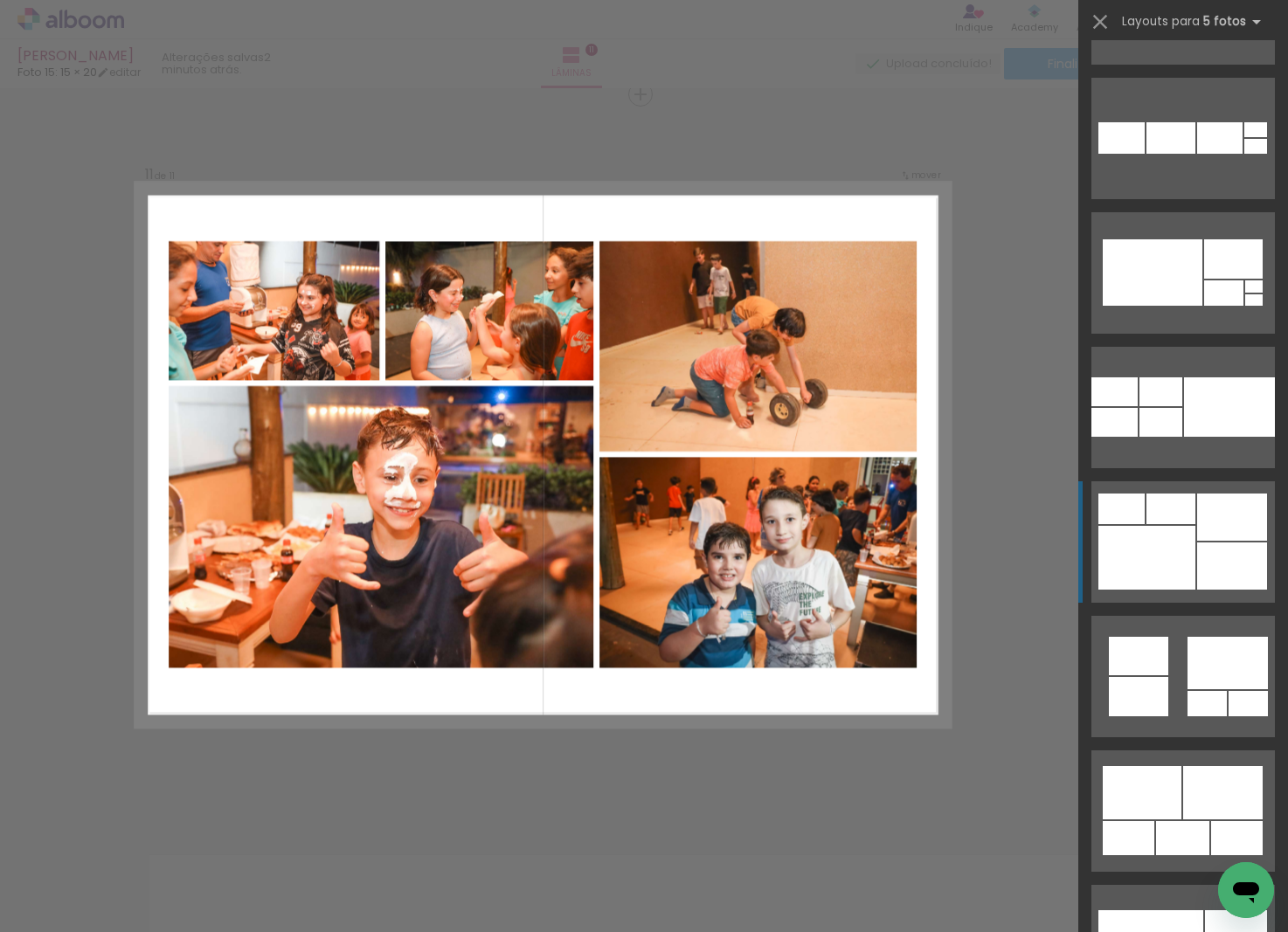
click at [1211, 556] on div at bounding box center [1232, 566] width 70 height 47
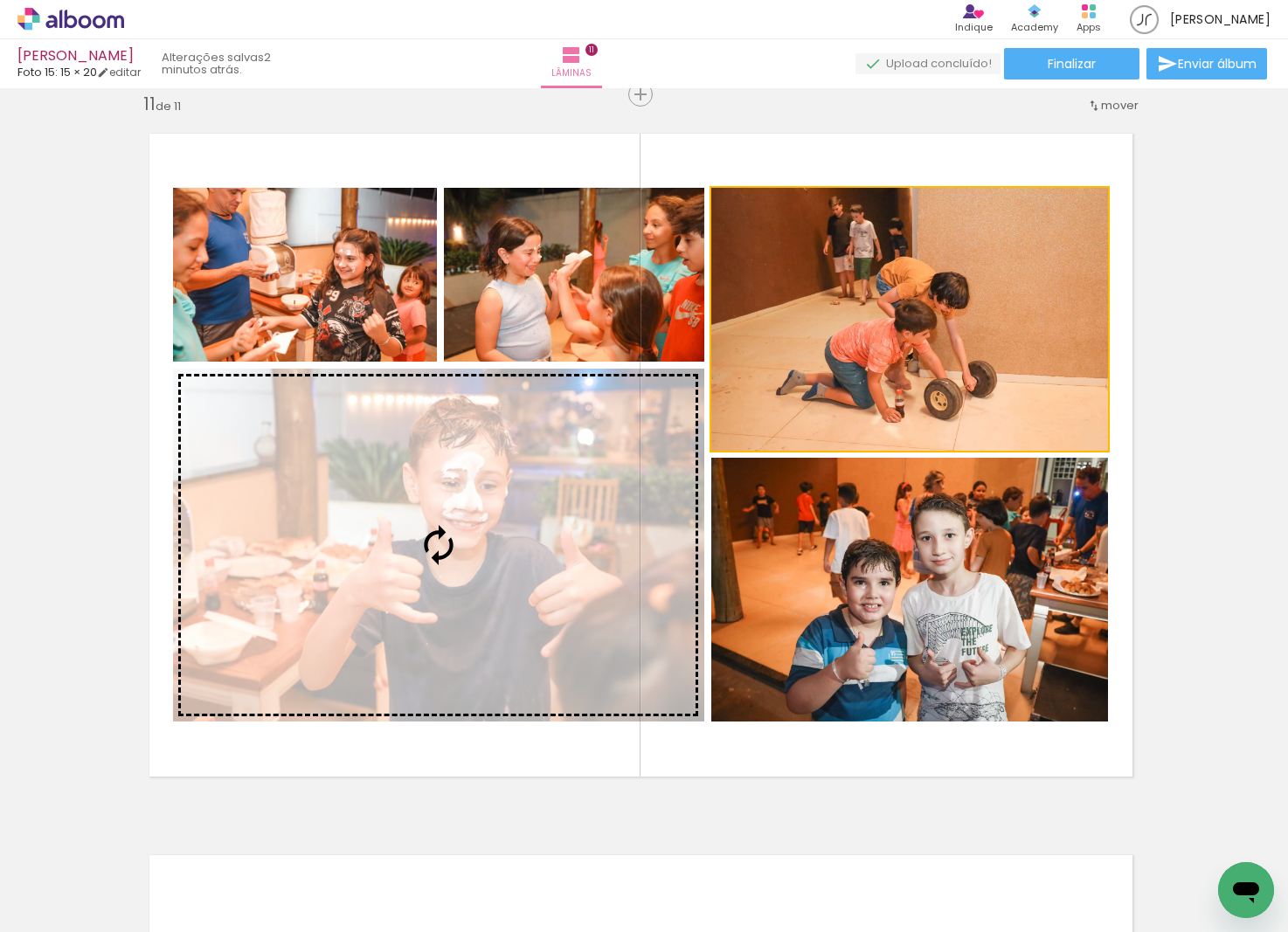
drag, startPoint x: 999, startPoint y: 333, endPoint x: 519, endPoint y: 496, distance: 506.9
click at [0, 0] on slot at bounding box center [0, 0] width 0 height 0
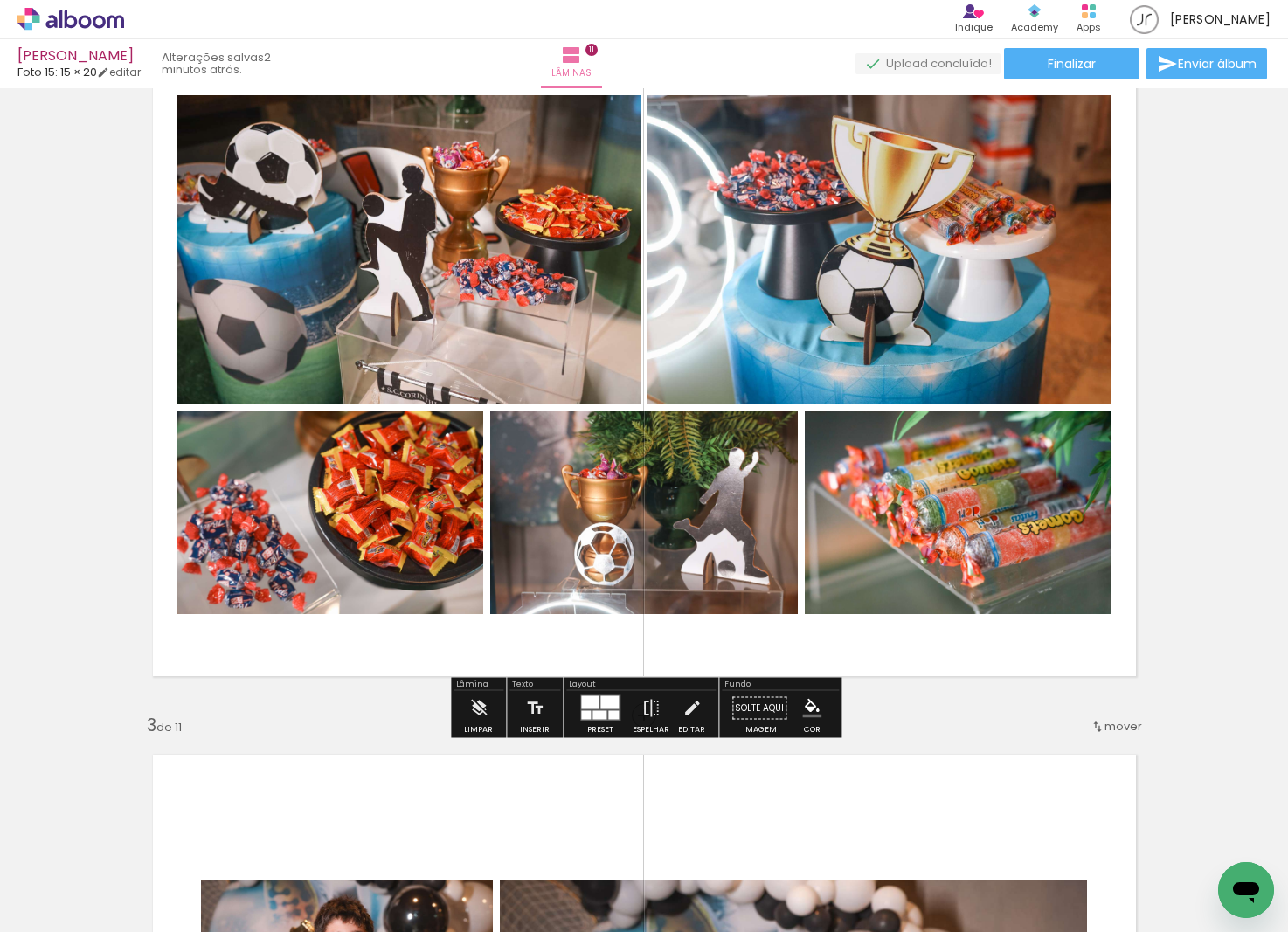
scroll to position [850, 0]
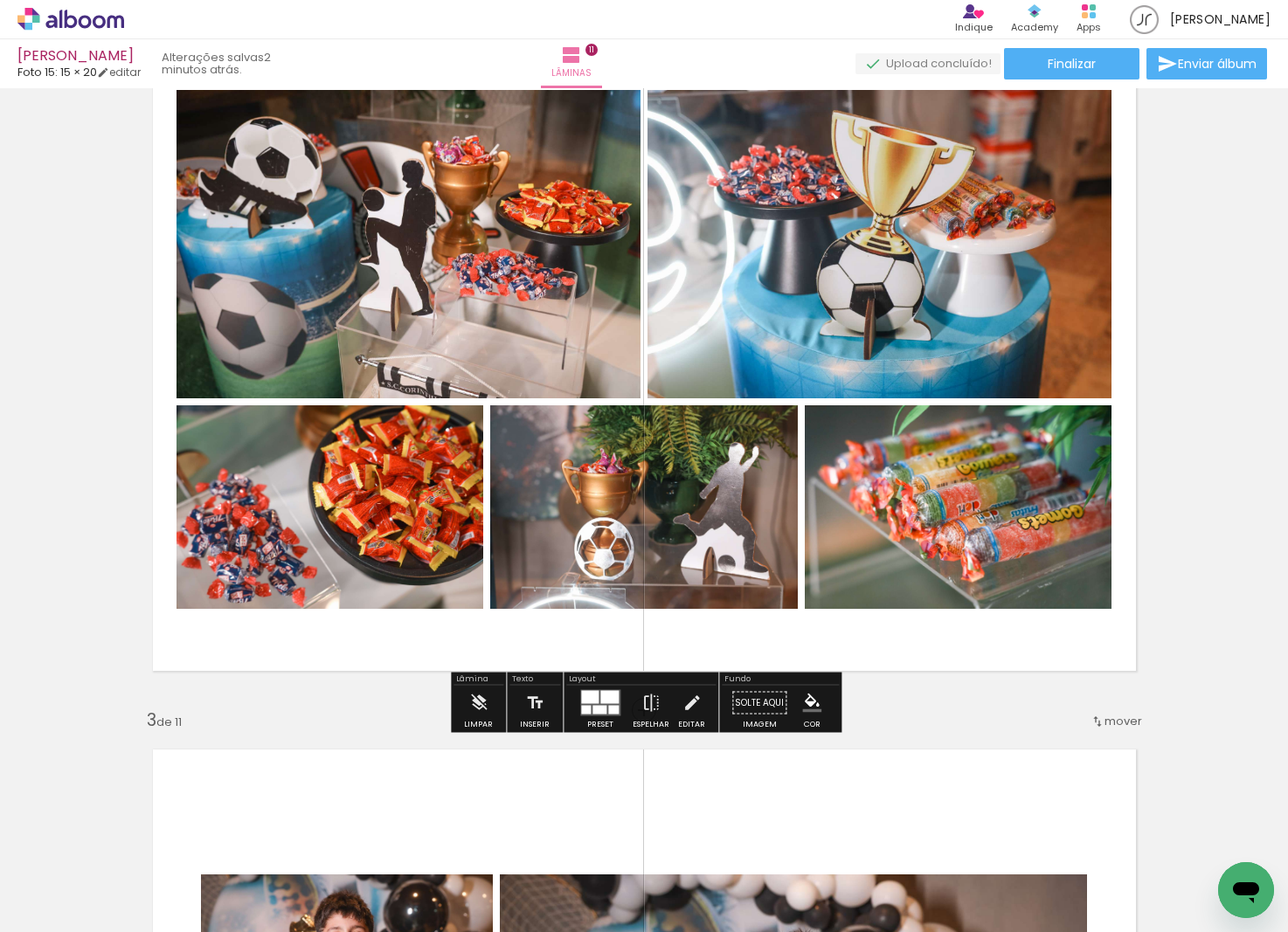
click at [603, 706] on div at bounding box center [600, 709] width 14 height 9
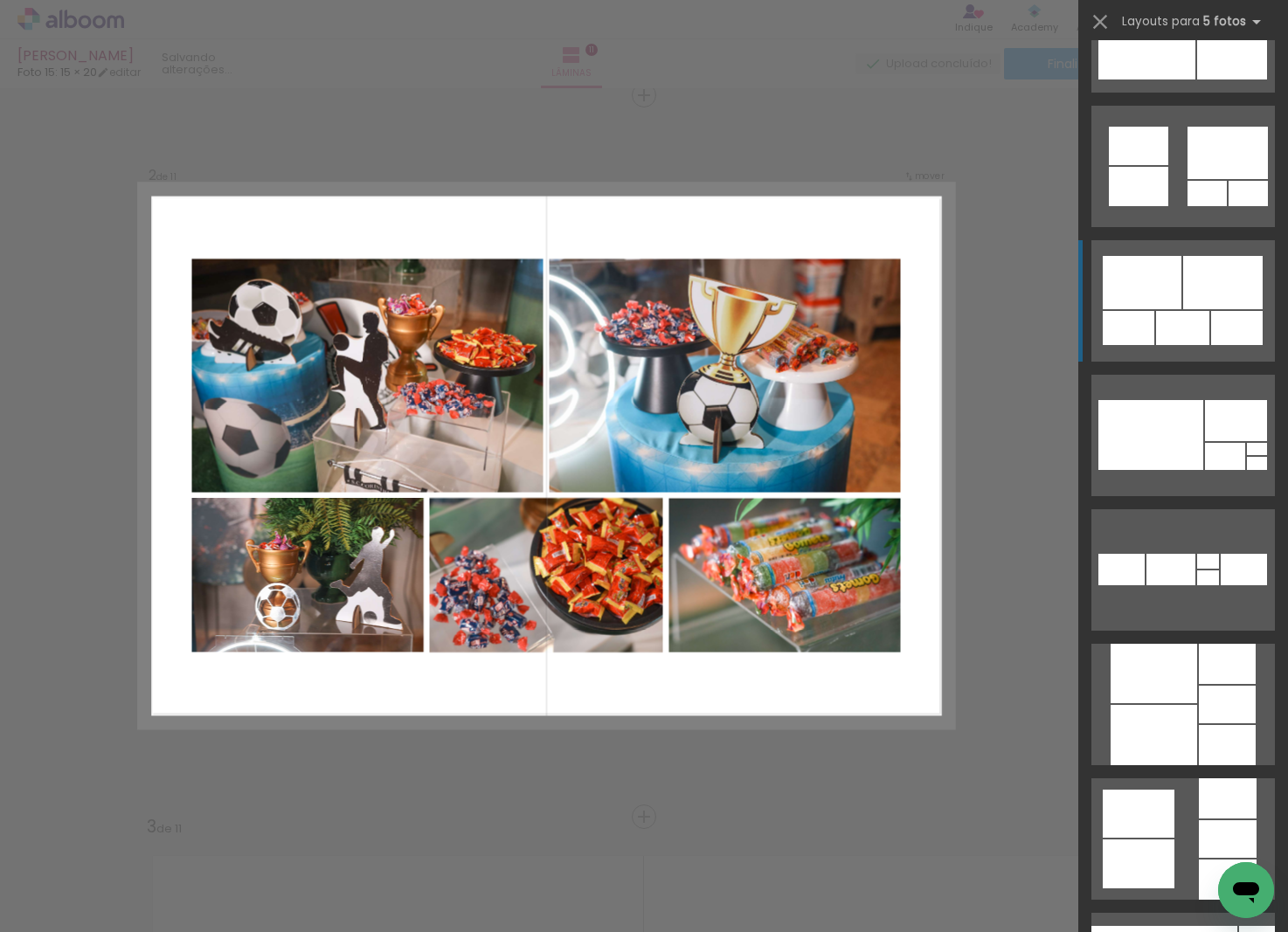
scroll to position [6257, 0]
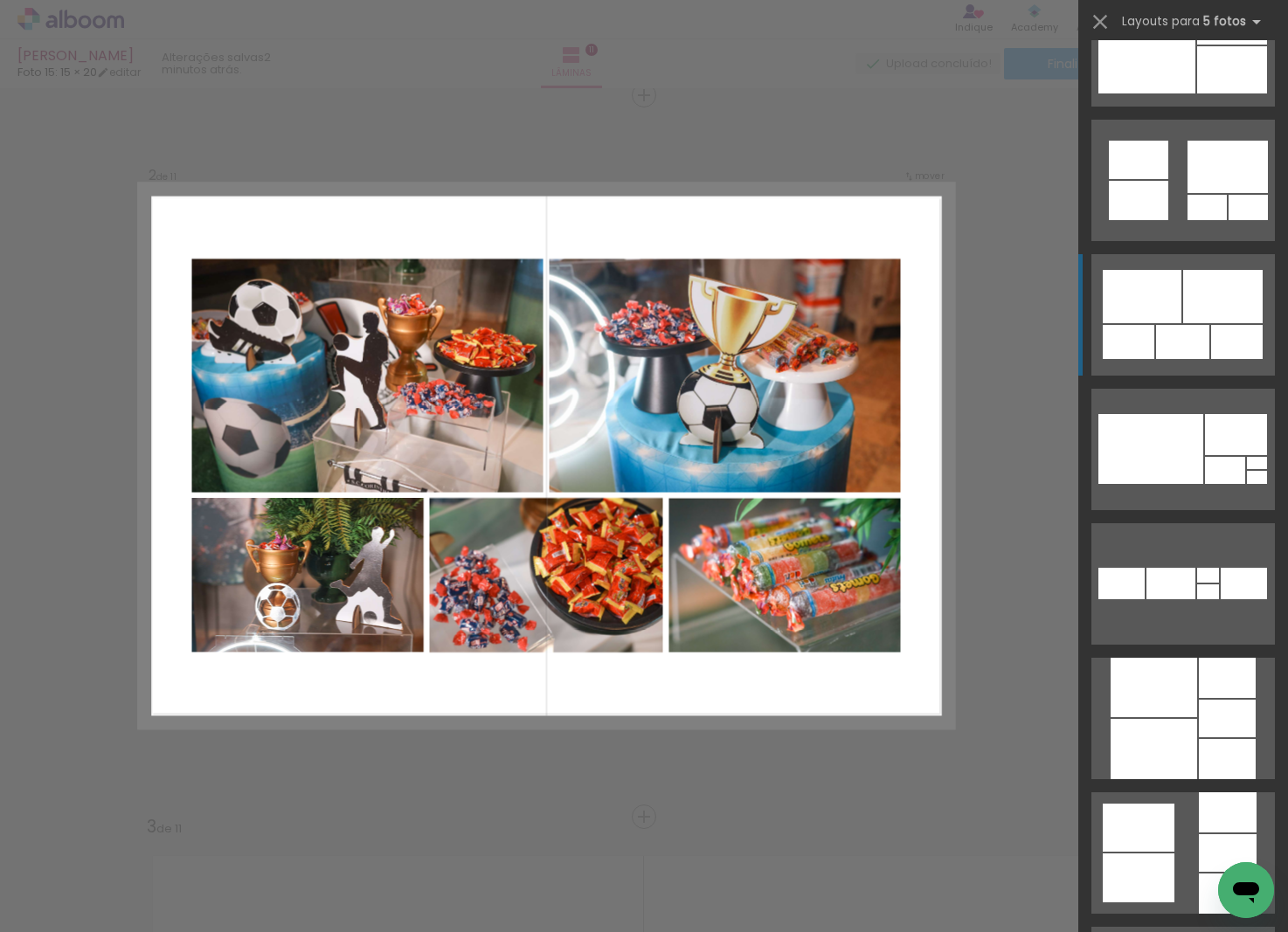
click at [1181, 322] on div at bounding box center [1142, 296] width 79 height 53
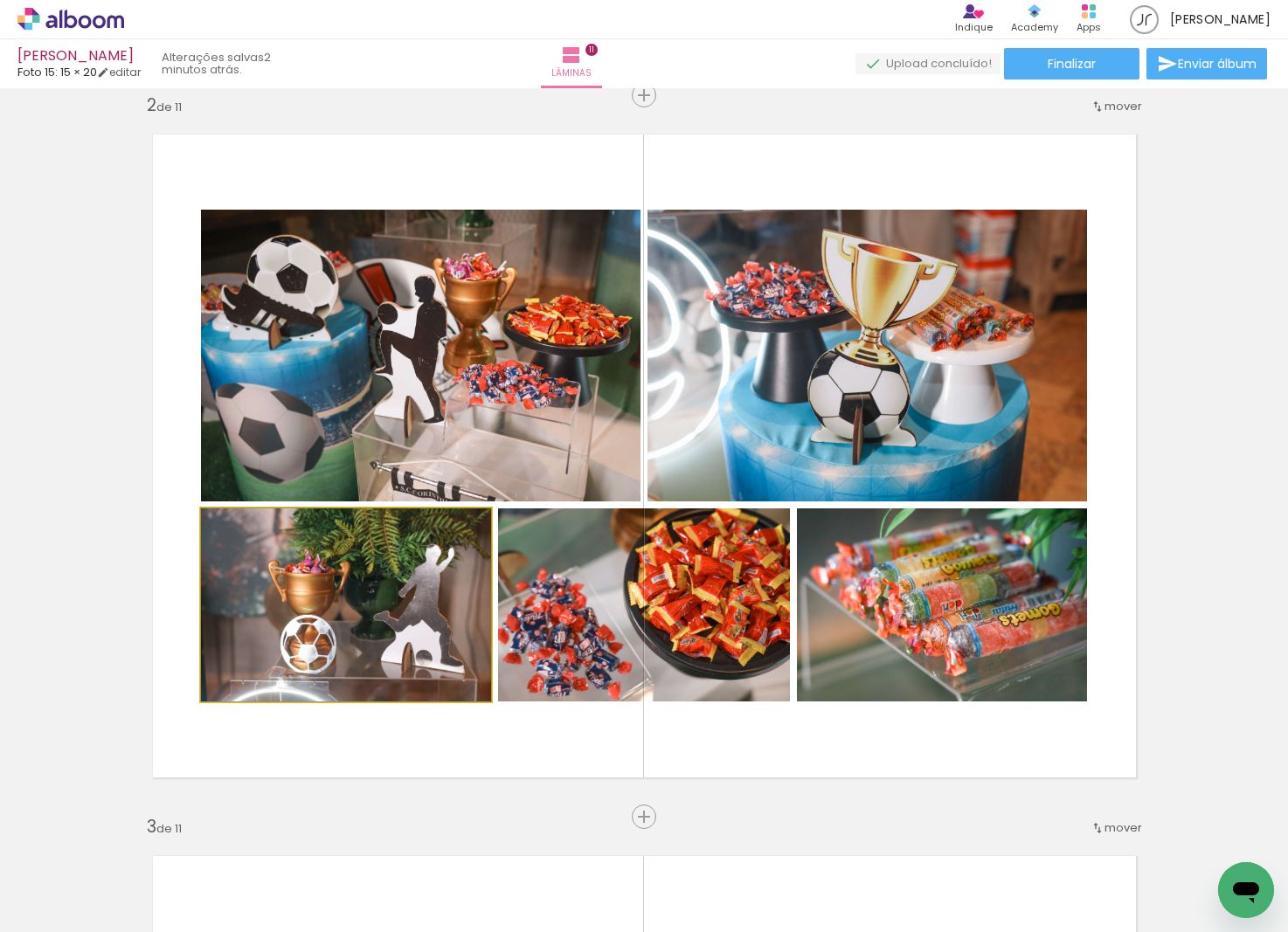
drag, startPoint x: 359, startPoint y: 616, endPoint x: 620, endPoint y: 584, distance: 263.0
click at [0, 0] on slot at bounding box center [0, 0] width 0 height 0
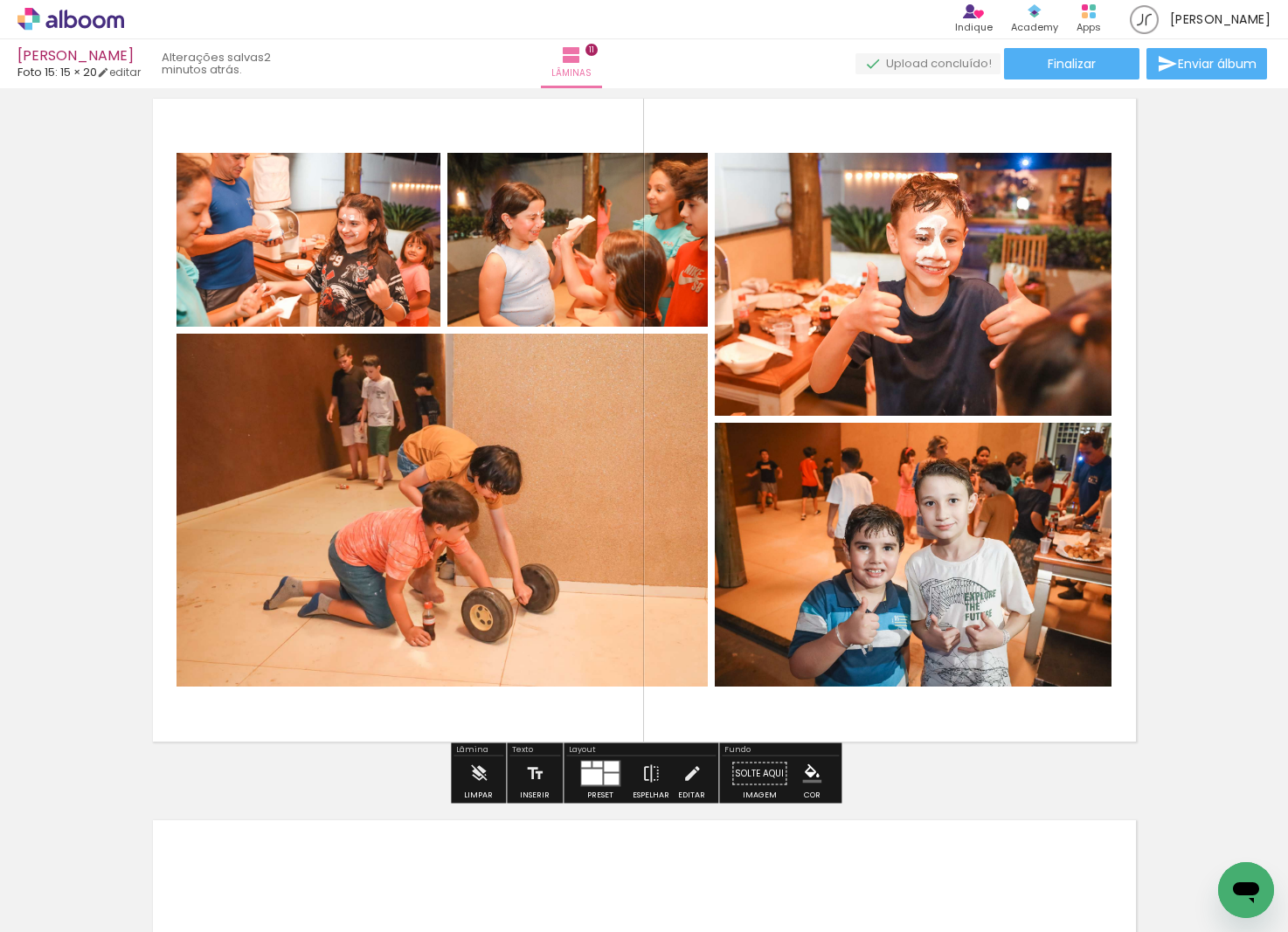
scroll to position [7272, 0]
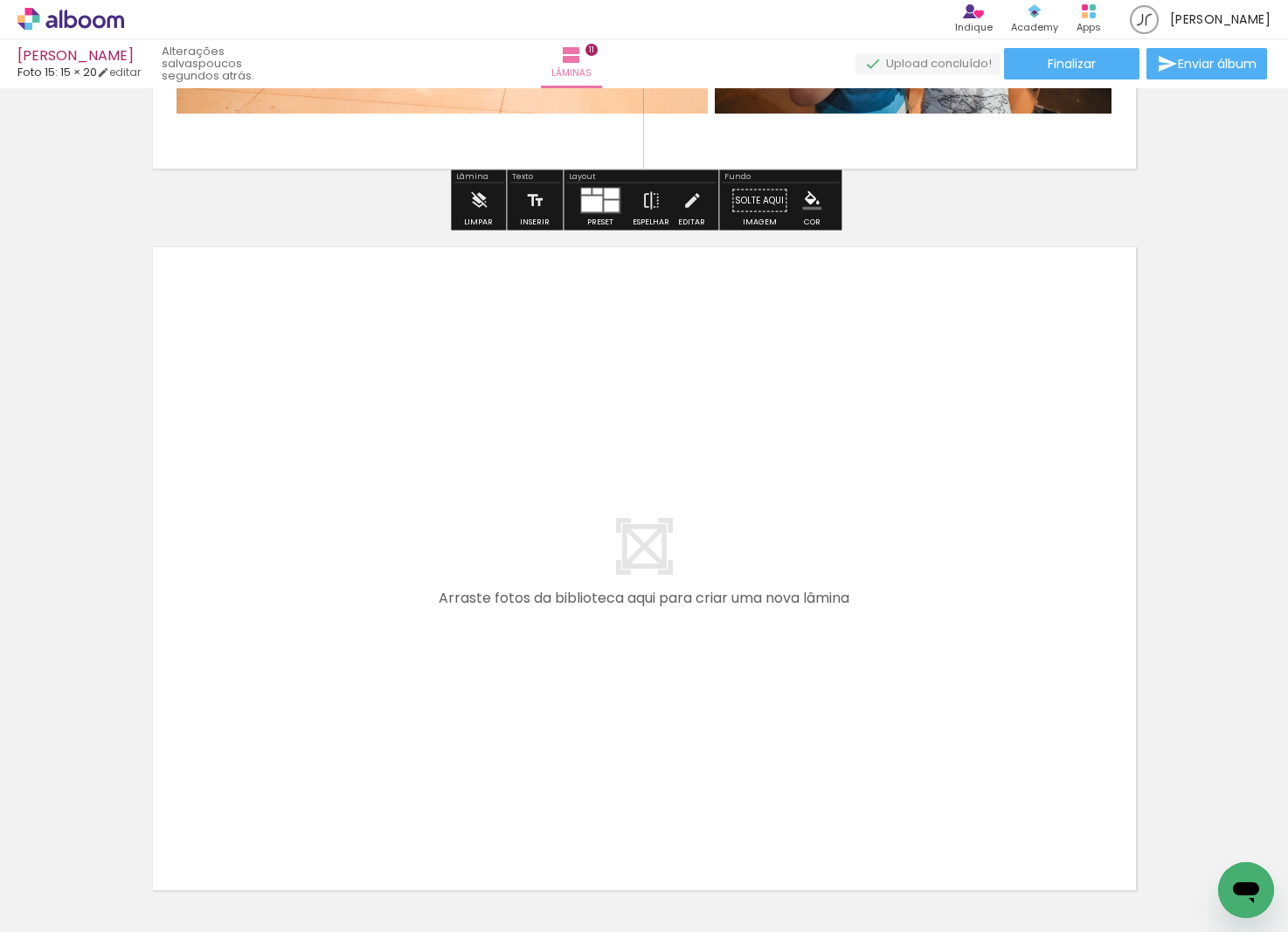
scroll to position [7993, 0]
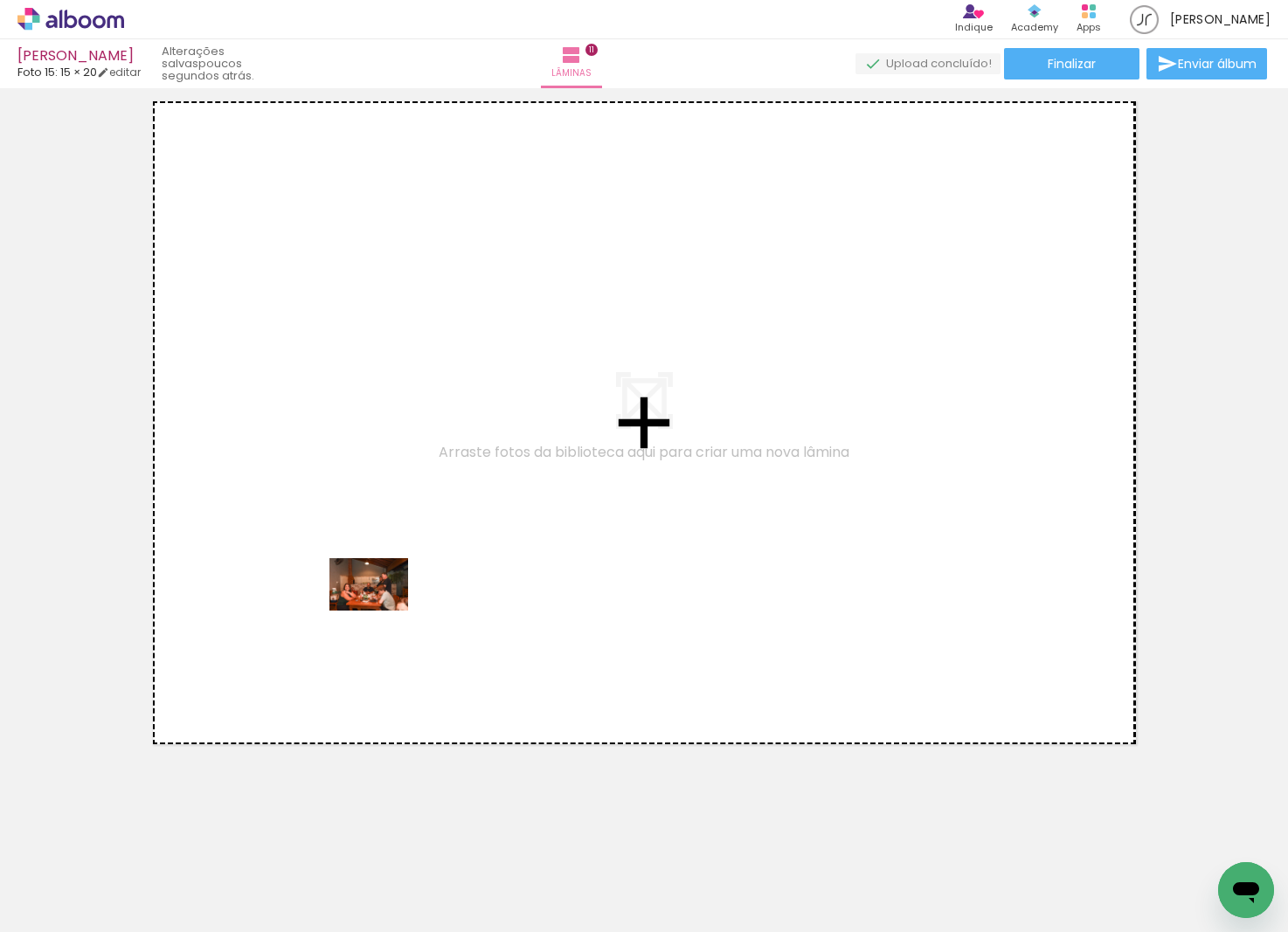
drag, startPoint x: 310, startPoint y: 833, endPoint x: 382, endPoint y: 611, distance: 233.4
click at [382, 611] on quentale-workspace at bounding box center [644, 466] width 1288 height 932
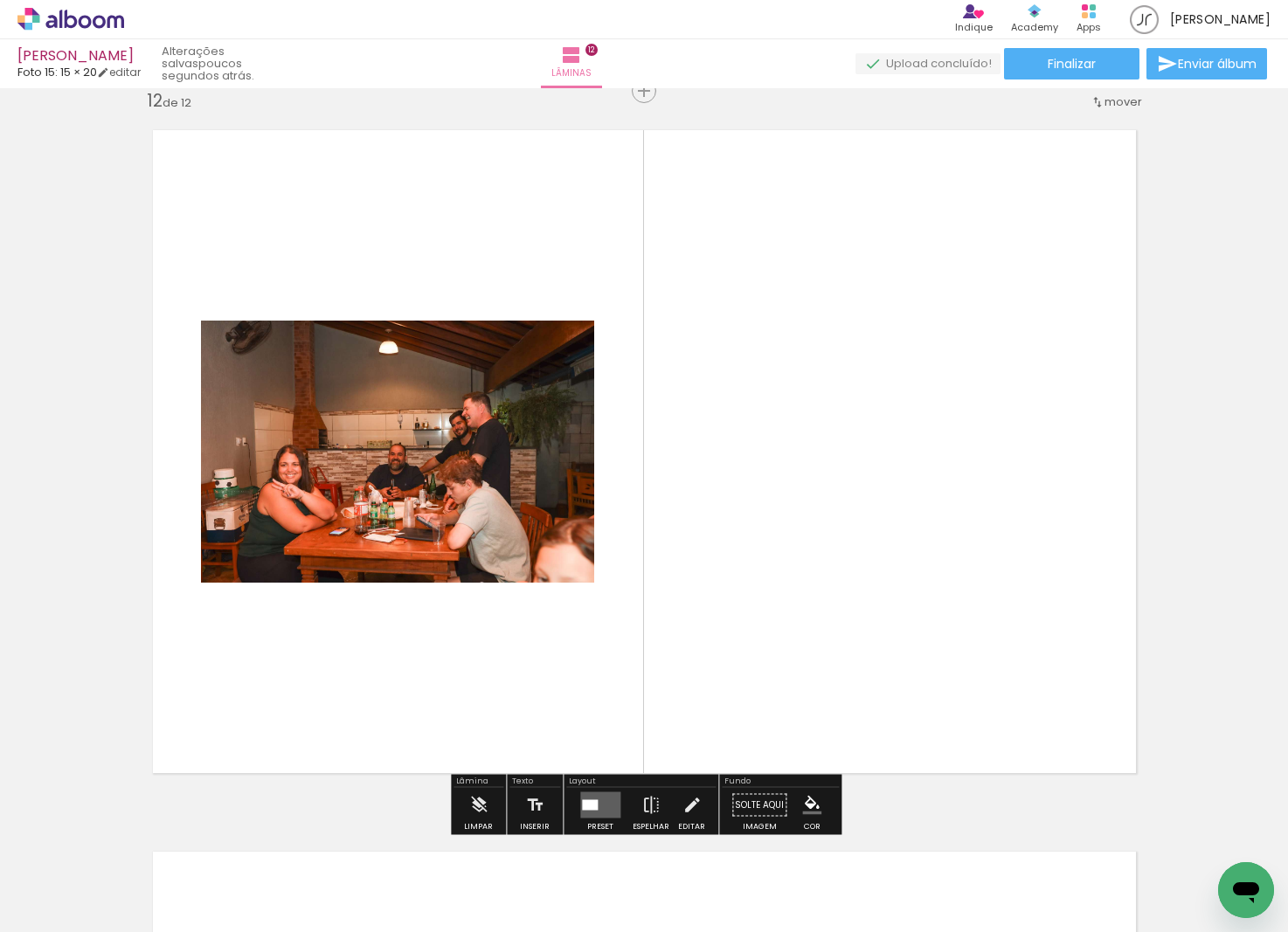
scroll to position [7961, 0]
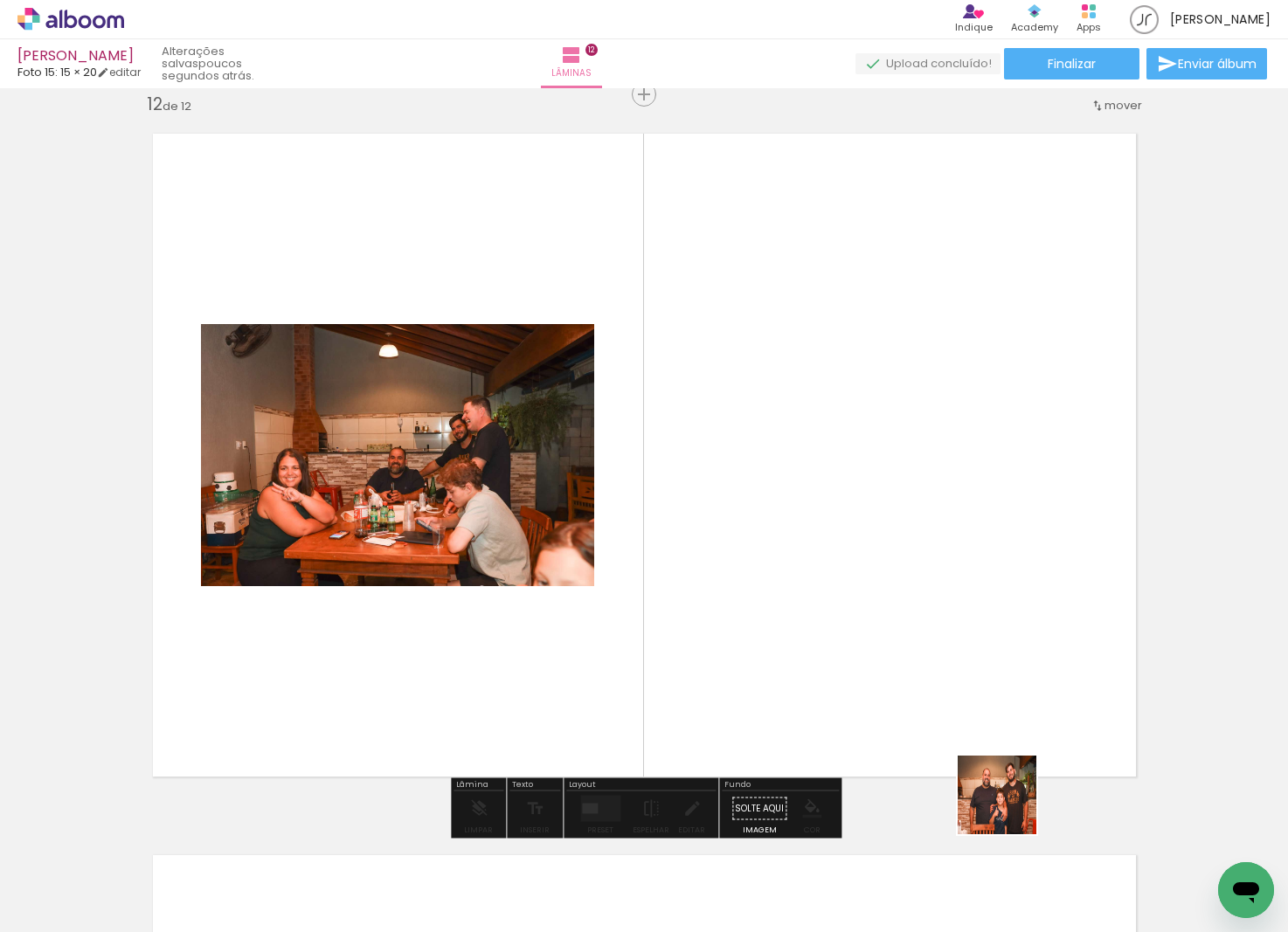
drag, startPoint x: 1050, startPoint y: 855, endPoint x: 848, endPoint y: 640, distance: 295.0
click at [815, 602] on quentale-workspace at bounding box center [644, 466] width 1288 height 932
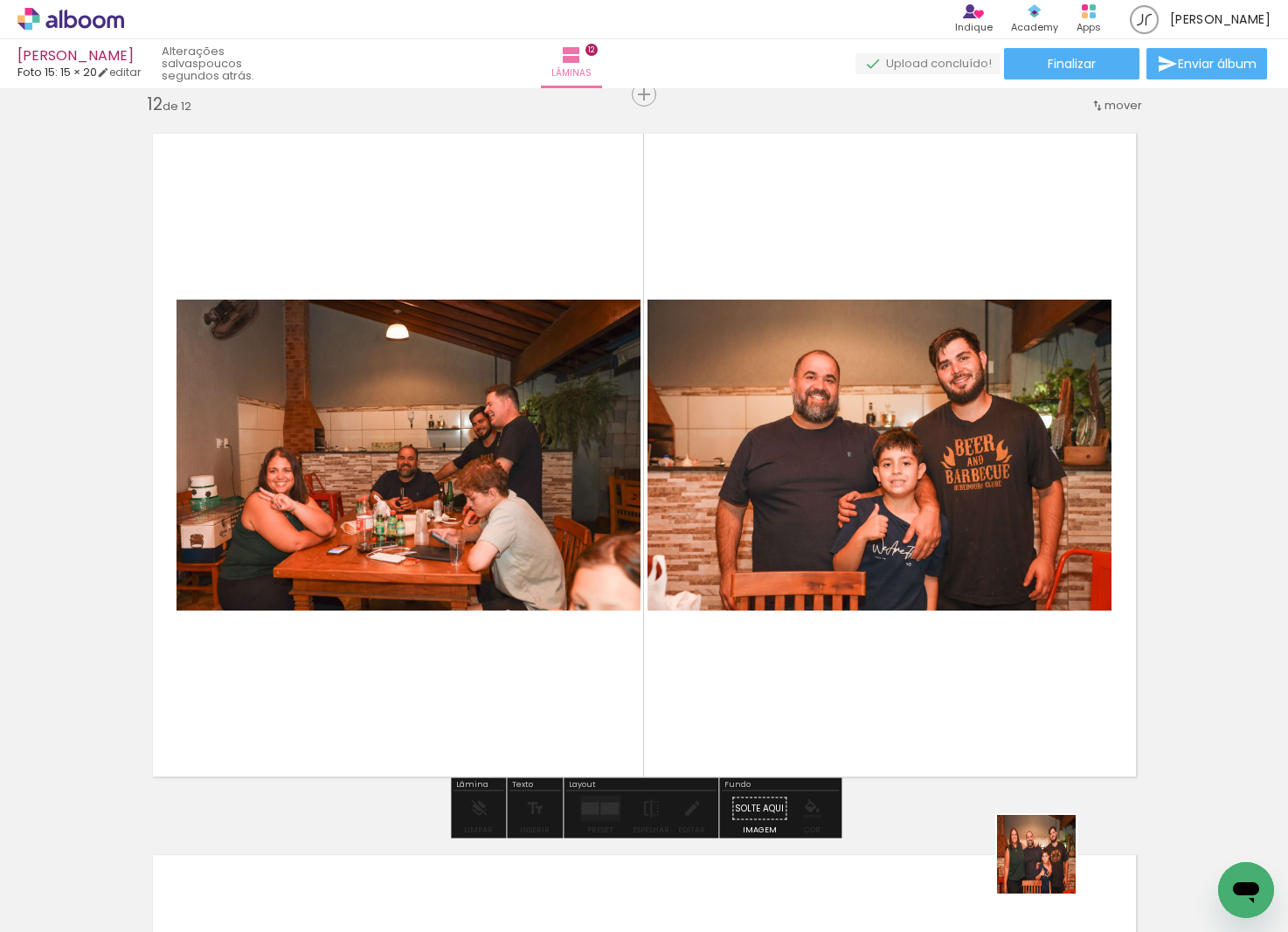
drag, startPoint x: 1050, startPoint y: 867, endPoint x: 774, endPoint y: 568, distance: 406.9
click at [742, 534] on quentale-workspace at bounding box center [644, 466] width 1288 height 932
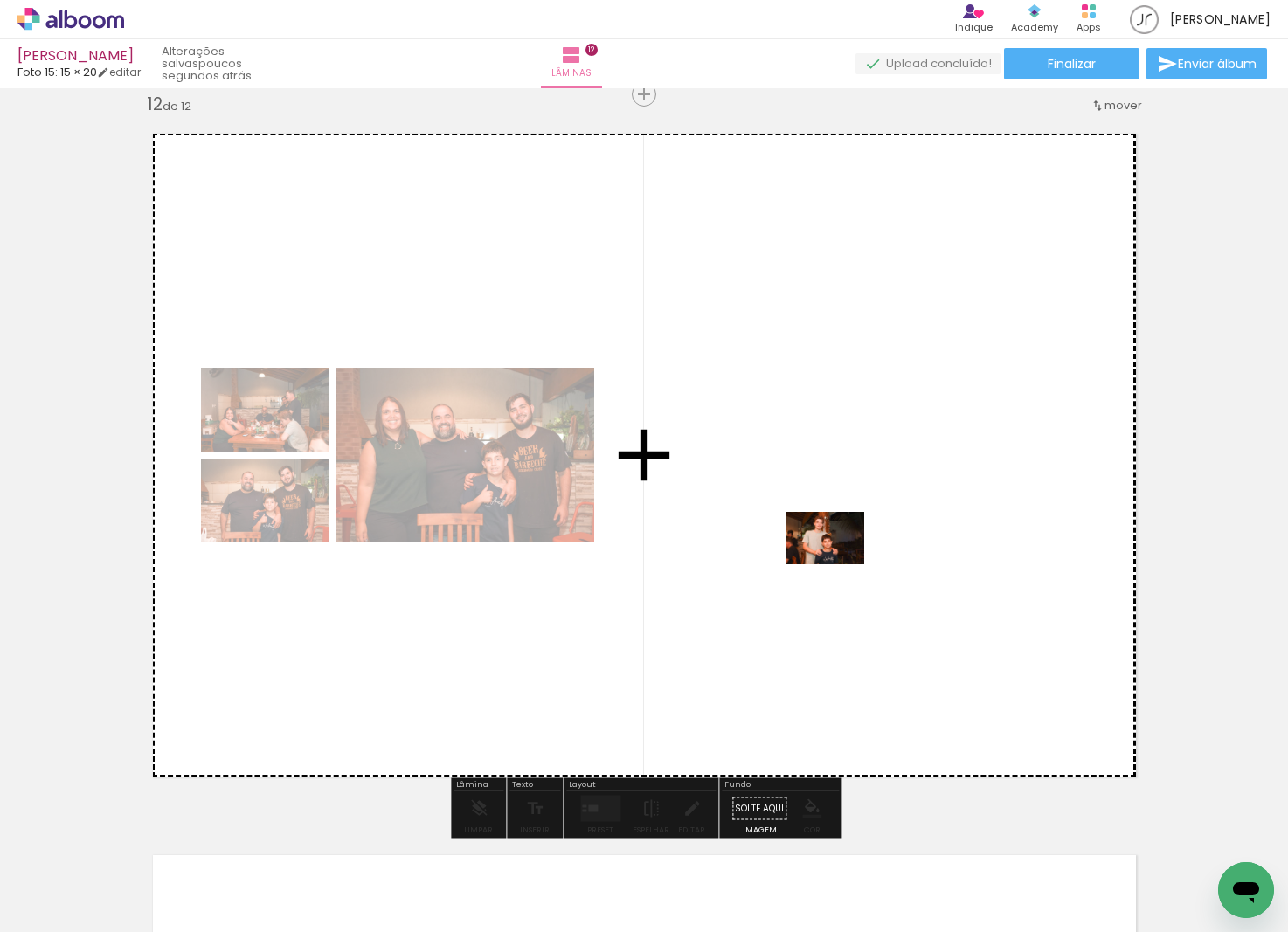
drag, startPoint x: 933, startPoint y: 641, endPoint x: 838, endPoint y: 565, distance: 121.7
click at [838, 565] on quentale-workspace at bounding box center [644, 466] width 1288 height 932
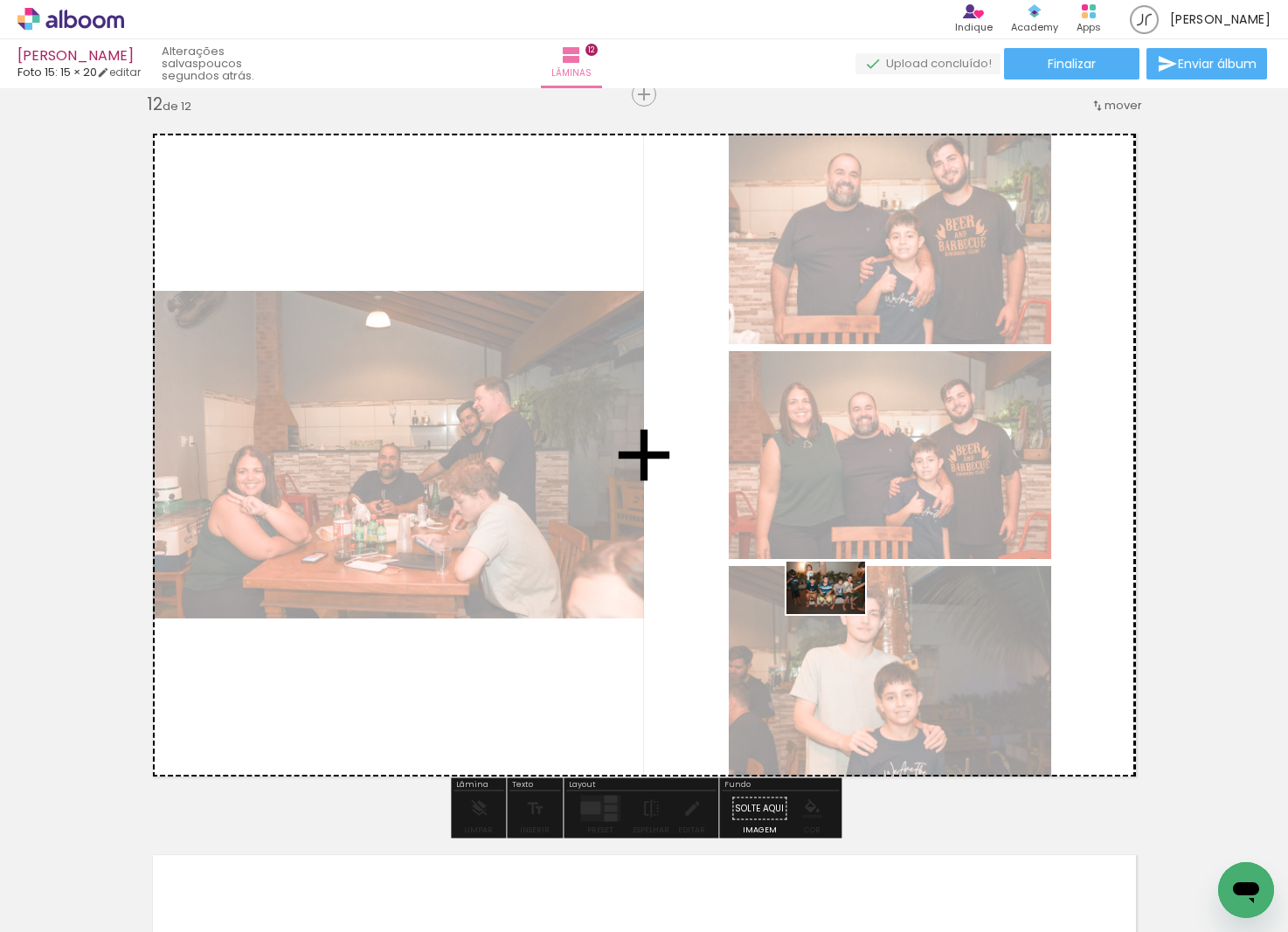
drag, startPoint x: 1070, startPoint y: 873, endPoint x: 839, endPoint y: 614, distance: 347.0
click at [839, 614] on quentale-workspace at bounding box center [644, 466] width 1288 height 932
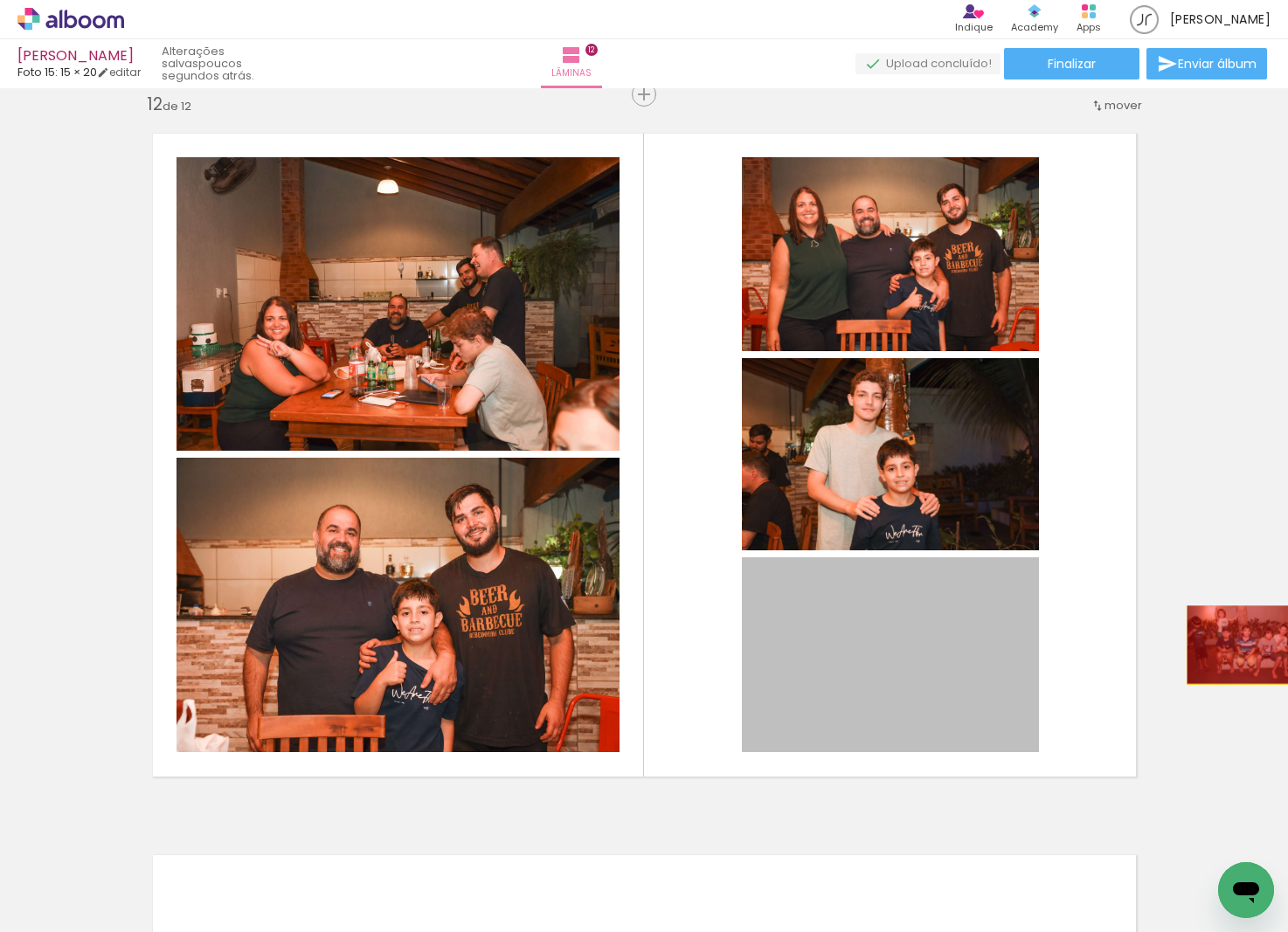
drag, startPoint x: 894, startPoint y: 668, endPoint x: 1247, endPoint y: 645, distance: 353.7
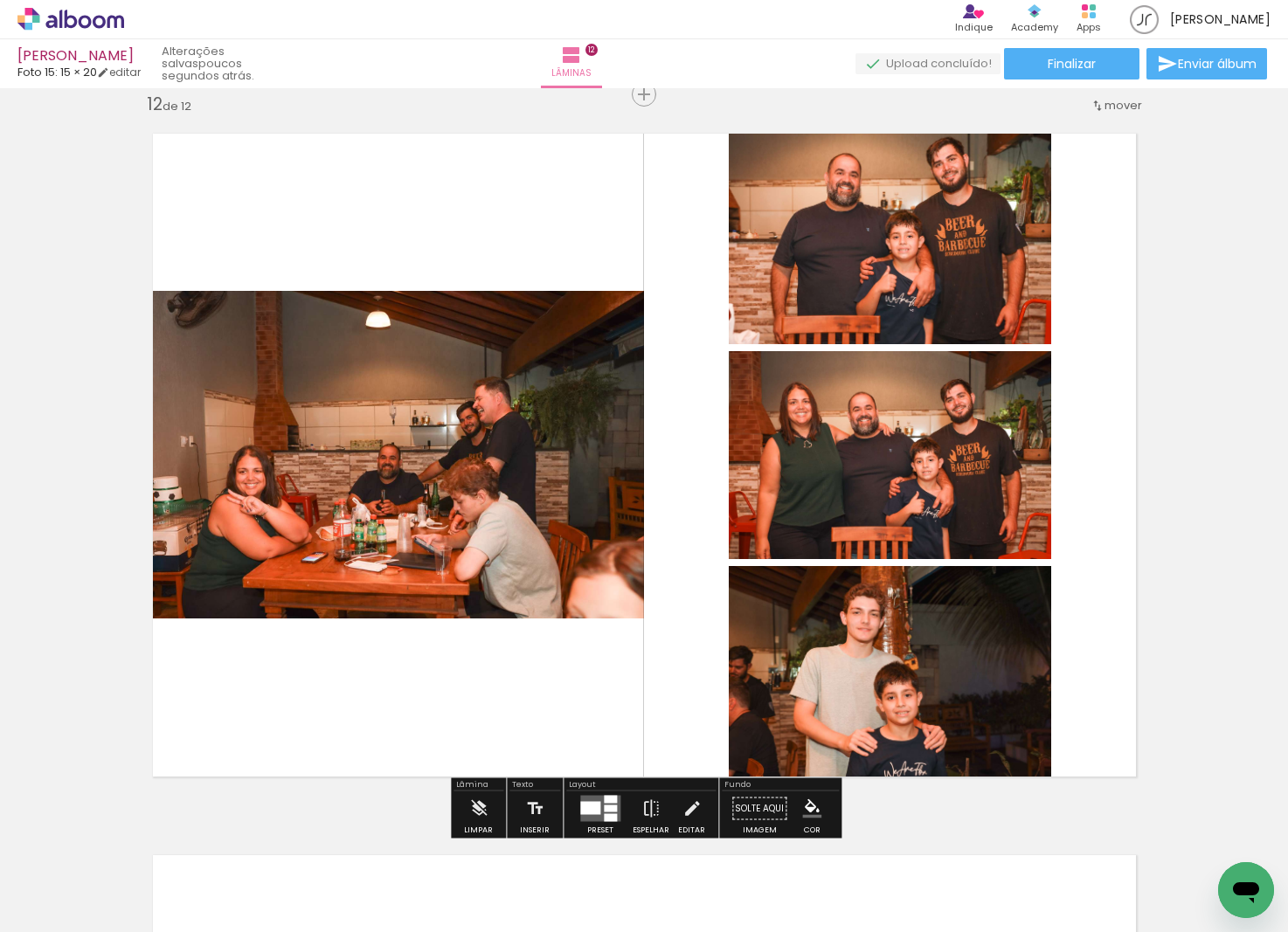
click at [596, 802] on div at bounding box center [590, 809] width 20 height 13
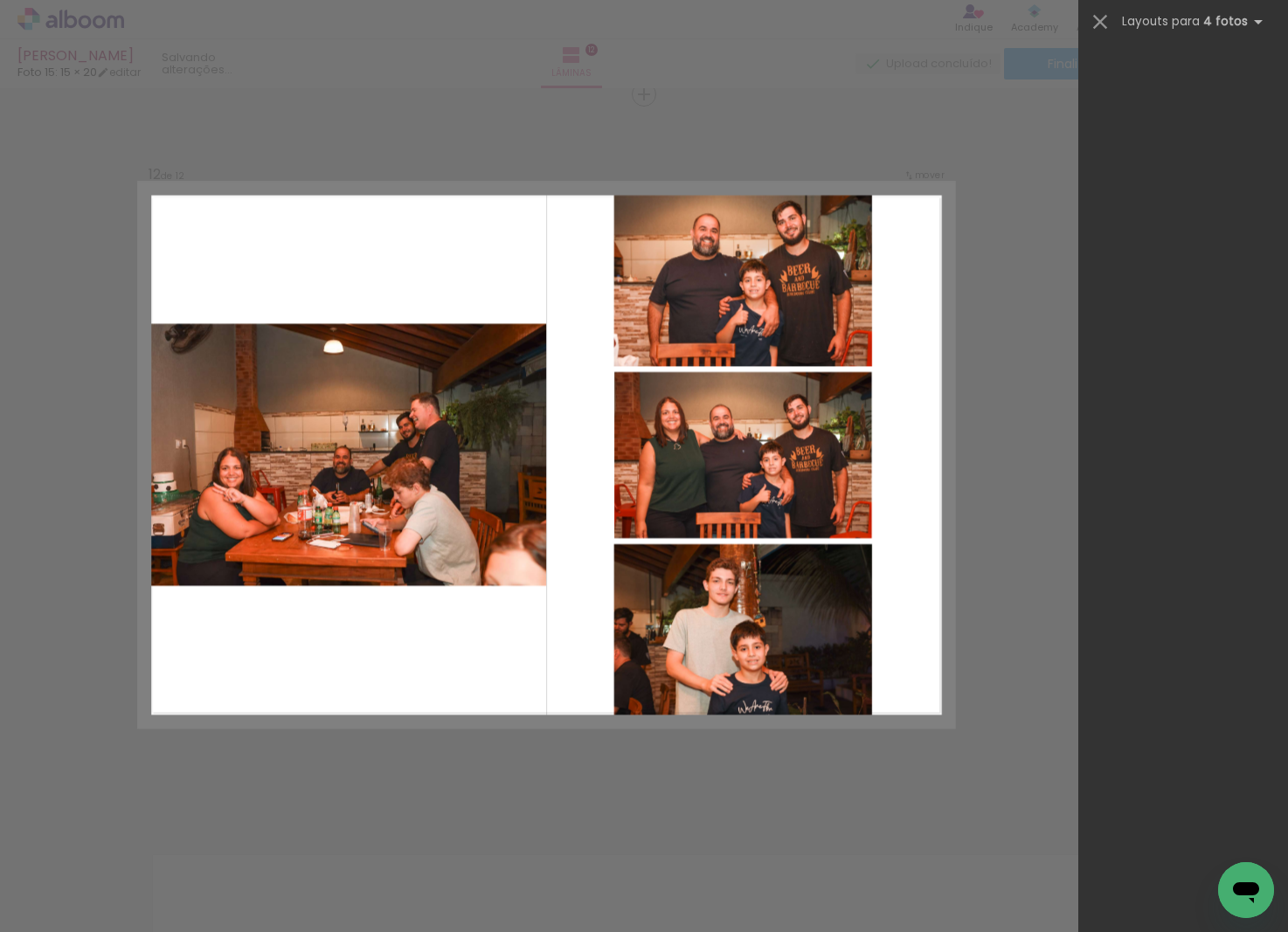
scroll to position [0, 0]
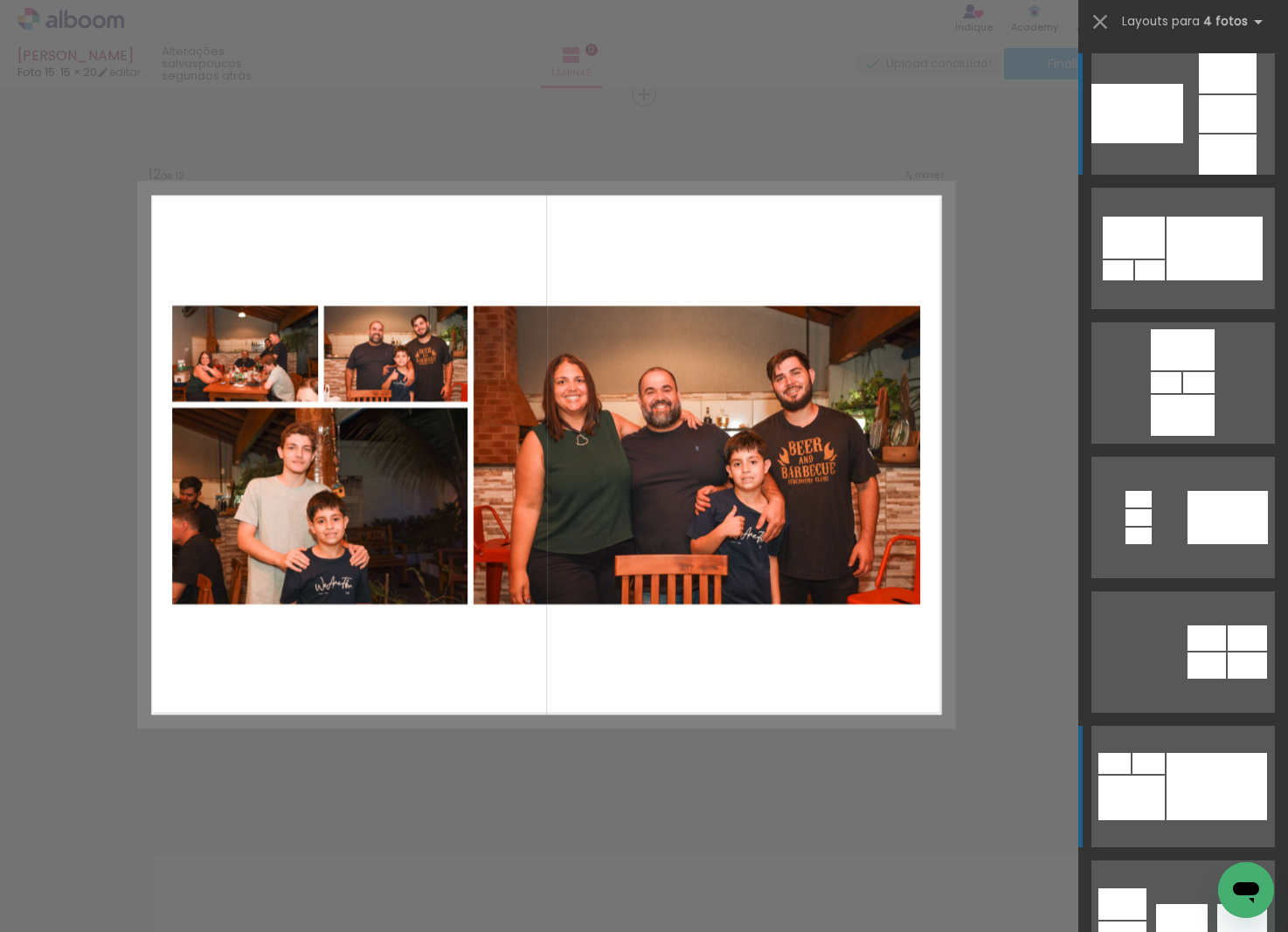
click at [1187, 789] on div at bounding box center [1217, 786] width 100 height 67
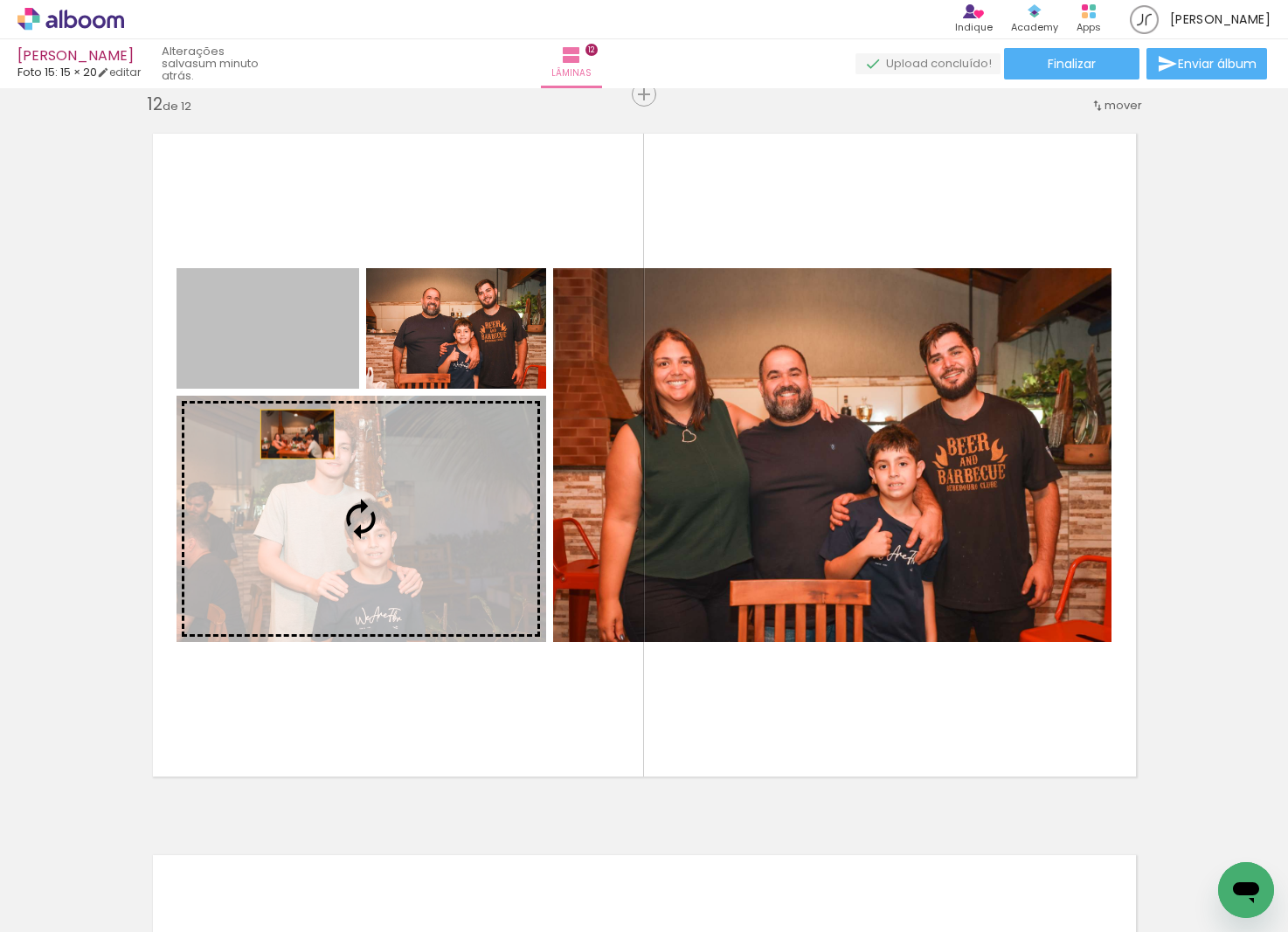
drag, startPoint x: 265, startPoint y: 307, endPoint x: 317, endPoint y: 528, distance: 227.0
click at [0, 0] on slot at bounding box center [0, 0] width 0 height 0
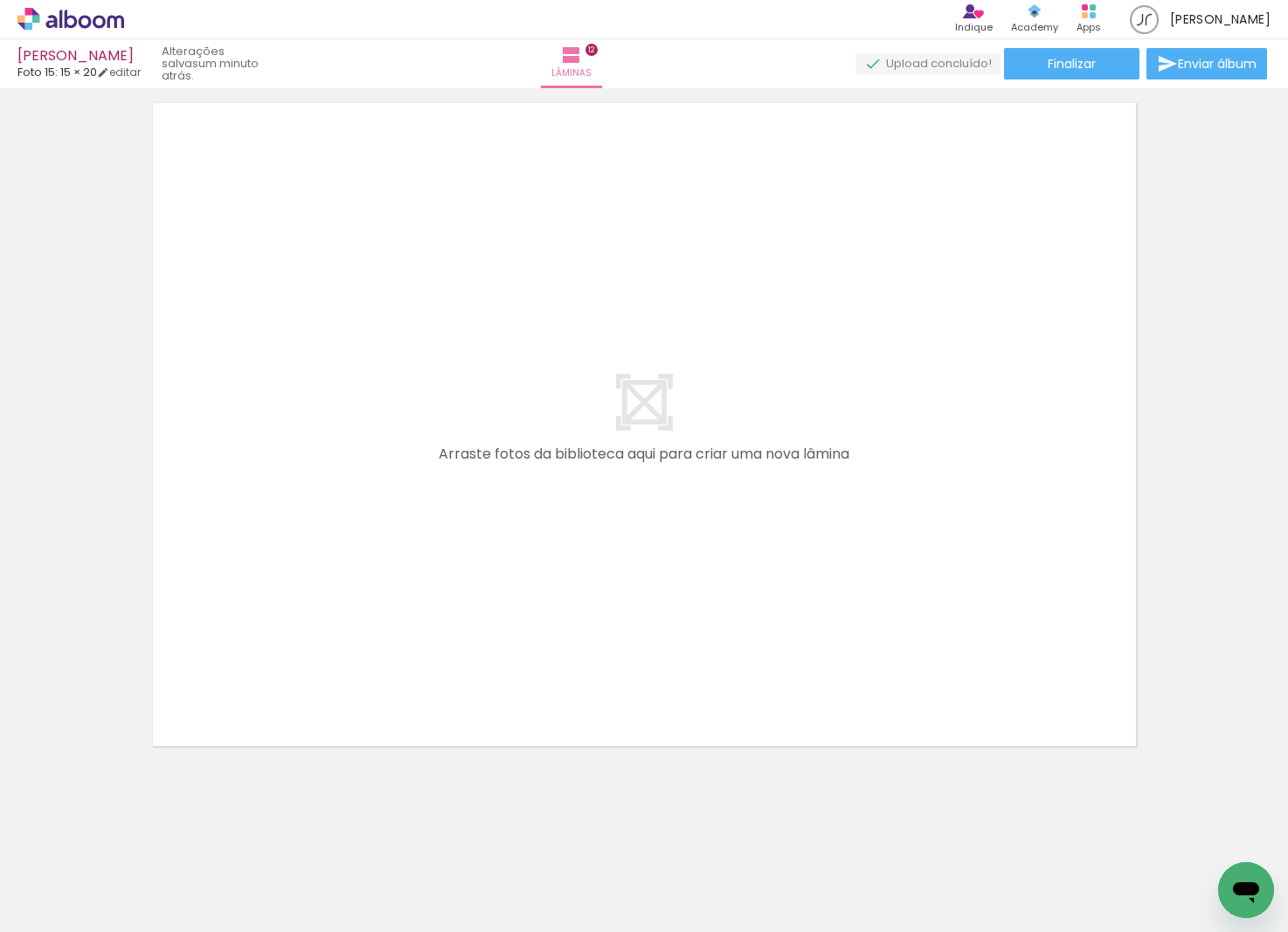
scroll to position [8715, 0]
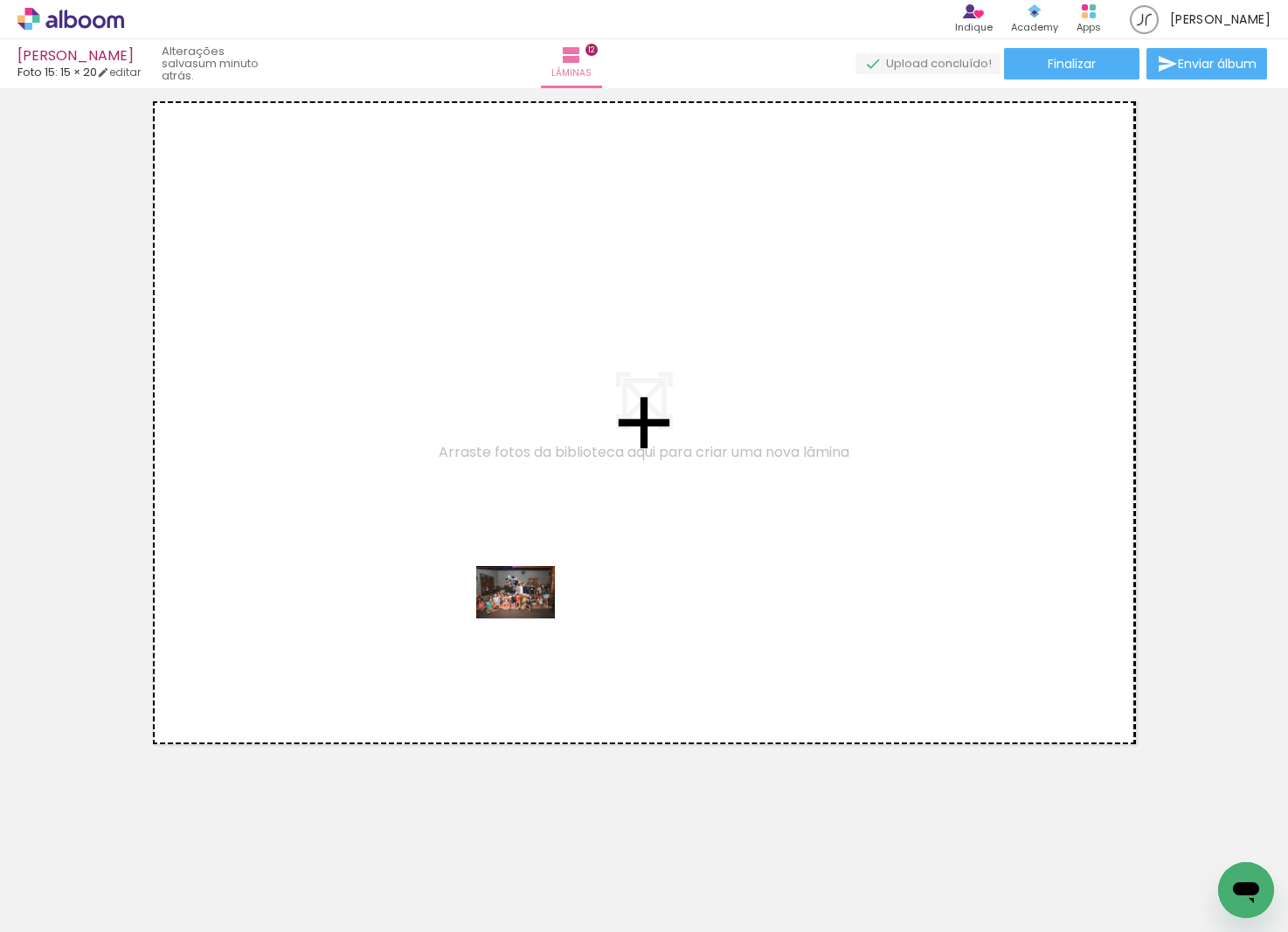
drag, startPoint x: 315, startPoint y: 857, endPoint x: 528, endPoint y: 619, distance: 319.4
click at [528, 619] on quentale-workspace at bounding box center [644, 466] width 1288 height 932
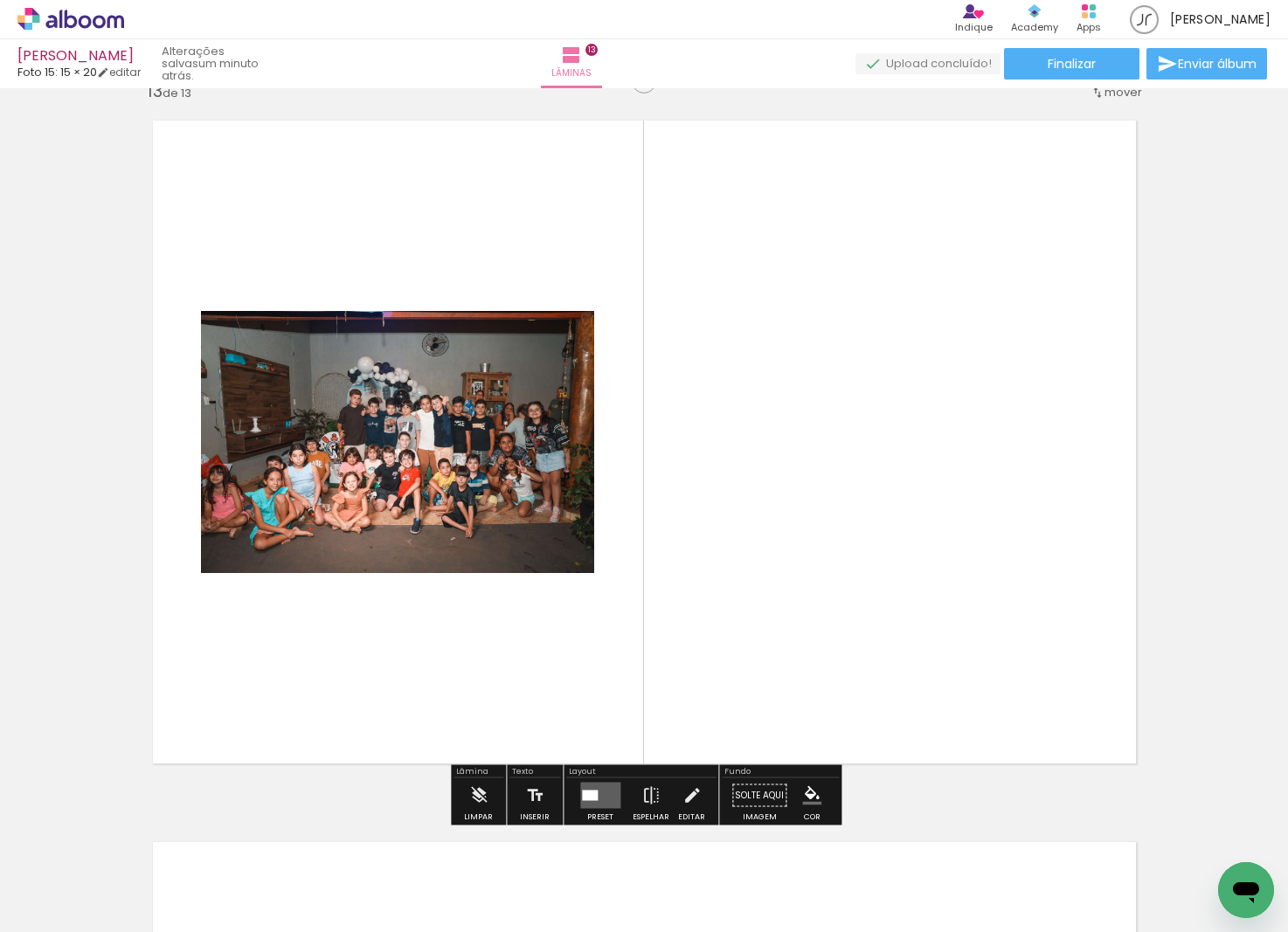
scroll to position [8683, 0]
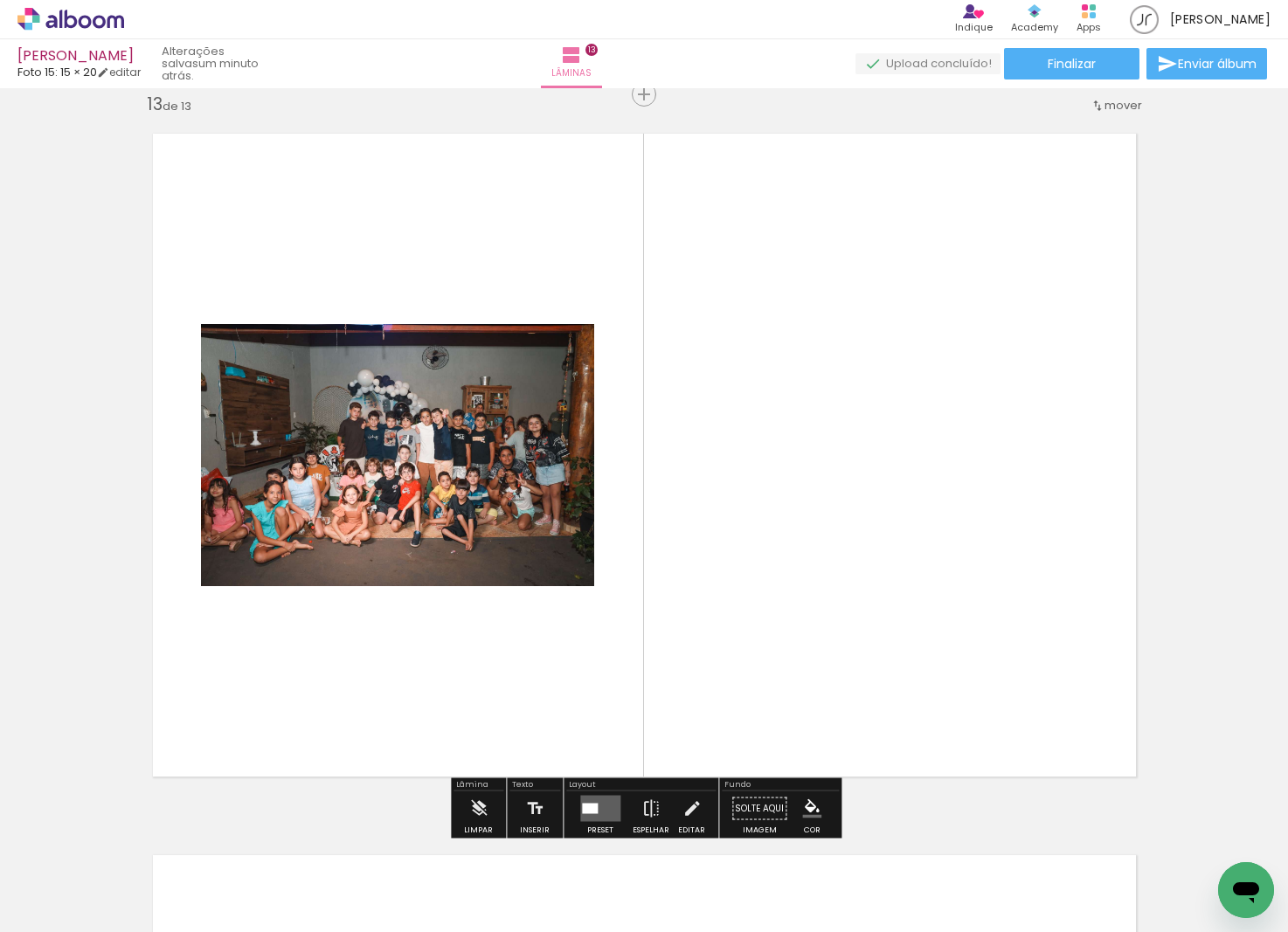
click at [597, 806] on quentale-layouter at bounding box center [601, 809] width 40 height 26
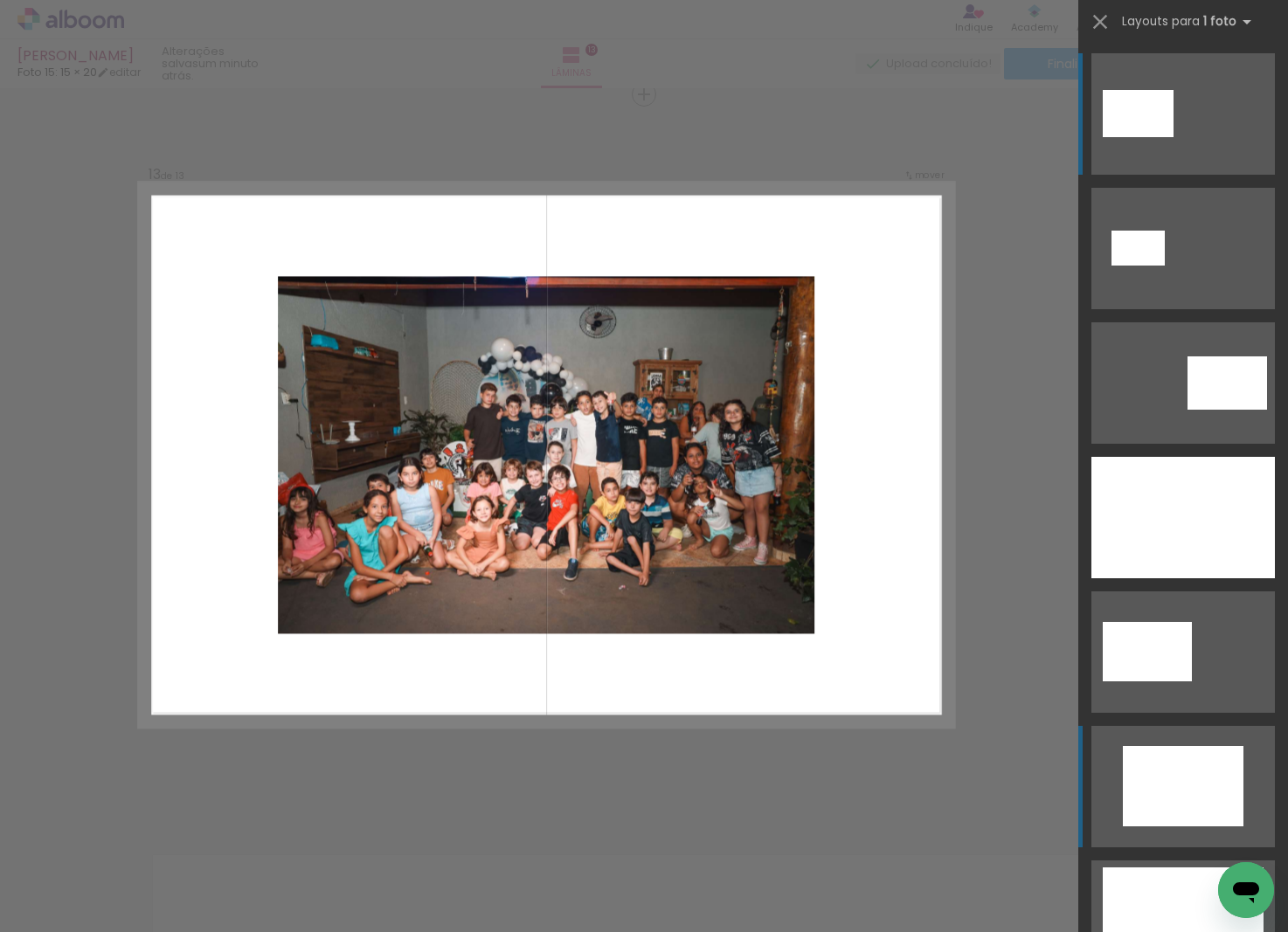
click at [1187, 798] on div at bounding box center [1183, 786] width 121 height 80
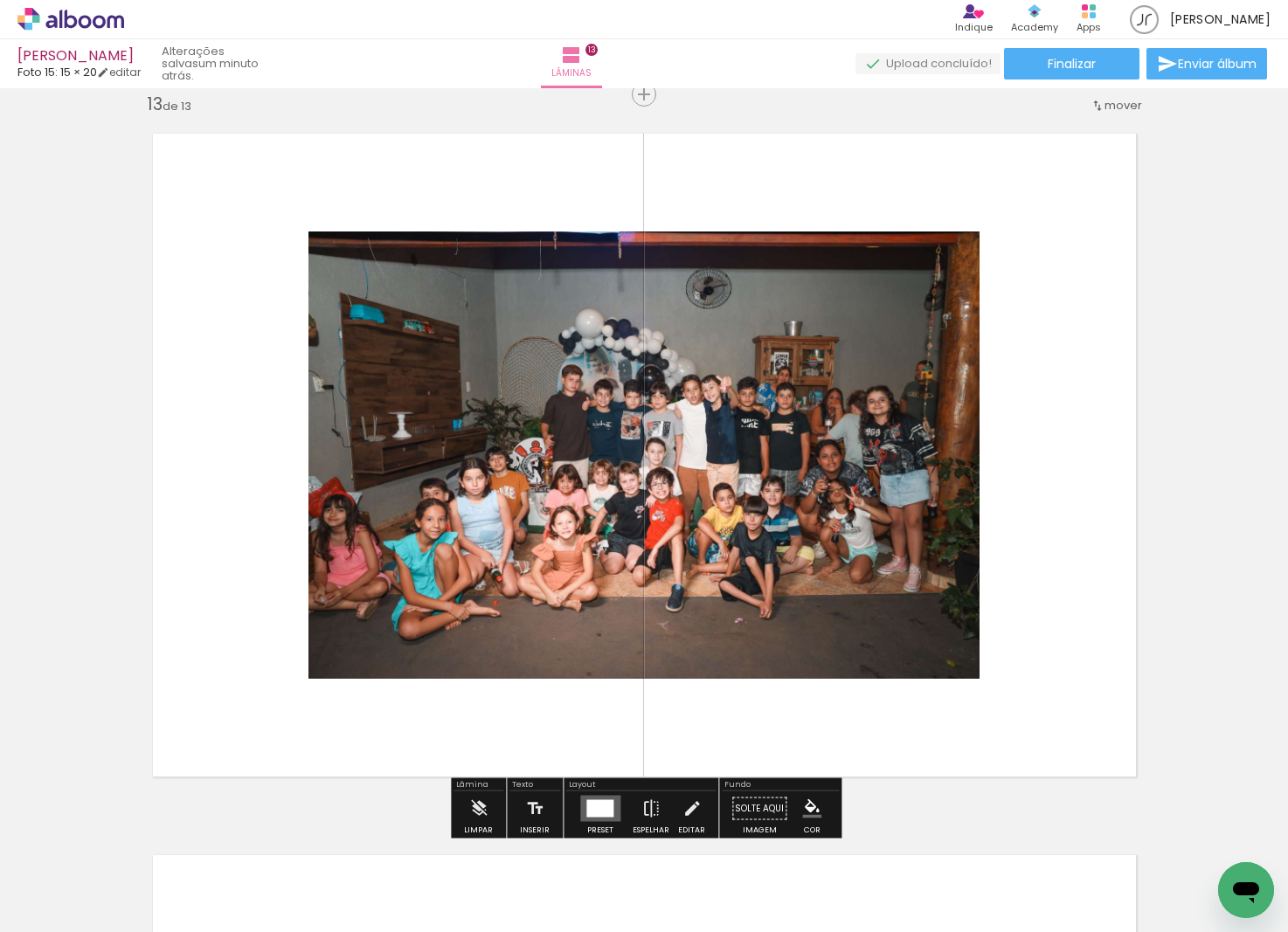
click at [589, 810] on div at bounding box center [600, 809] width 27 height 17
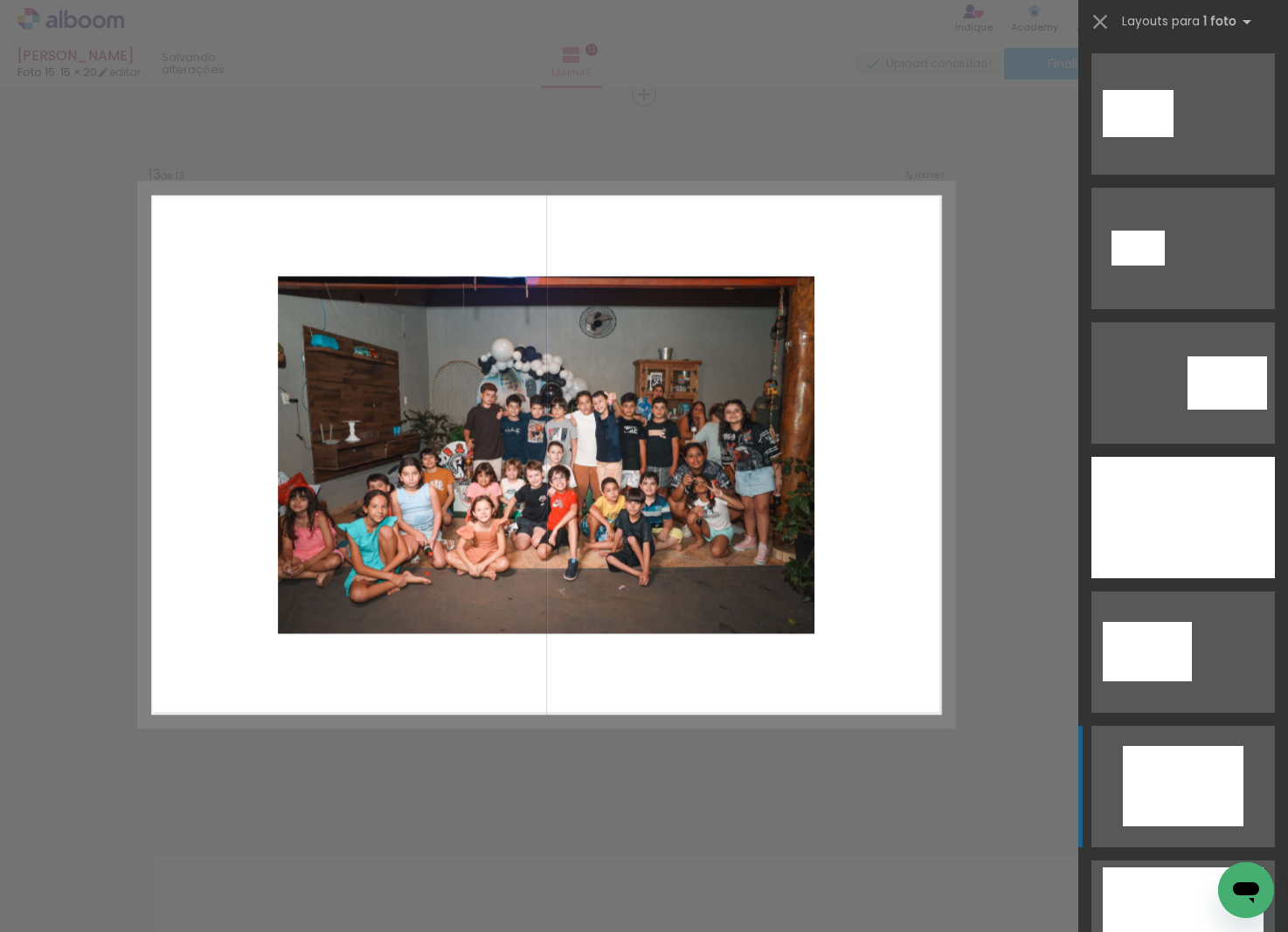
scroll to position [673, 0]
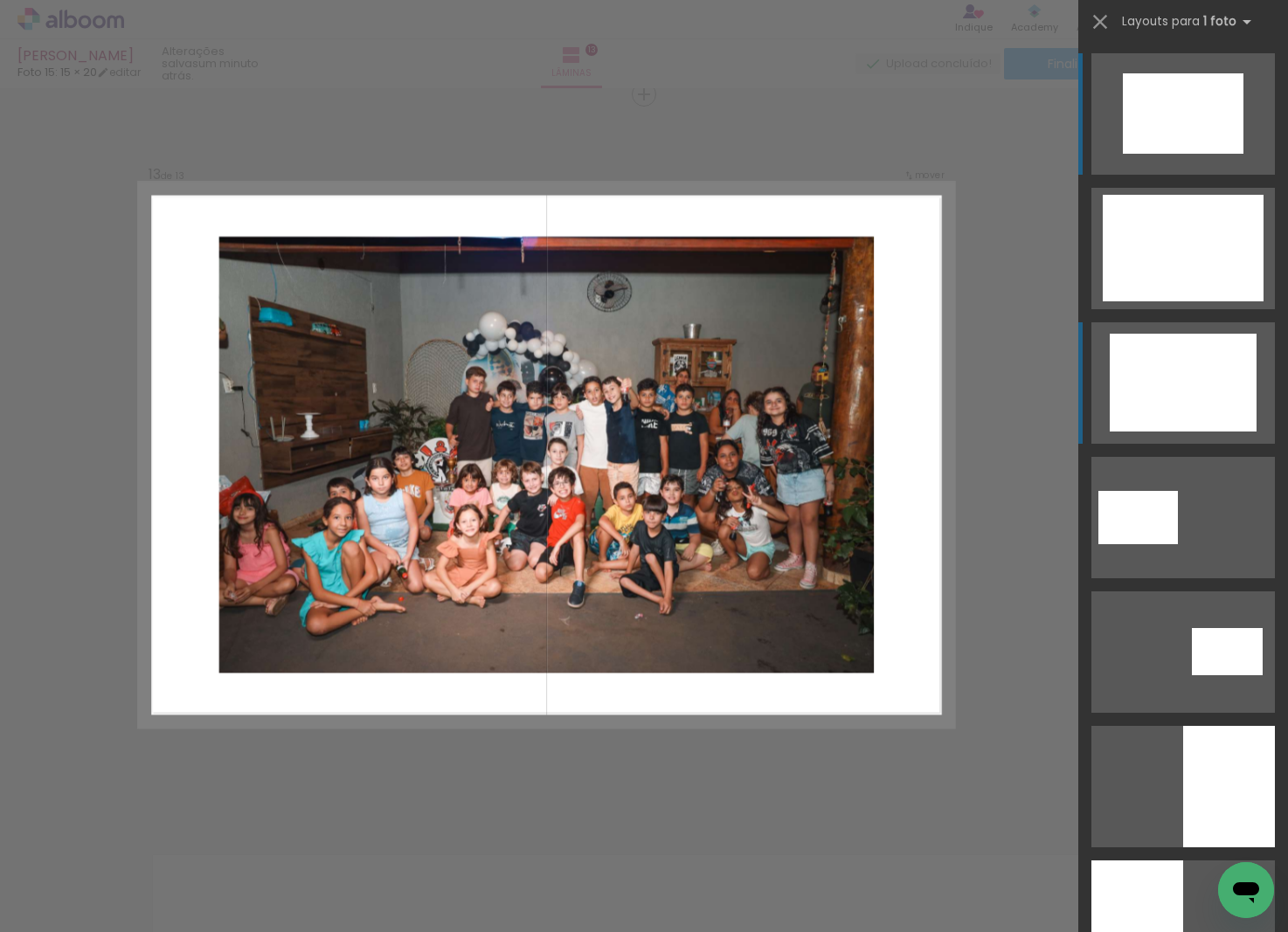
click at [1153, 411] on div at bounding box center [1183, 383] width 147 height 98
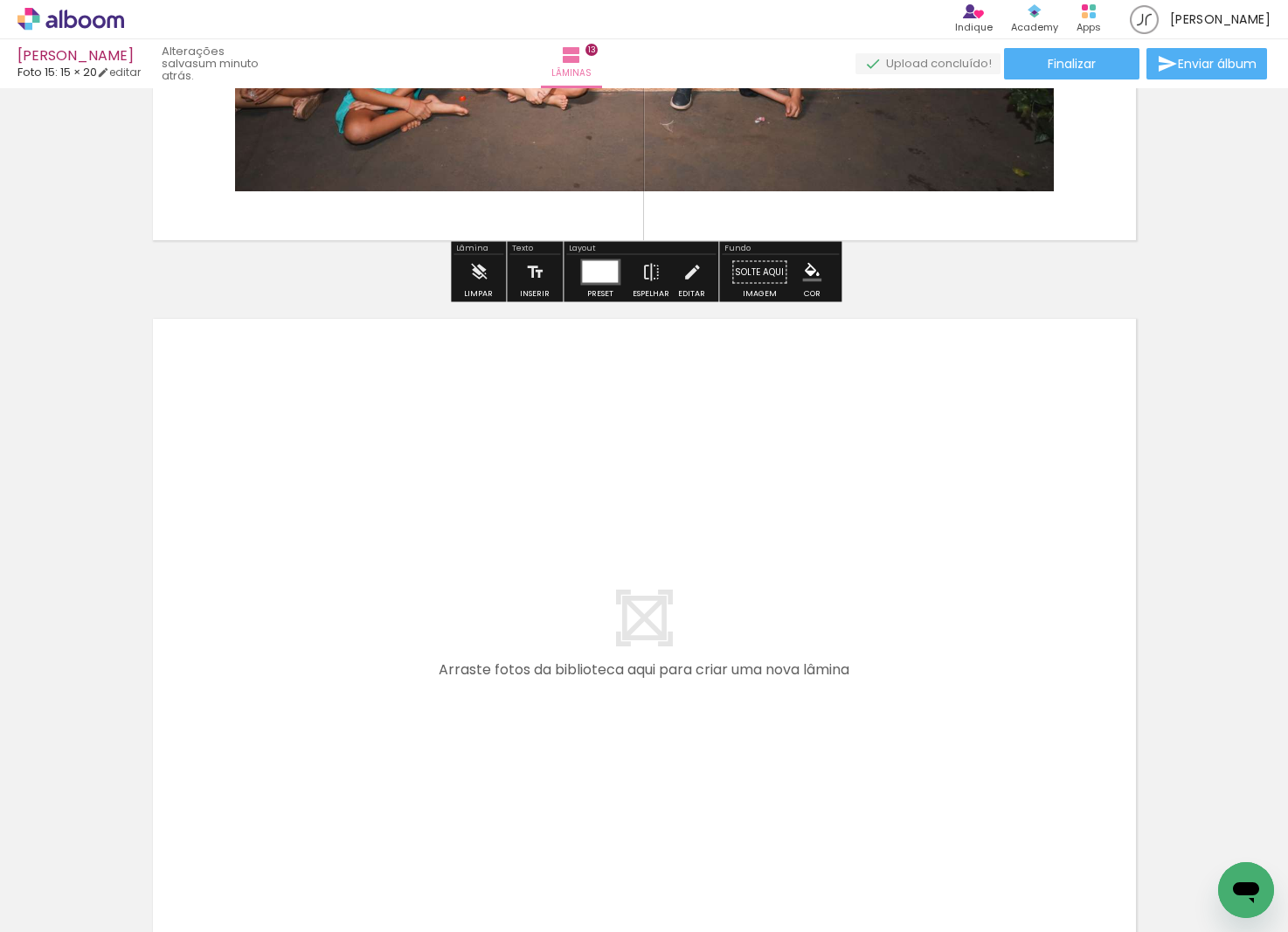
scroll to position [9235, 0]
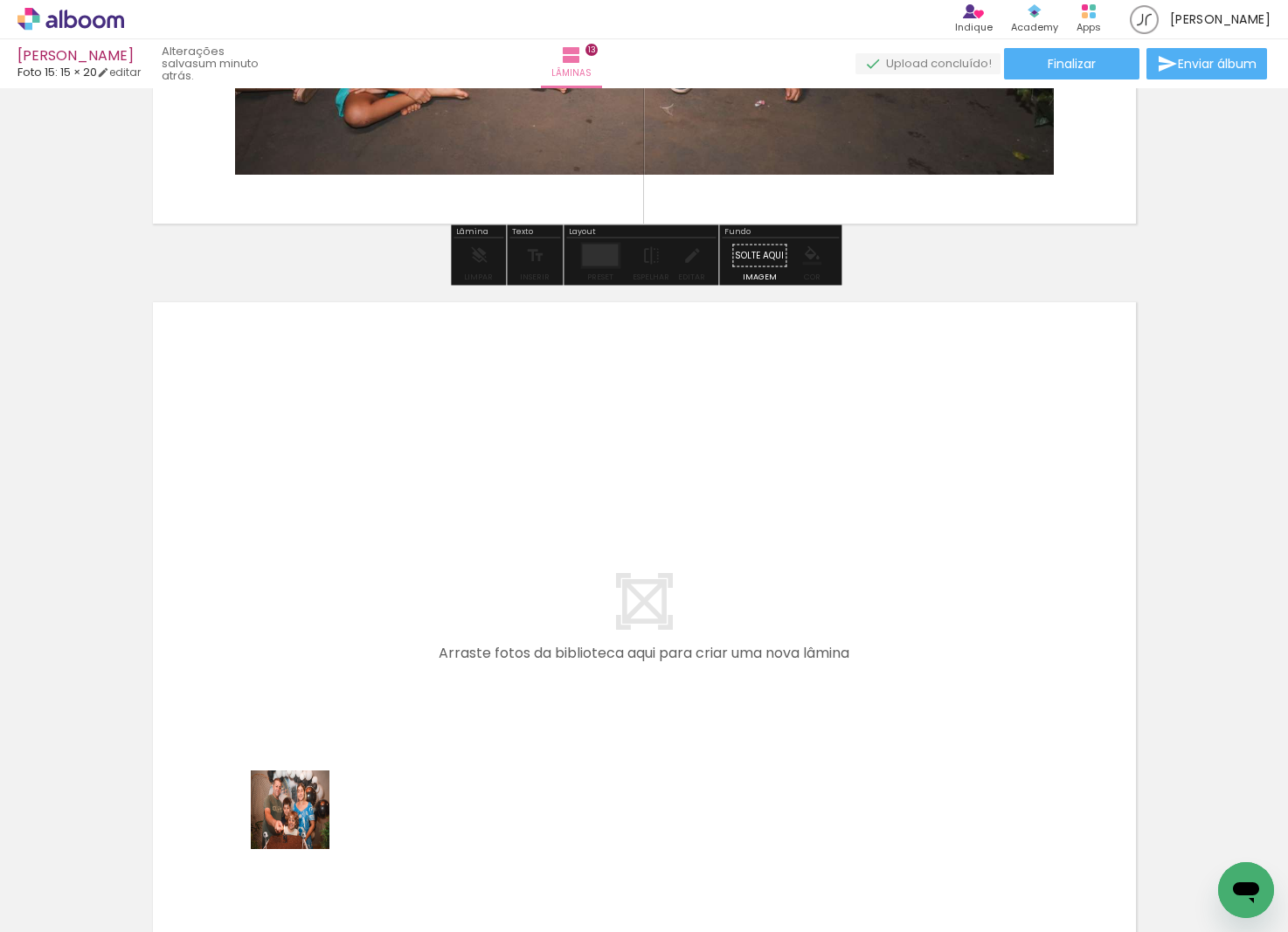
click at [431, 667] on quentale-workspace at bounding box center [644, 466] width 1288 height 932
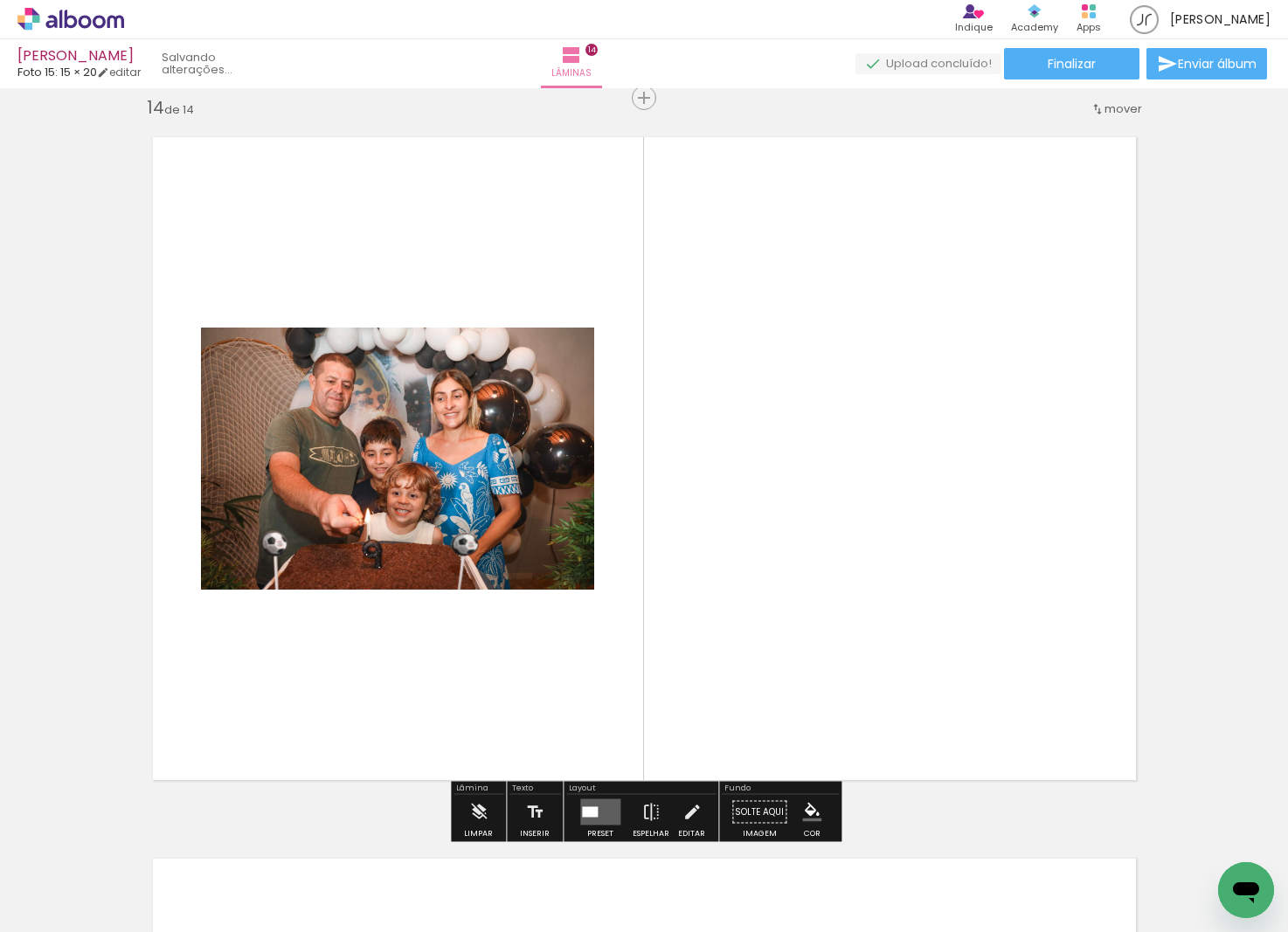
scroll to position [9404, 0]
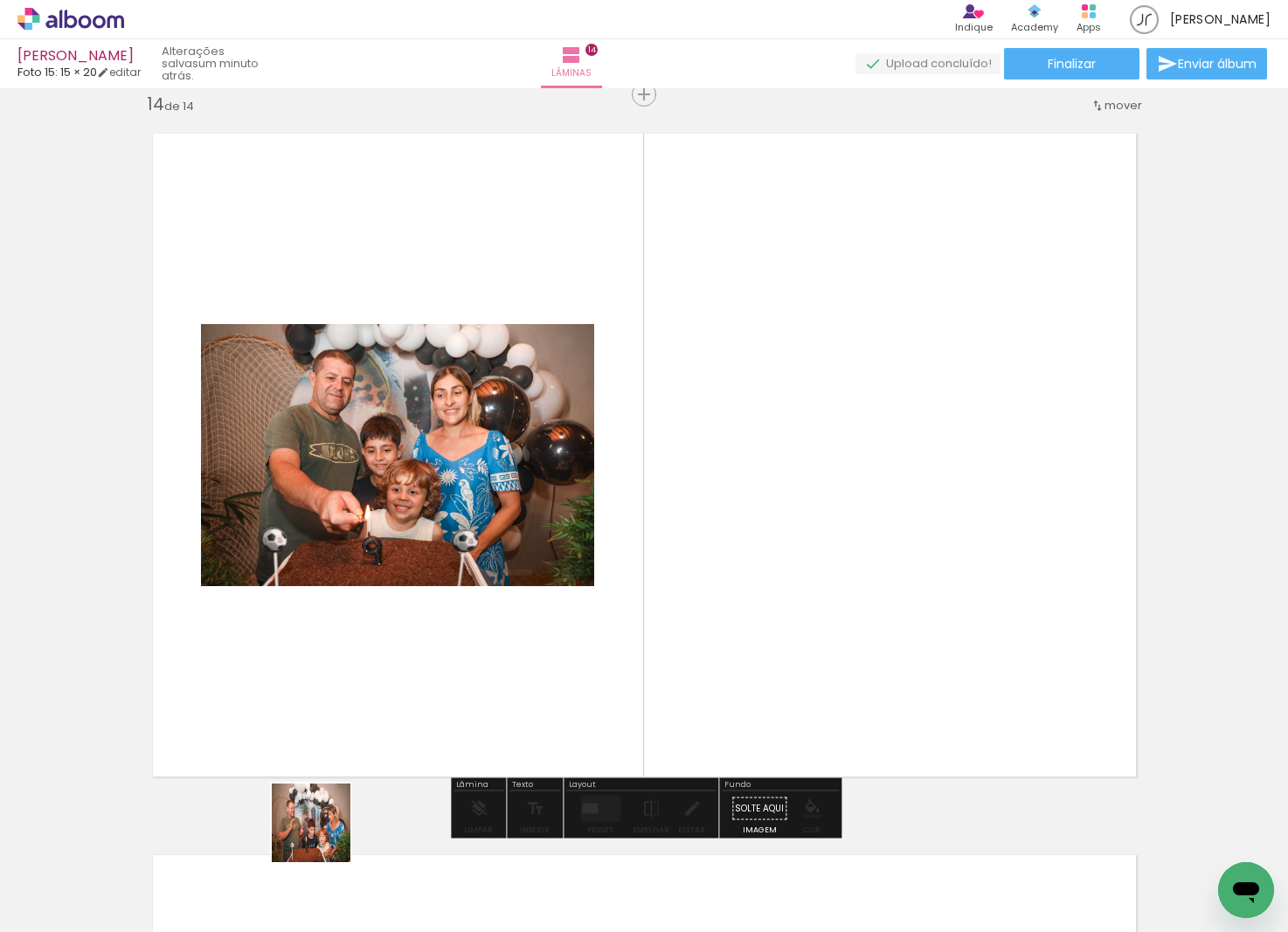
drag, startPoint x: 324, startPoint y: 836, endPoint x: 657, endPoint y: 568, distance: 427.4
click at [657, 568] on quentale-workspace at bounding box center [644, 466] width 1288 height 932
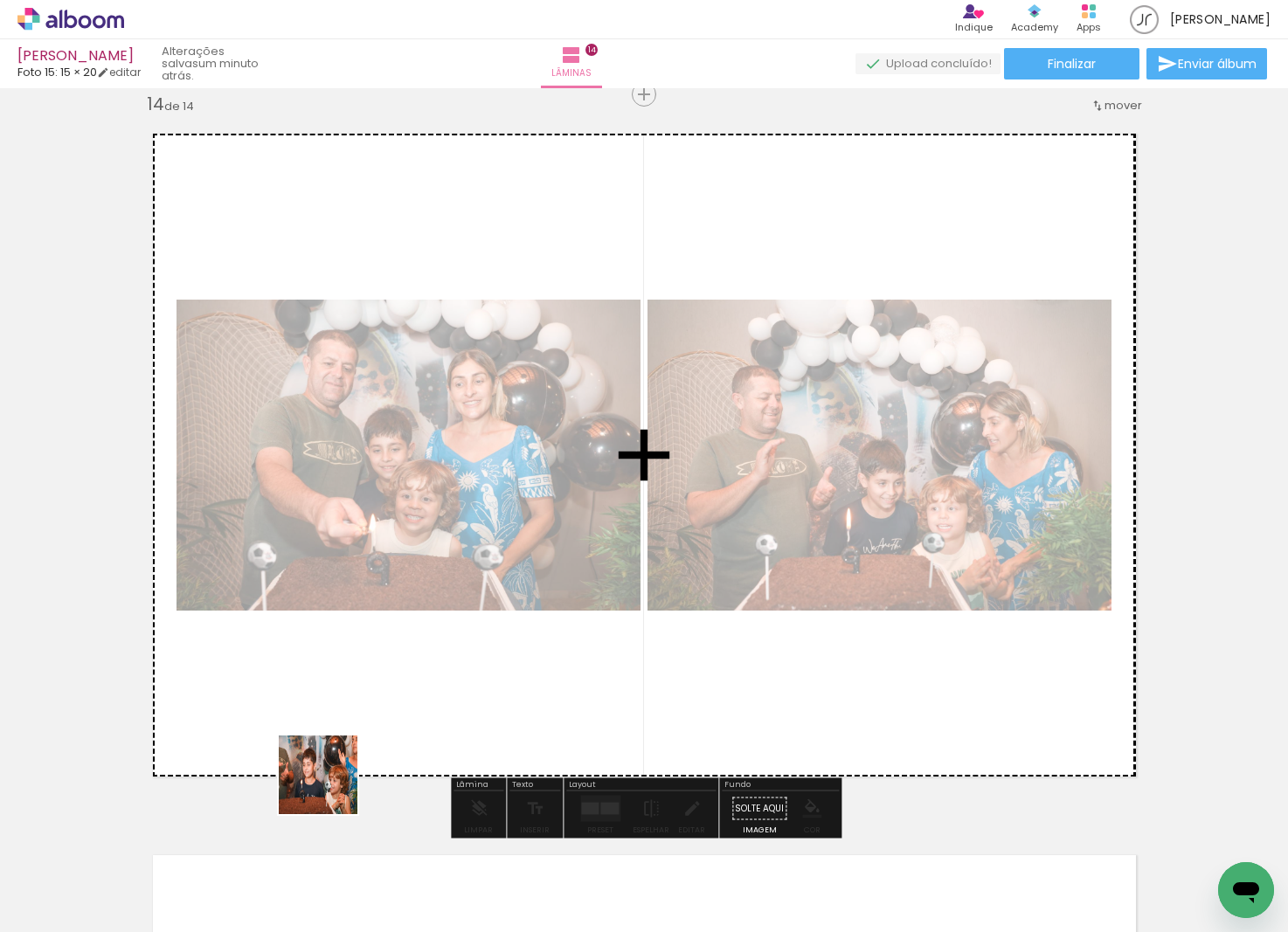
drag, startPoint x: 332, startPoint y: 788, endPoint x: 460, endPoint y: 632, distance: 201.8
click at [460, 630] on quentale-workspace at bounding box center [644, 466] width 1288 height 932
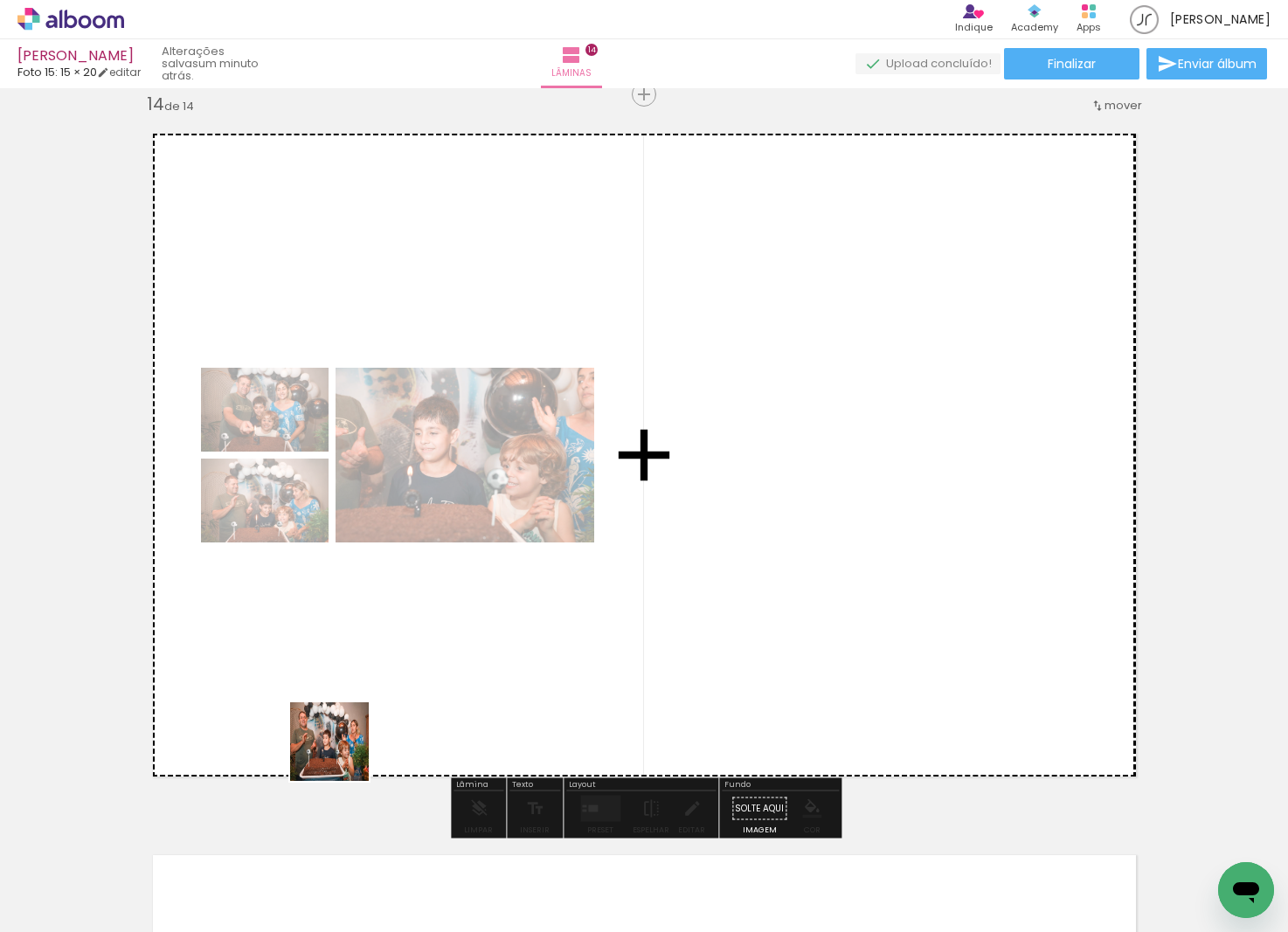
drag, startPoint x: 296, startPoint y: 818, endPoint x: 453, endPoint y: 653, distance: 227.8
click at [453, 653] on quentale-workspace at bounding box center [644, 466] width 1288 height 932
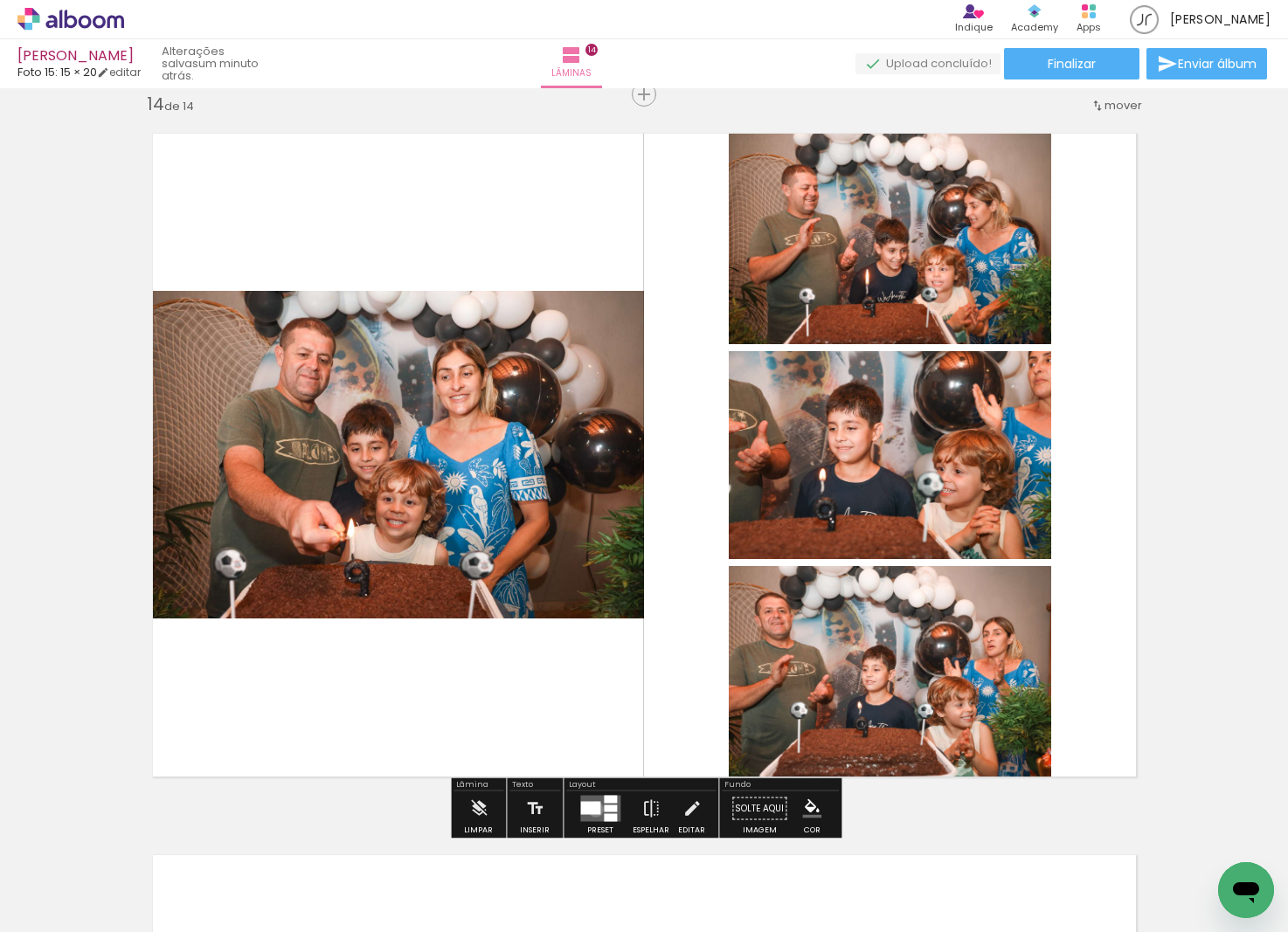
click at [592, 809] on div at bounding box center [590, 809] width 20 height 13
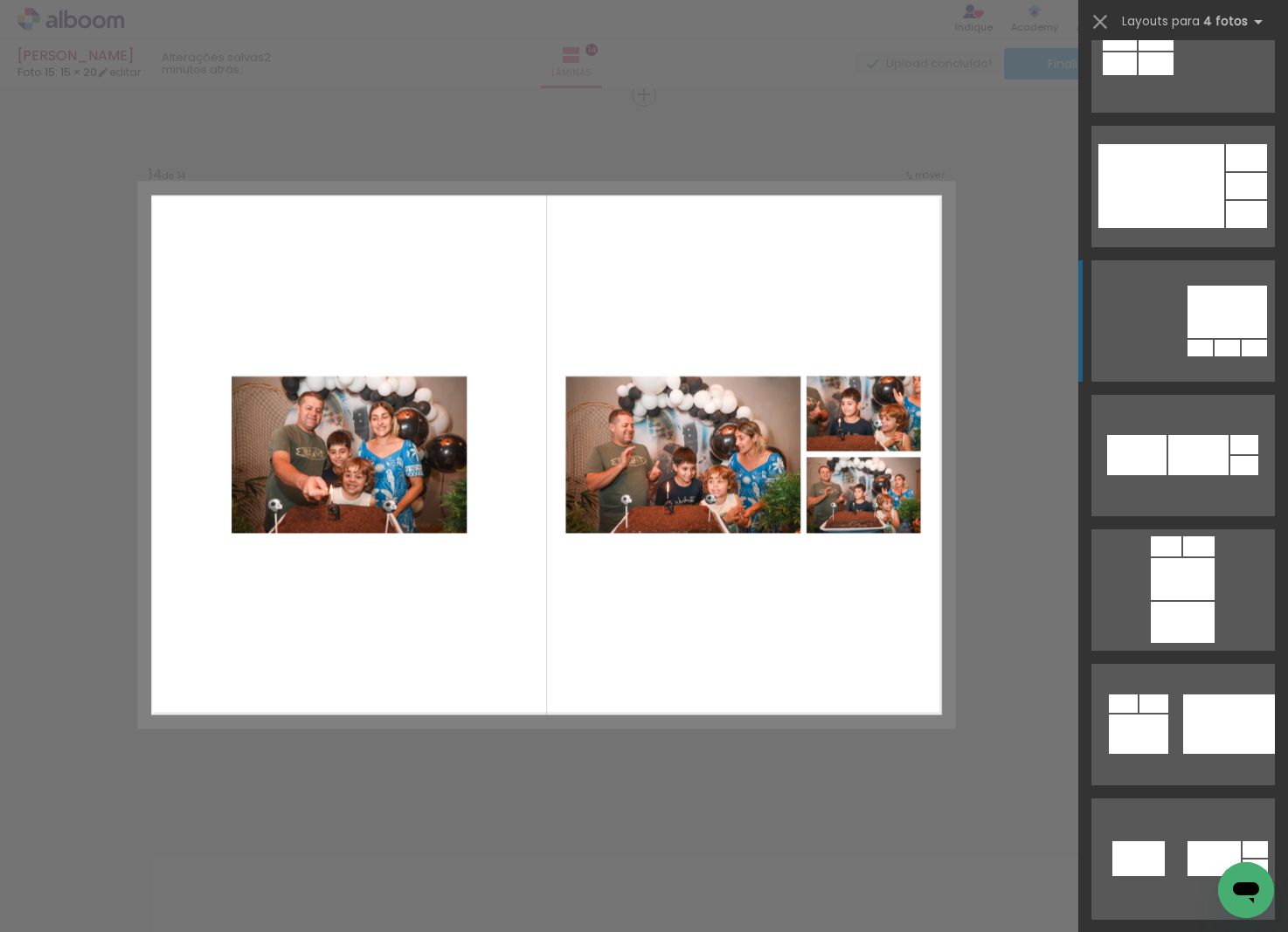
scroll to position [5308, 0]
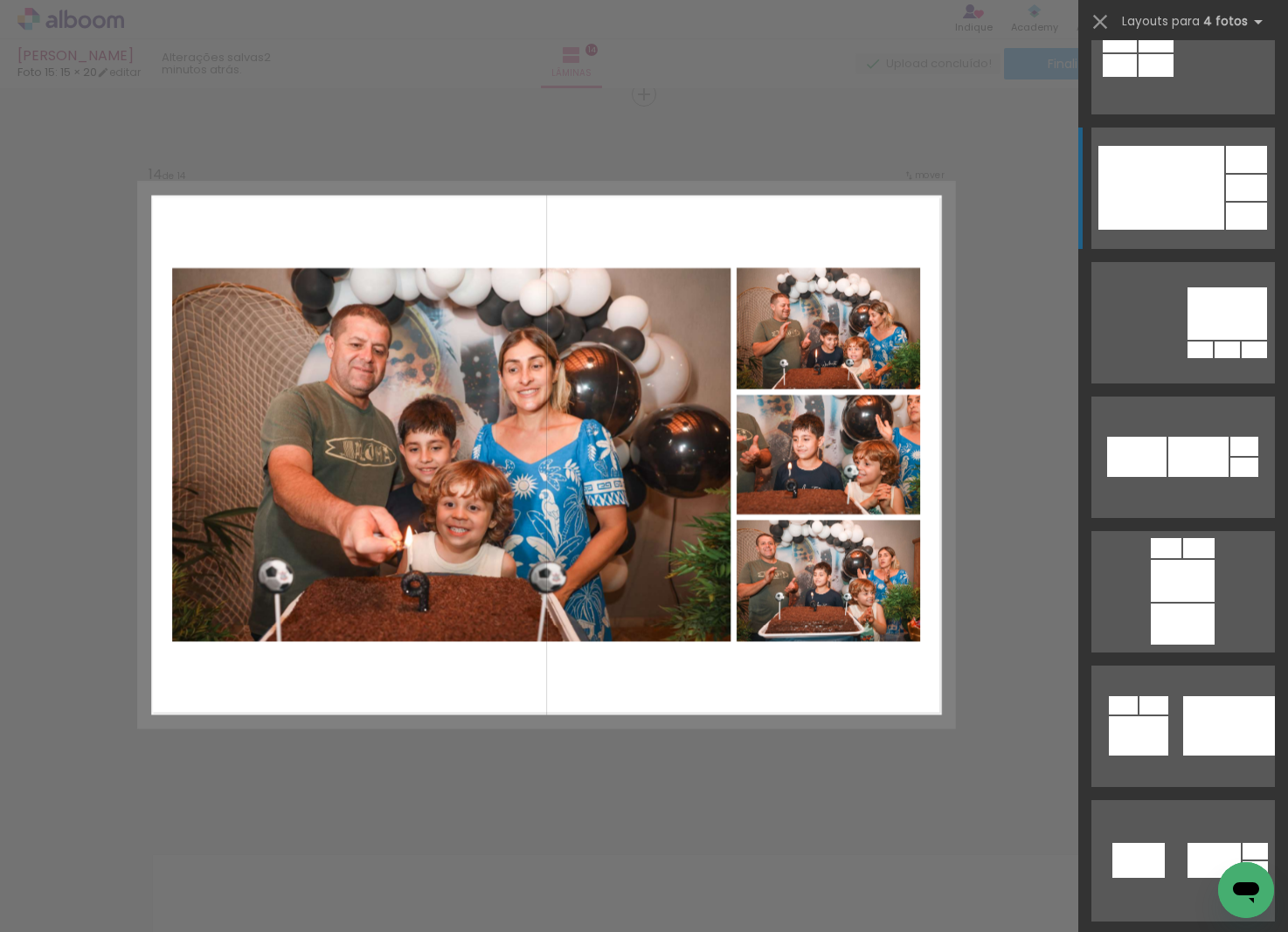
click at [1140, 169] on div at bounding box center [1161, 187] width 126 height 84
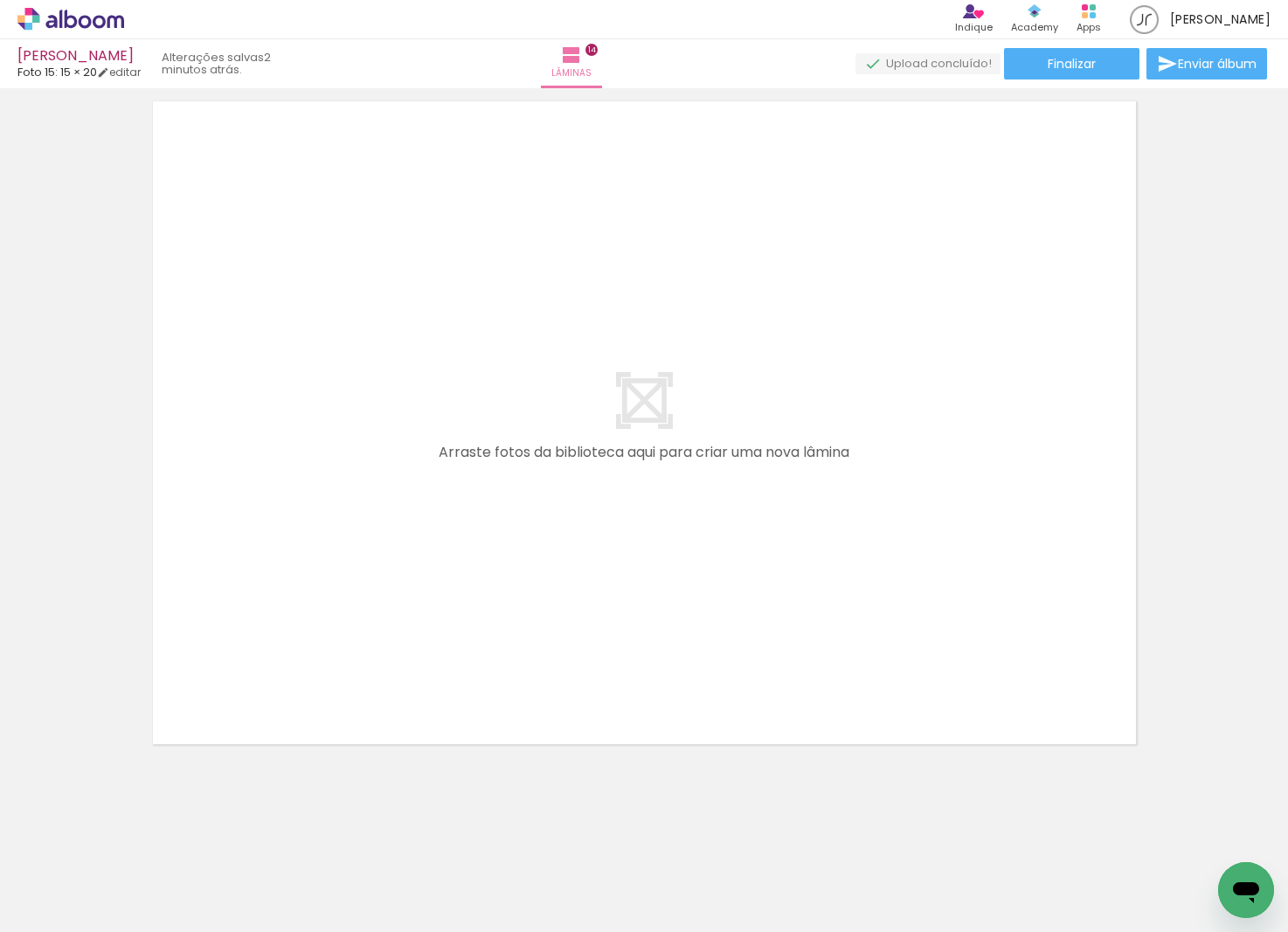
drag, startPoint x: 291, startPoint y: 863, endPoint x: 497, endPoint y: 588, distance: 343.6
click at [514, 569] on quentale-workspace at bounding box center [644, 466] width 1288 height 932
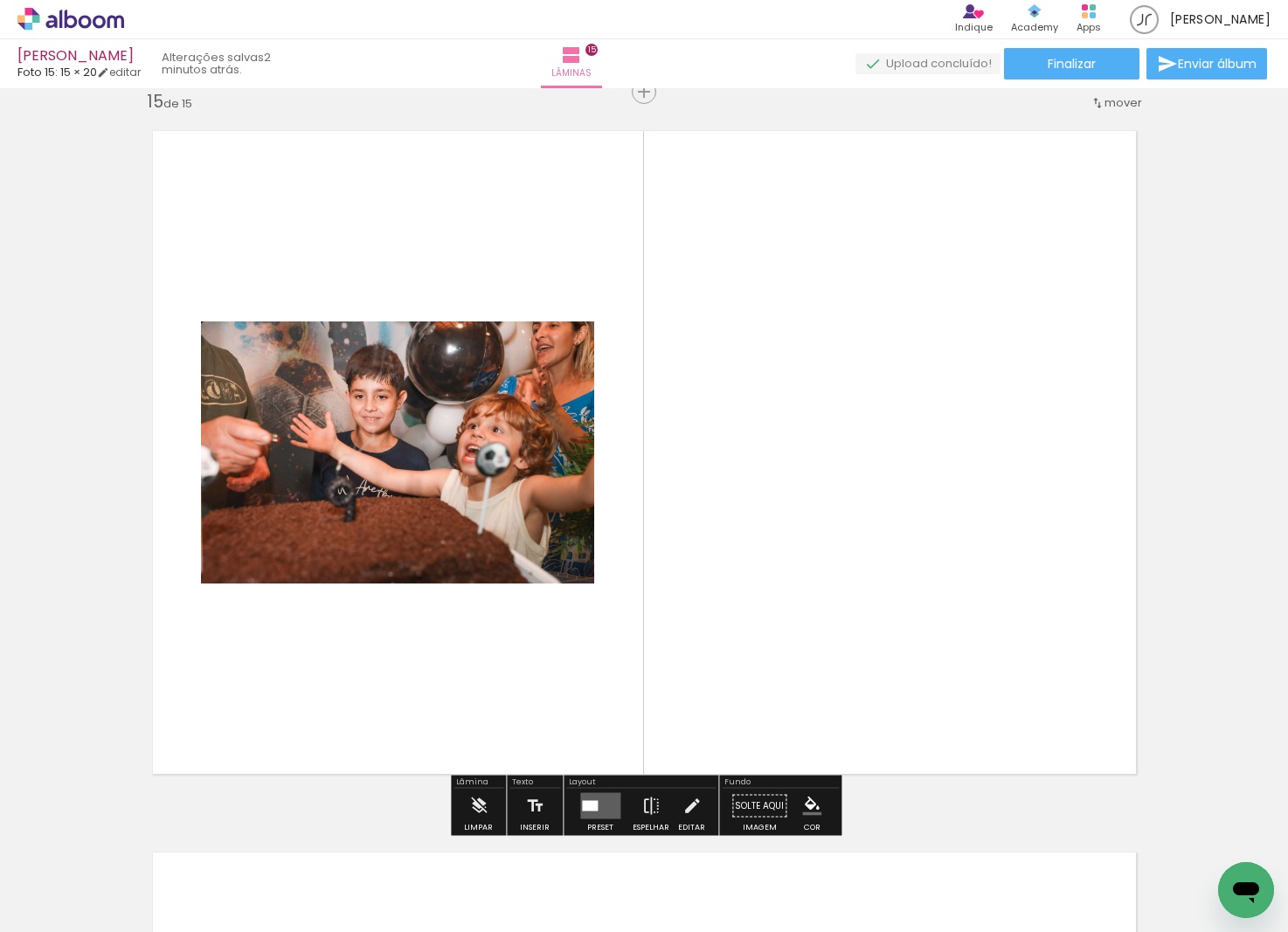
scroll to position [10126, 0]
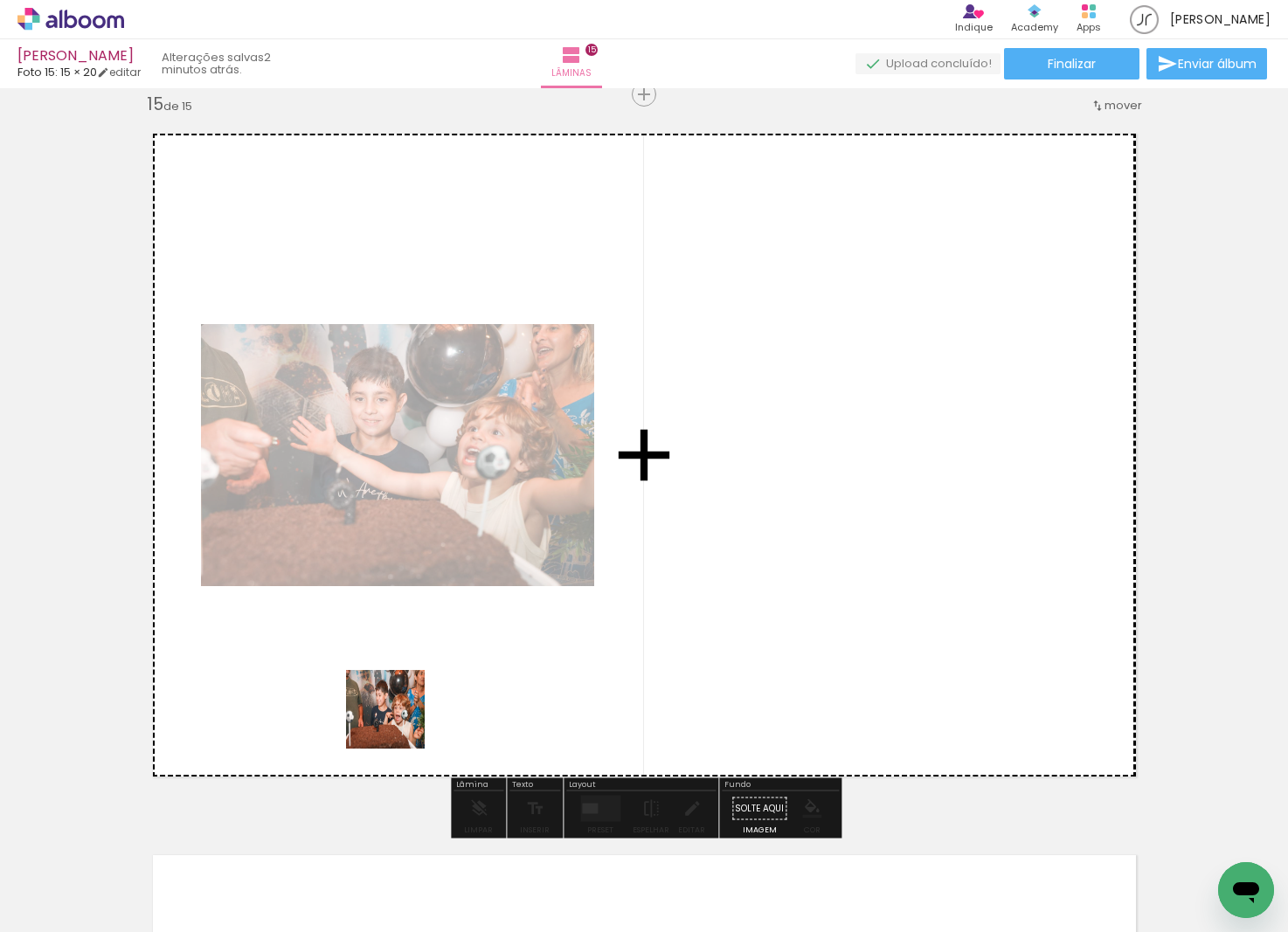
drag, startPoint x: 398, startPoint y: 723, endPoint x: 527, endPoint y: 571, distance: 199.4
click at [558, 528] on quentale-workspace at bounding box center [644, 466] width 1288 height 932
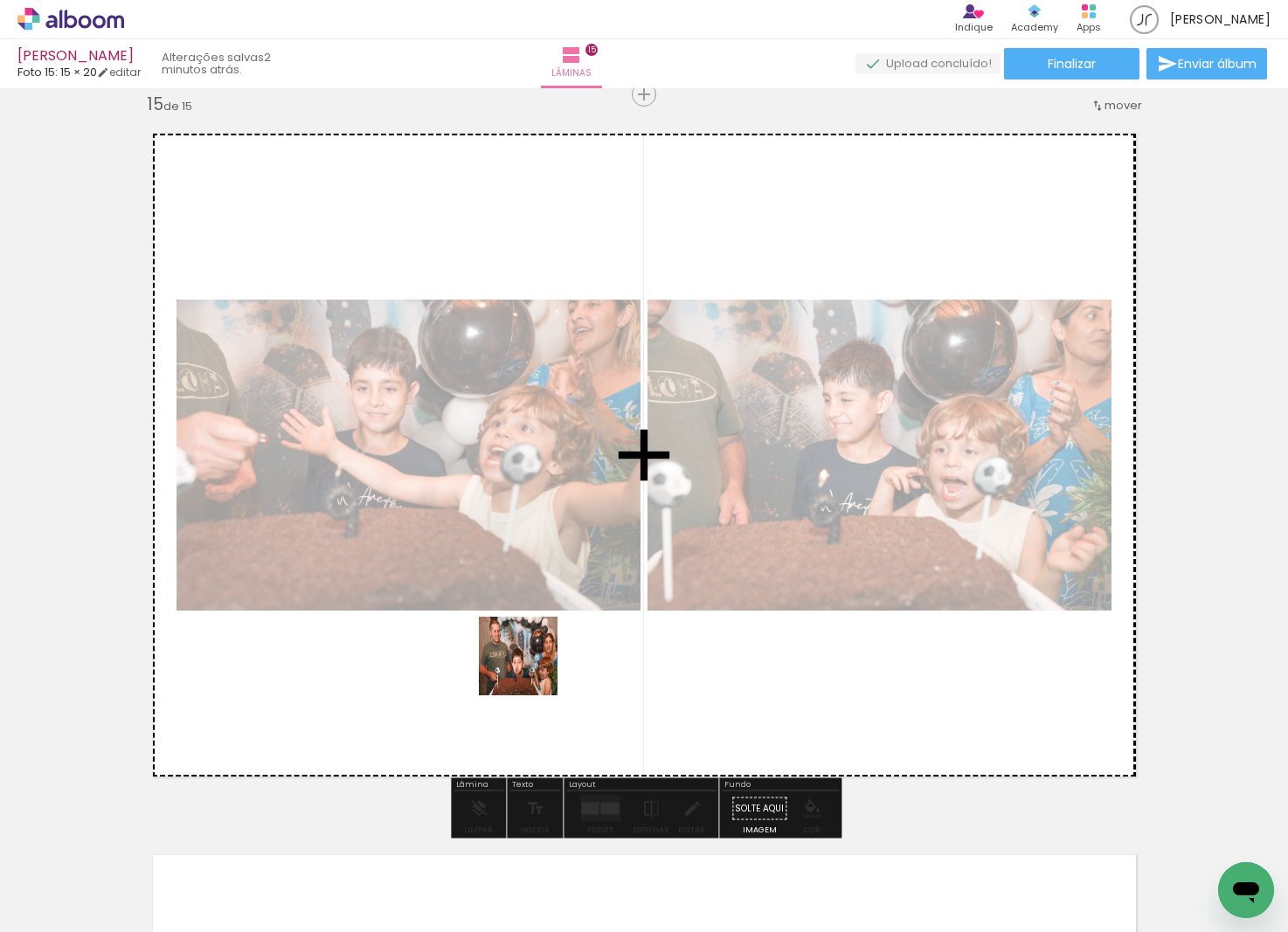
drag, startPoint x: 322, startPoint y: 843, endPoint x: 675, endPoint y: 597, distance: 430.3
click at [628, 596] on quentale-workspace at bounding box center [644, 466] width 1288 height 932
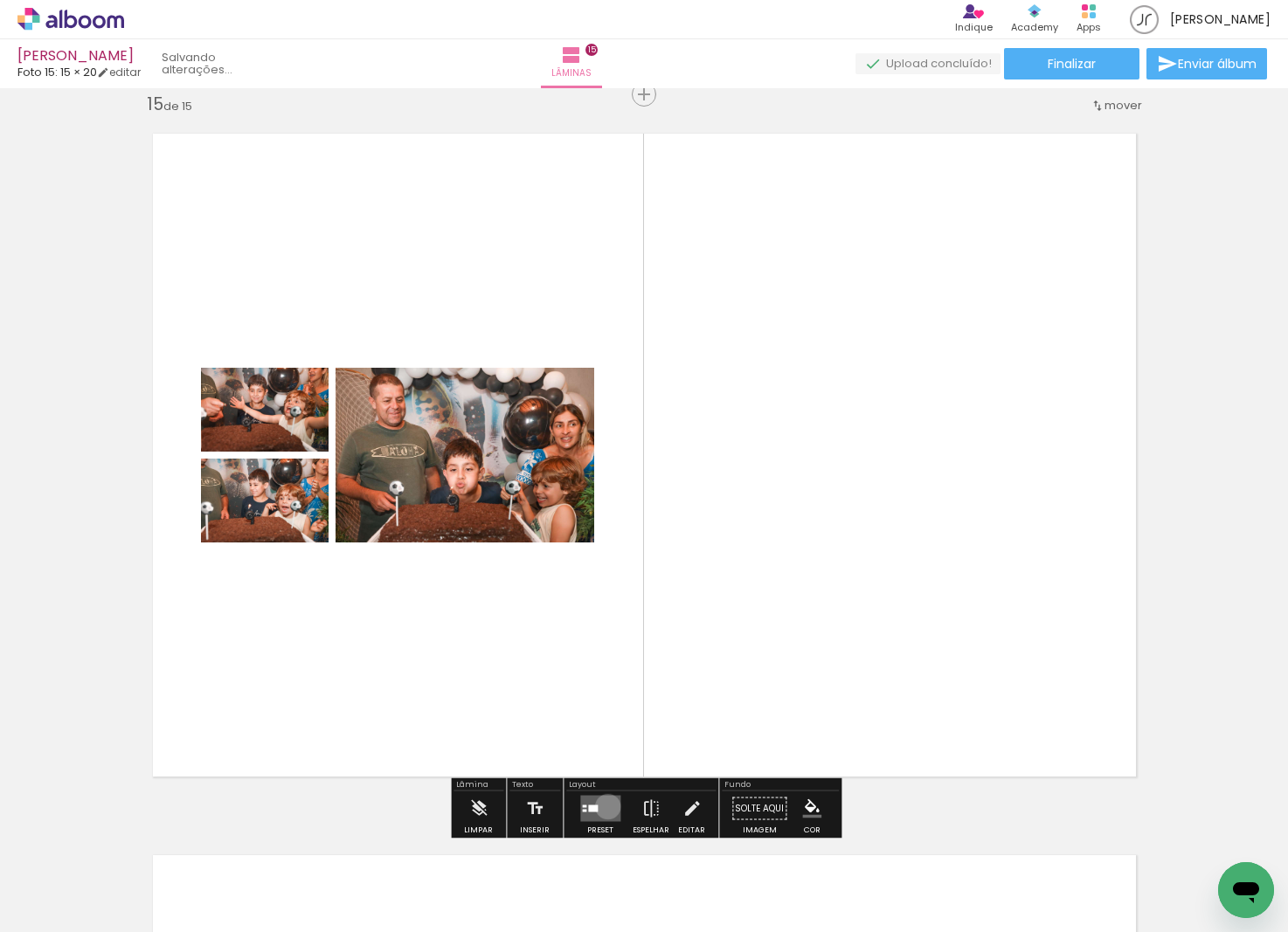
click at [604, 807] on quentale-layouter at bounding box center [601, 809] width 40 height 26
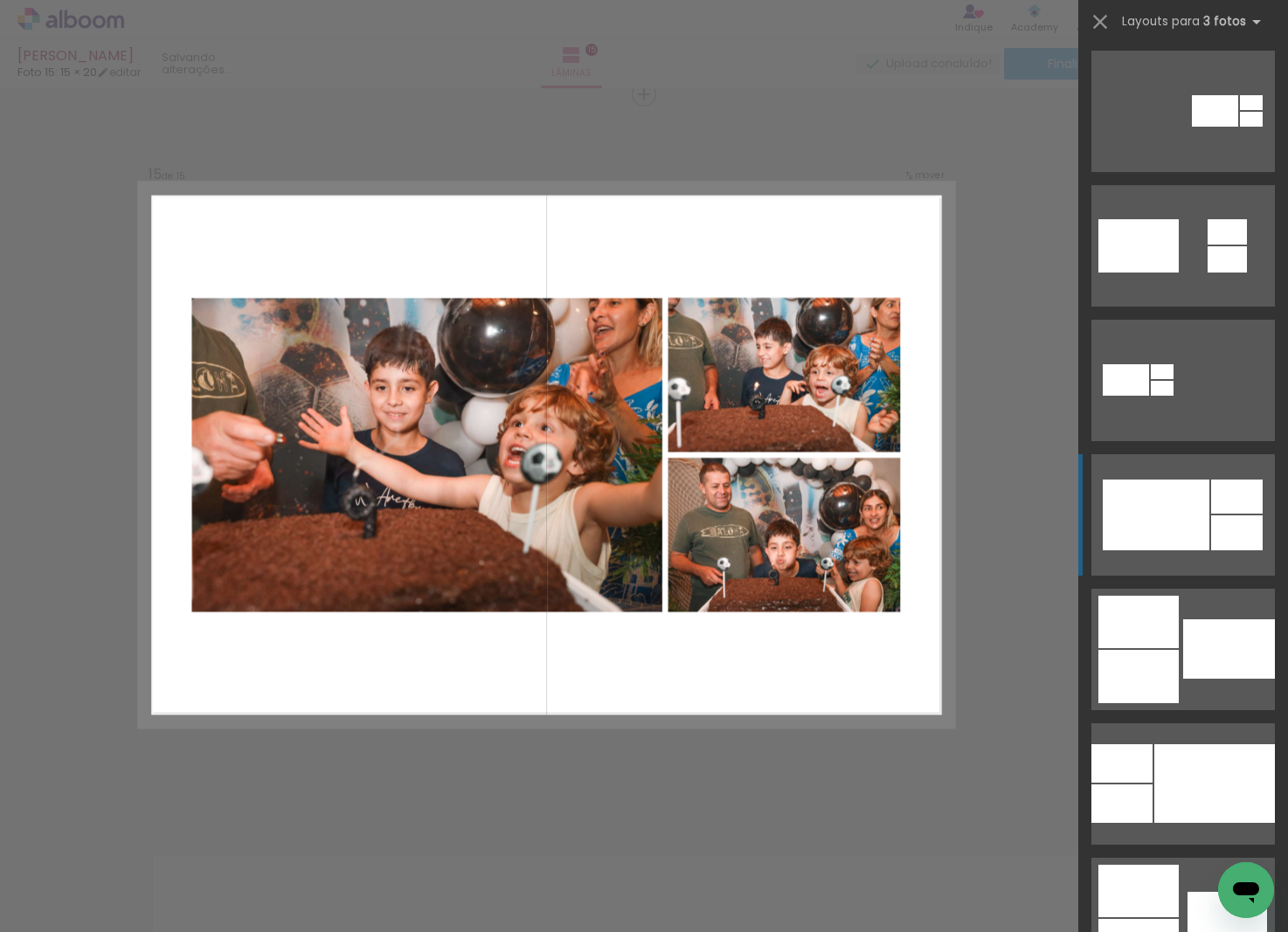
scroll to position [816, 0]
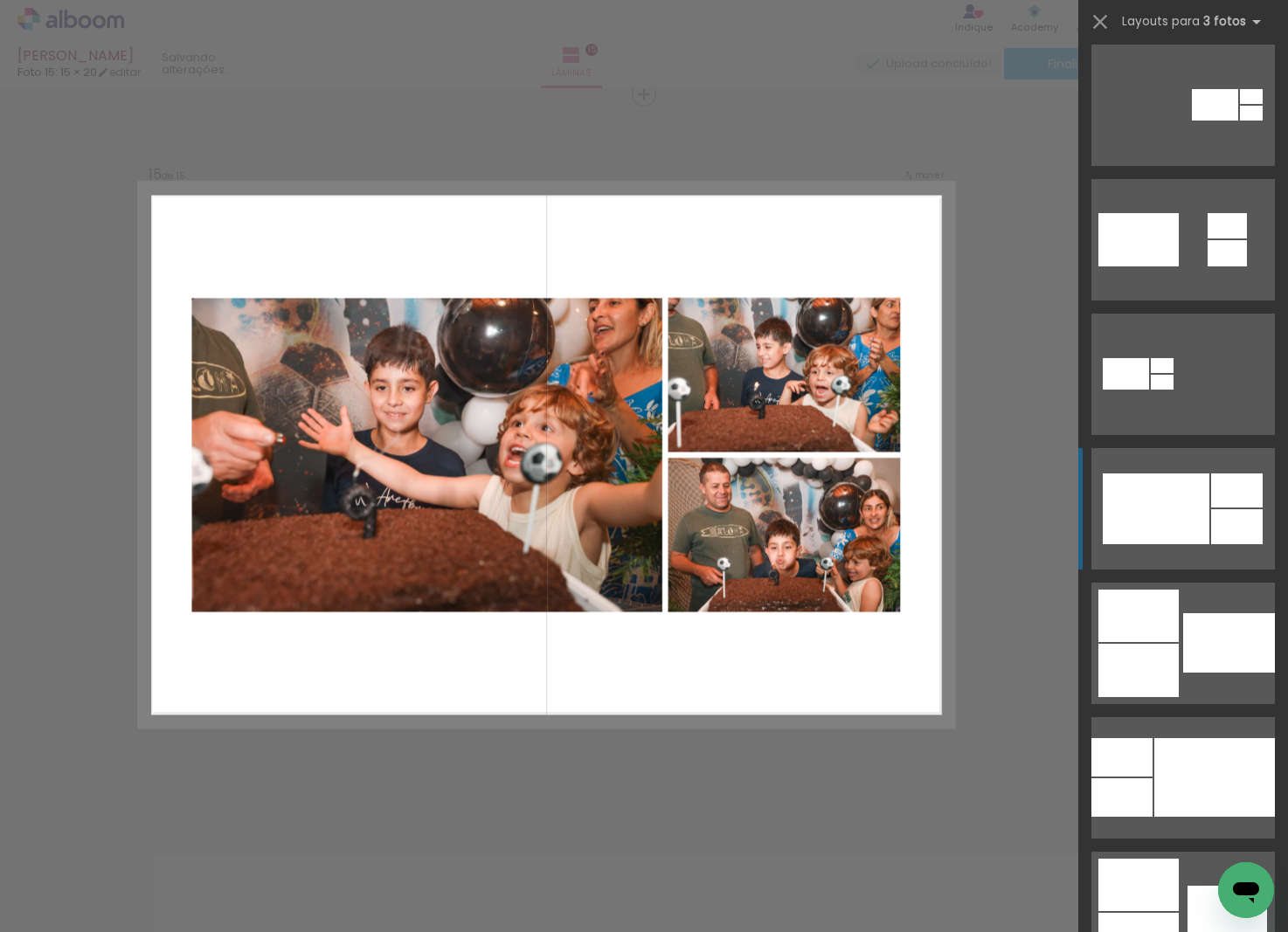
click at [1194, 521] on div at bounding box center [1156, 508] width 107 height 70
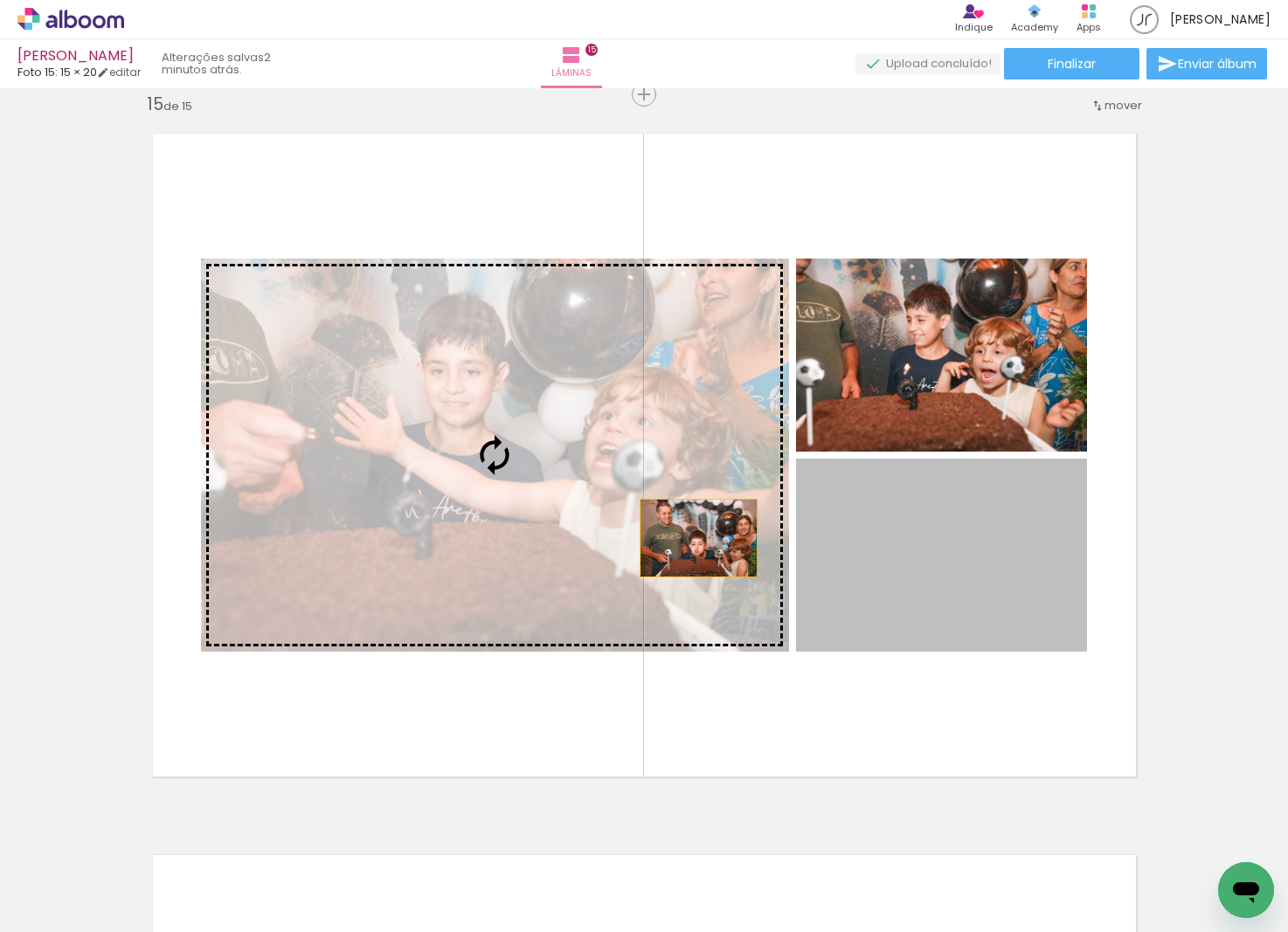
drag, startPoint x: 909, startPoint y: 575, endPoint x: 698, endPoint y: 538, distance: 214.2
click at [0, 0] on slot at bounding box center [0, 0] width 0 height 0
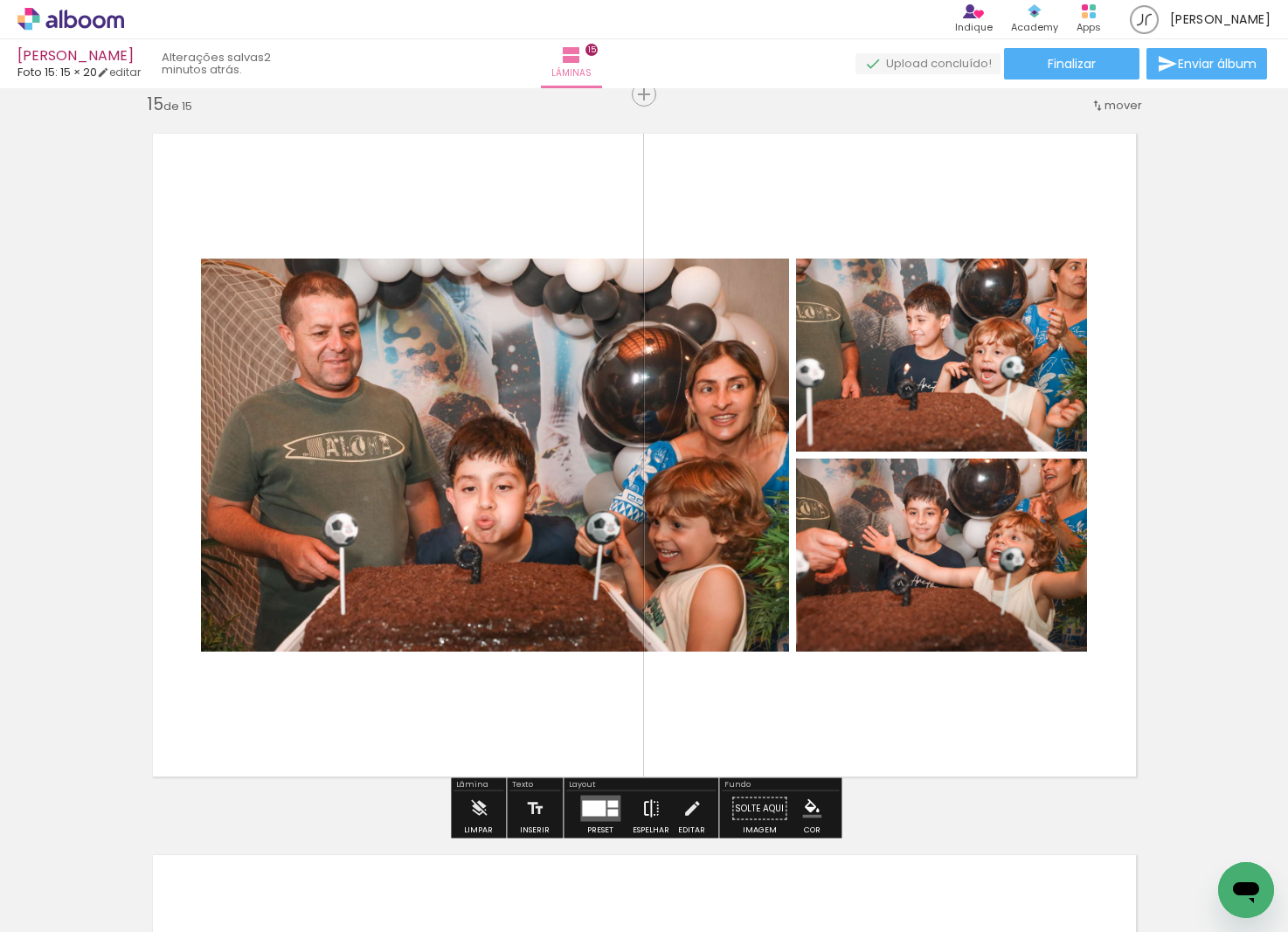
click at [643, 808] on iron-icon at bounding box center [651, 809] width 19 height 35
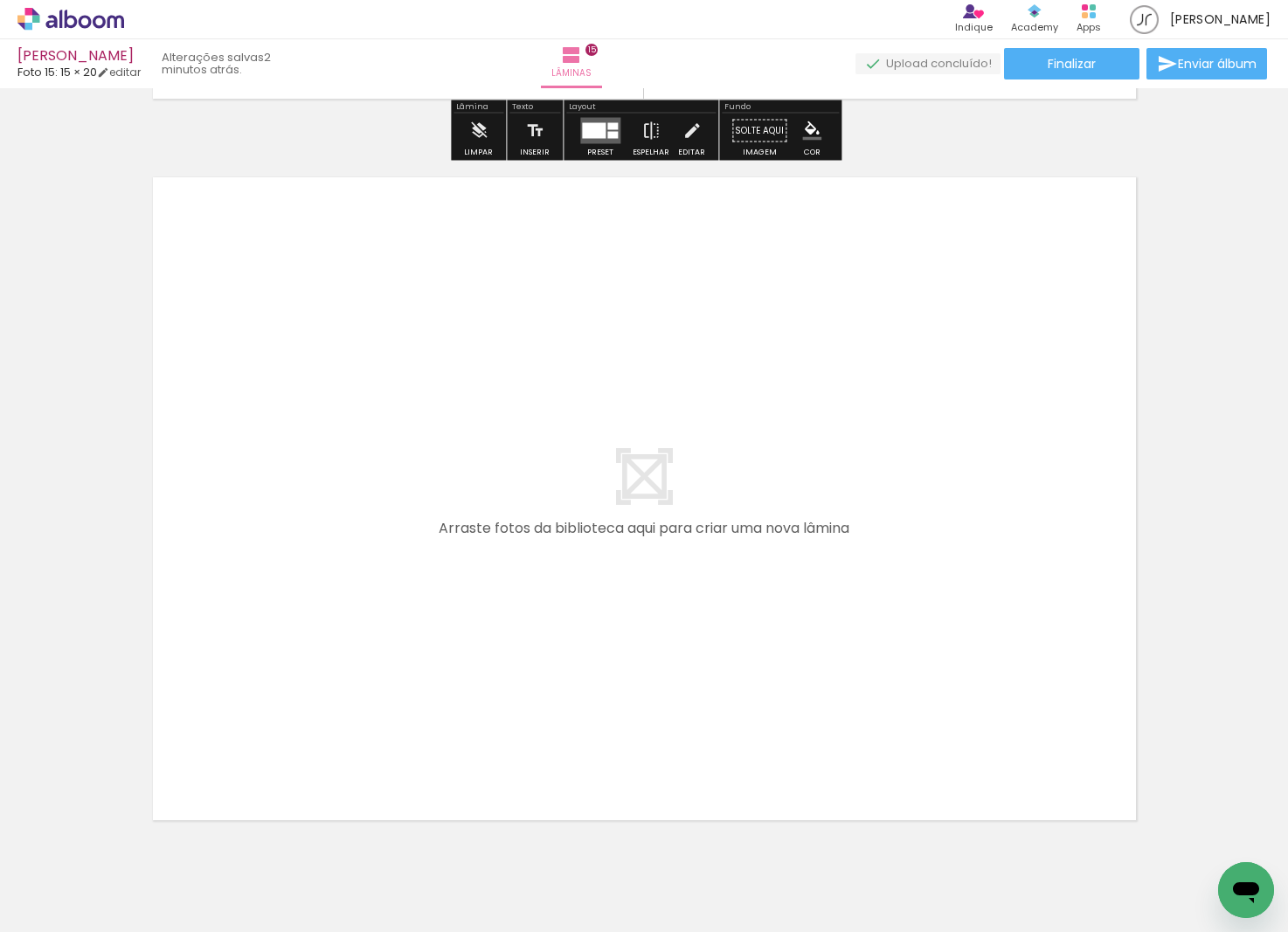
scroll to position [10879, 0]
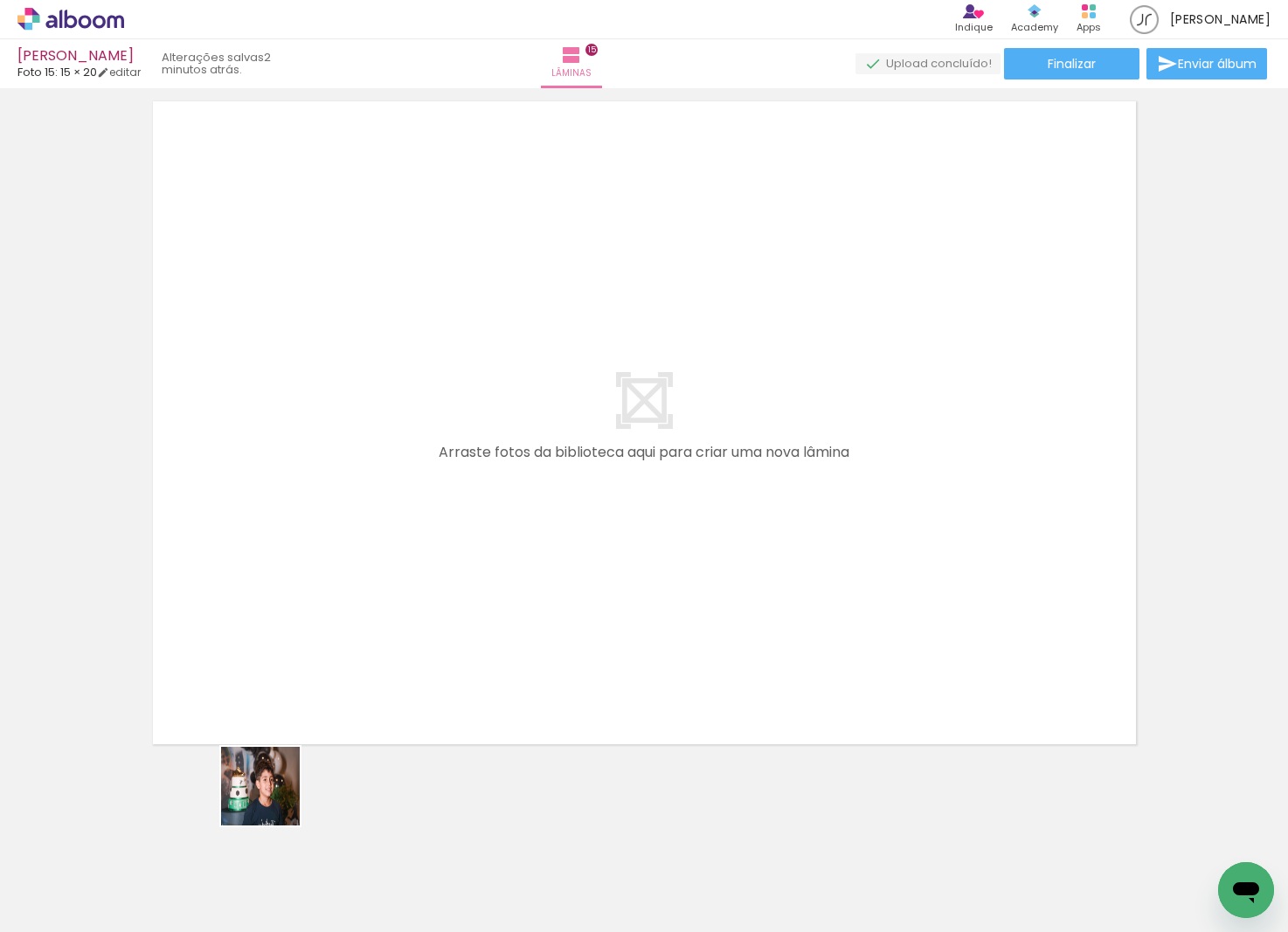
drag, startPoint x: 274, startPoint y: 799, endPoint x: 397, endPoint y: 677, distance: 173.2
click at [450, 571] on quentale-workspace at bounding box center [644, 466] width 1288 height 932
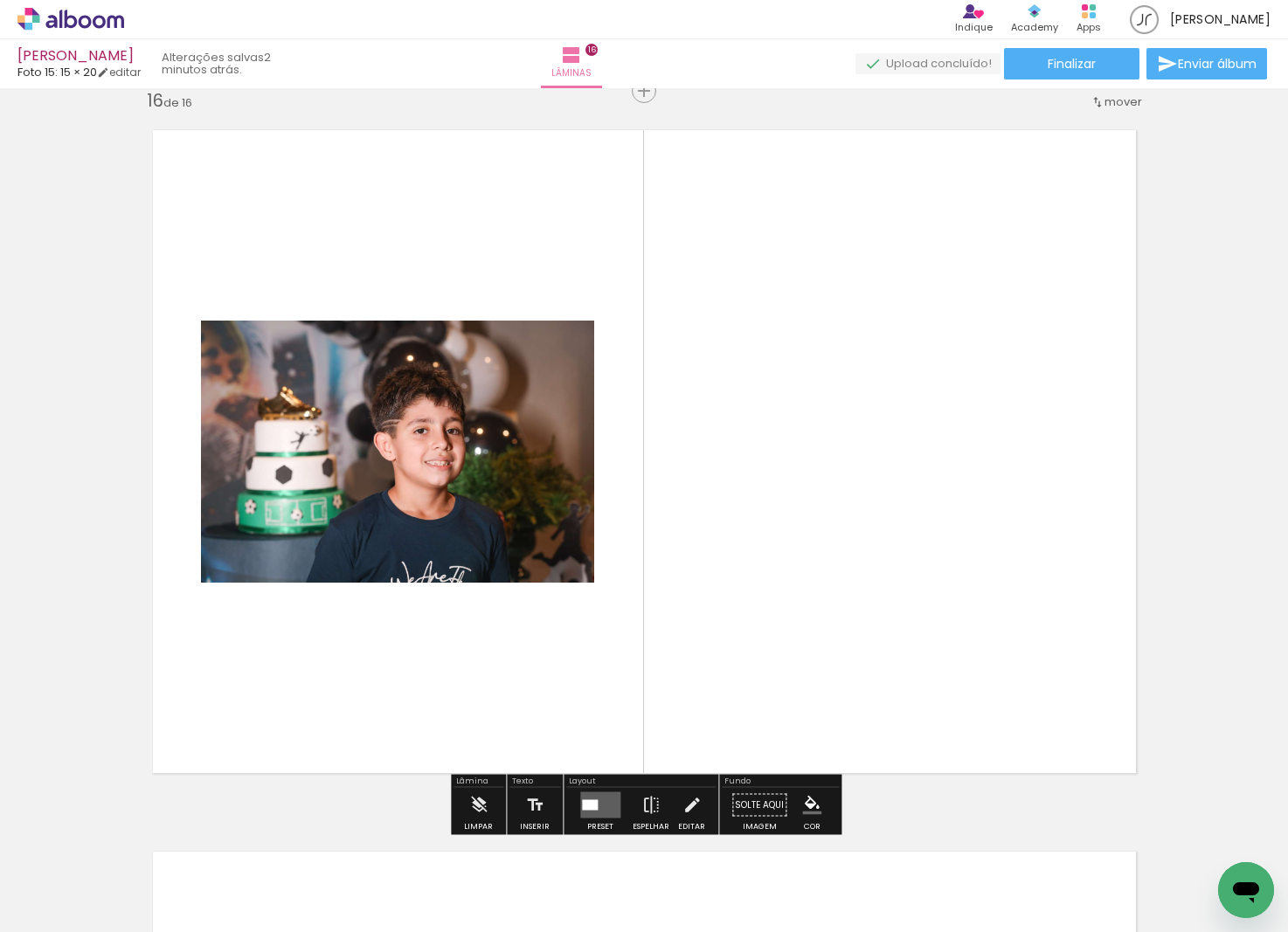
scroll to position [10848, 0]
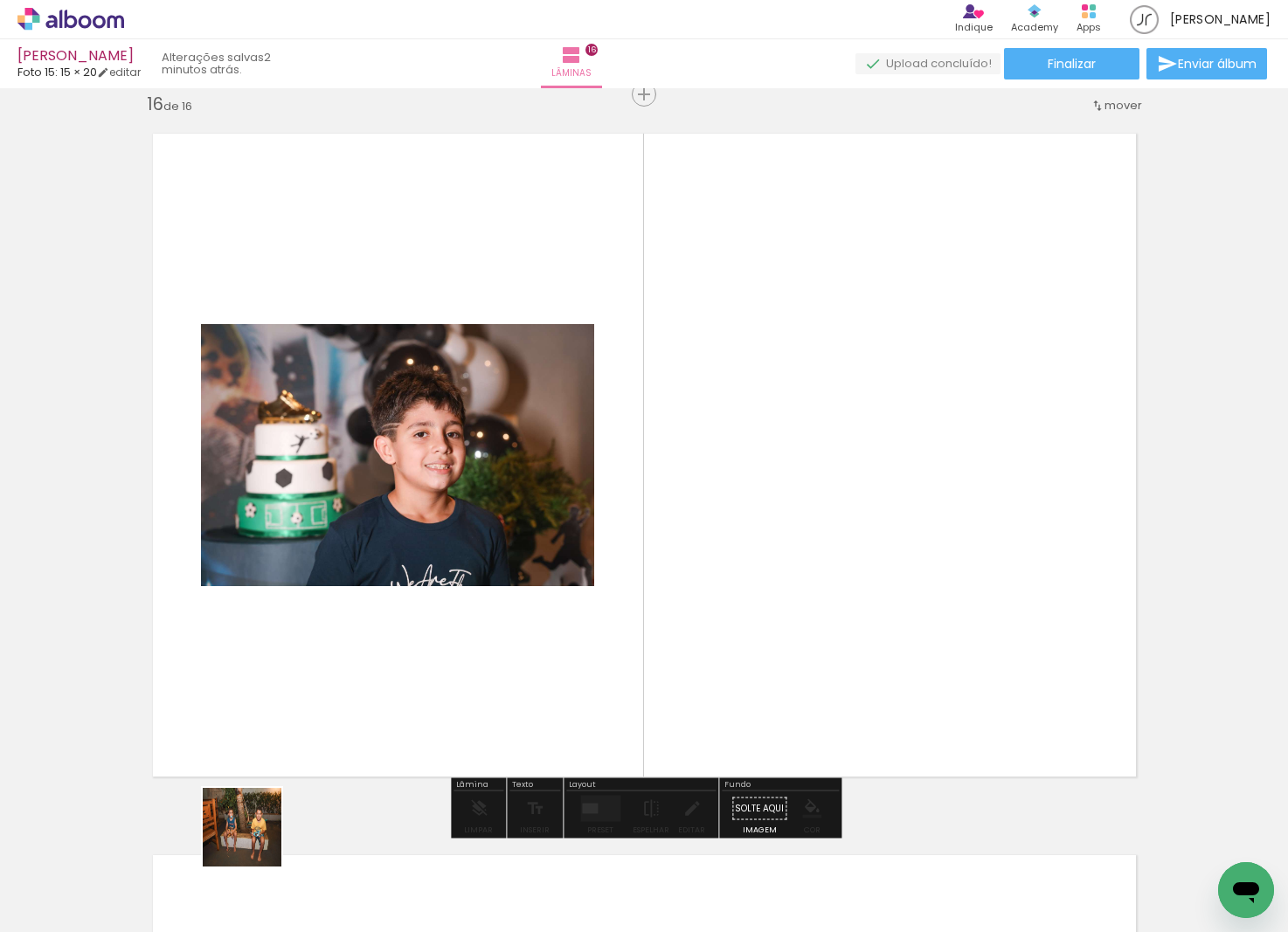
drag, startPoint x: 255, startPoint y: 840, endPoint x: 484, endPoint y: 642, distance: 302.7
click at [503, 622] on quentale-workspace at bounding box center [644, 466] width 1288 height 932
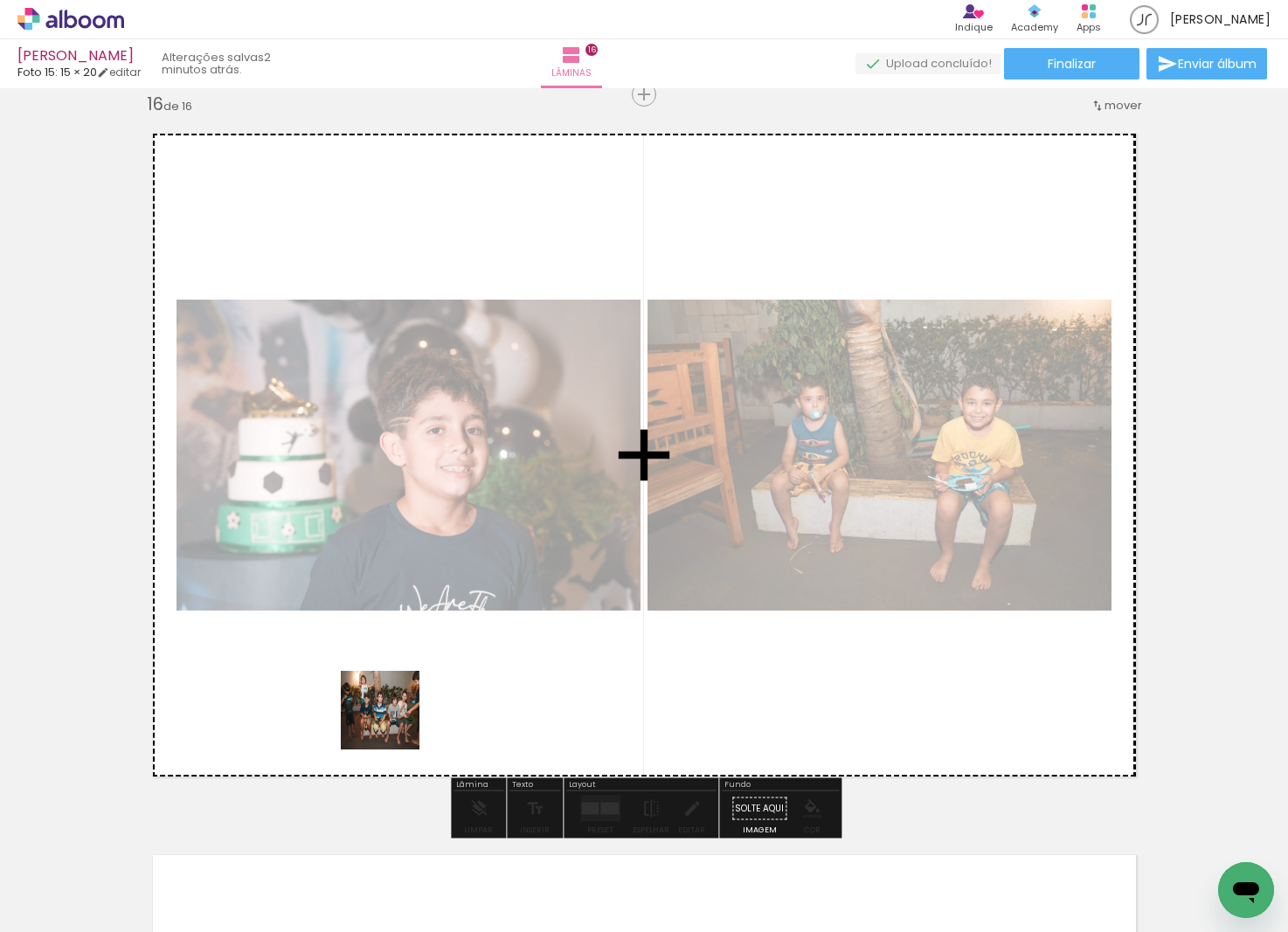
drag, startPoint x: 227, startPoint y: 858, endPoint x: 557, endPoint y: 699, distance: 366.3
click at [515, 657] on quentale-workspace at bounding box center [644, 466] width 1288 height 932
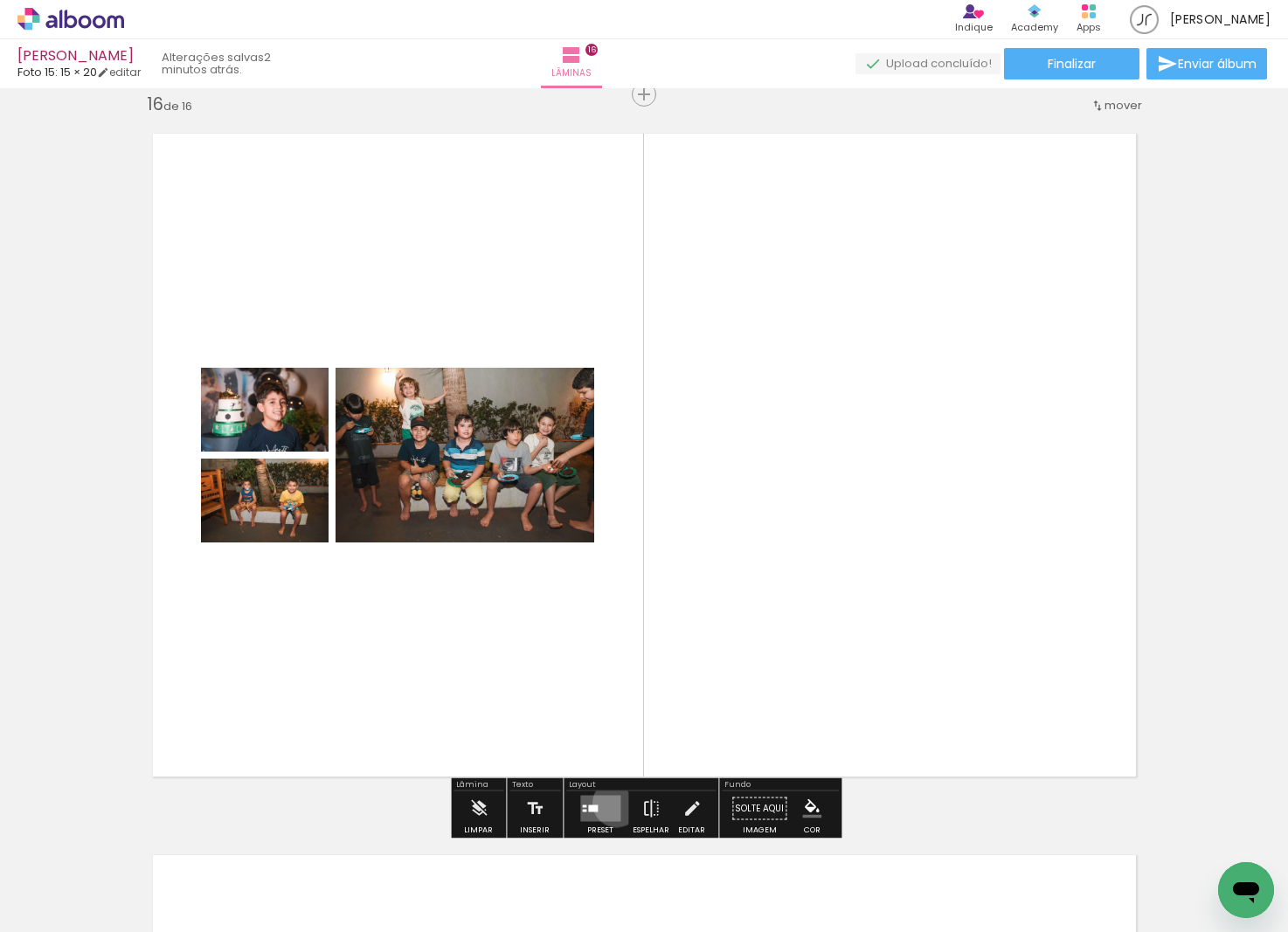
click at [612, 803] on quentale-layouter at bounding box center [601, 809] width 40 height 26
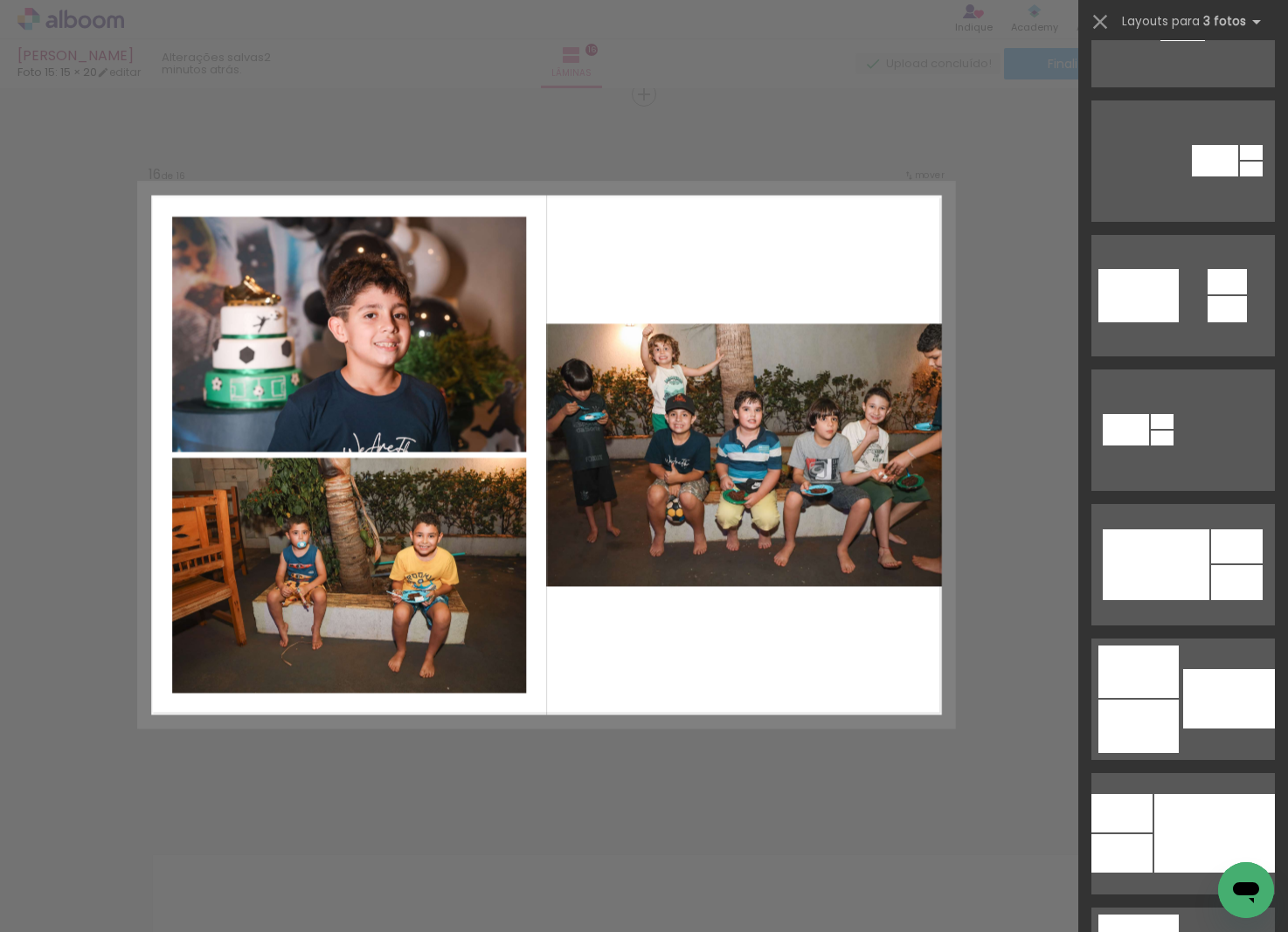
scroll to position [766, 0]
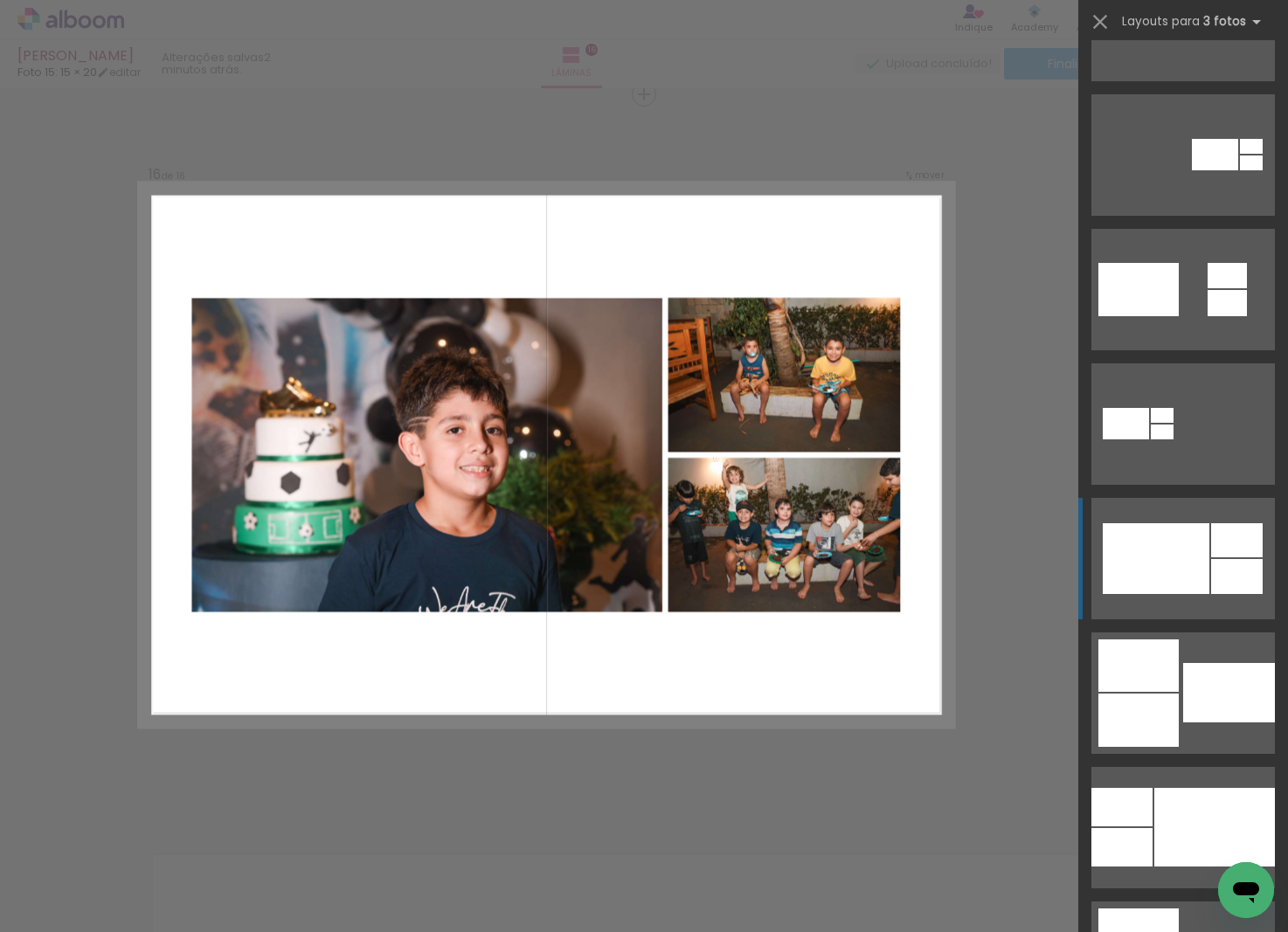
click at [1229, 542] on div at bounding box center [1236, 540] width 51 height 34
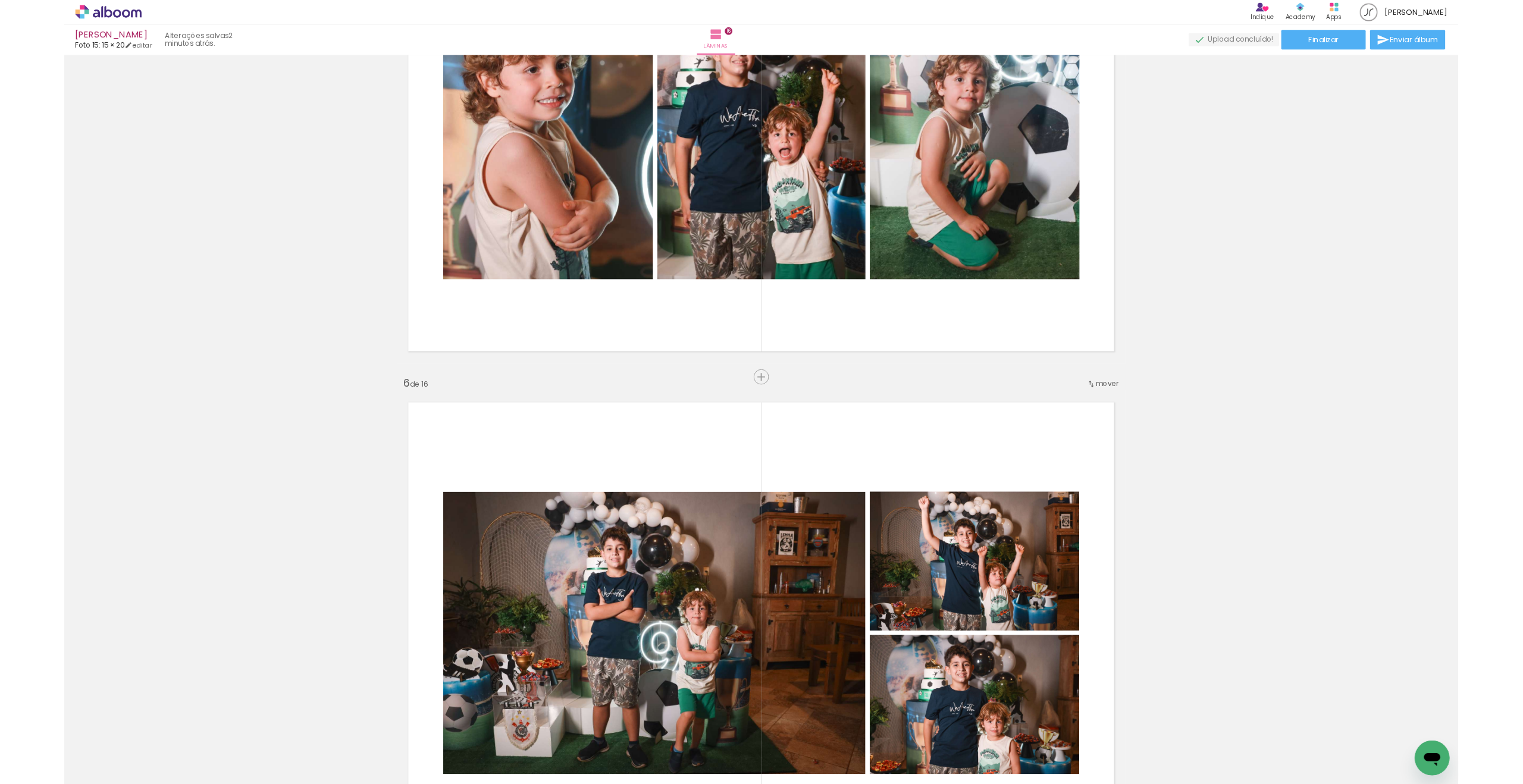
scroll to position [2808, 0]
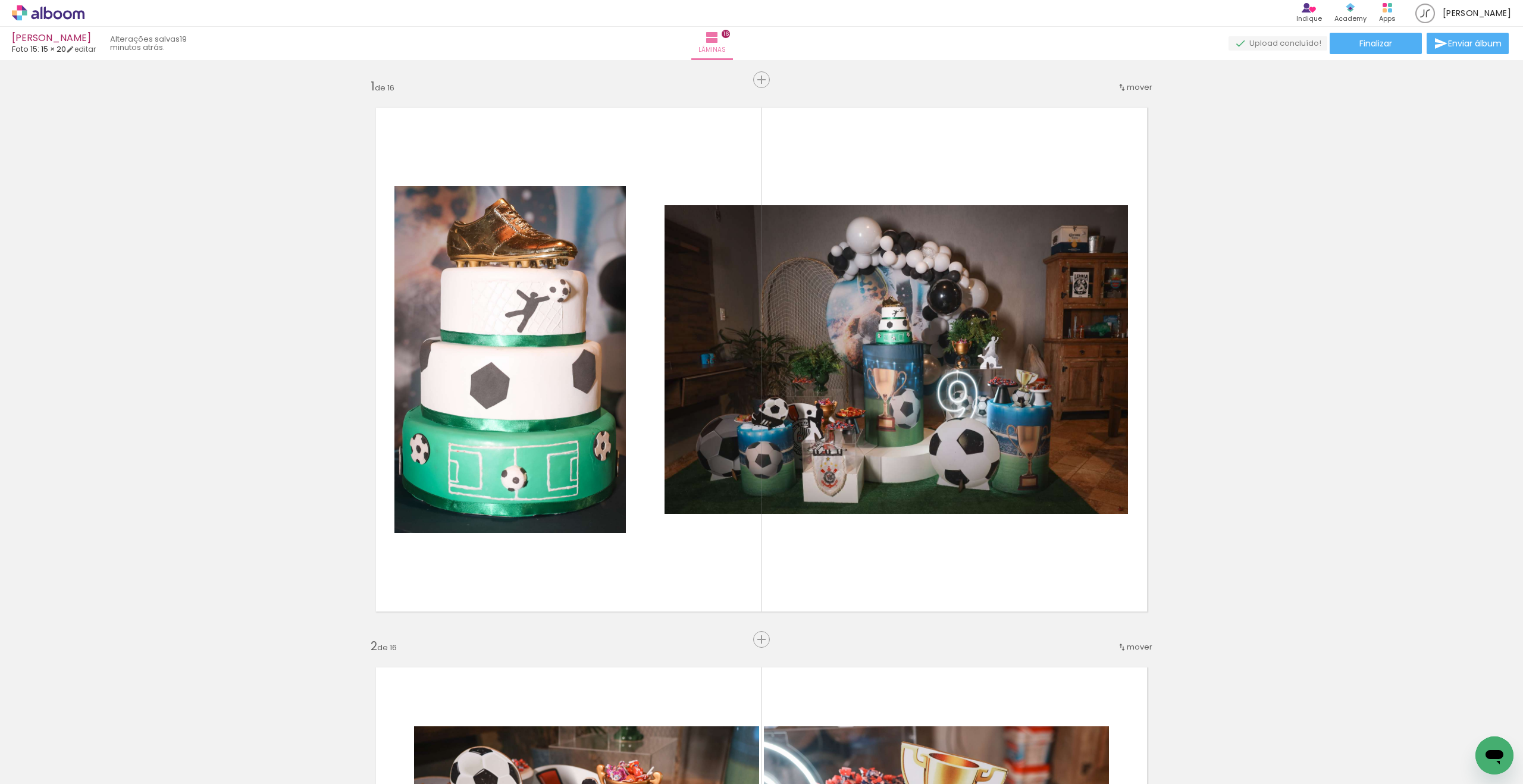
scroll to position [522, 0]
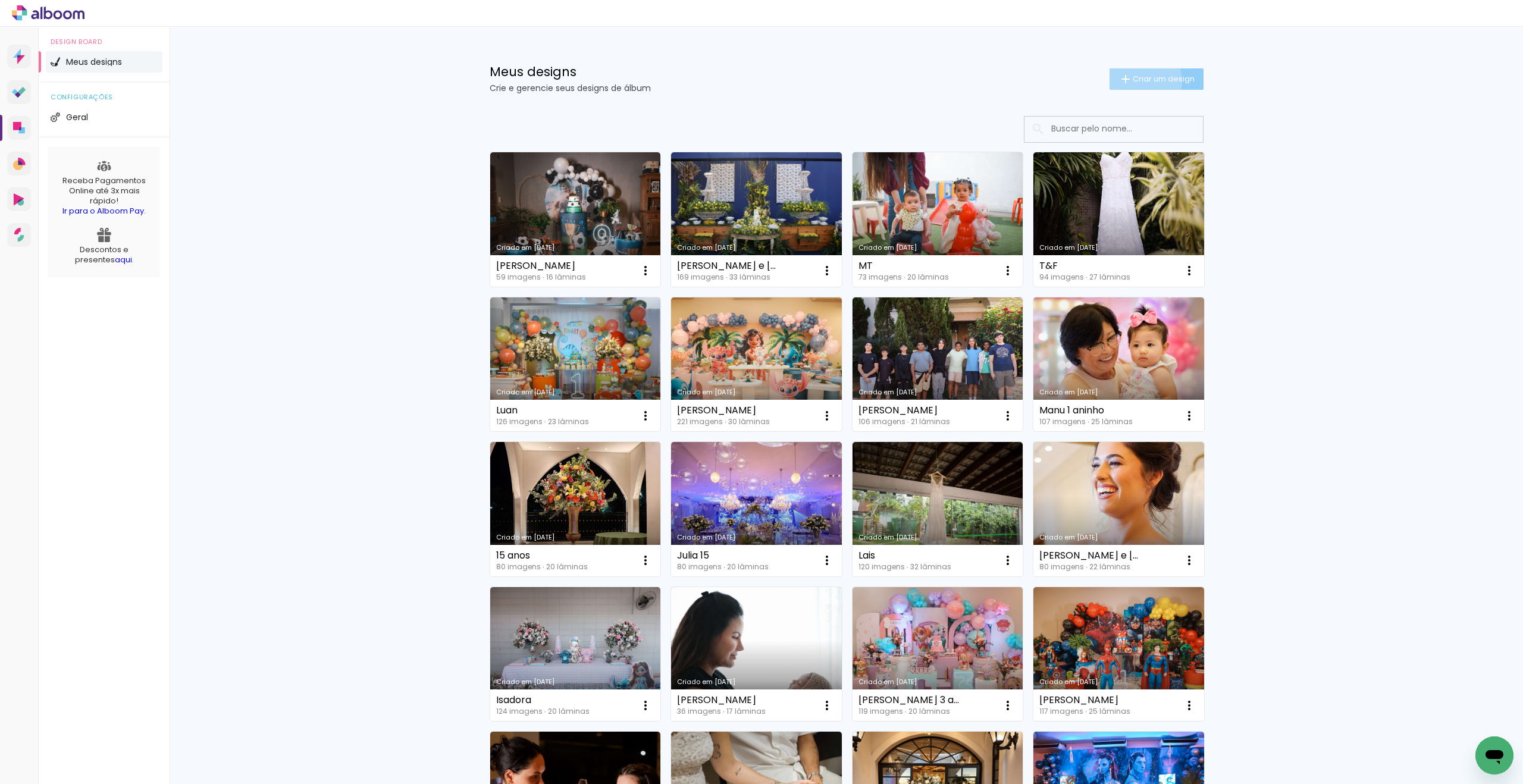
click at [1141, 80] on span "Criar um design" at bounding box center [1163, 79] width 62 height 8
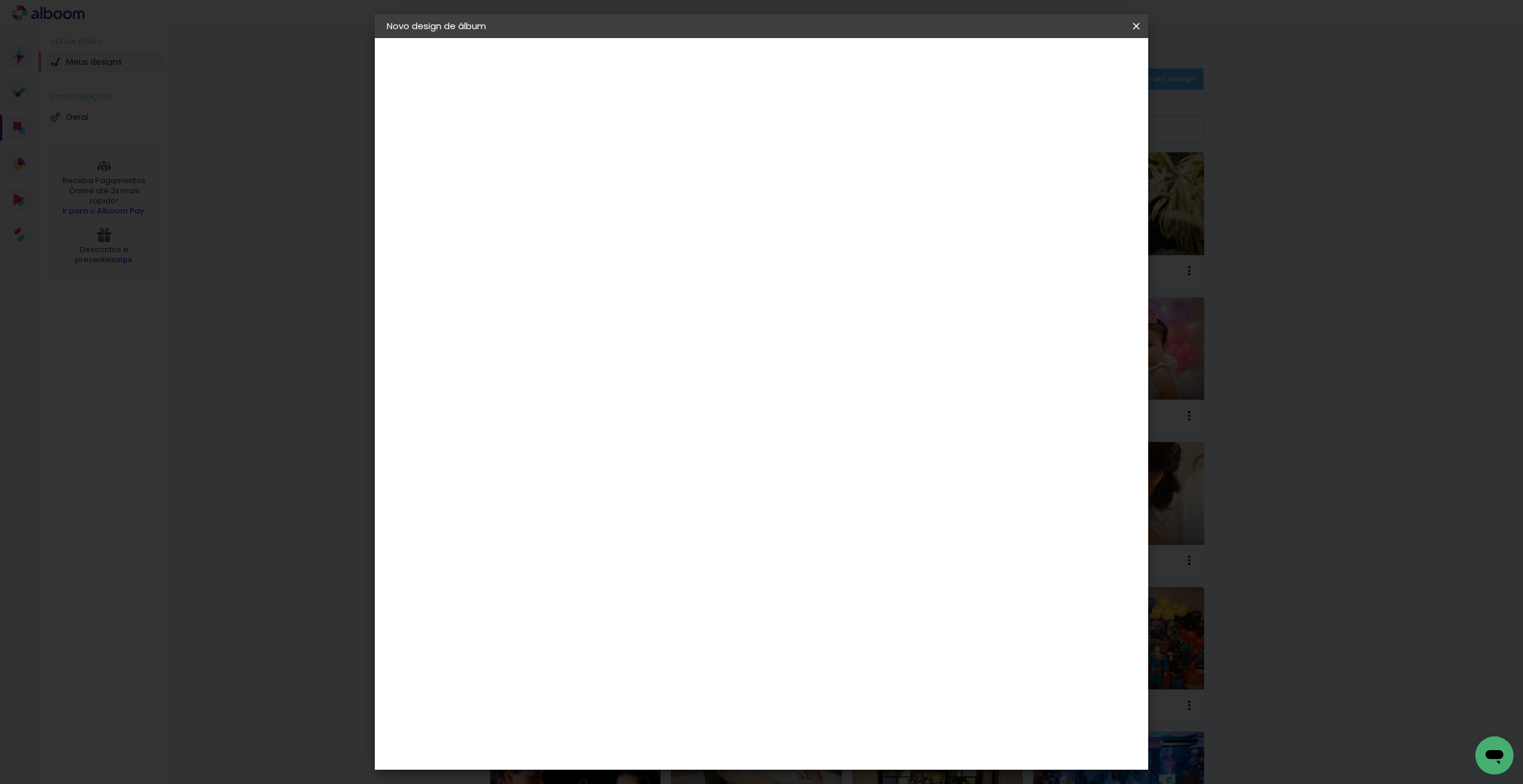
click at [581, 165] on input at bounding box center [581, 159] width 0 height 18
type input "[PERSON_NAME]"
type paper-input "[PERSON_NAME]"
click at [0, 0] on slot "Avançar" at bounding box center [0, 0] width 0 height 0
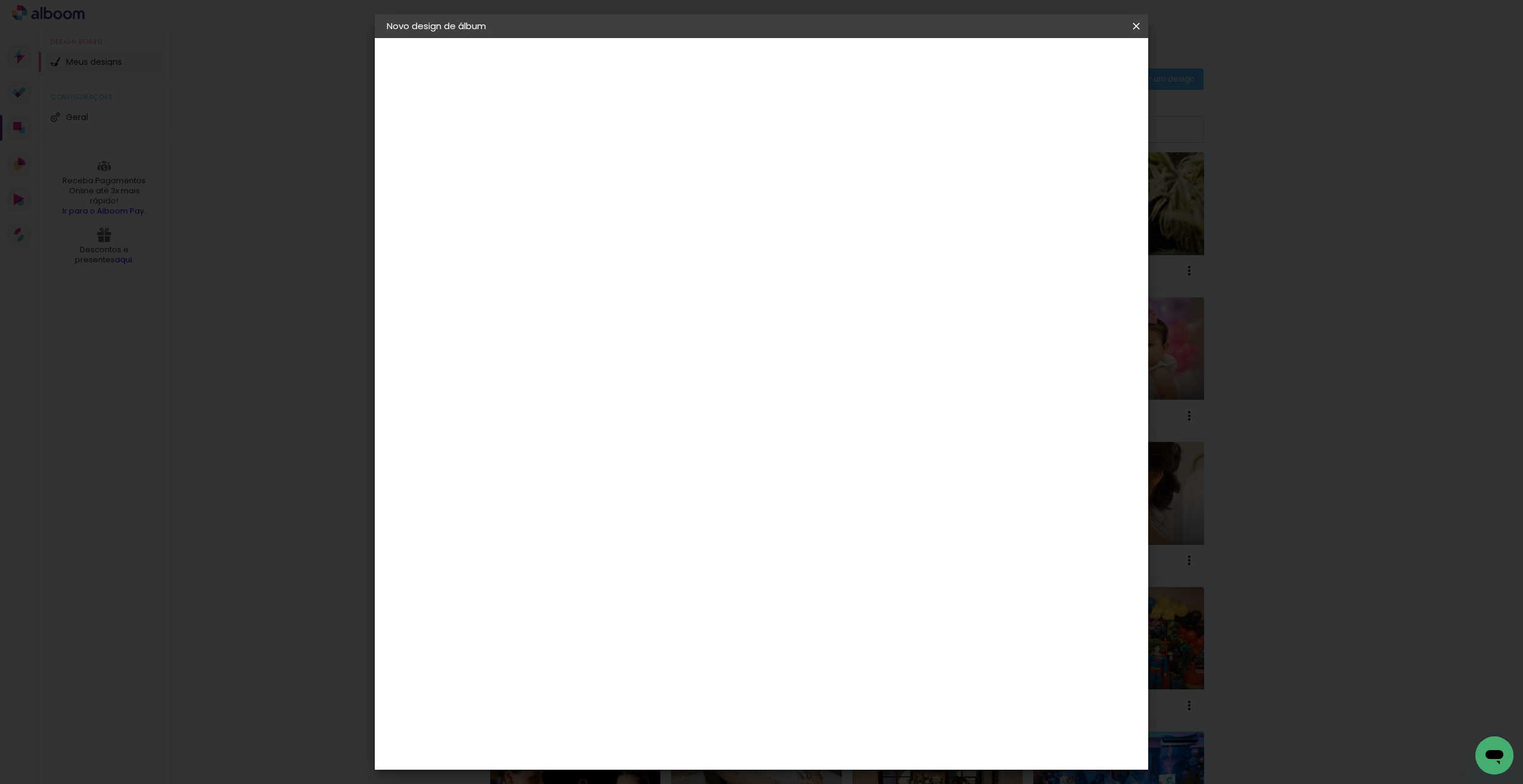
click at [0, 0] on slot "Avançar" at bounding box center [0, 0] width 0 height 0
click at [627, 199] on input "text" at bounding box center [604, 207] width 47 height 18
click at [776, 199] on paper-item "Padrão" at bounding box center [839, 197] width 238 height 24
type input "Padrão"
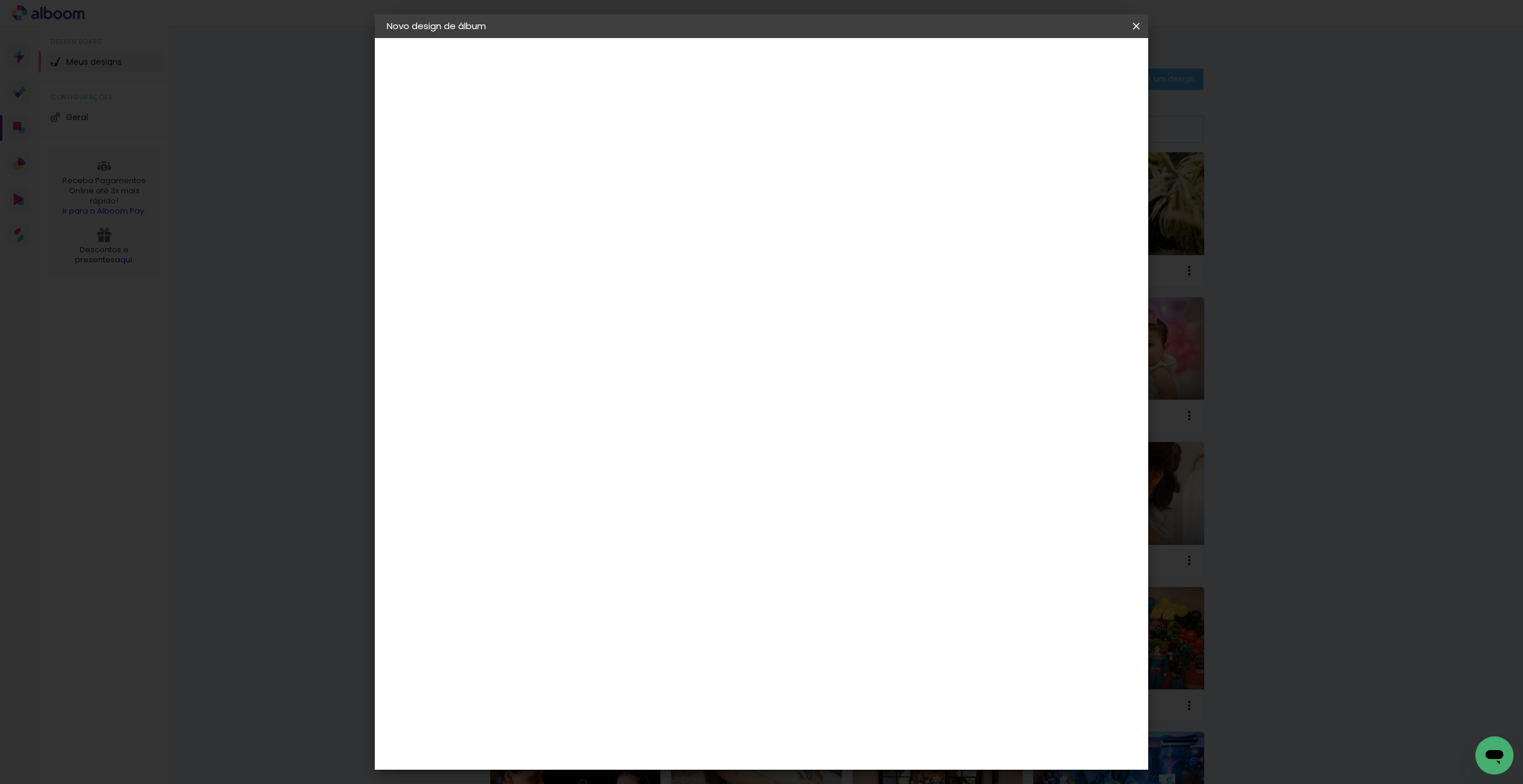
click at [0, 0] on slot "Avançar" at bounding box center [0, 0] width 0 height 0
click at [1071, 59] on span "Iniciar design" at bounding box center [1043, 63] width 54 height 9
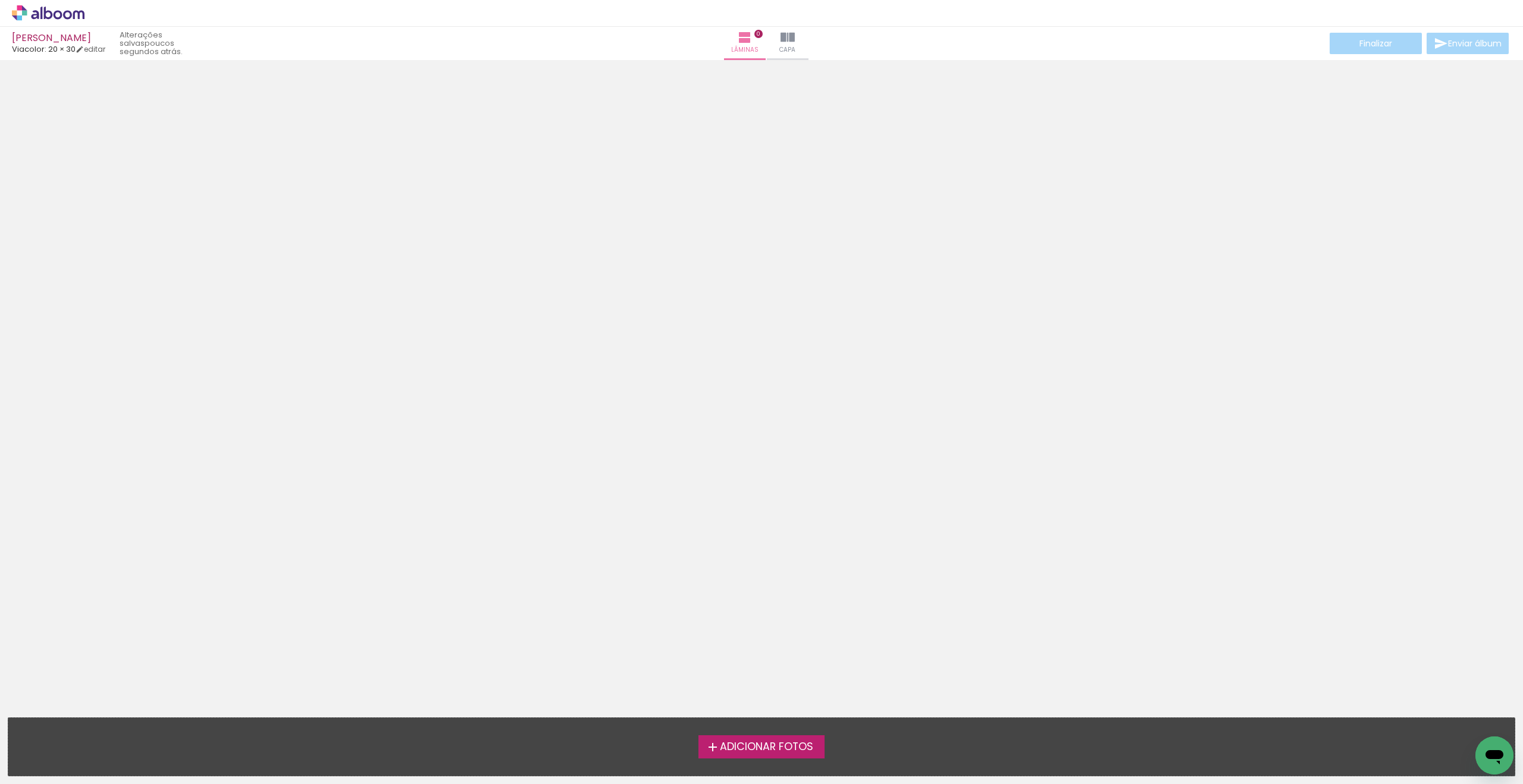
click at [768, 756] on label "Adicionar Fotos" at bounding box center [761, 746] width 127 height 22
click at [0, 0] on input "file" at bounding box center [0, 0] width 0 height 0
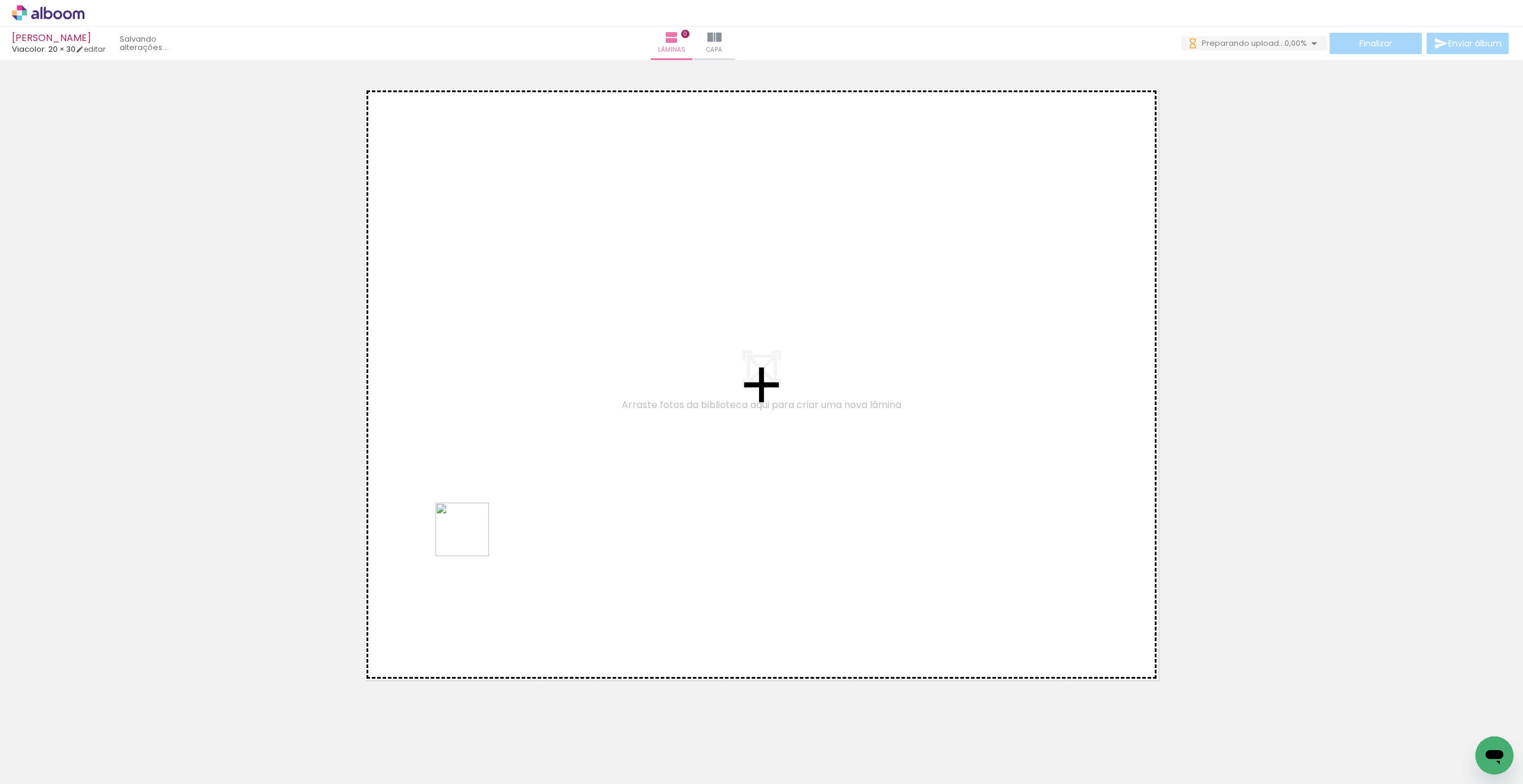
drag, startPoint x: 466, startPoint y: 585, endPoint x: 474, endPoint y: 530, distance: 55.6
click at [474, 530] on quentale-workspace at bounding box center [761, 392] width 1523 height 784
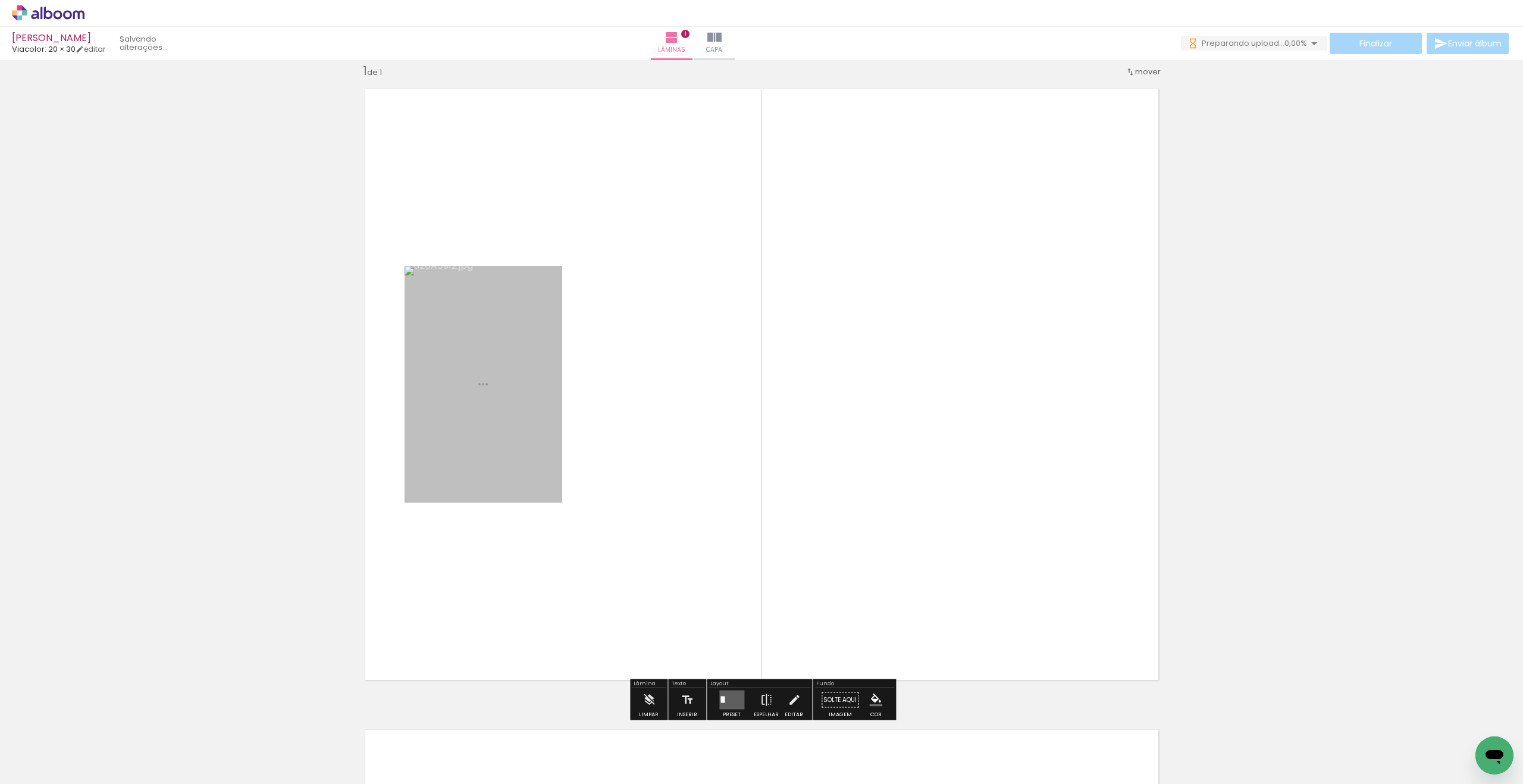
scroll to position [16, 0]
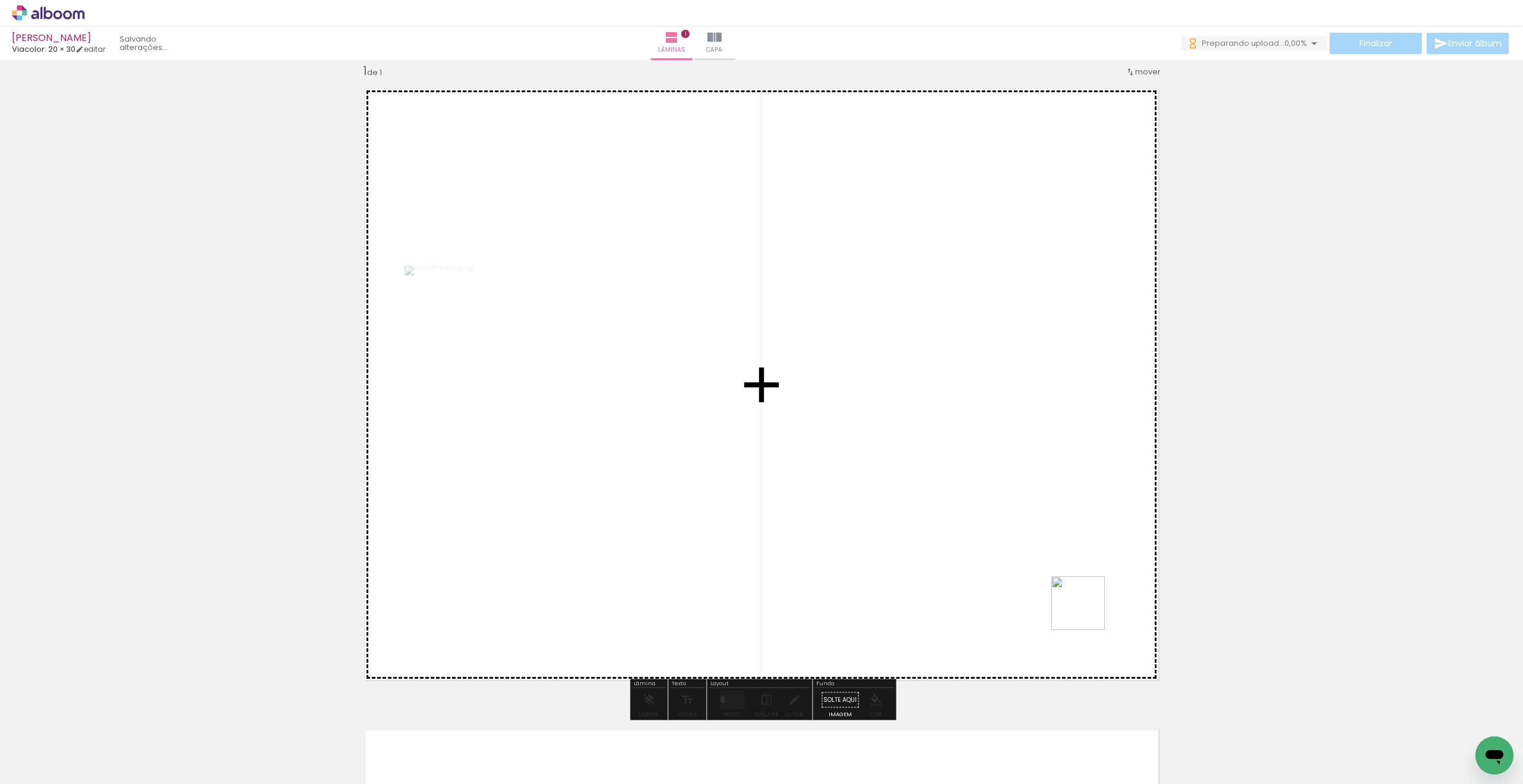
drag, startPoint x: 1192, startPoint y: 741, endPoint x: 995, endPoint y: 538, distance: 282.9
click at [995, 538] on quentale-workspace at bounding box center [761, 392] width 1523 height 784
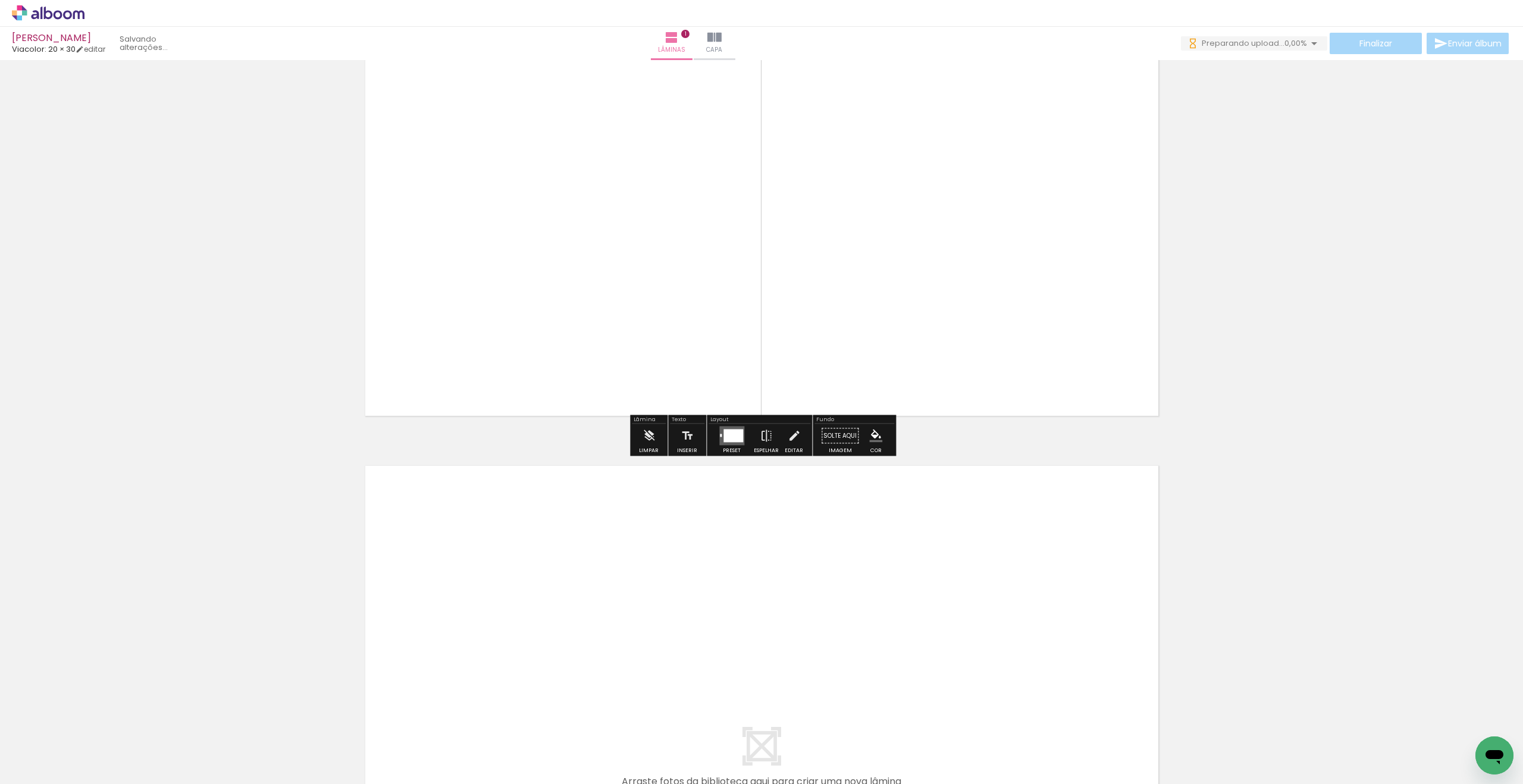
scroll to position [282, 0]
click at [46, 748] on input "Todas as fotos" at bounding box center [33, 747] width 45 height 10
click at [0, 0] on slot "Não utilizadas" at bounding box center [0, 0] width 0 height 0
type input "Não utilizadas"
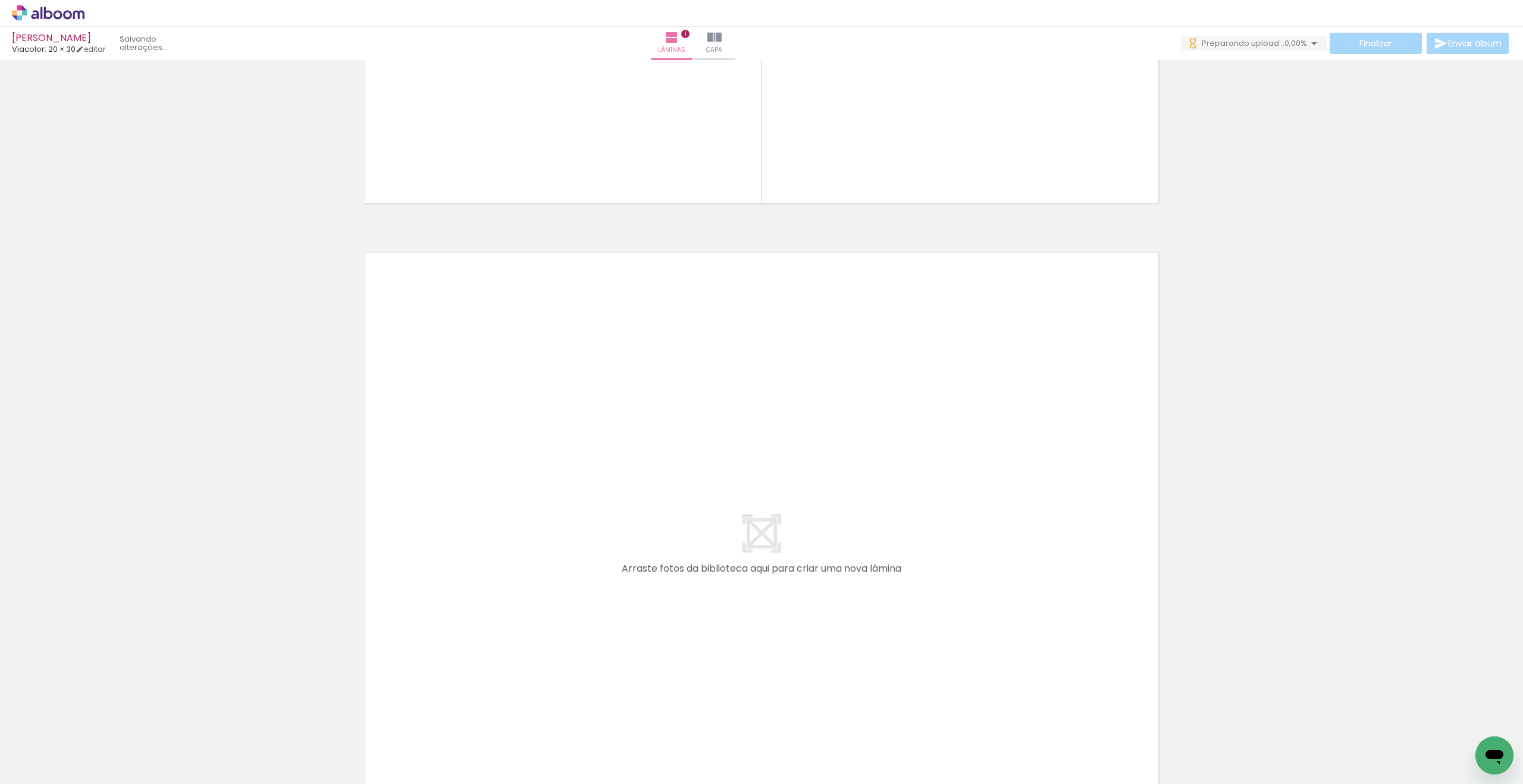
scroll to position [500, 0]
drag, startPoint x: 474, startPoint y: 560, endPoint x: 475, endPoint y: 544, distance: 16.0
click at [475, 544] on quentale-workspace at bounding box center [761, 392] width 1523 height 784
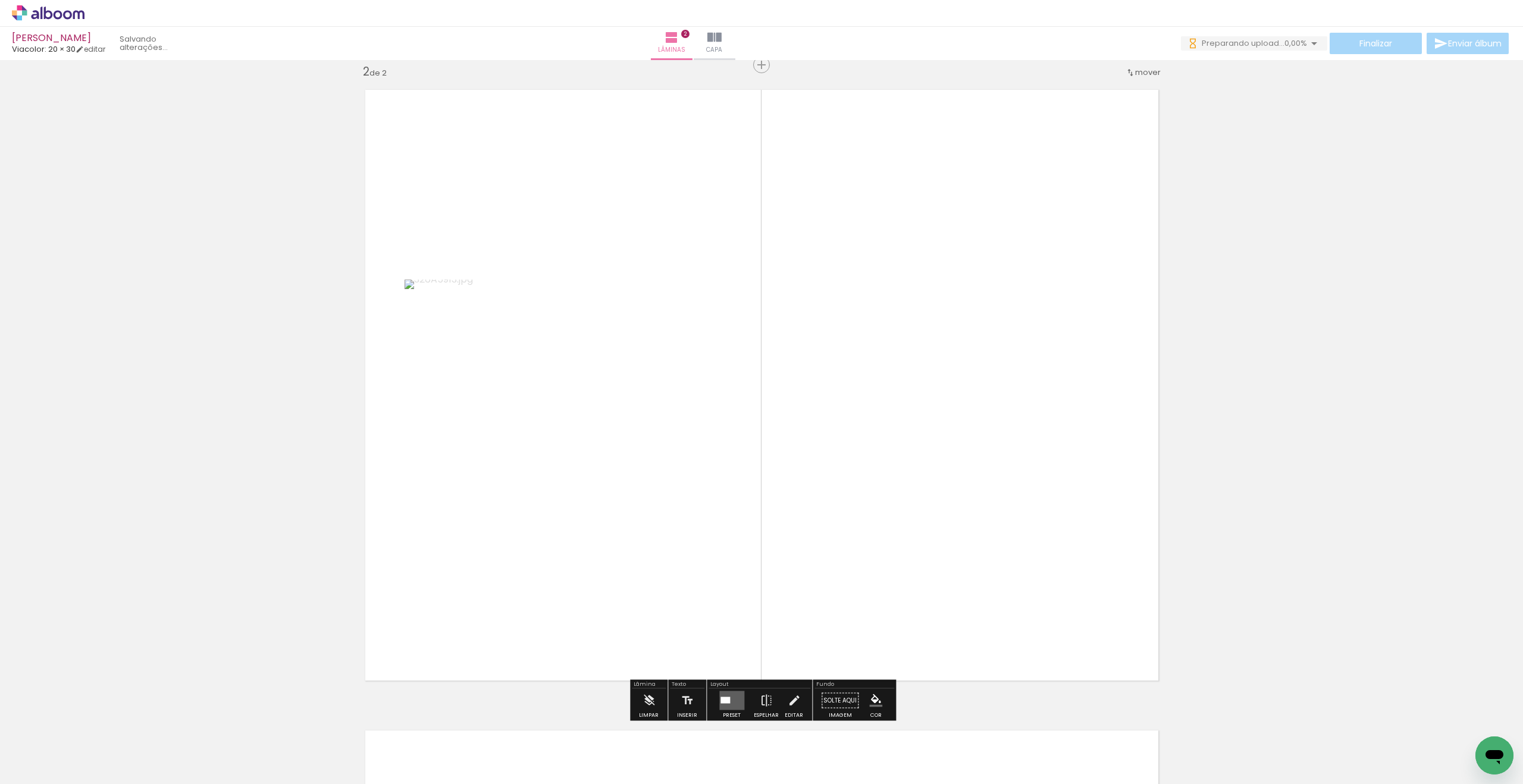
scroll to position [656, 0]
drag, startPoint x: 478, startPoint y: 707, endPoint x: 523, endPoint y: 575, distance: 139.5
click at [523, 575] on quentale-workspace at bounding box center [761, 392] width 1523 height 784
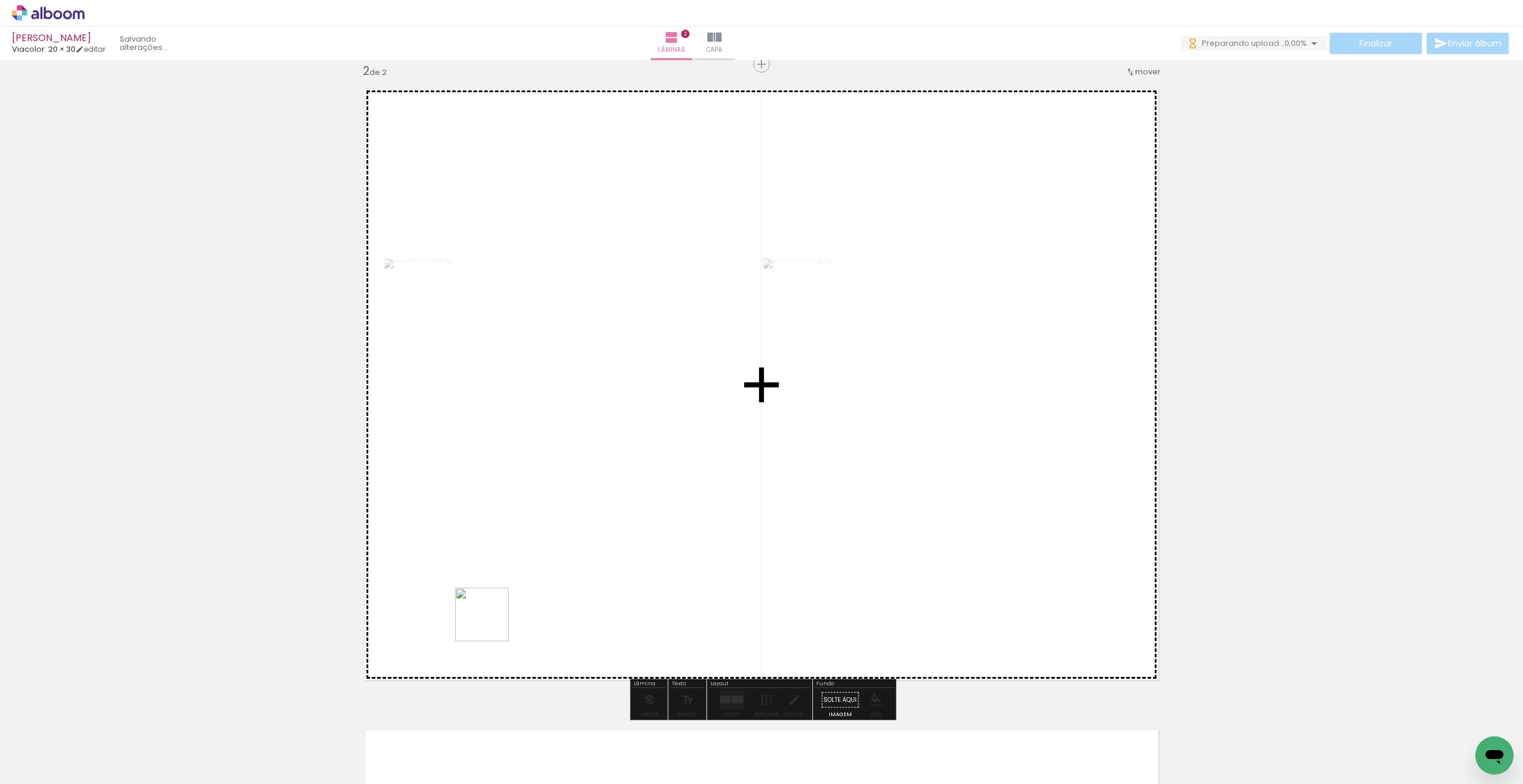
drag, startPoint x: 491, startPoint y: 623, endPoint x: 496, endPoint y: 608, distance: 15.8
click at [493, 608] on quentale-workspace at bounding box center [761, 392] width 1523 height 784
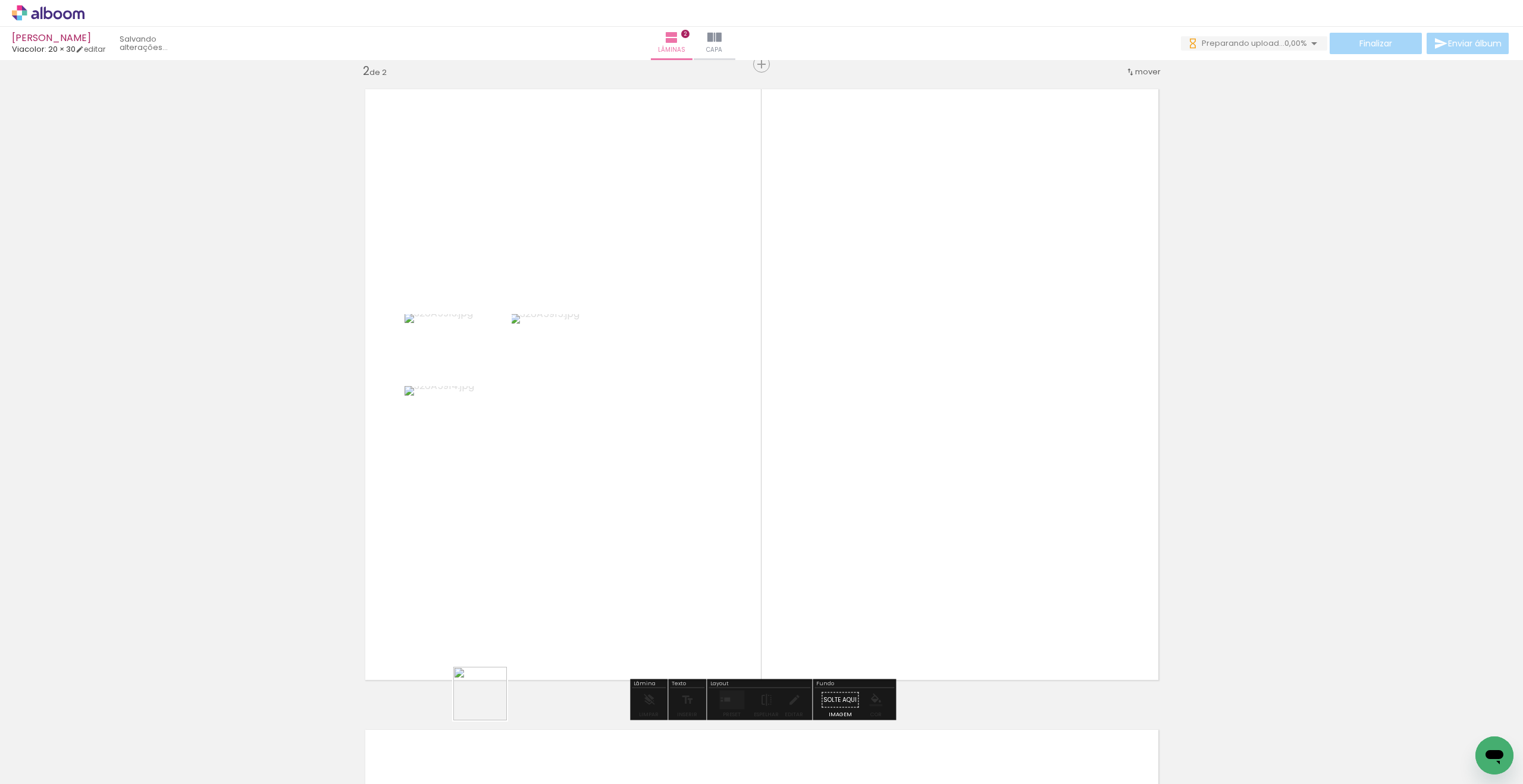
drag, startPoint x: 489, startPoint y: 703, endPoint x: 524, endPoint y: 613, distance: 96.6
click at [524, 613] on quentale-workspace at bounding box center [761, 392] width 1523 height 784
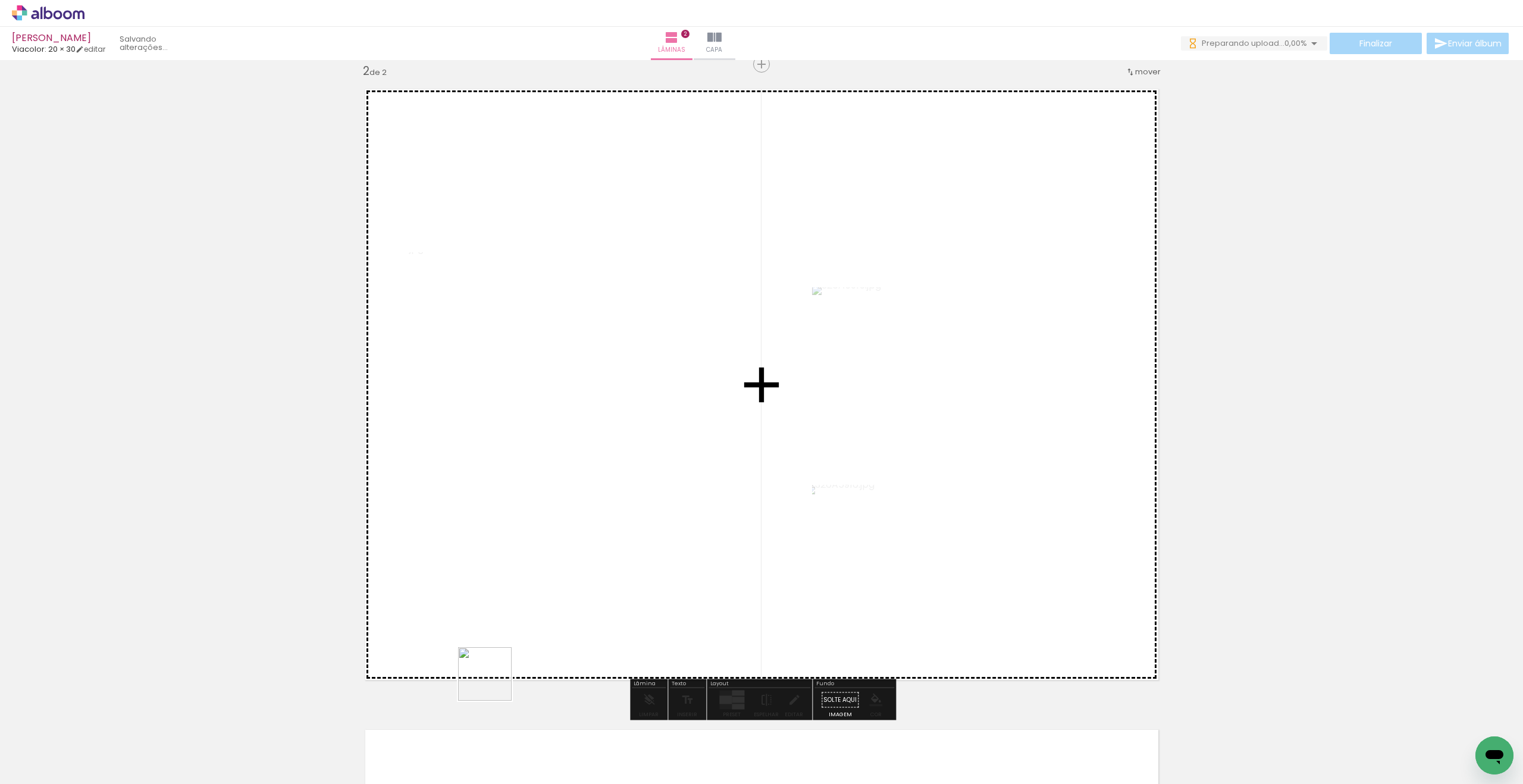
drag, startPoint x: 493, startPoint y: 683, endPoint x: 525, endPoint y: 604, distance: 85.2
click at [525, 604] on quentale-workspace at bounding box center [761, 392] width 1523 height 784
drag, startPoint x: 537, startPoint y: 597, endPoint x: 543, endPoint y: 585, distance: 13.4
click at [543, 585] on quentale-workspace at bounding box center [761, 392] width 1523 height 784
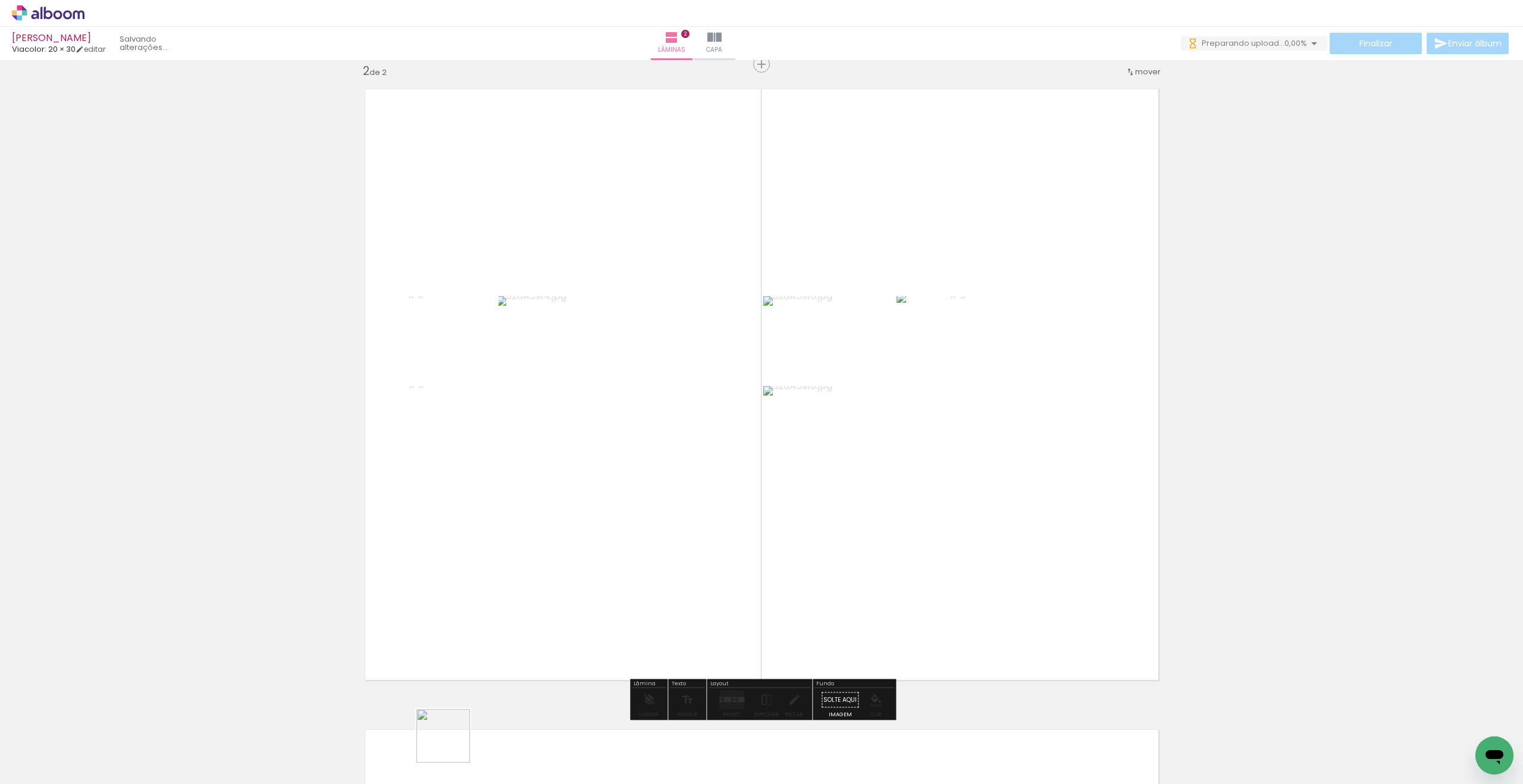
drag, startPoint x: 452, startPoint y: 745, endPoint x: 532, endPoint y: 592, distance: 172.7
click at [531, 588] on quentale-workspace at bounding box center [761, 392] width 1523 height 784
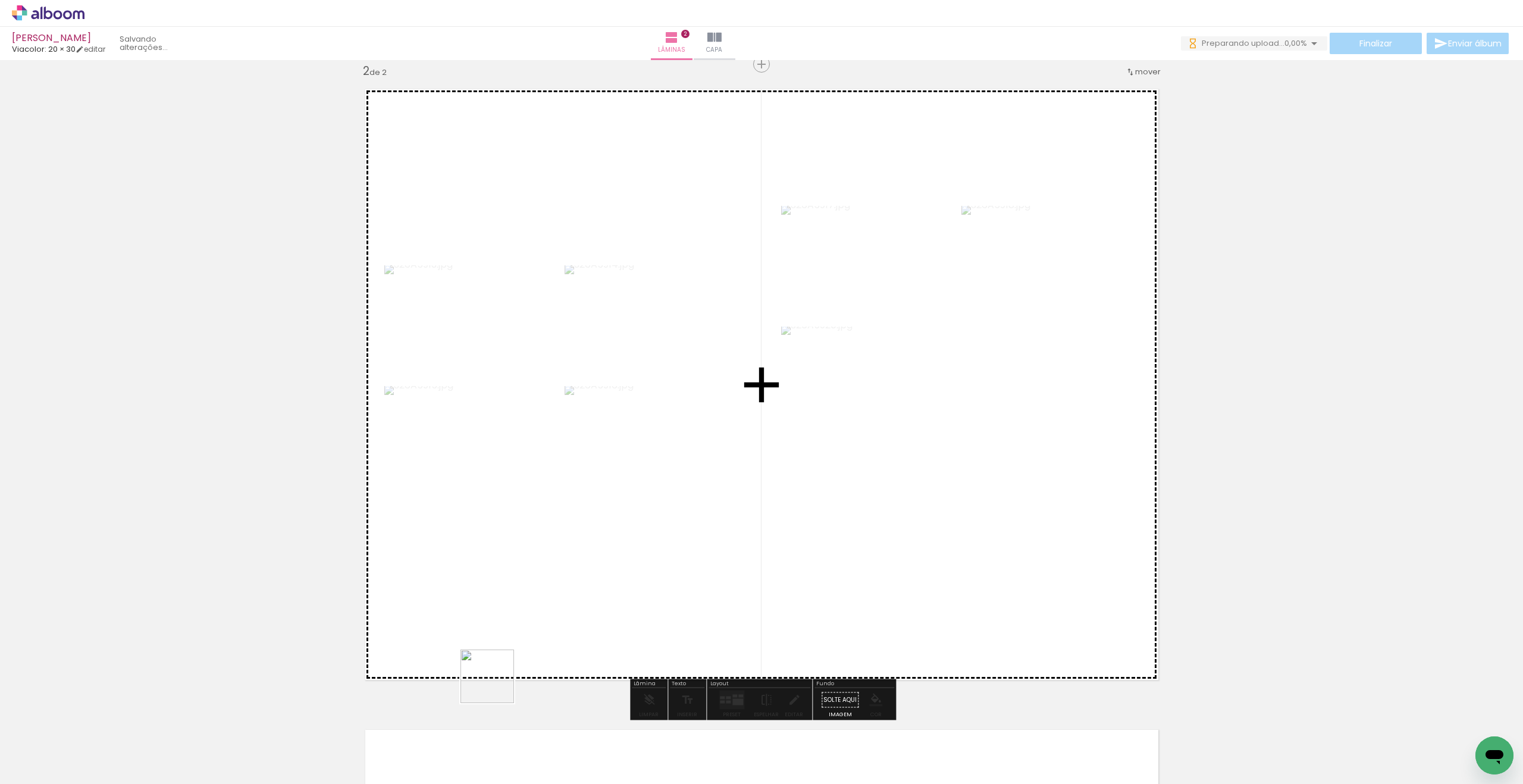
drag, startPoint x: 474, startPoint y: 728, endPoint x: 525, endPoint y: 610, distance: 128.5
click at [526, 605] on quentale-workspace at bounding box center [761, 392] width 1523 height 784
drag, startPoint x: 503, startPoint y: 657, endPoint x: 549, endPoint y: 577, distance: 92.3
click at [549, 577] on quentale-workspace at bounding box center [761, 392] width 1523 height 784
drag, startPoint x: 481, startPoint y: 700, endPoint x: 592, endPoint y: 569, distance: 171.7
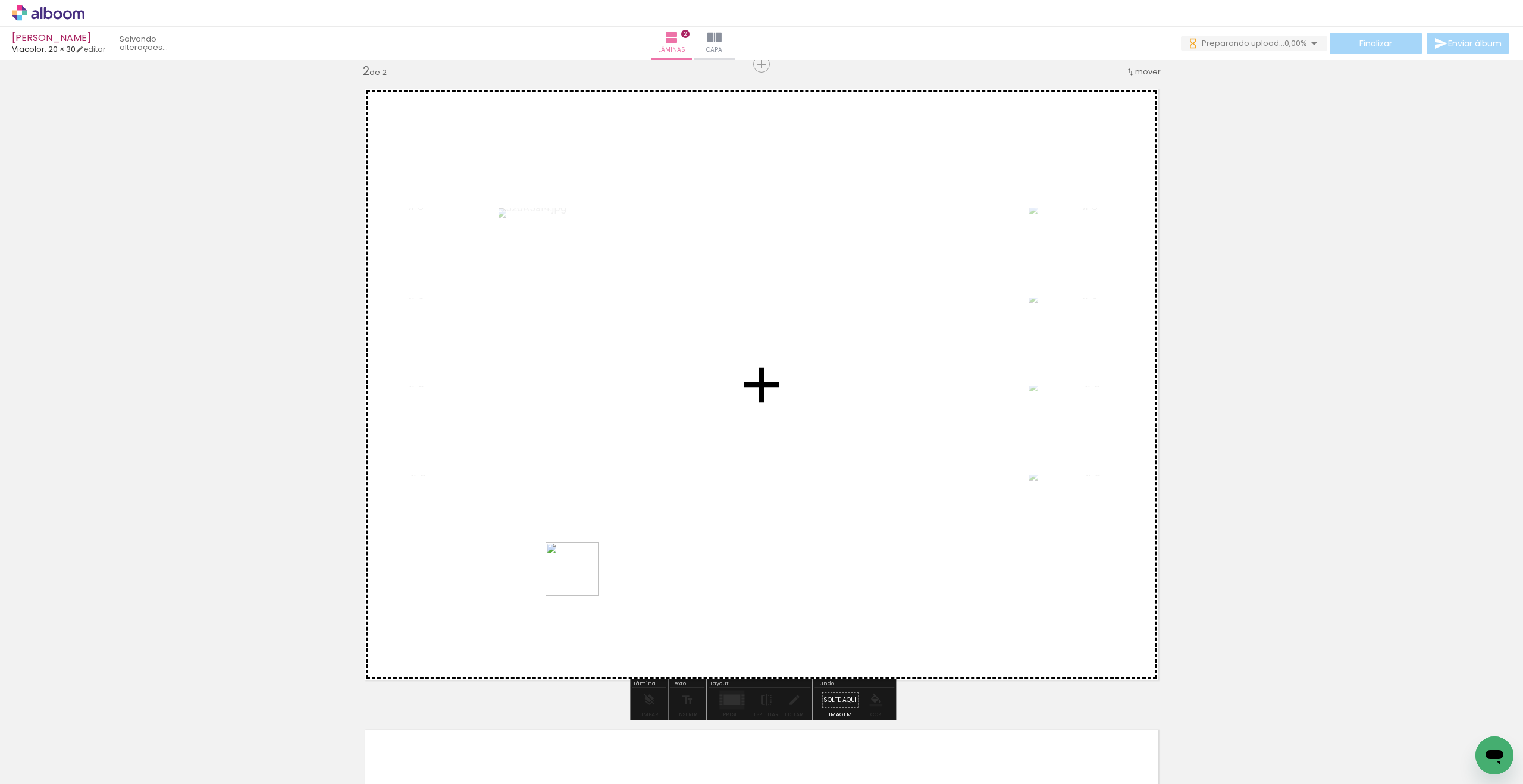
click at [591, 569] on quentale-workspace at bounding box center [761, 392] width 1523 height 784
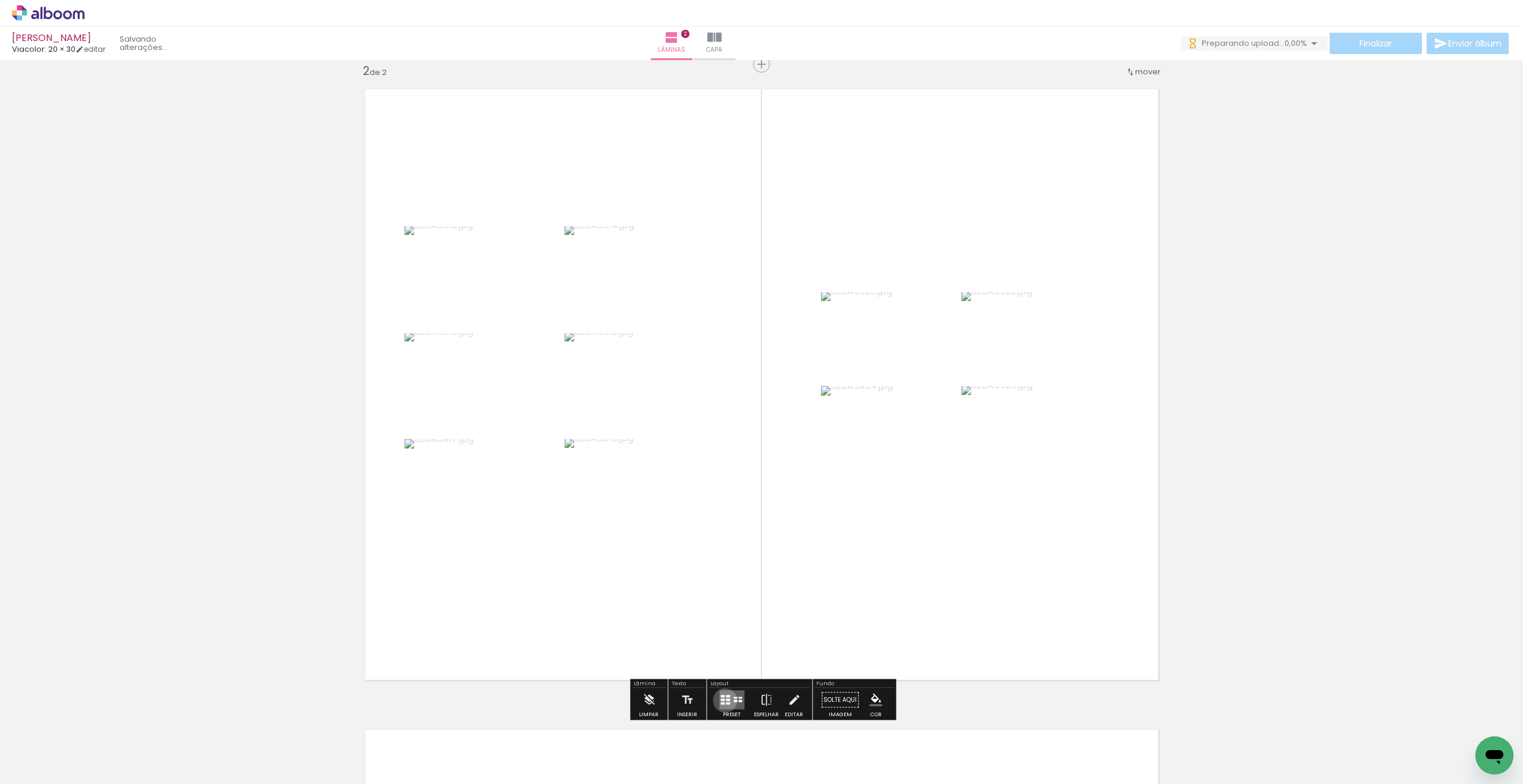
drag, startPoint x: 722, startPoint y: 700, endPoint x: 614, endPoint y: 689, distance: 108.6
click at [722, 700] on quentale-layouter at bounding box center [732, 699] width 25 height 19
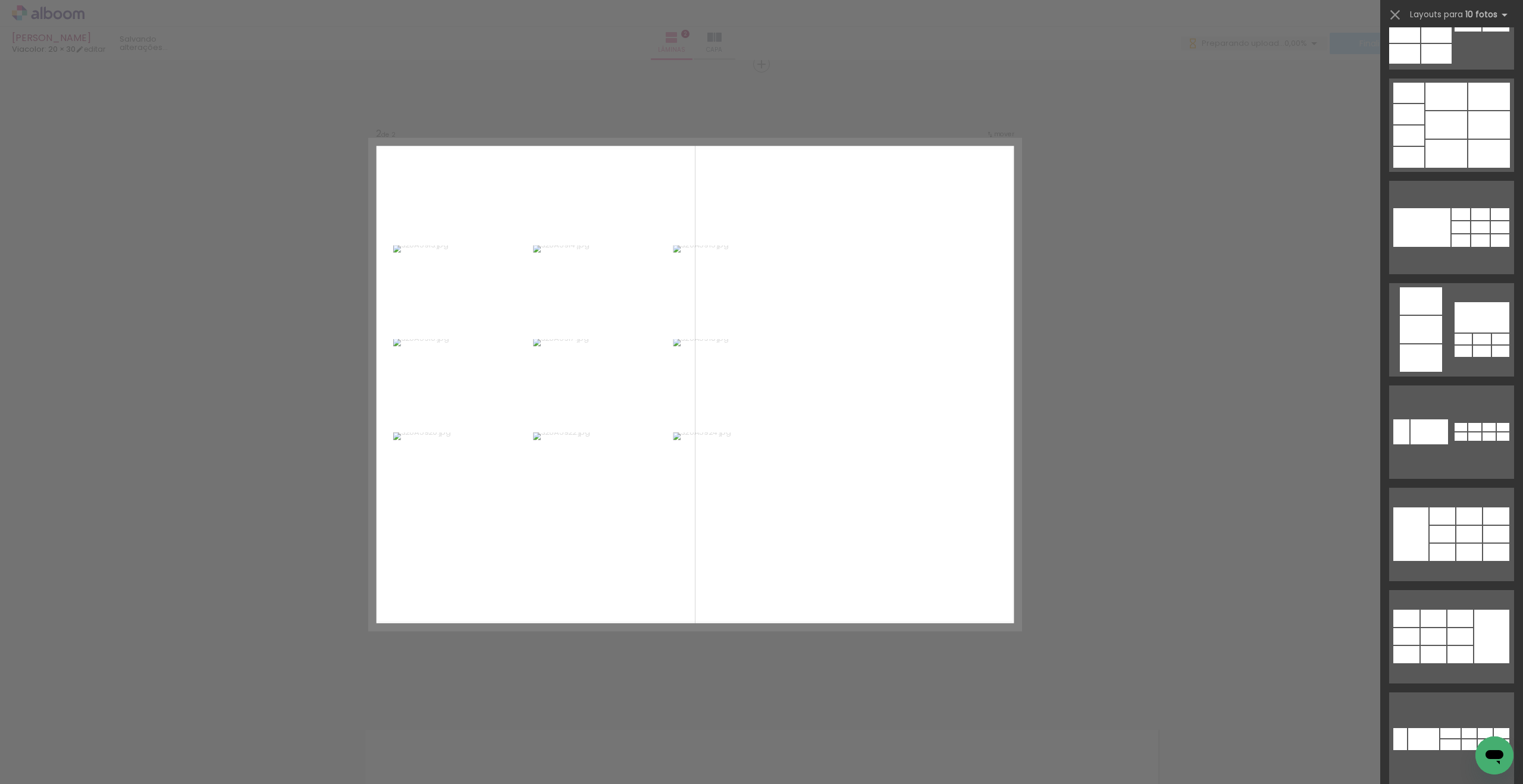
scroll to position [901, 0]
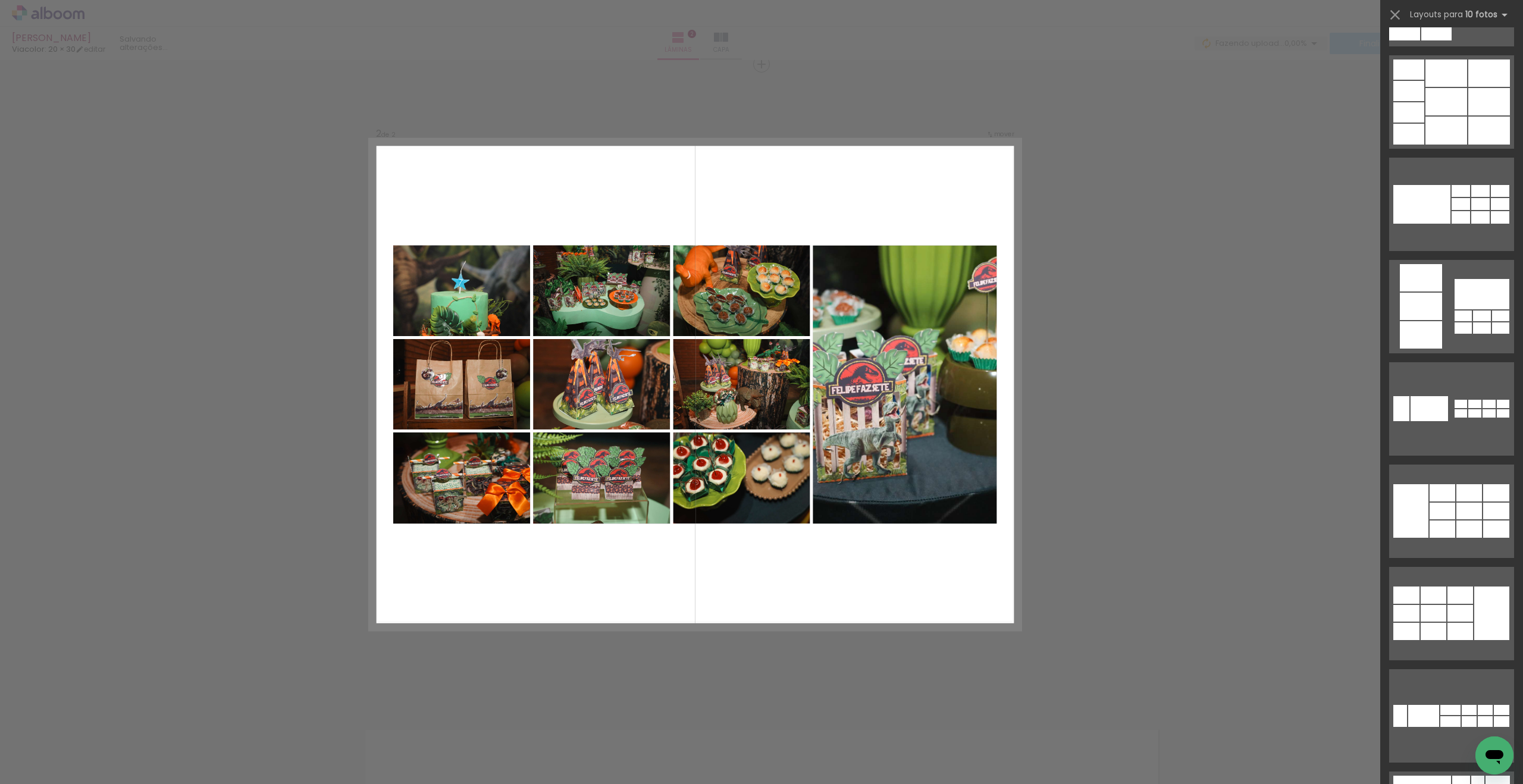
click at [1483, 593] on div at bounding box center [1491, 613] width 35 height 54
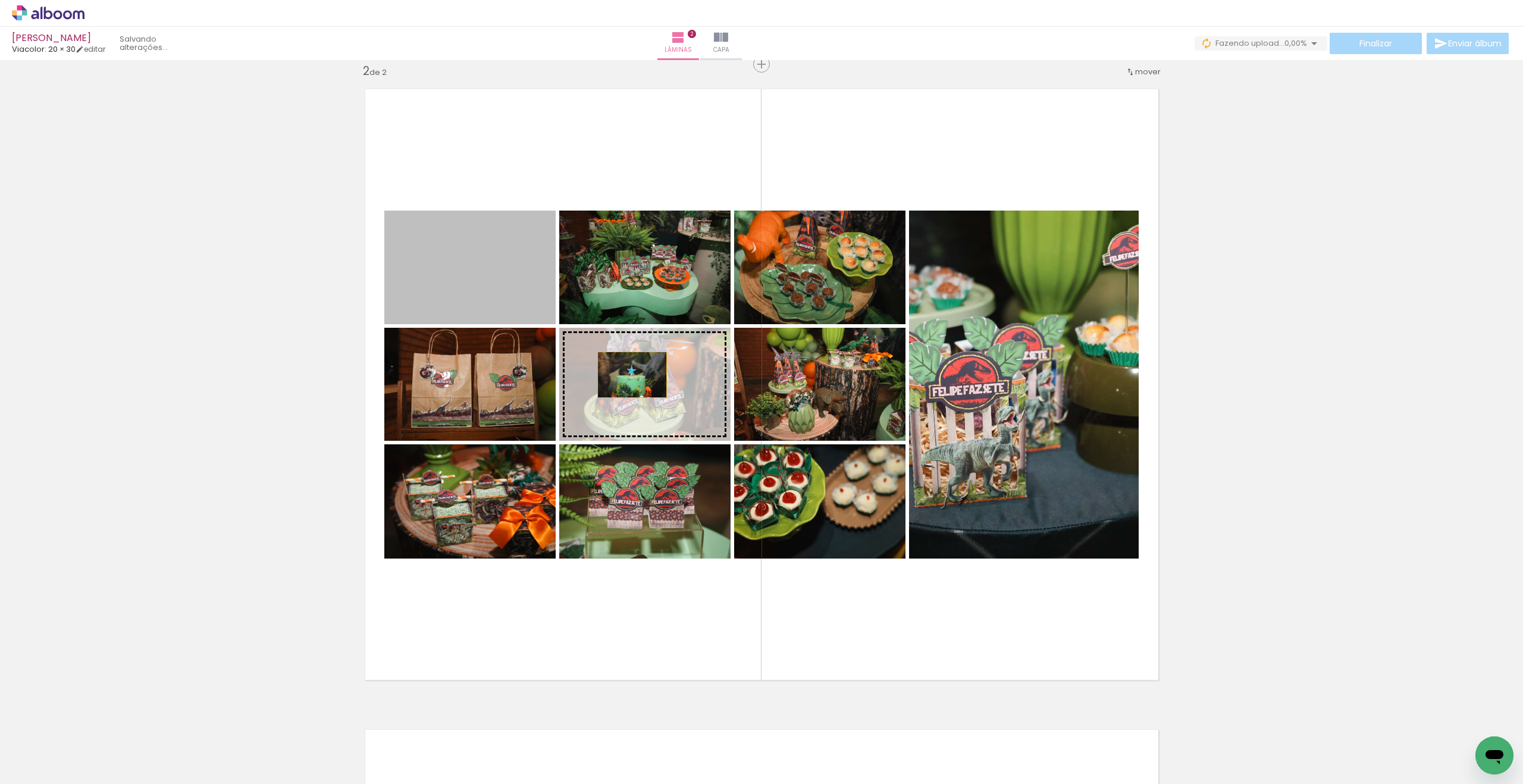
drag, startPoint x: 457, startPoint y: 278, endPoint x: 632, endPoint y: 375, distance: 200.1
click at [0, 0] on slot at bounding box center [0, 0] width 0 height 0
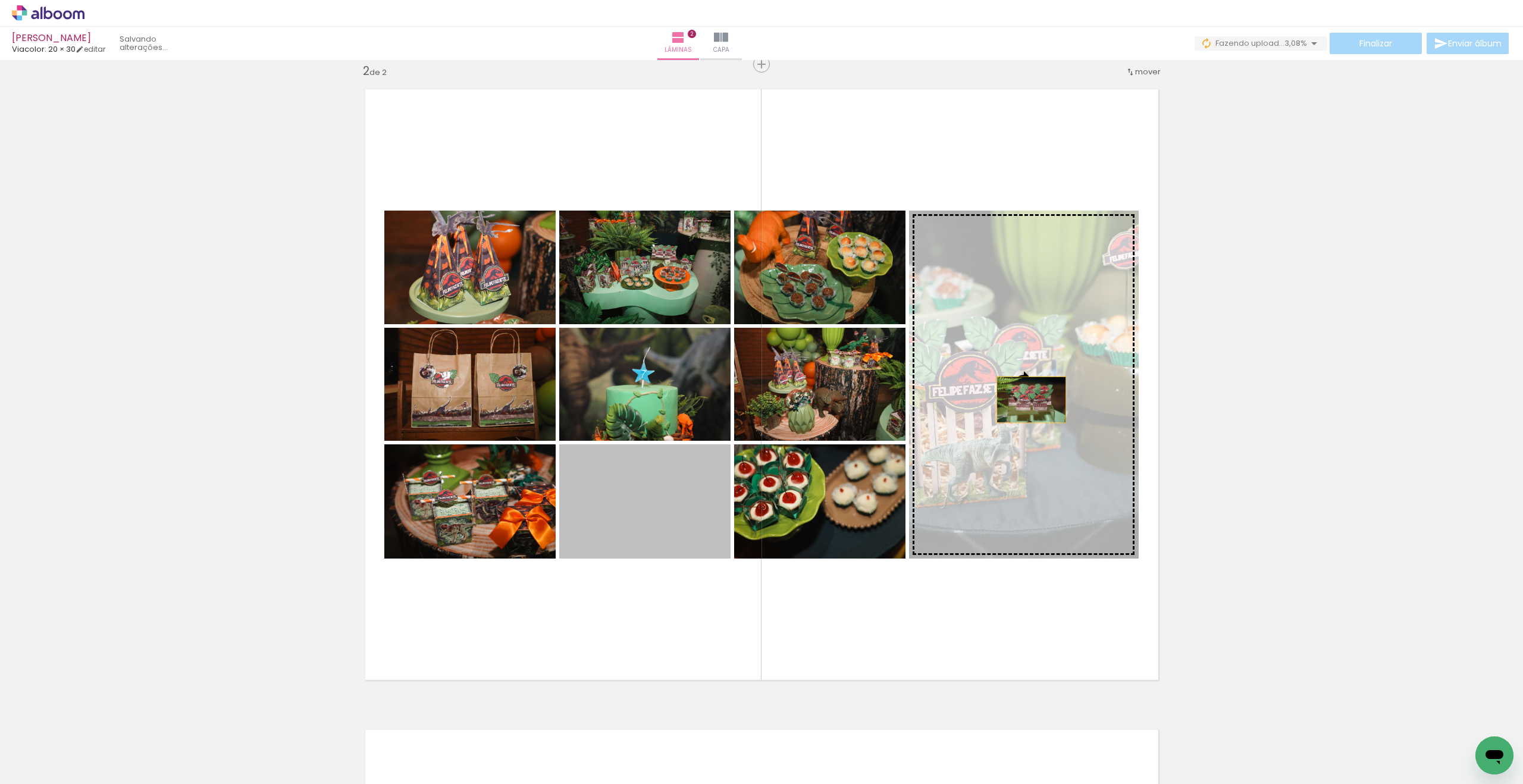
drag, startPoint x: 664, startPoint y: 477, endPoint x: 1037, endPoint y: 400, distance: 380.9
click at [0, 0] on slot at bounding box center [0, 0] width 0 height 0
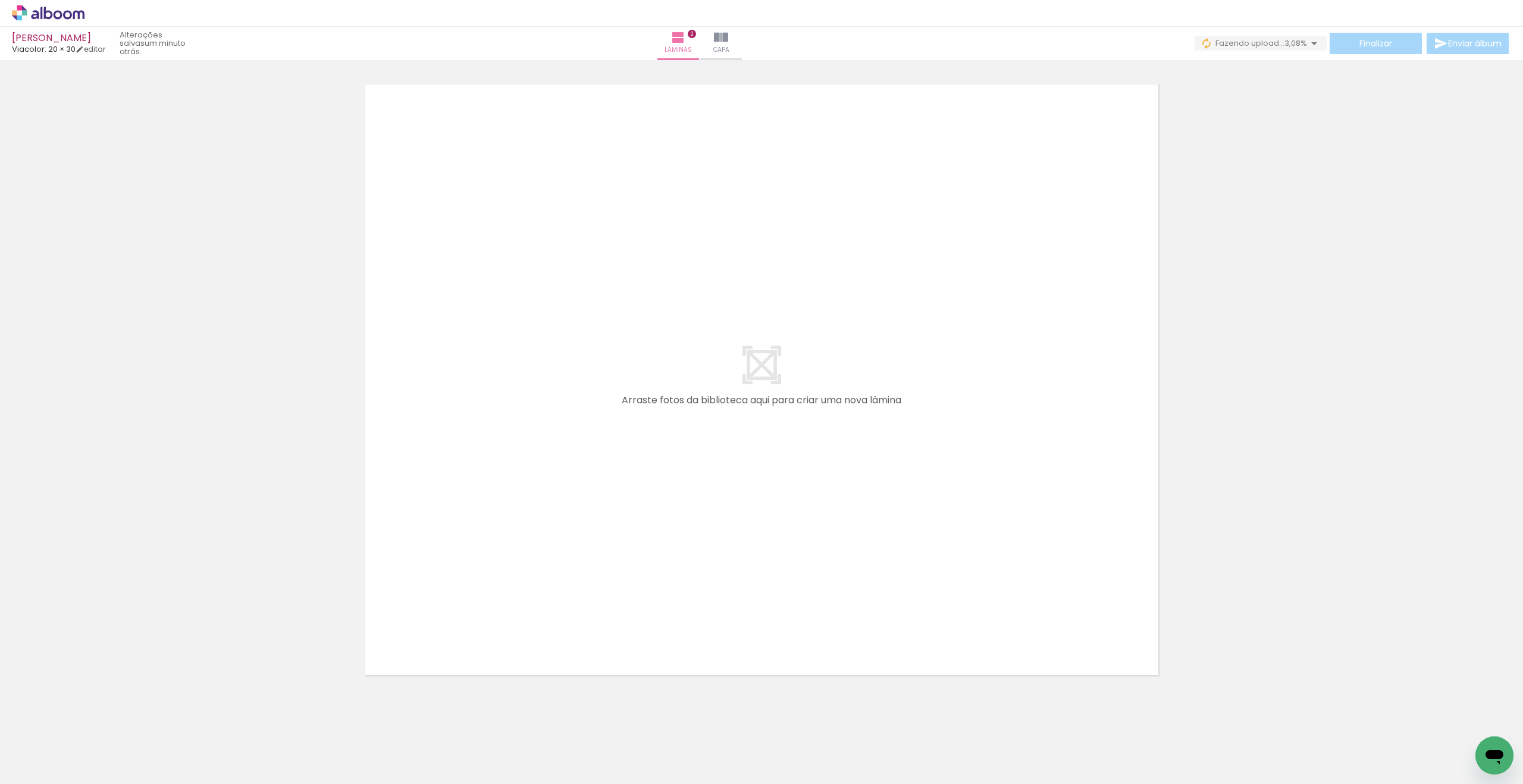
scroll to position [1319, 0]
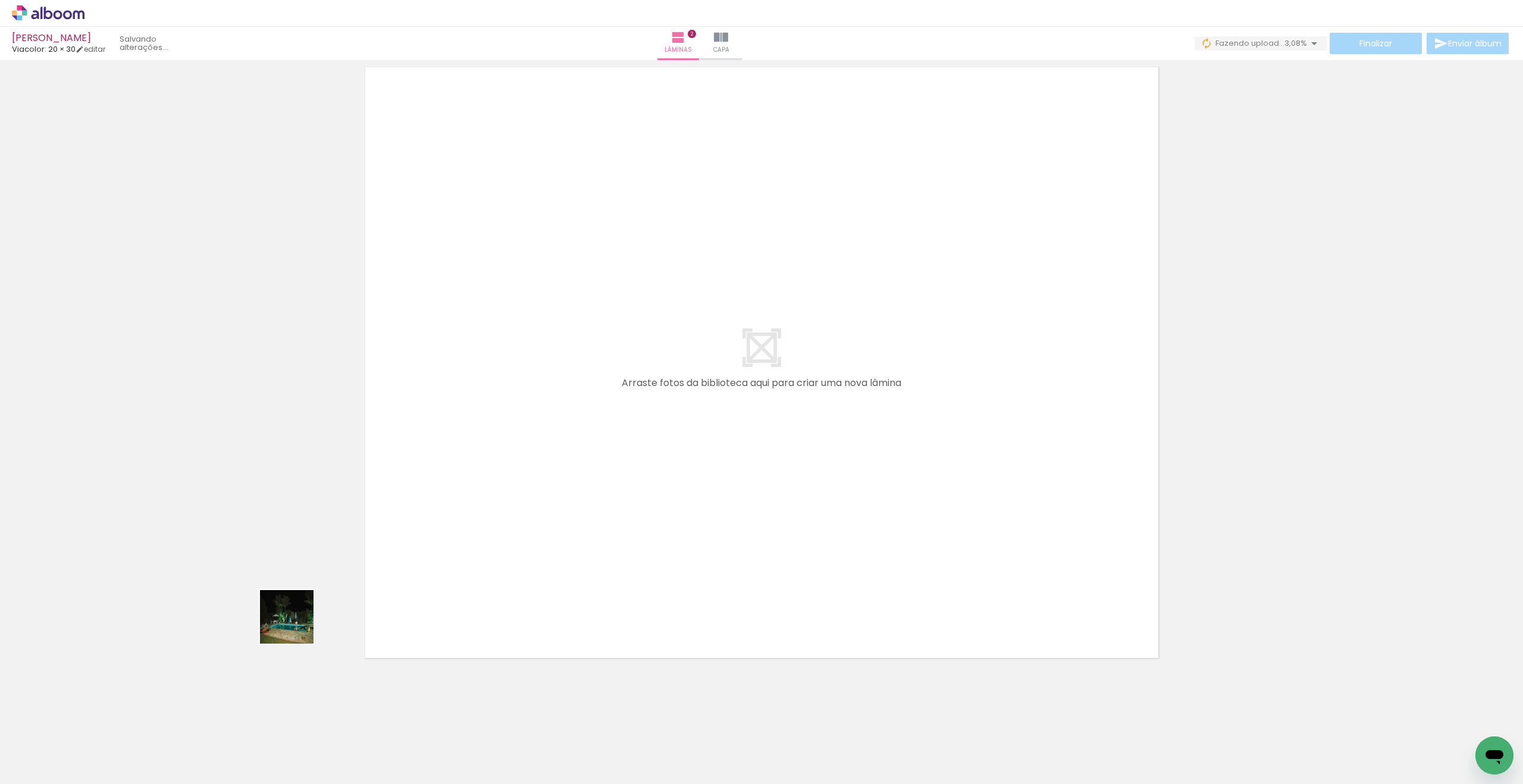
drag, startPoint x: 252, startPoint y: 655, endPoint x: 493, endPoint y: 515, distance: 278.7
click at [500, 511] on quentale-workspace at bounding box center [761, 392] width 1523 height 784
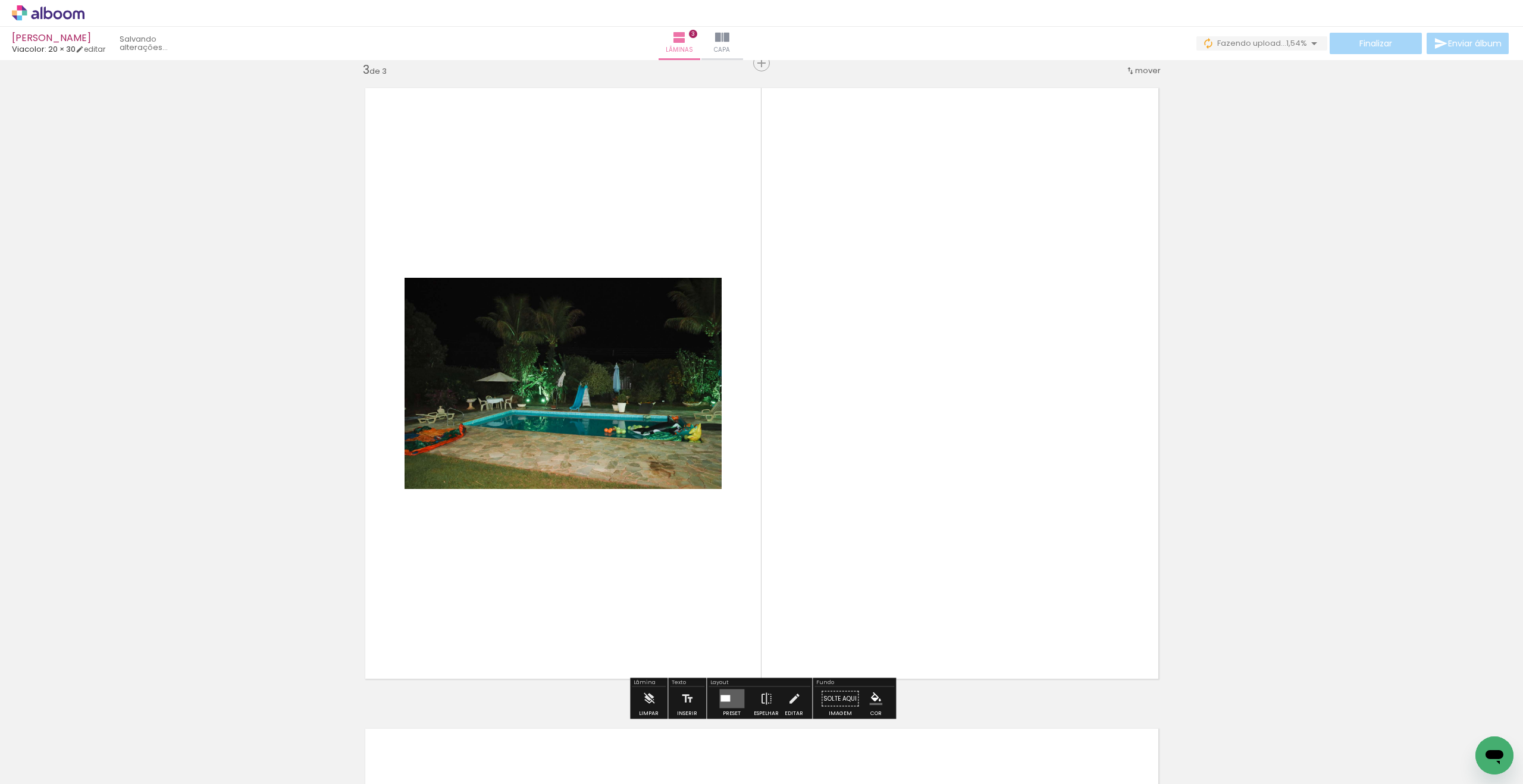
scroll to position [1296, 0]
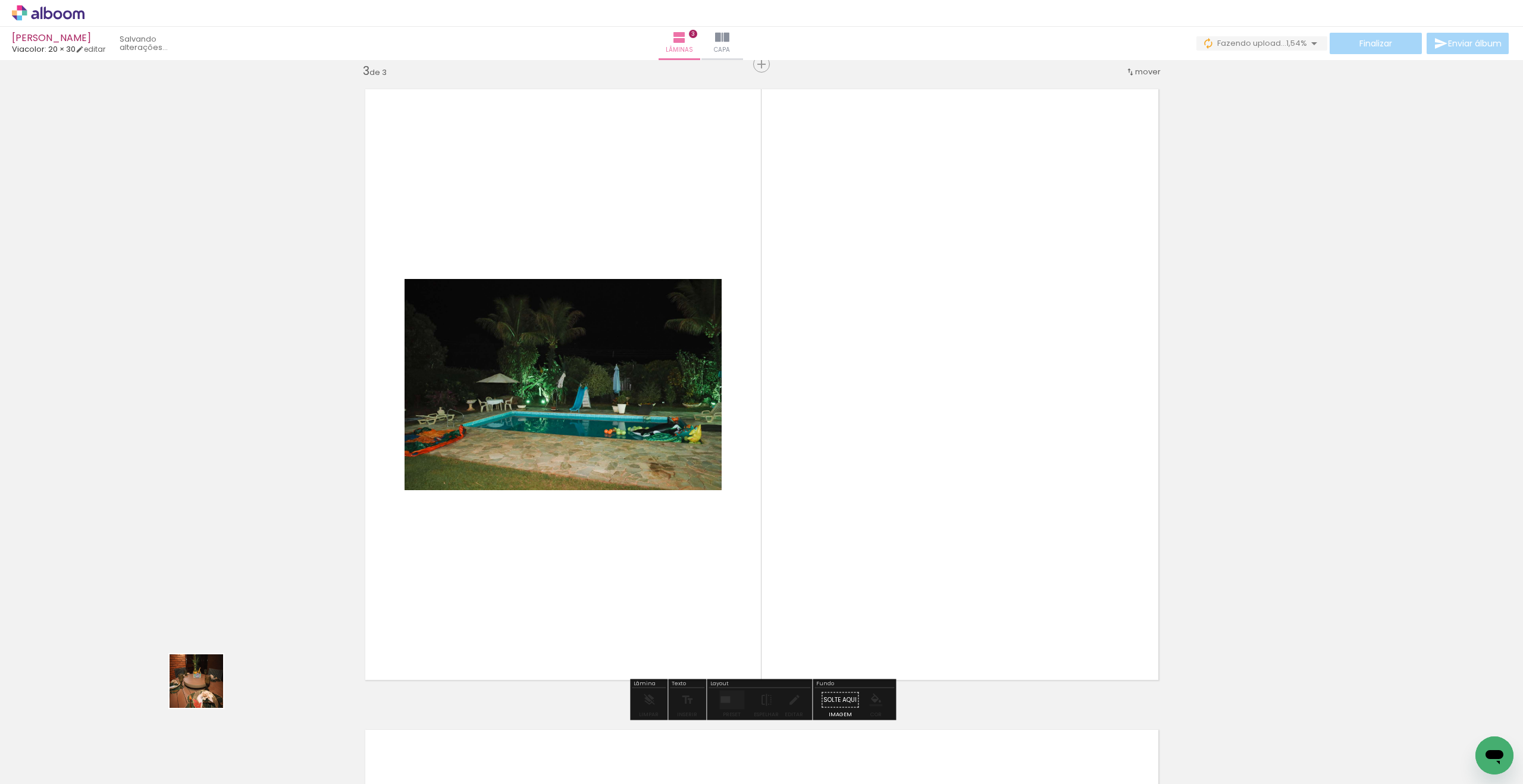
drag, startPoint x: 205, startPoint y: 690, endPoint x: 577, endPoint y: 520, distance: 409.0
click at [588, 514] on quentale-workspace at bounding box center [761, 392] width 1523 height 784
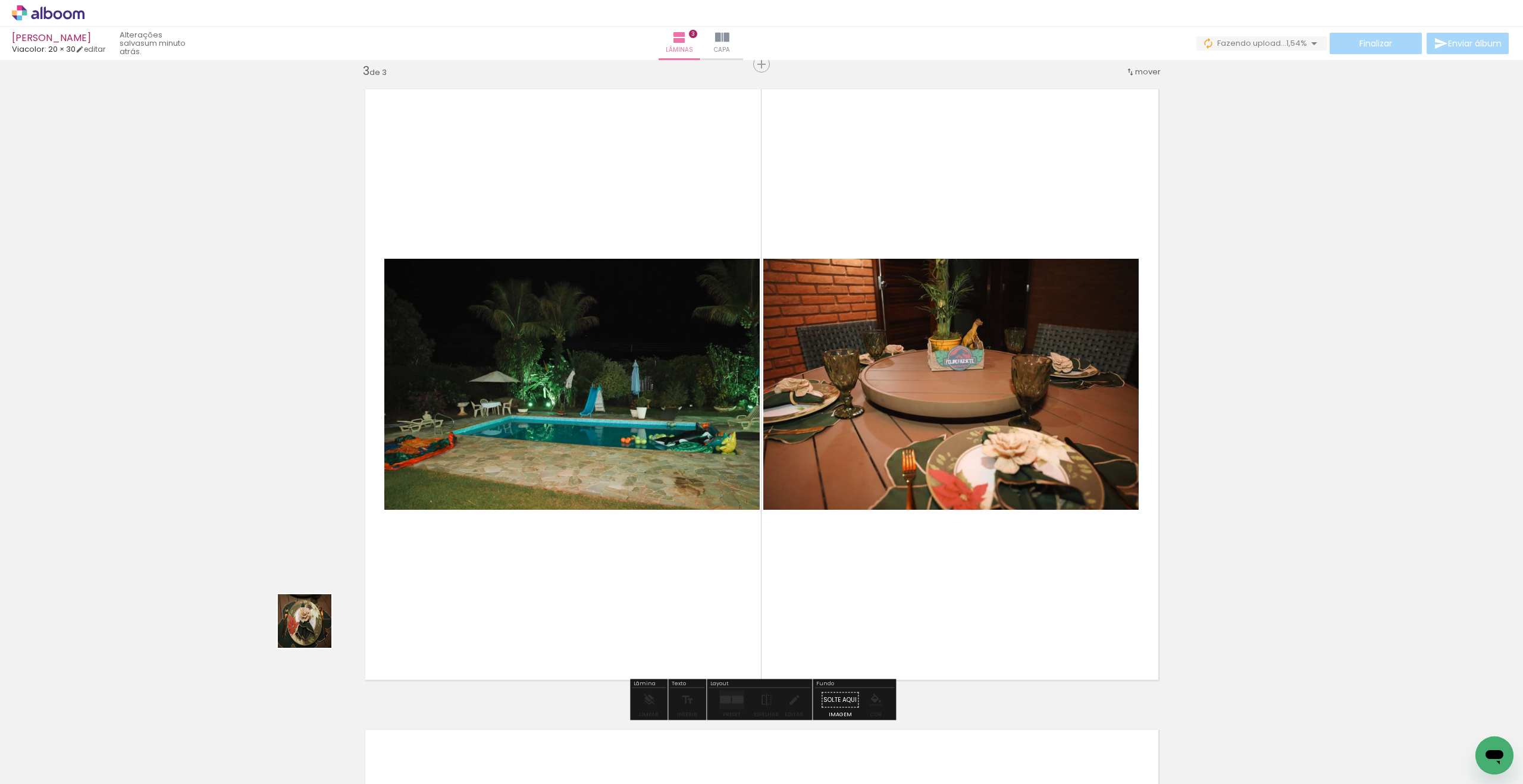
drag, startPoint x: 129, startPoint y: 744, endPoint x: 580, endPoint y: 539, distance: 495.4
click at [608, 516] on quentale-workspace at bounding box center [761, 392] width 1523 height 784
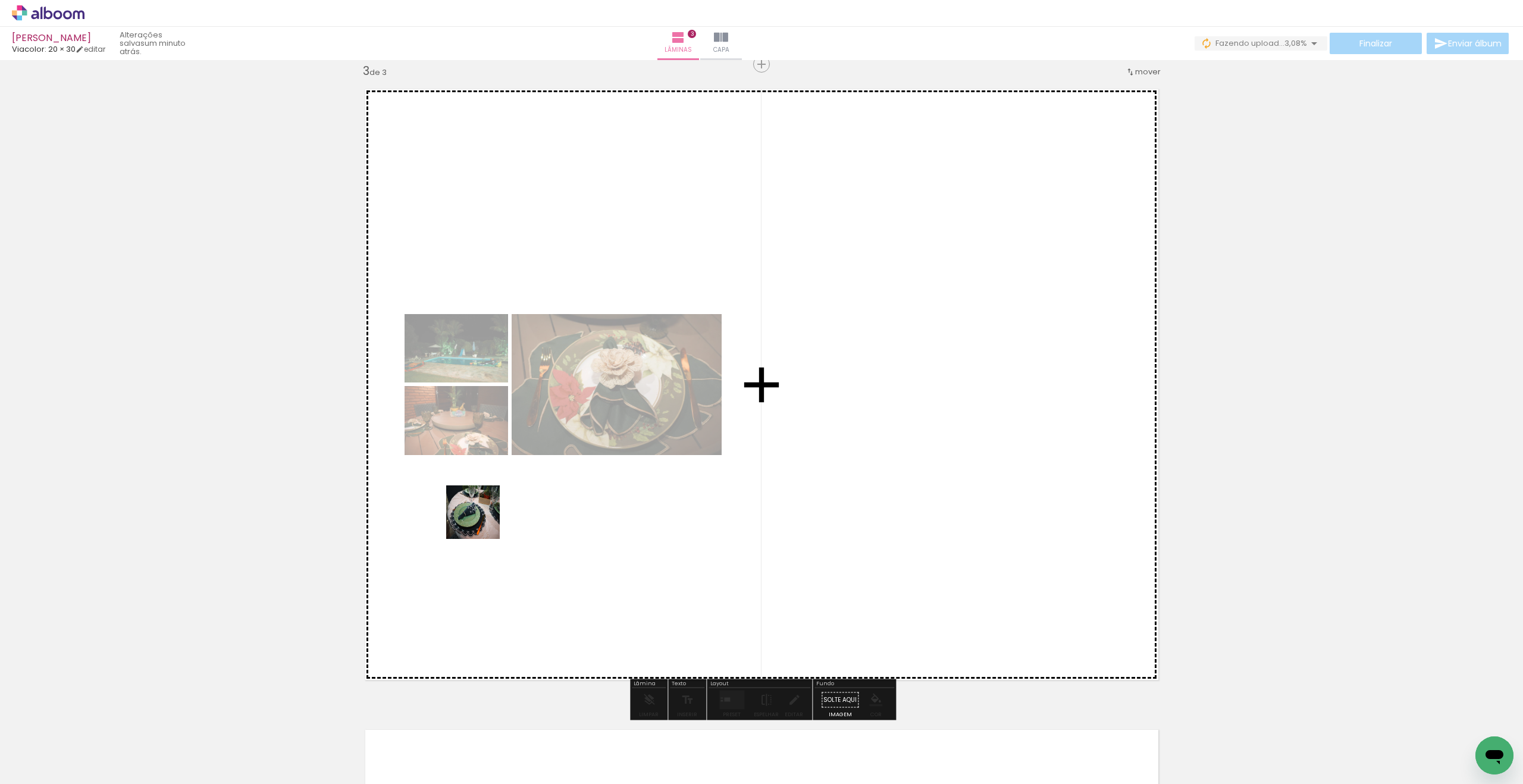
drag, startPoint x: 257, startPoint y: 632, endPoint x: 549, endPoint y: 503, distance: 319.2
click at [549, 503] on quentale-workspace at bounding box center [761, 392] width 1523 height 784
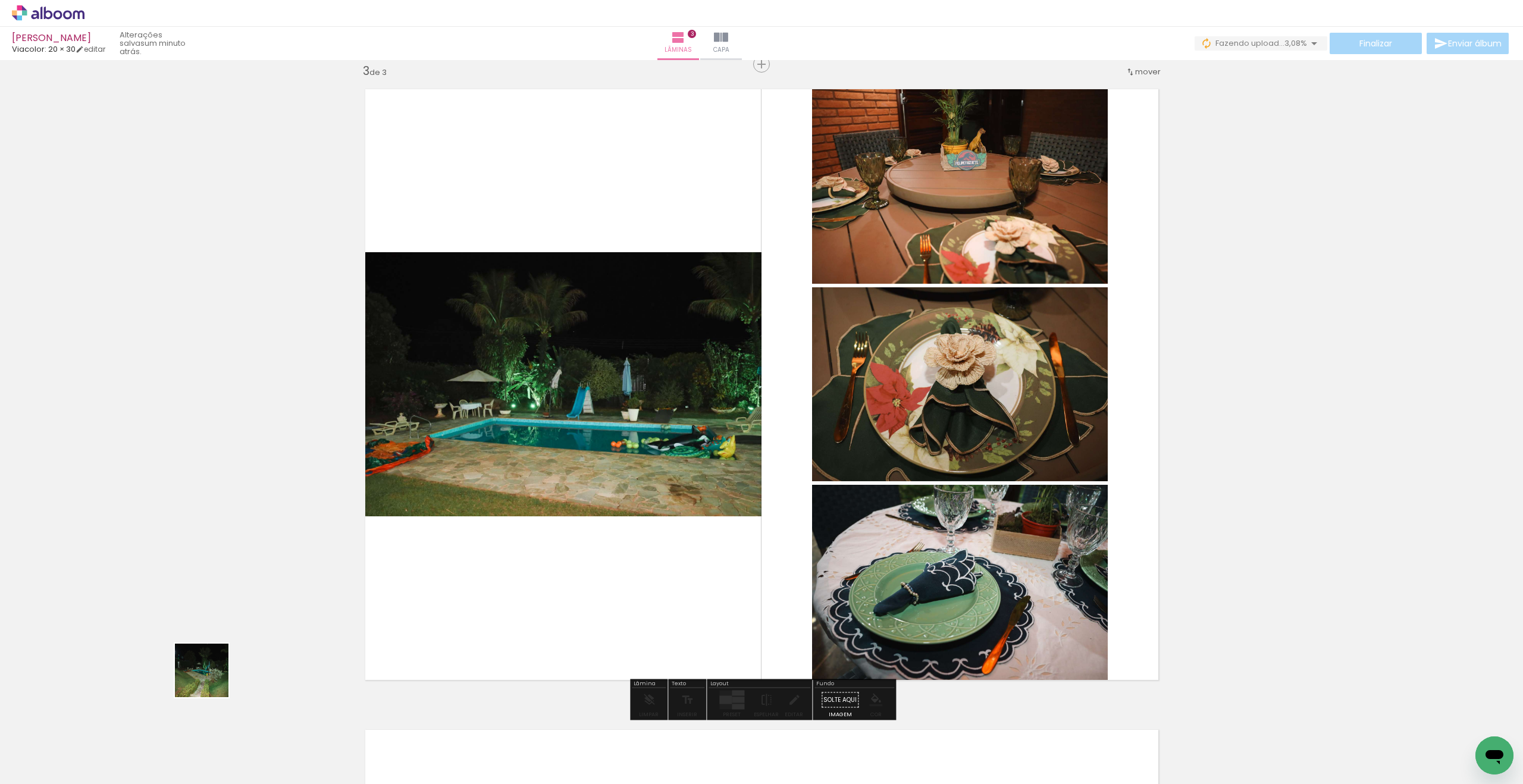
drag, startPoint x: 211, startPoint y: 679, endPoint x: 541, endPoint y: 581, distance: 344.2
click at [599, 547] on quentale-workspace at bounding box center [761, 392] width 1523 height 784
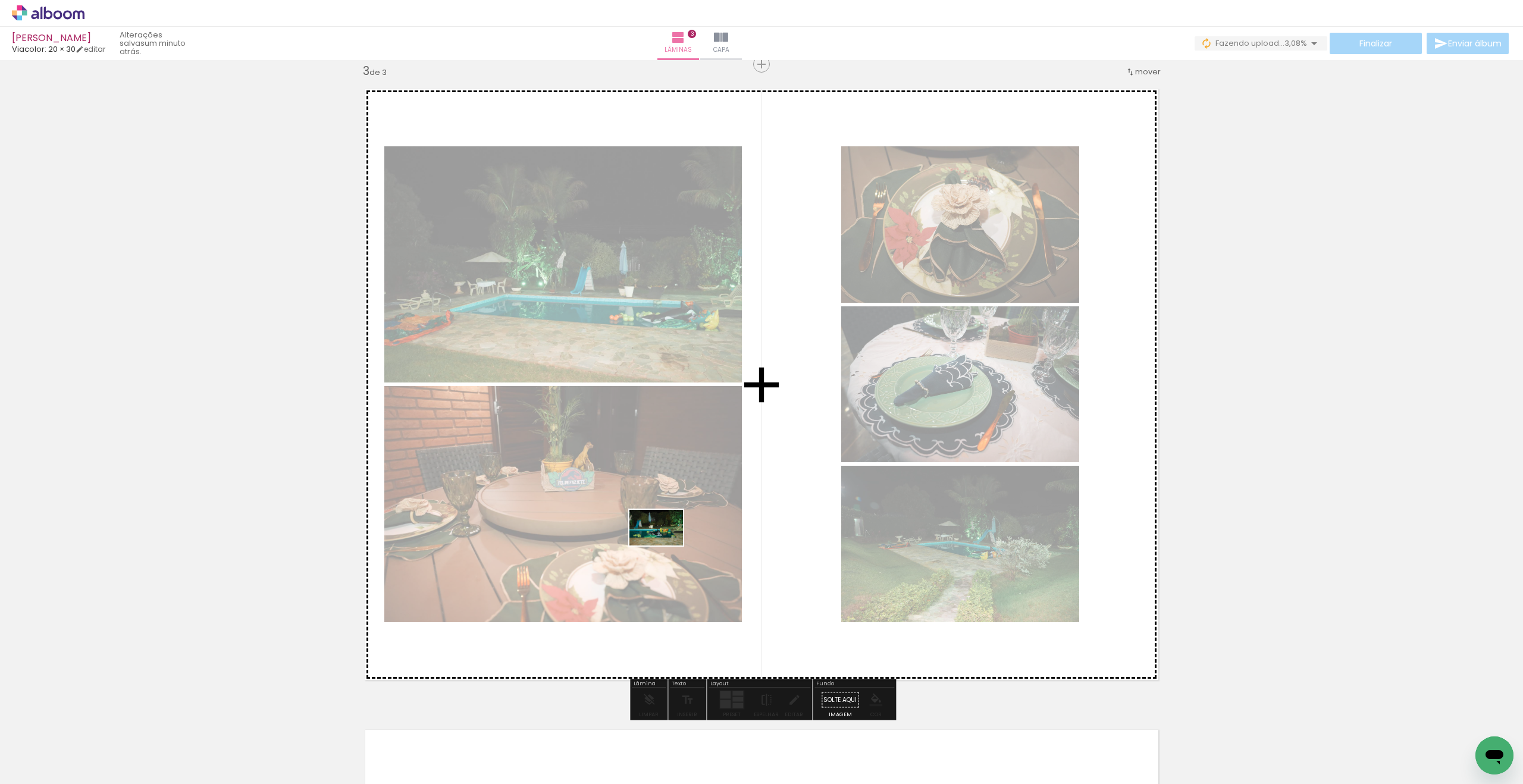
drag, startPoint x: 146, startPoint y: 734, endPoint x: 707, endPoint y: 587, distance: 579.9
click at [665, 545] on quentale-workspace at bounding box center [761, 392] width 1523 height 784
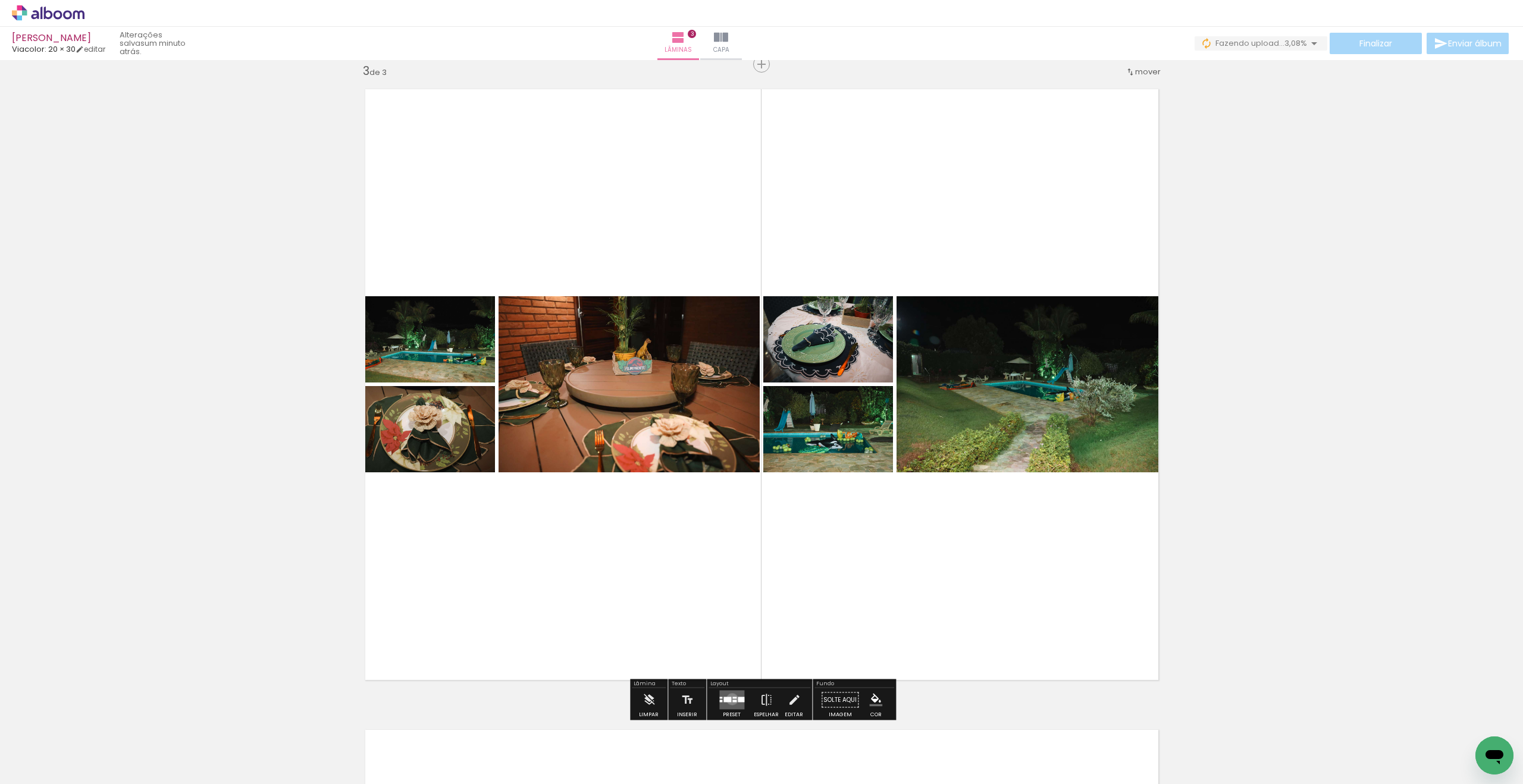
click at [729, 699] on quentale-layouter at bounding box center [732, 699] width 25 height 19
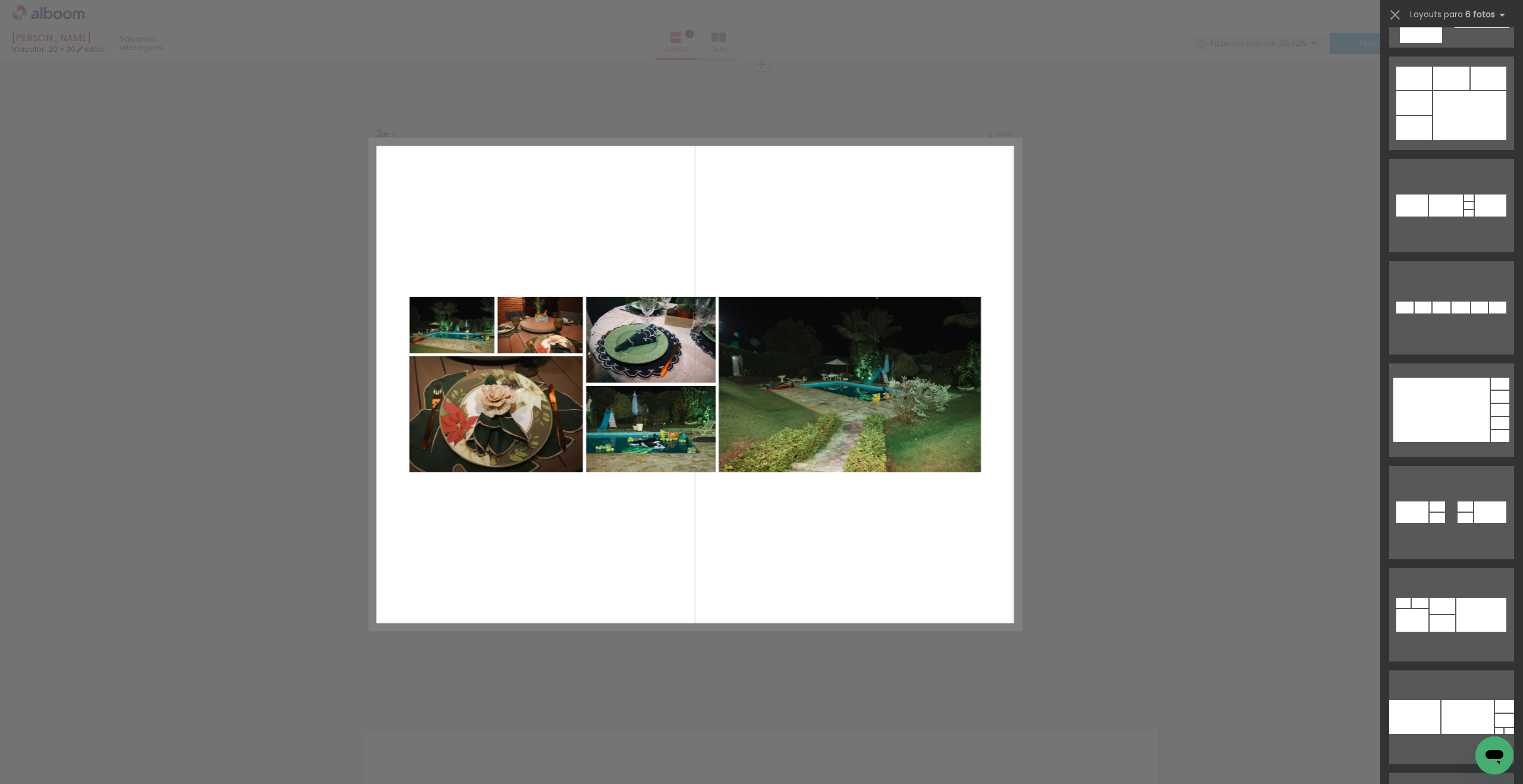
scroll to position [2538, 0]
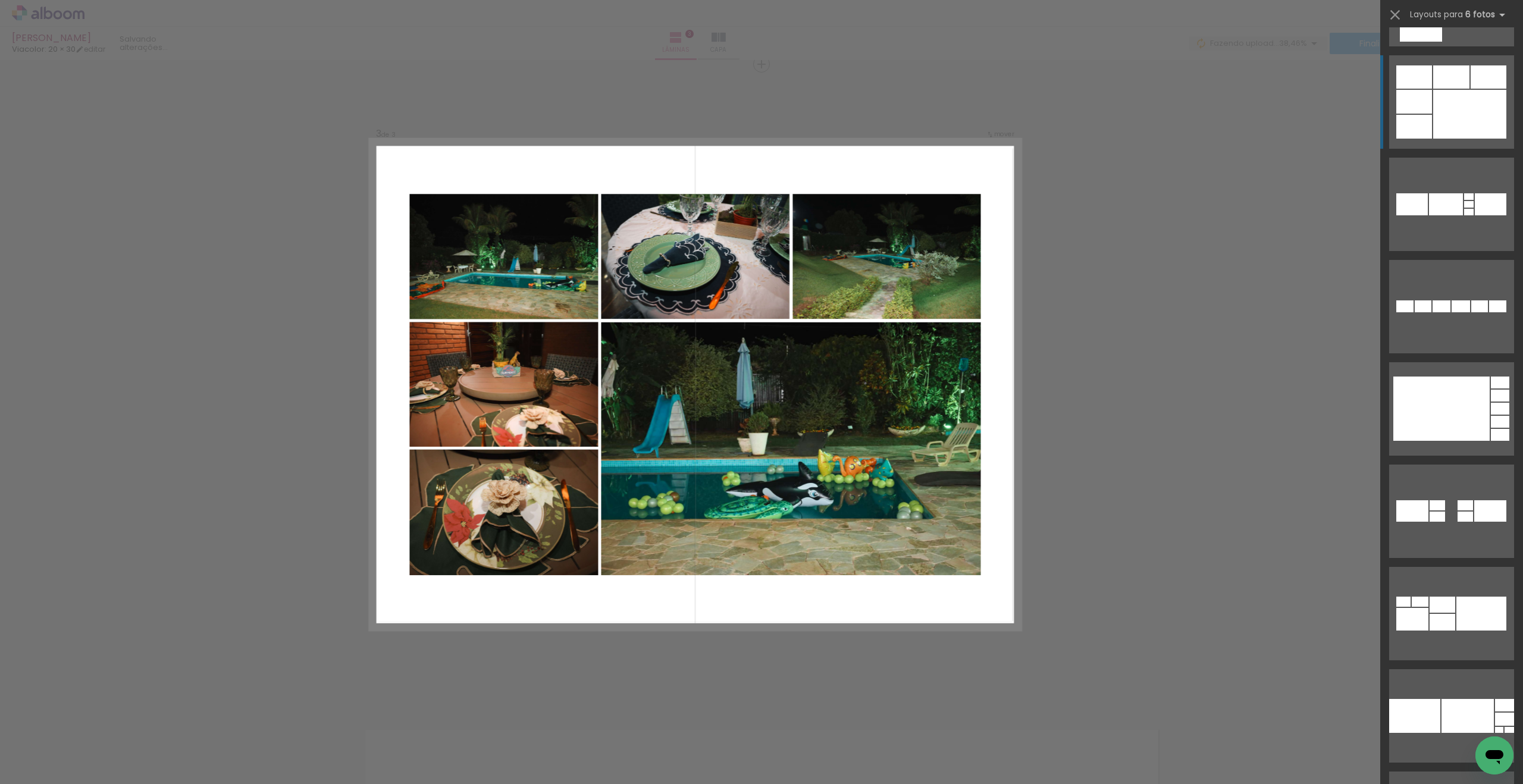
click at [1409, 96] on div at bounding box center [1414, 102] width 35 height 24
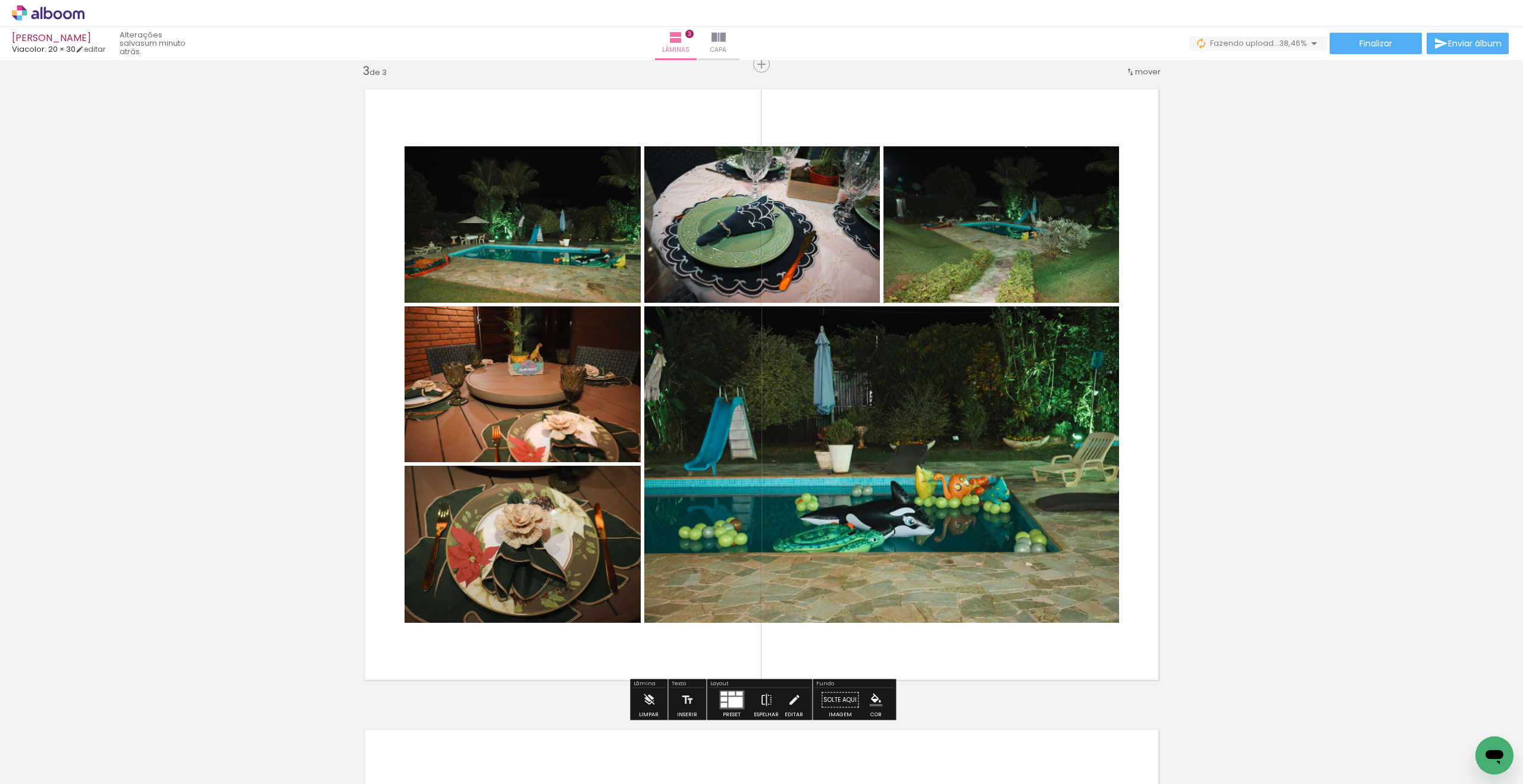
scroll to position [1298, 0]
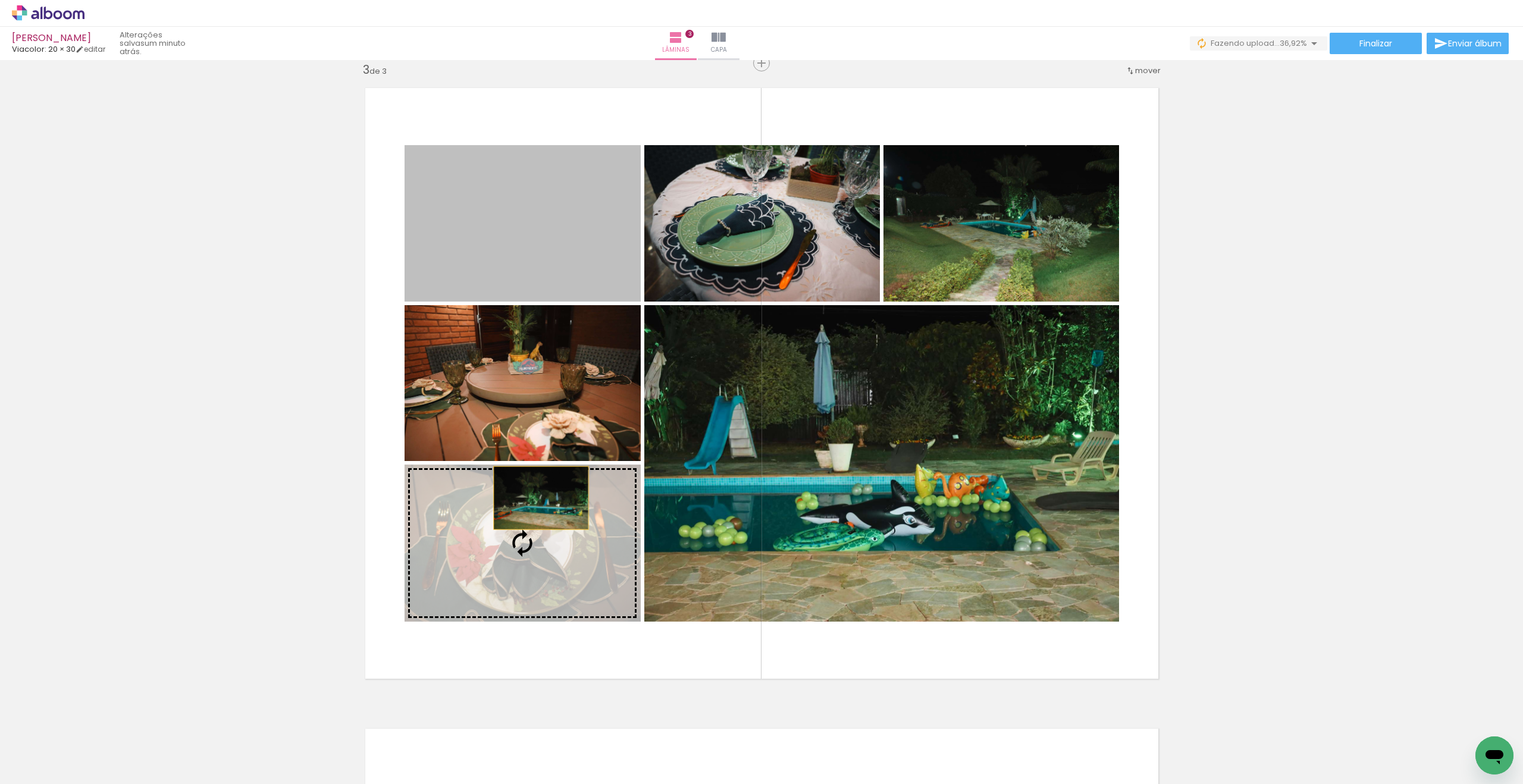
drag, startPoint x: 588, startPoint y: 251, endPoint x: 541, endPoint y: 498, distance: 251.4
click at [0, 0] on slot at bounding box center [0, 0] width 0 height 0
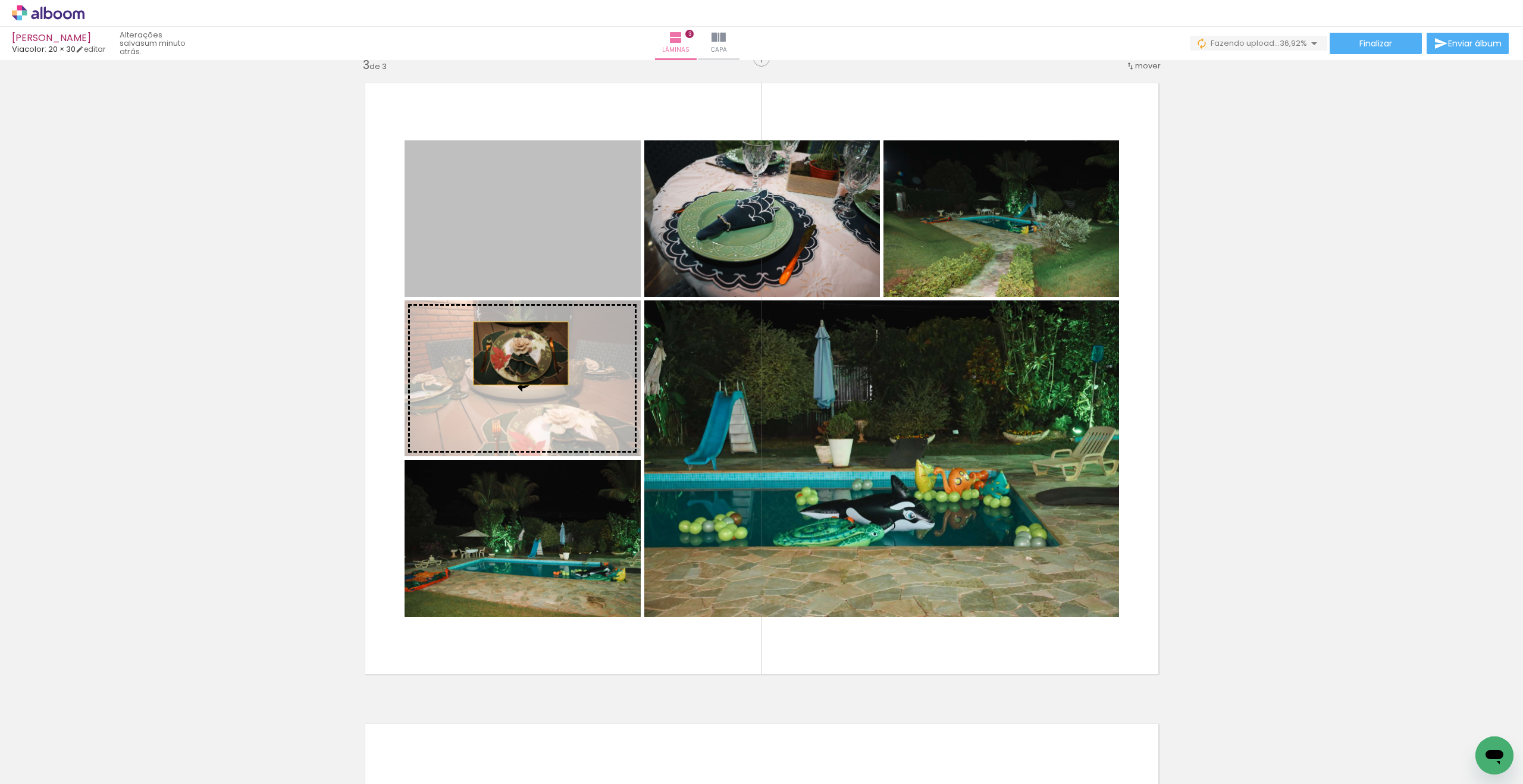
drag, startPoint x: 539, startPoint y: 231, endPoint x: 520, endPoint y: 353, distance: 123.5
click at [0, 0] on slot at bounding box center [0, 0] width 0 height 0
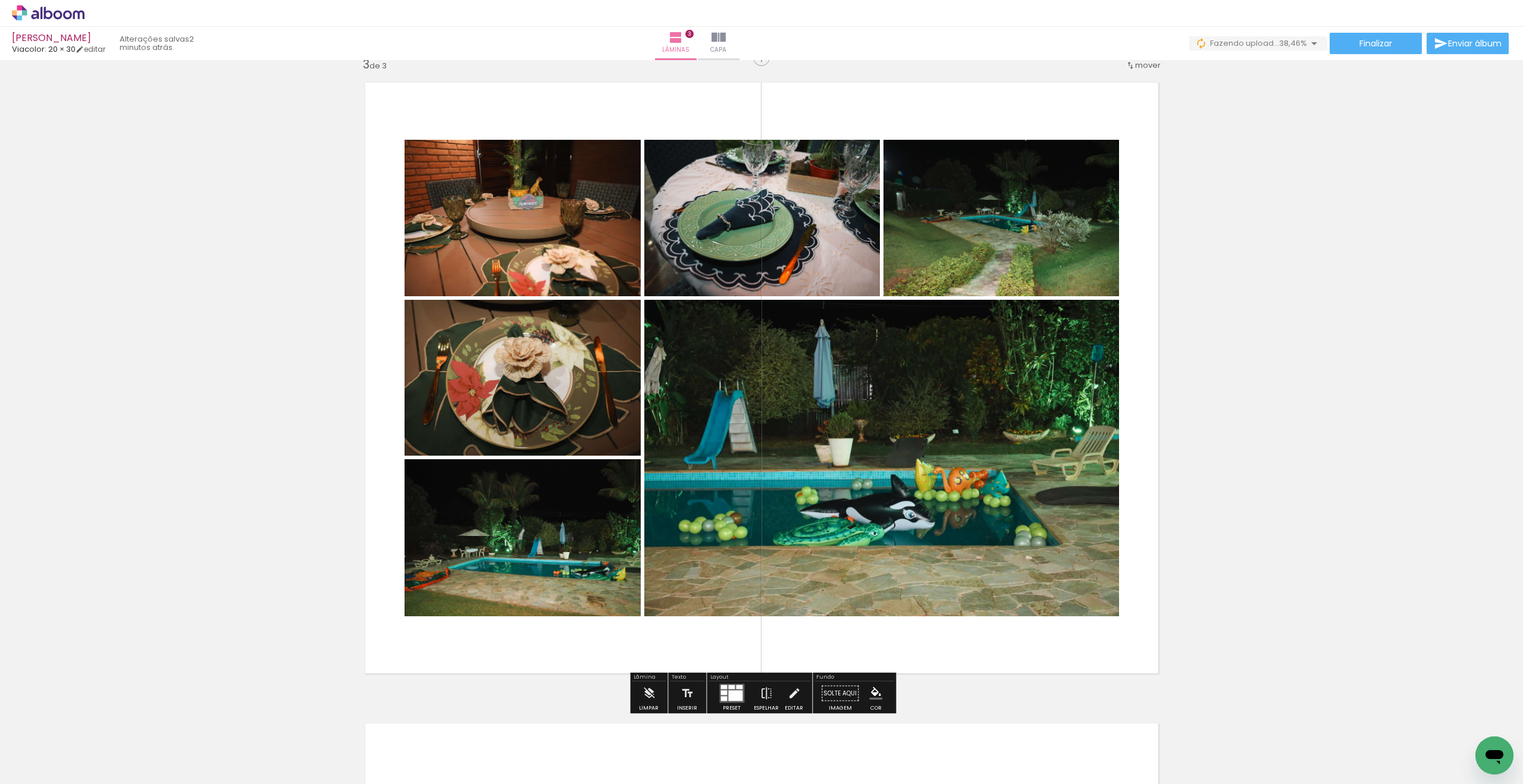
click at [730, 692] on div at bounding box center [736, 695] width 14 height 10
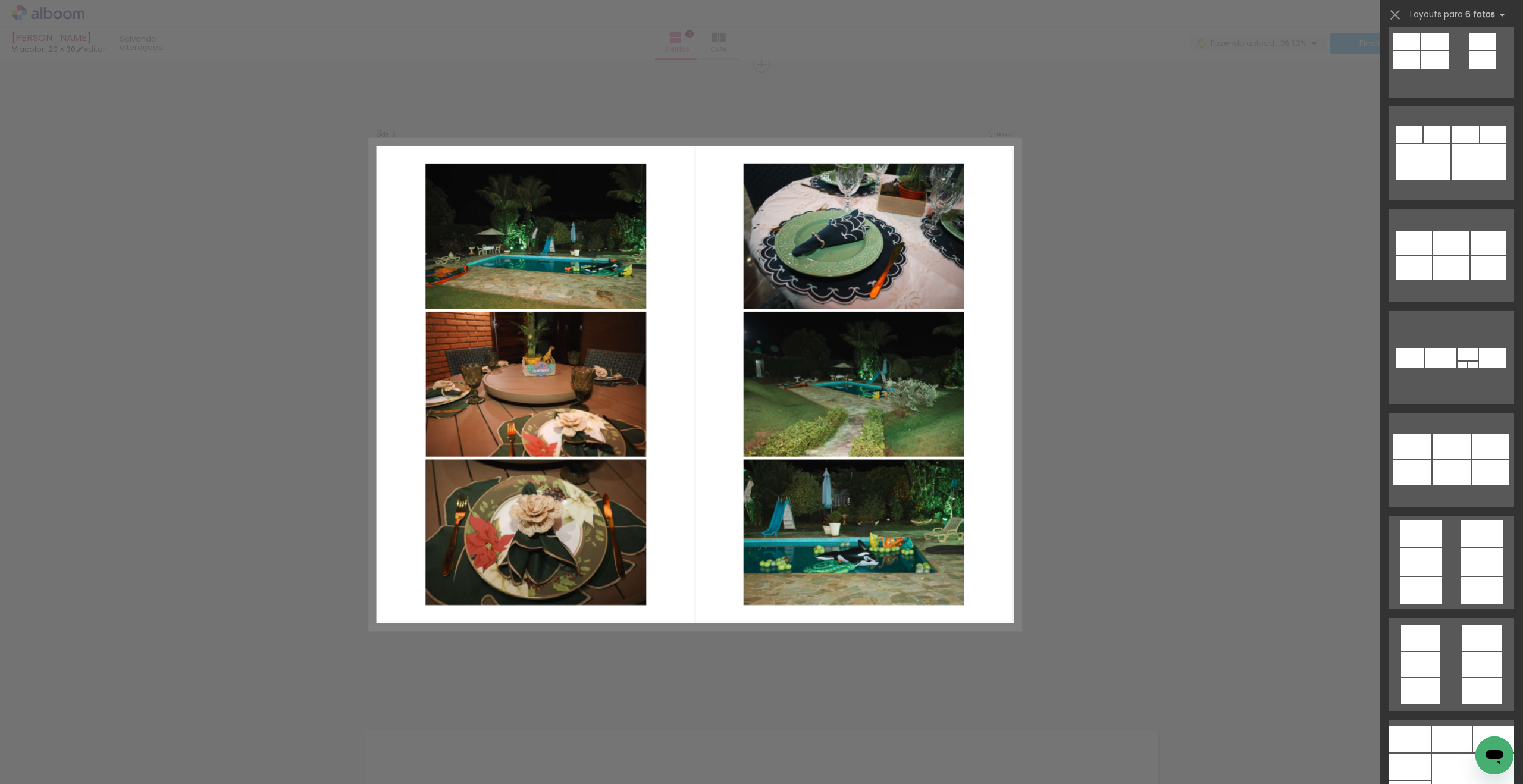
scroll to position [4014, 0]
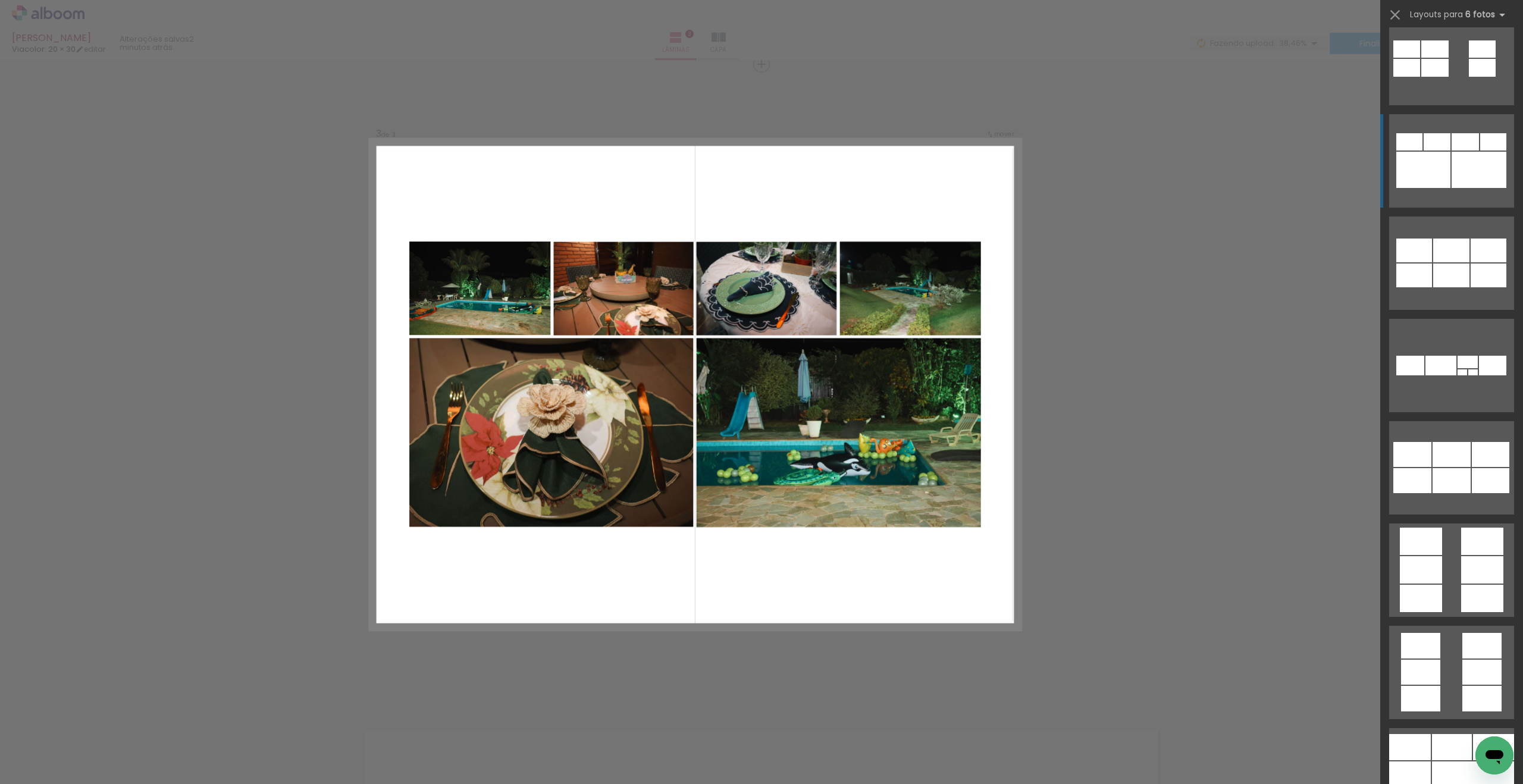
click at [1432, 160] on div at bounding box center [1423, 169] width 54 height 36
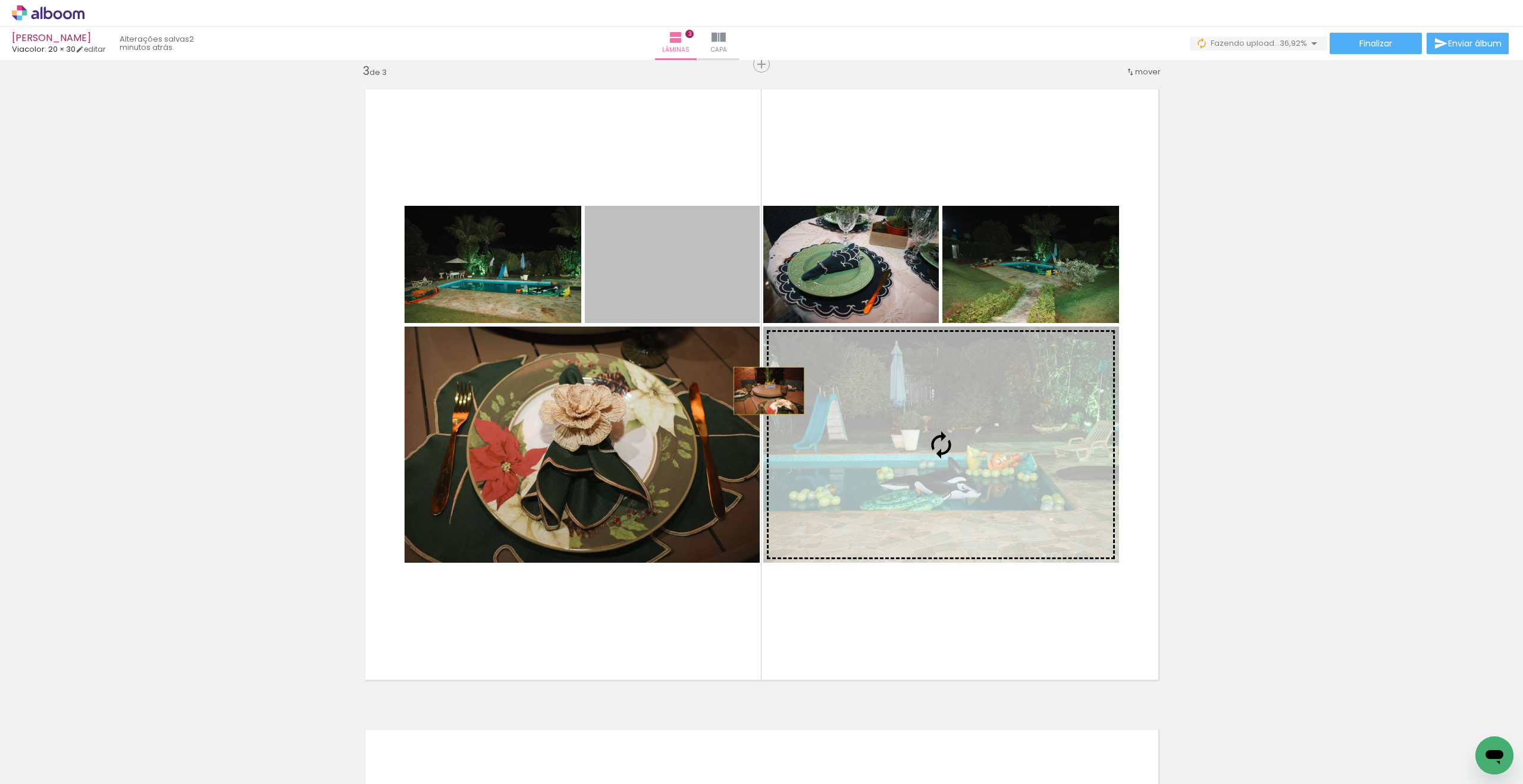
drag, startPoint x: 685, startPoint y: 289, endPoint x: 785, endPoint y: 413, distance: 159.3
click at [0, 0] on slot at bounding box center [0, 0] width 0 height 0
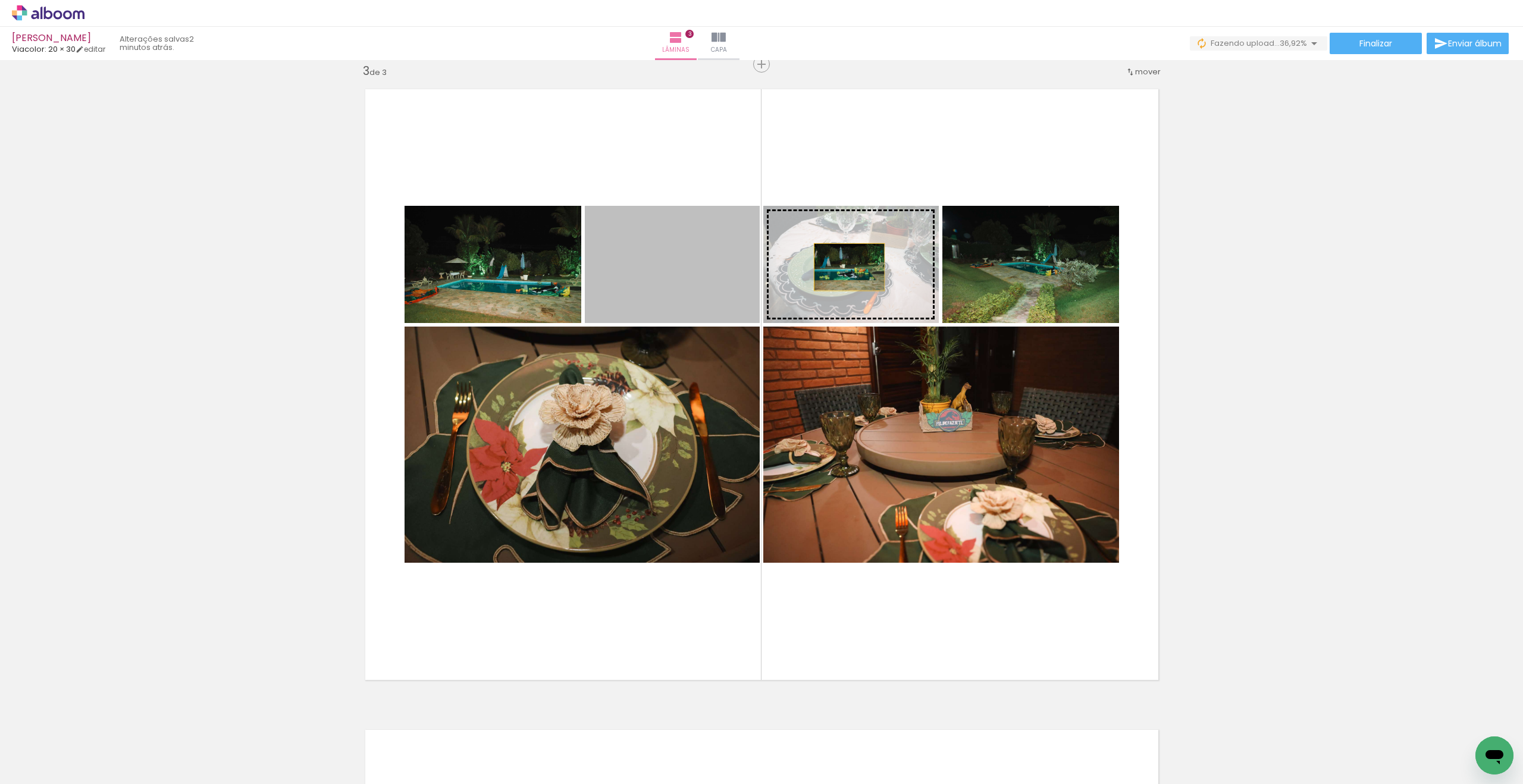
drag, startPoint x: 703, startPoint y: 272, endPoint x: 853, endPoint y: 267, distance: 150.1
click at [0, 0] on slot at bounding box center [0, 0] width 0 height 0
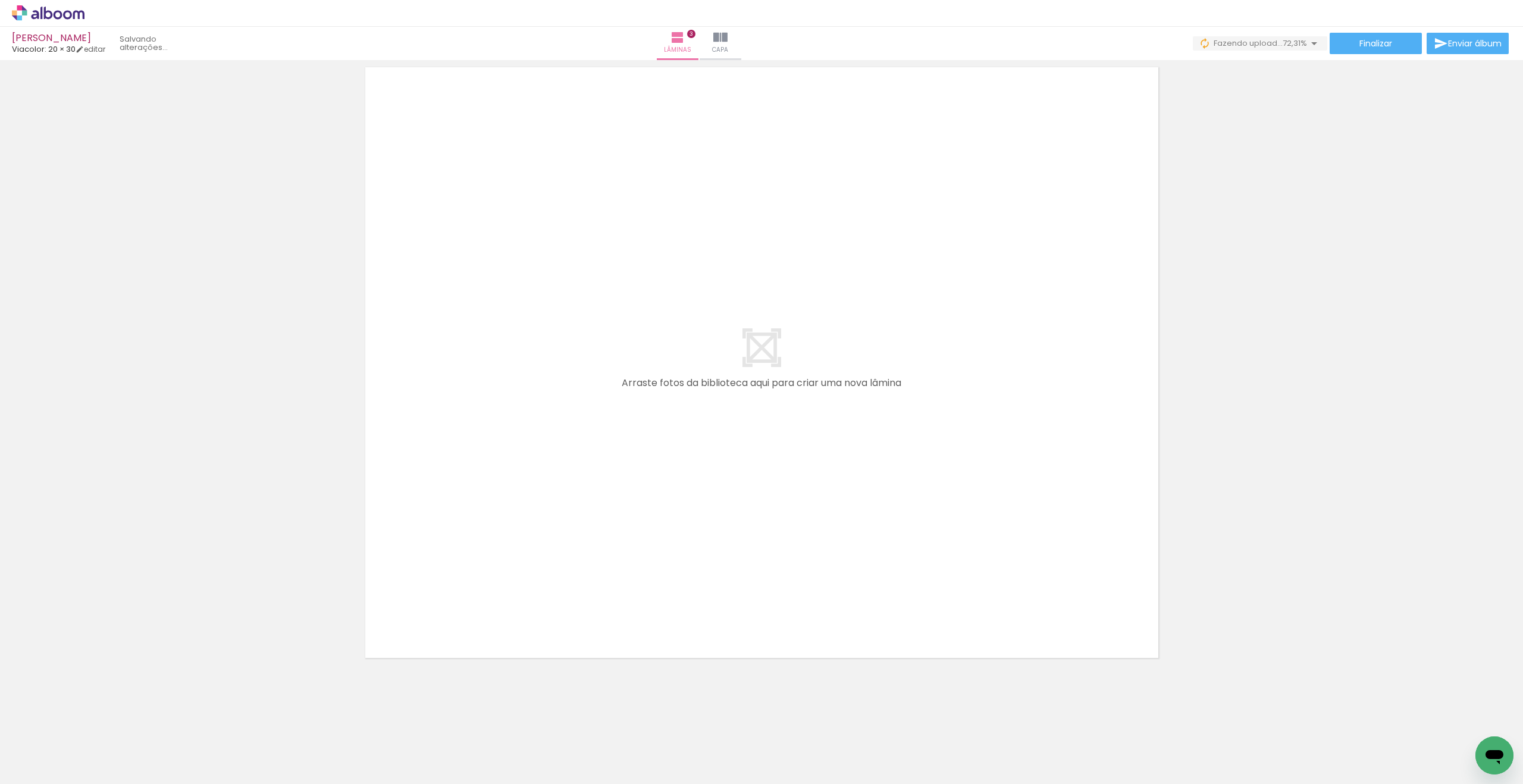
scroll to position [0, 163]
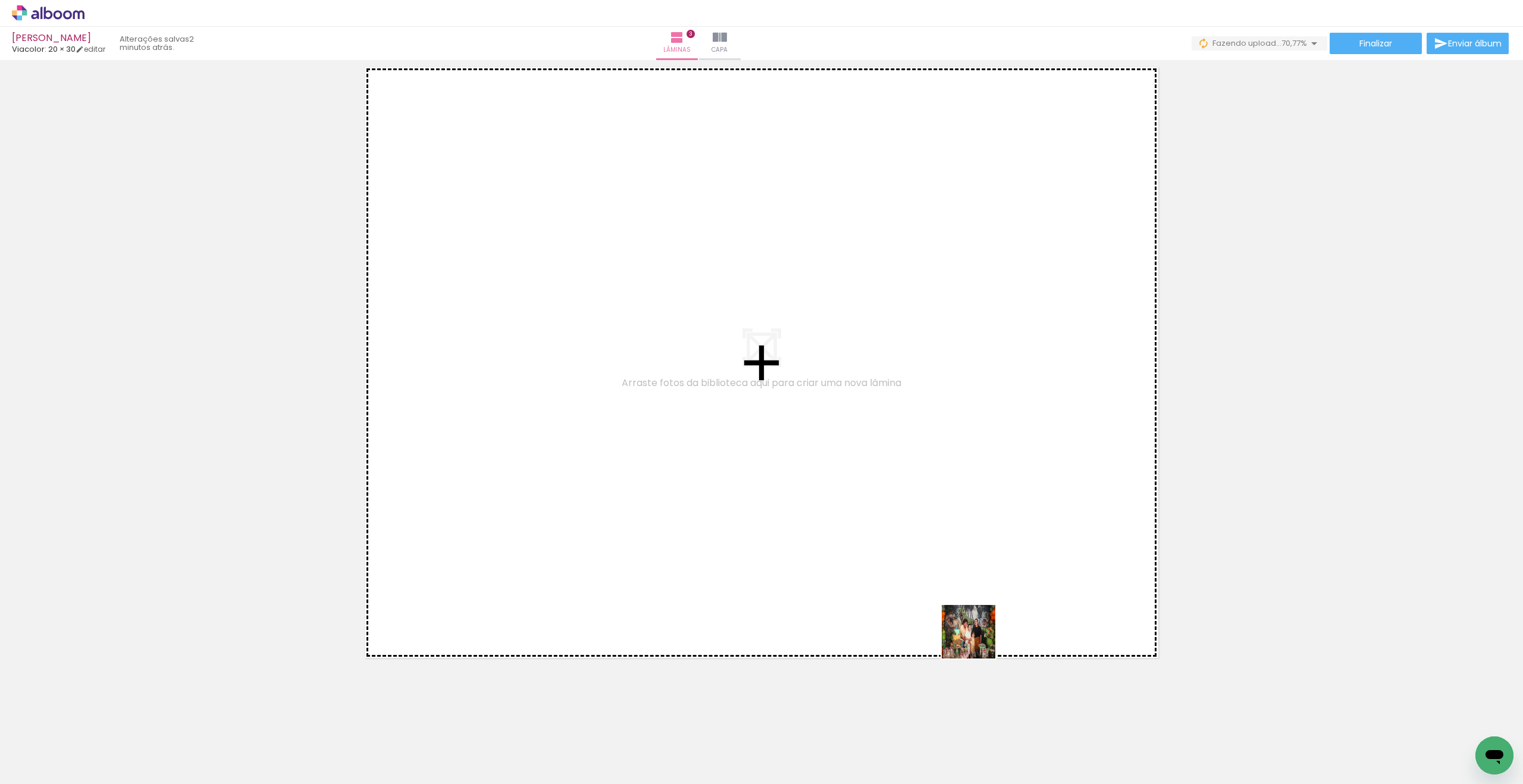
drag, startPoint x: 1024, startPoint y: 735, endPoint x: 911, endPoint y: 528, distance: 235.8
click at [911, 528] on quentale-workspace at bounding box center [761, 392] width 1523 height 784
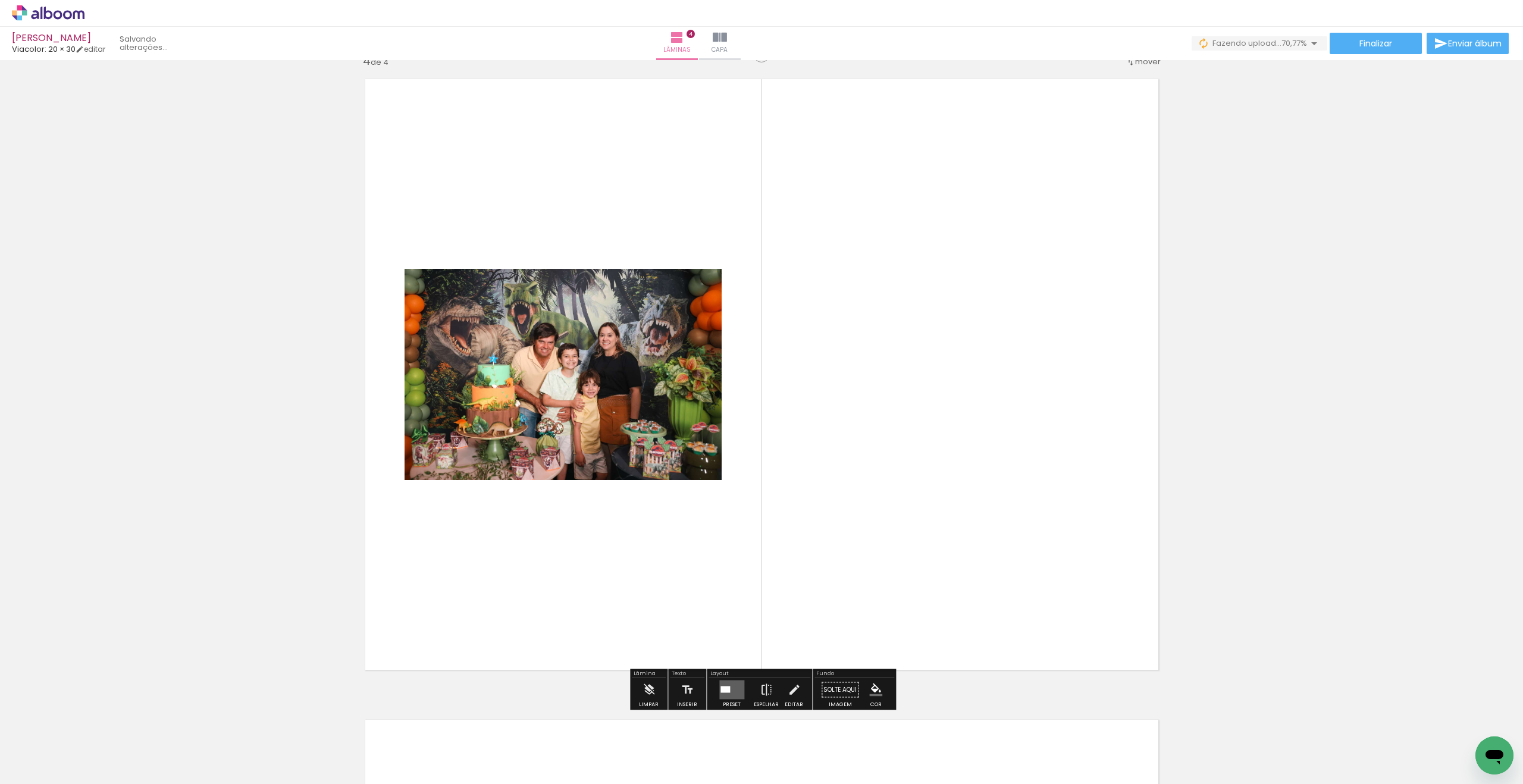
scroll to position [1937, 0]
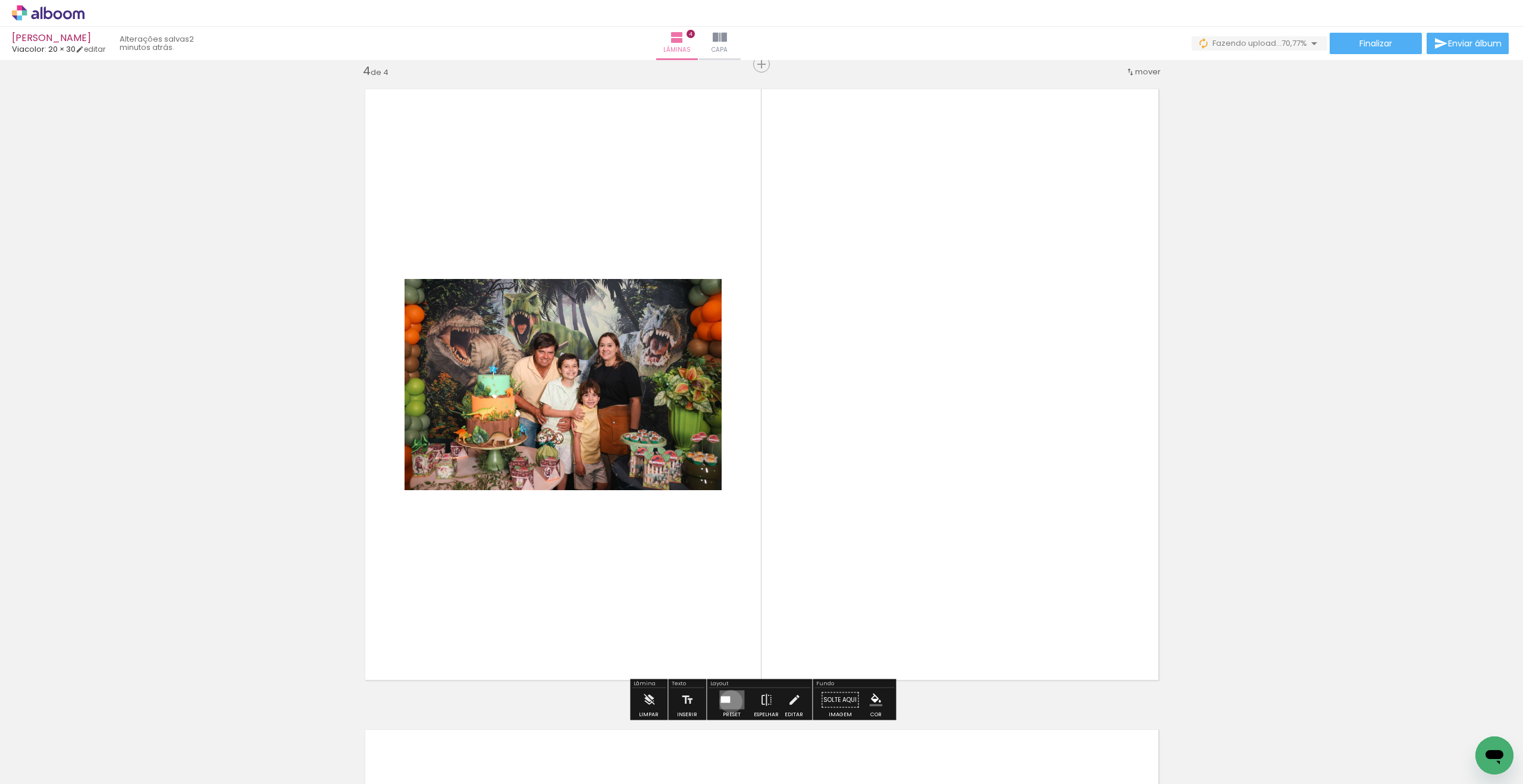
drag, startPoint x: 728, startPoint y: 701, endPoint x: 720, endPoint y: 697, distance: 8.9
click at [728, 700] on quentale-layouter at bounding box center [732, 699] width 25 height 19
